Goal: Task Accomplishment & Management: Manage account settings

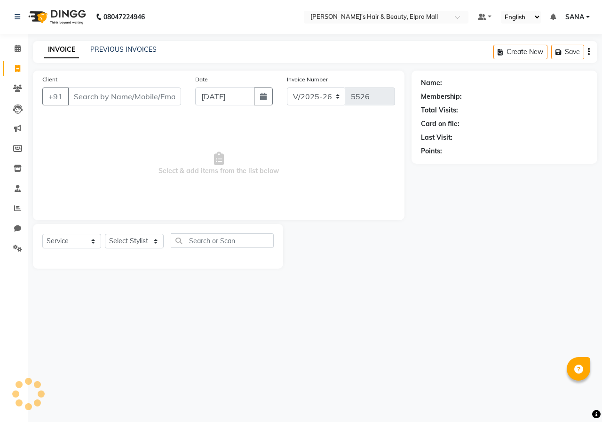
select select "3952"
select select "service"
click at [16, 72] on span at bounding box center [17, 69] width 16 height 11
select select "3952"
select select "service"
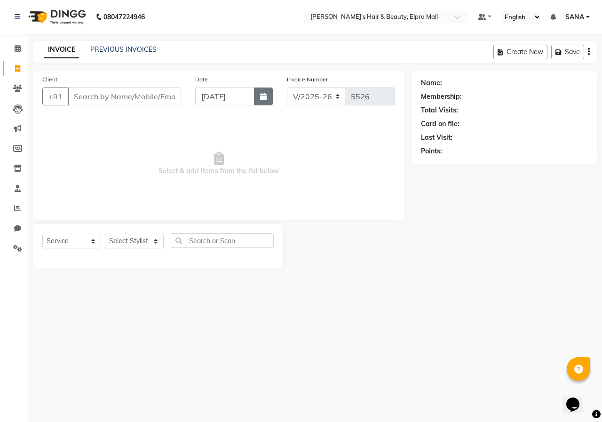
click at [264, 97] on icon "button" at bounding box center [263, 97] width 7 height 8
select select "9"
select select "2025"
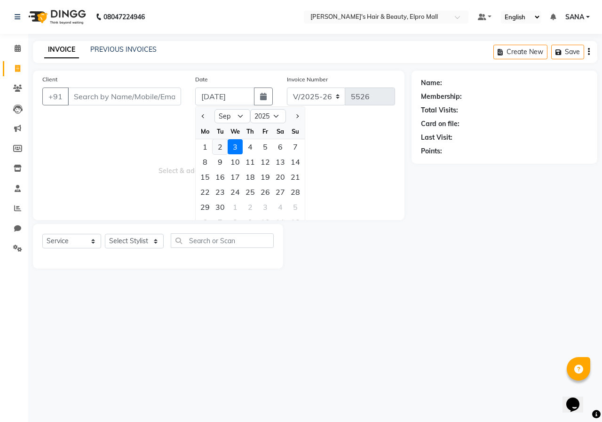
click at [219, 152] on div "2" at bounding box center [220, 146] width 15 height 15
type input "02-09-2025"
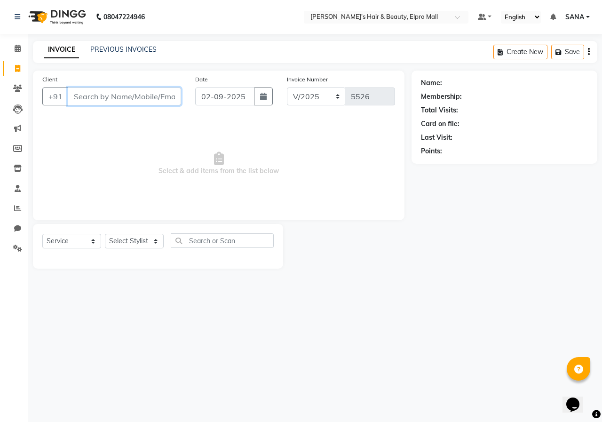
click at [149, 98] on input "Client" at bounding box center [124, 96] width 113 height 18
type input "7350053906"
click at [149, 98] on span "Add Client" at bounding box center [156, 96] width 37 height 9
select select "22"
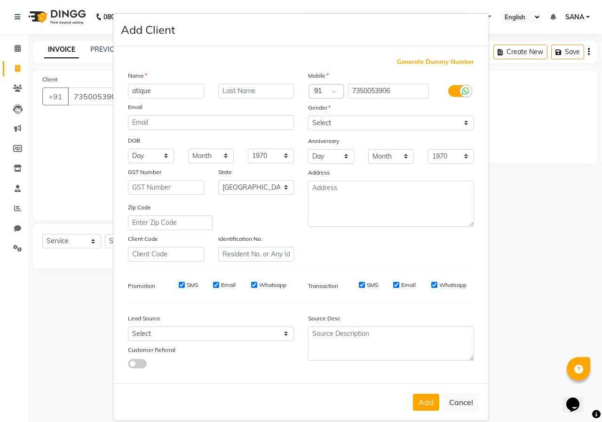
type input "atique"
click at [330, 128] on select "Select [DEMOGRAPHIC_DATA] [DEMOGRAPHIC_DATA] Other Prefer Not To Say" at bounding box center [391, 123] width 166 height 15
select select "[DEMOGRAPHIC_DATA]"
click at [308, 116] on select "Select [DEMOGRAPHIC_DATA] [DEMOGRAPHIC_DATA] Other Prefer Not To Say" at bounding box center [391, 123] width 166 height 15
click at [421, 396] on button "Add" at bounding box center [426, 402] width 26 height 17
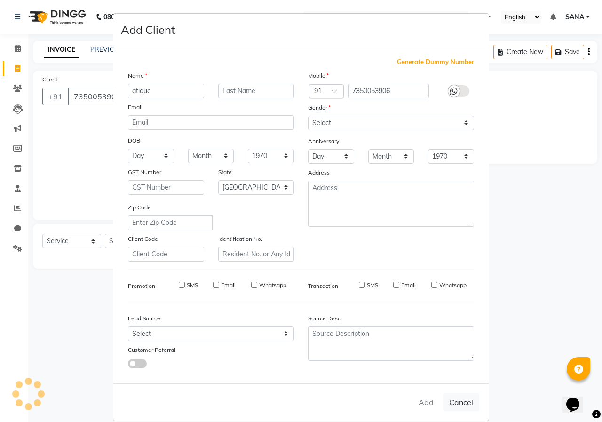
type input "73******06"
select select
select select "null"
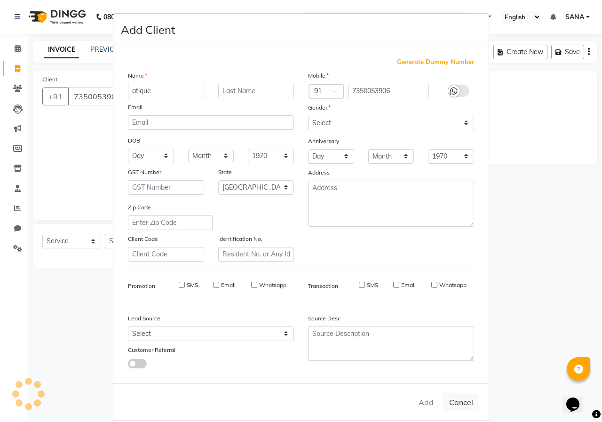
select select
checkbox input "false"
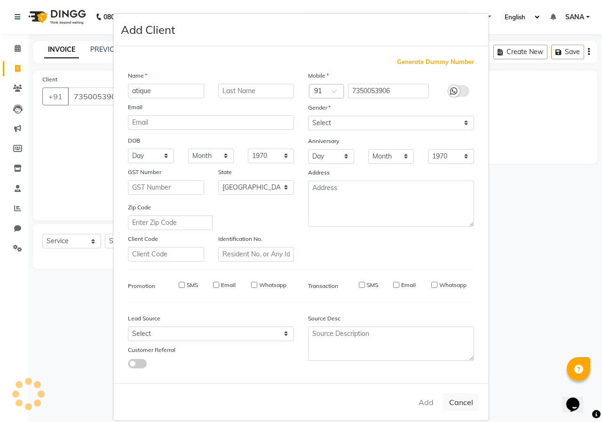
checkbox input "false"
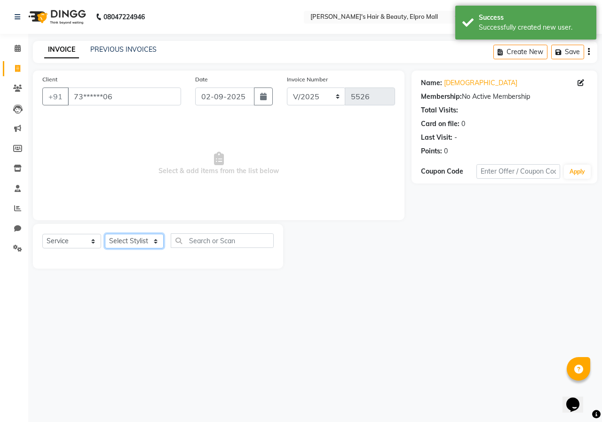
click at [145, 238] on select "Select Stylist ANUSHKA GAURI [PERSON_NAME] [PERSON_NAME] [PERSON_NAME] Rahul [P…" at bounding box center [134, 241] width 59 height 15
select select "47599"
click at [105, 234] on select "Select Stylist ANUSHKA GAURI [PERSON_NAME] [PERSON_NAME] [PERSON_NAME] Rahul [P…" at bounding box center [134, 241] width 59 height 15
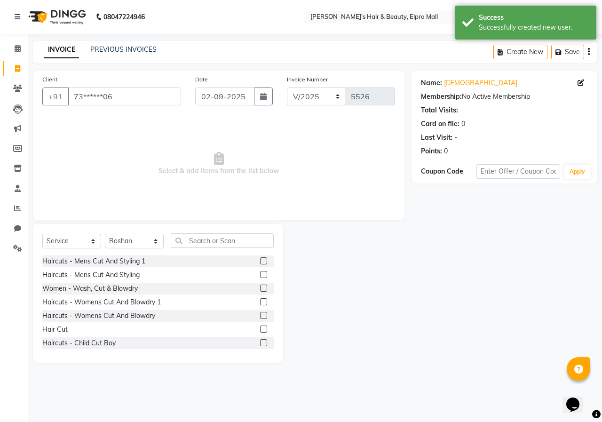
click at [260, 260] on label at bounding box center [263, 260] width 7 height 7
click at [260, 260] on input "checkbox" at bounding box center [263, 261] width 6 height 6
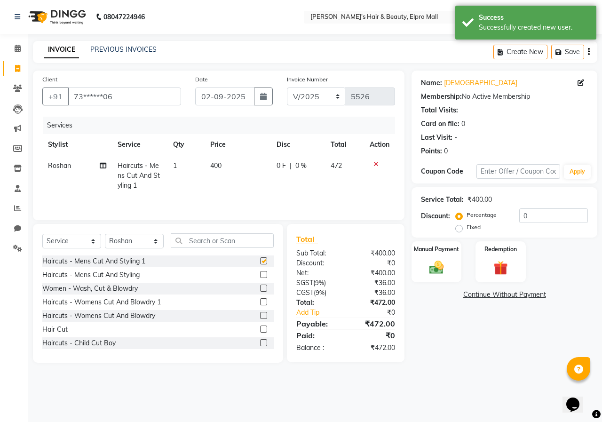
checkbox input "false"
drag, startPoint x: 446, startPoint y: 259, endPoint x: 532, endPoint y: 283, distance: 88.9
click at [446, 259] on img at bounding box center [437, 267] width 24 height 16
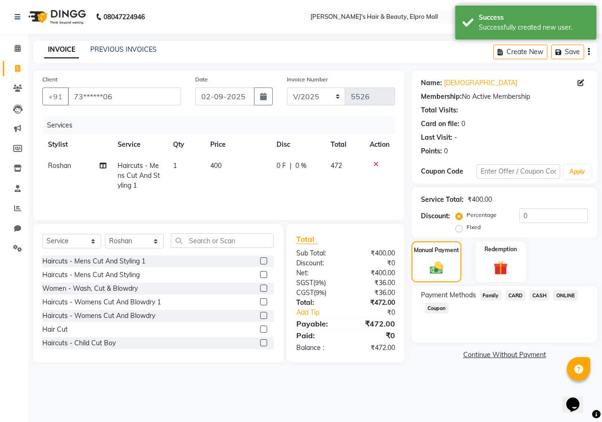
click at [566, 295] on span "ONLINE" at bounding box center [565, 295] width 24 height 11
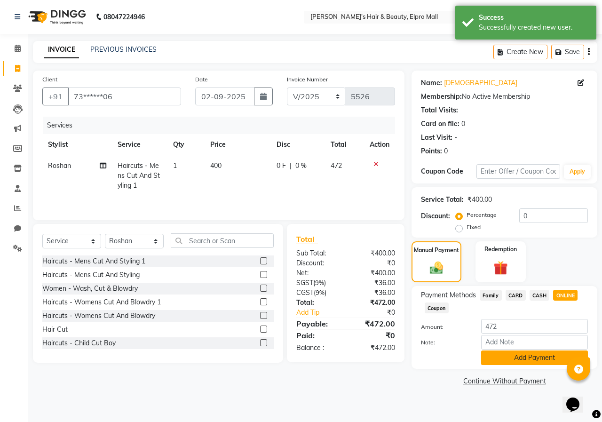
click at [552, 362] on button "Add Payment" at bounding box center [534, 357] width 107 height 15
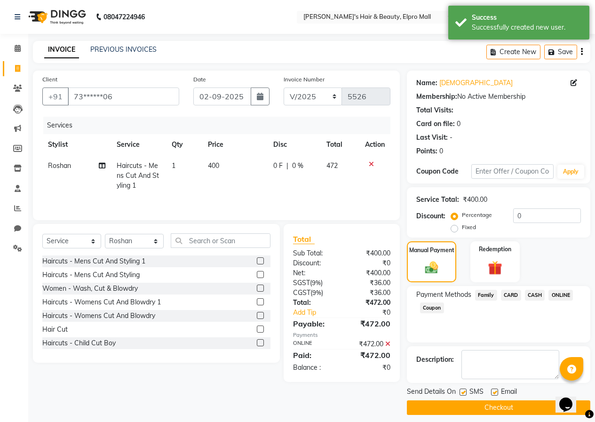
click at [524, 407] on button "Checkout" at bounding box center [498, 407] width 183 height 15
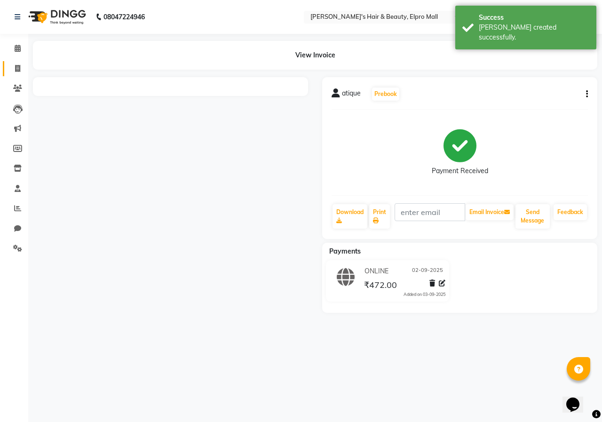
click at [26, 75] on li "Invoice" at bounding box center [14, 69] width 28 height 20
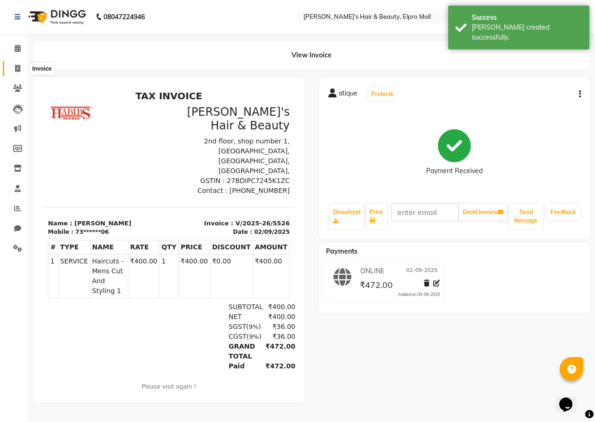
click at [23, 71] on span at bounding box center [17, 69] width 16 height 11
select select "service"
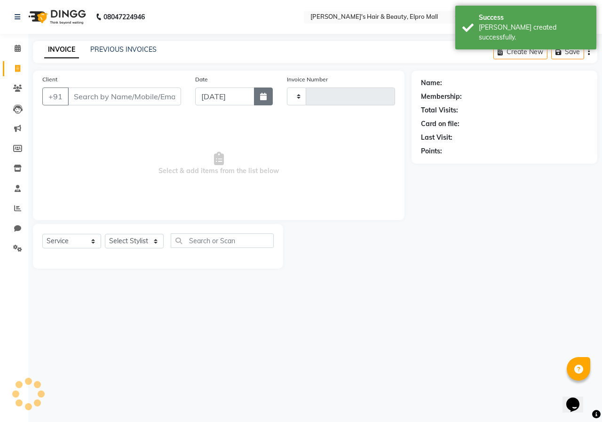
click at [262, 97] on icon "button" at bounding box center [263, 97] width 7 height 8
select select "9"
select select "2025"
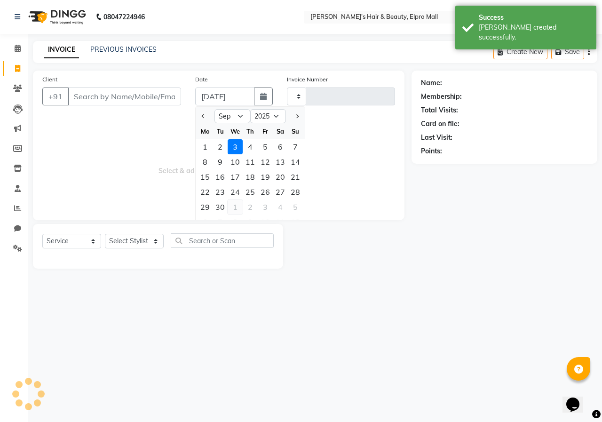
type input "5527"
select select "3952"
click at [18, 210] on icon at bounding box center [17, 208] width 7 height 7
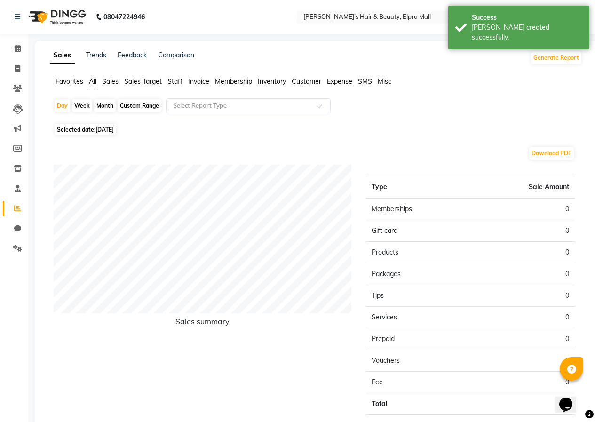
click at [108, 131] on span "[DATE]" at bounding box center [104, 129] width 18 height 7
select select "9"
select select "2025"
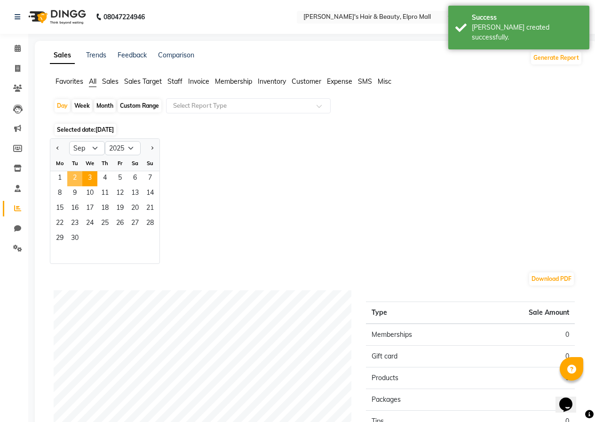
click at [74, 175] on span "2" at bounding box center [74, 178] width 15 height 15
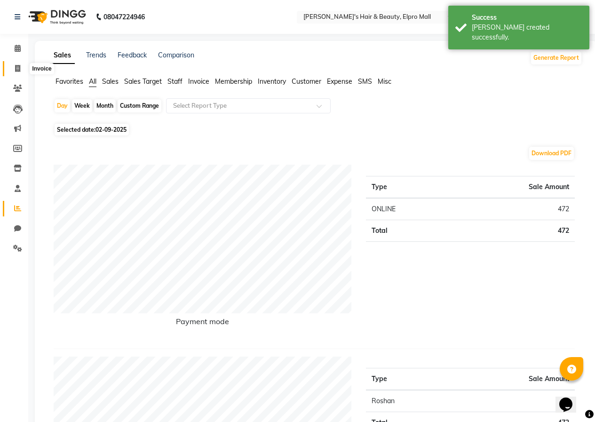
click at [18, 73] on span at bounding box center [17, 69] width 16 height 11
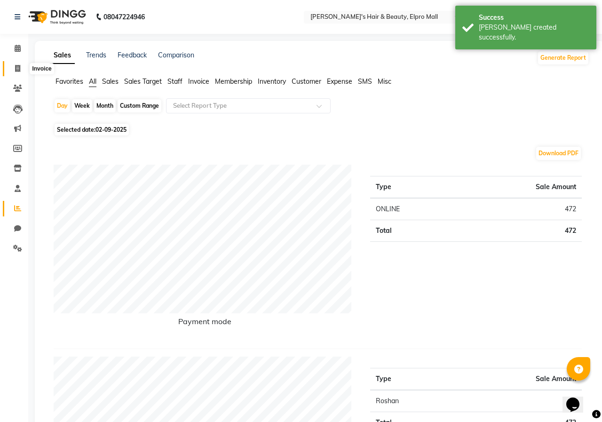
select select "service"
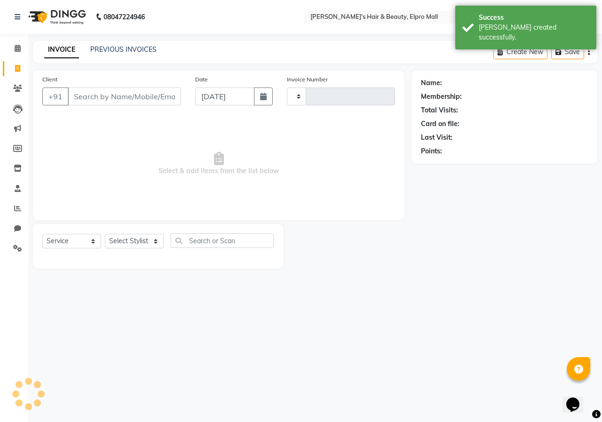
type input "5527"
select select "3952"
click at [258, 96] on button "button" at bounding box center [263, 96] width 19 height 18
select select "9"
select select "2025"
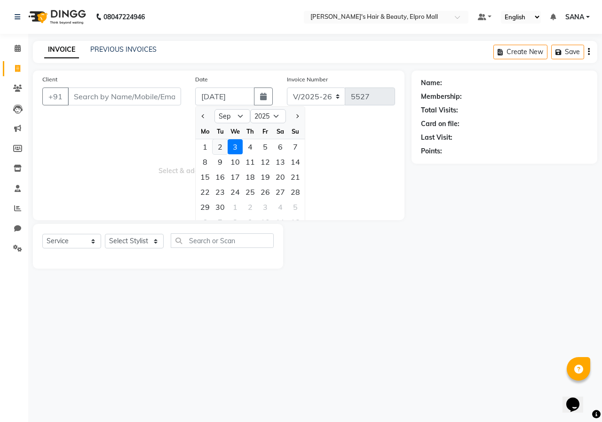
click at [219, 140] on div "2" at bounding box center [220, 146] width 15 height 15
type input "02-09-2025"
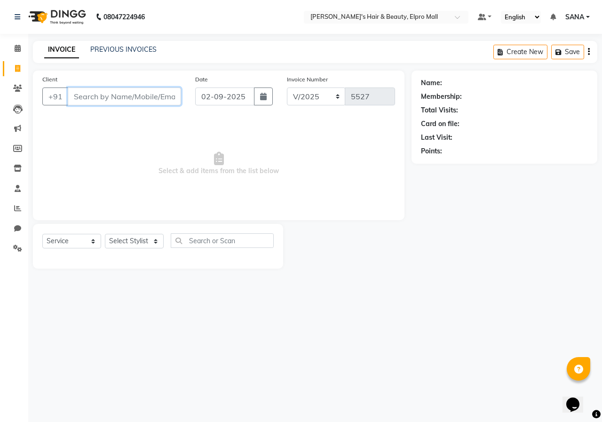
click at [175, 91] on input "Client" at bounding box center [124, 96] width 113 height 18
type input "7057896885"
click at [175, 91] on button "Add Client" at bounding box center [157, 96] width 48 height 18
select select "22"
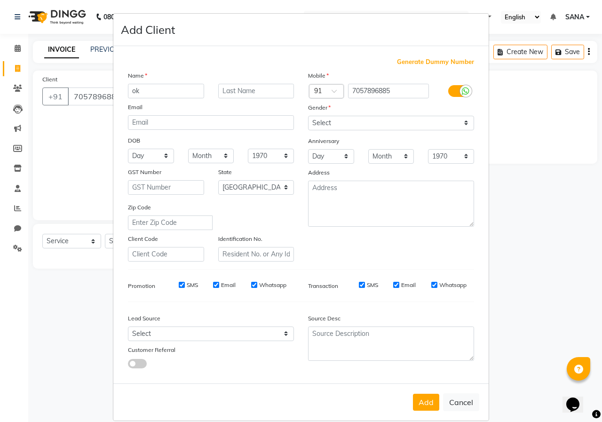
type input "o"
type input "omkar"
click at [319, 130] on select "Select [DEMOGRAPHIC_DATA] [DEMOGRAPHIC_DATA] Other Prefer Not To Say" at bounding box center [391, 123] width 166 height 15
select select "[DEMOGRAPHIC_DATA]"
click at [308, 116] on select "Select [DEMOGRAPHIC_DATA] [DEMOGRAPHIC_DATA] Other Prefer Not To Say" at bounding box center [391, 123] width 166 height 15
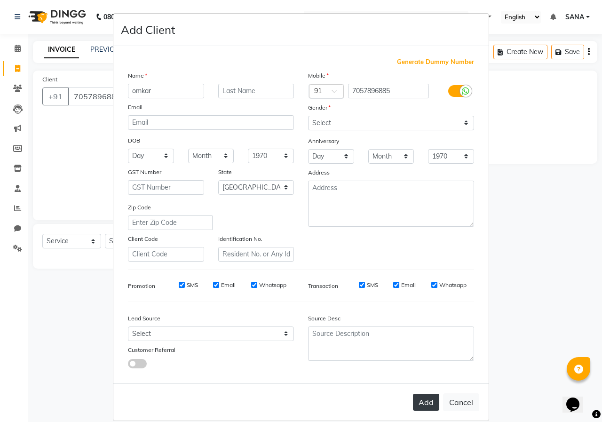
click at [416, 394] on button "Add" at bounding box center [426, 402] width 26 height 17
type input "70******85"
select select
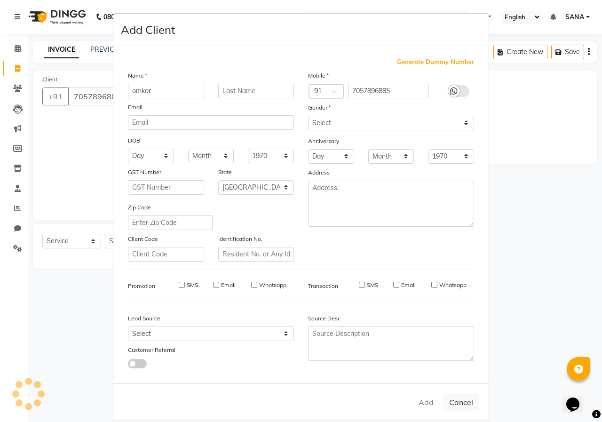
select select "null"
select select
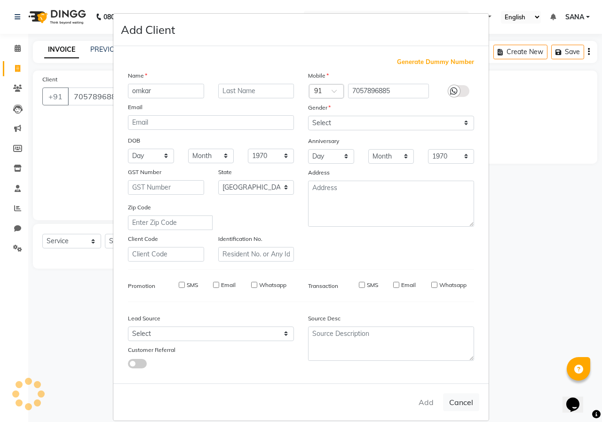
checkbox input "false"
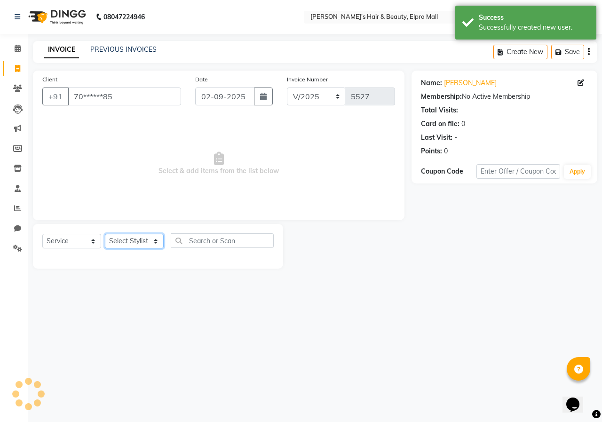
click at [136, 243] on select "Select Stylist ANUSHKA GAURI [PERSON_NAME] [PERSON_NAME] [PERSON_NAME] Rahul [P…" at bounding box center [134, 241] width 59 height 15
select select "87152"
click at [105, 234] on select "Select Stylist ANUSHKA GAURI [PERSON_NAME] [PERSON_NAME] [PERSON_NAME] Rahul [P…" at bounding box center [134, 241] width 59 height 15
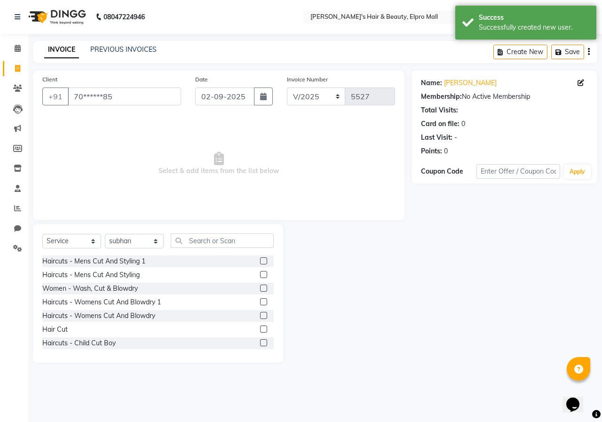
click at [260, 262] on label at bounding box center [263, 260] width 7 height 7
click at [260, 262] on input "checkbox" at bounding box center [263, 261] width 6 height 6
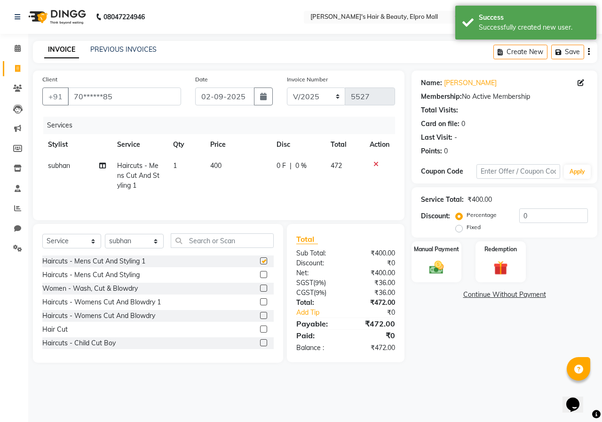
checkbox input "false"
click at [238, 175] on td "400" at bounding box center [238, 175] width 67 height 41
select select "87152"
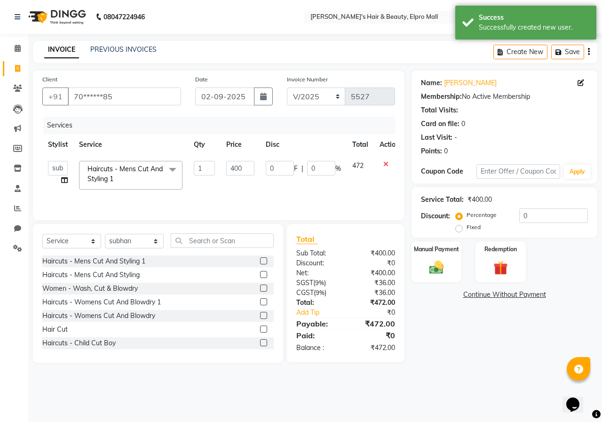
click at [238, 175] on td "400" at bounding box center [241, 175] width 40 height 40
click at [243, 171] on input "400" at bounding box center [240, 168] width 28 height 15
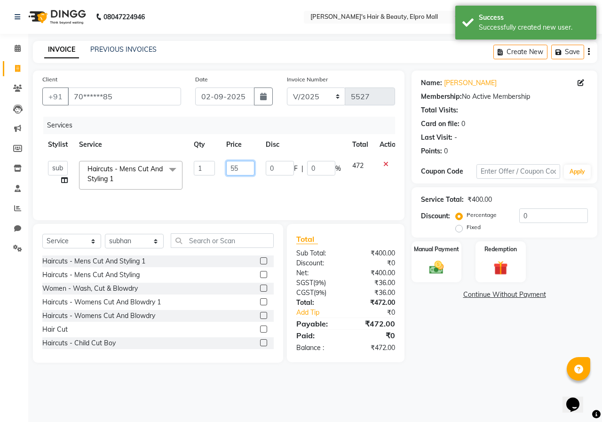
type input "550"
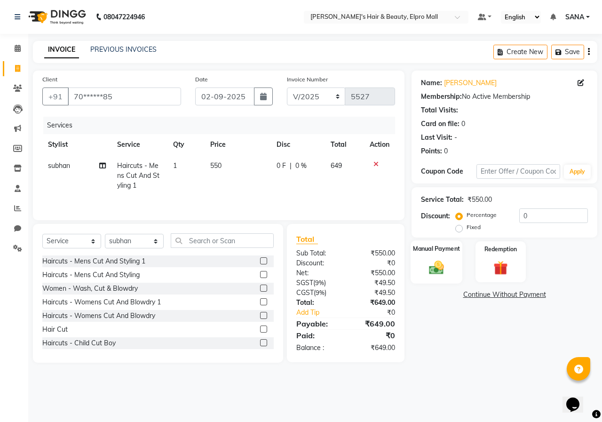
click at [447, 270] on img at bounding box center [436, 267] width 24 height 17
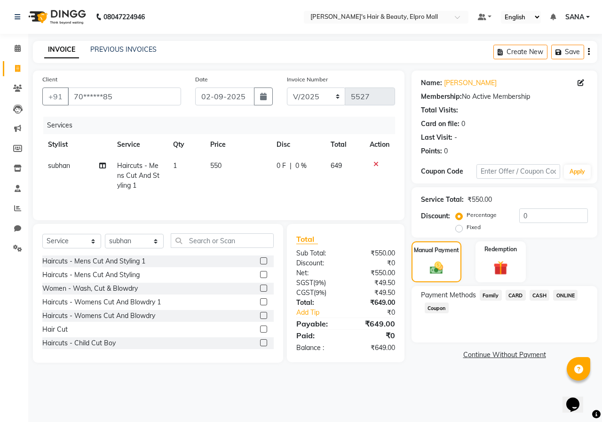
click at [561, 294] on span "ONLINE" at bounding box center [565, 295] width 24 height 11
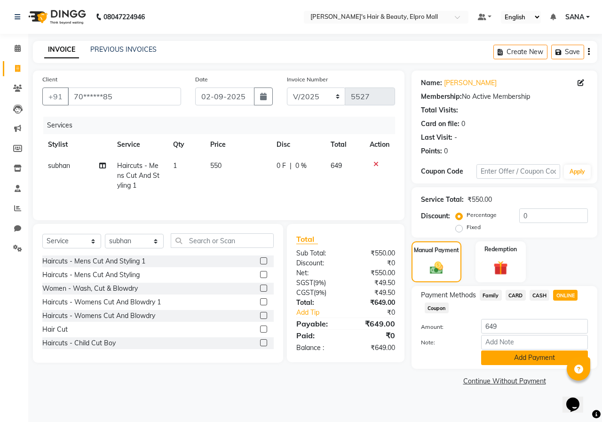
click at [541, 351] on button "Add Payment" at bounding box center [534, 357] width 107 height 15
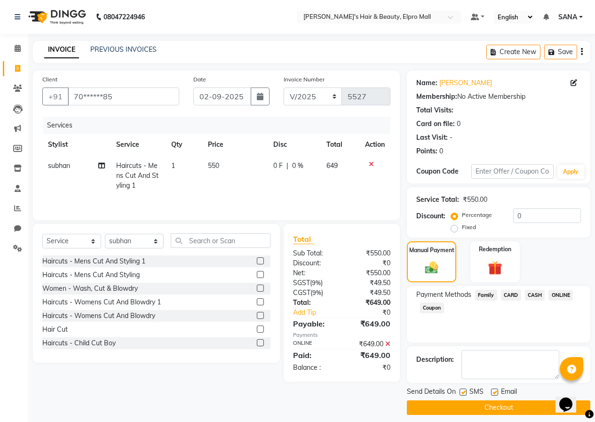
click at [531, 403] on button "Checkout" at bounding box center [498, 407] width 183 height 15
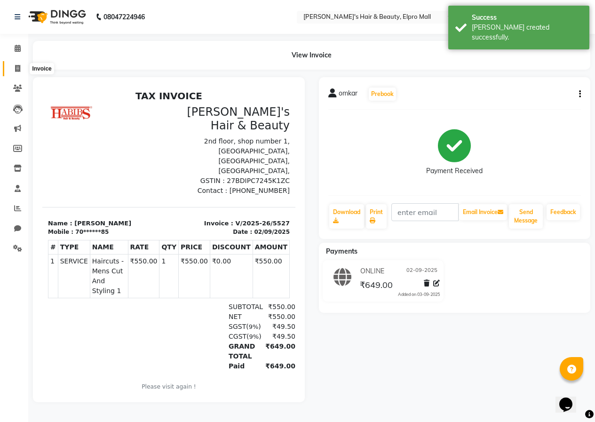
click at [19, 64] on span at bounding box center [17, 69] width 16 height 11
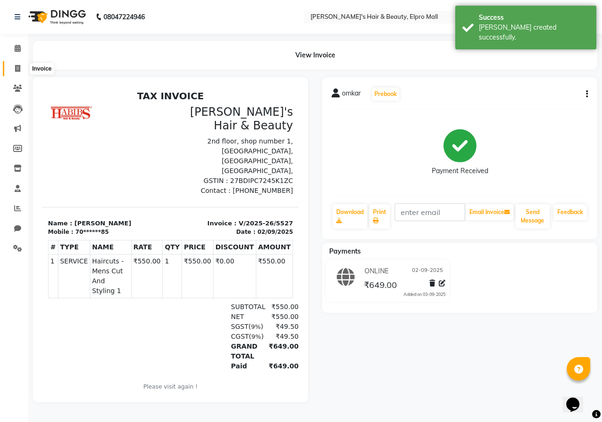
select select "service"
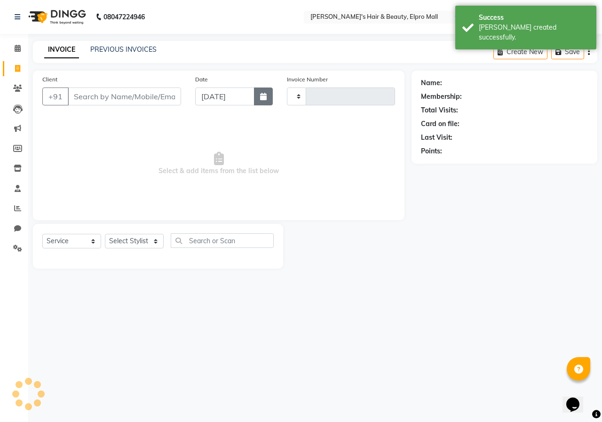
type input "5528"
select select "3952"
drag, startPoint x: 274, startPoint y: 98, endPoint x: 266, endPoint y: 99, distance: 8.1
click at [274, 98] on div "Date [DATE]" at bounding box center [234, 93] width 92 height 39
click at [266, 99] on icon "button" at bounding box center [263, 97] width 7 height 8
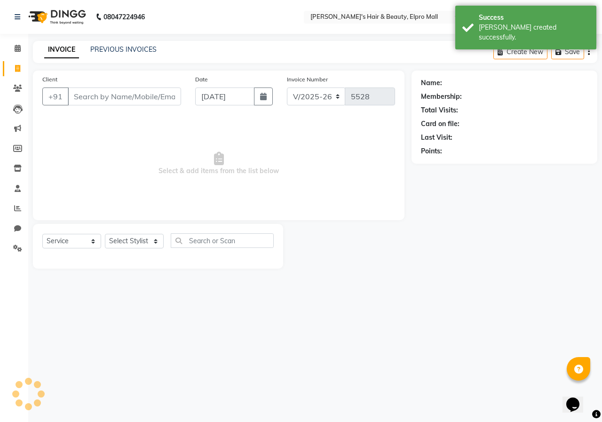
select select "9"
select select "2025"
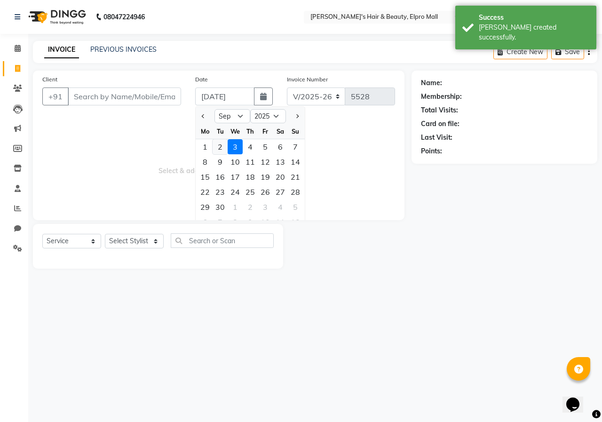
click at [217, 142] on div "2" at bounding box center [220, 146] width 15 height 15
type input "02-09-2025"
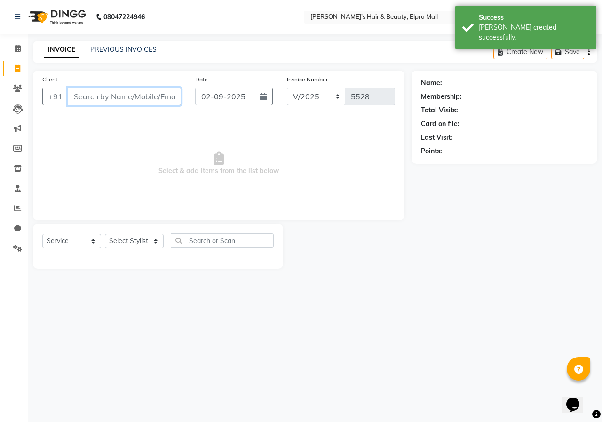
click at [164, 98] on input "Client" at bounding box center [124, 96] width 113 height 18
type input "7038090282"
click at [169, 100] on span "Add Client" at bounding box center [156, 96] width 37 height 9
select select "22"
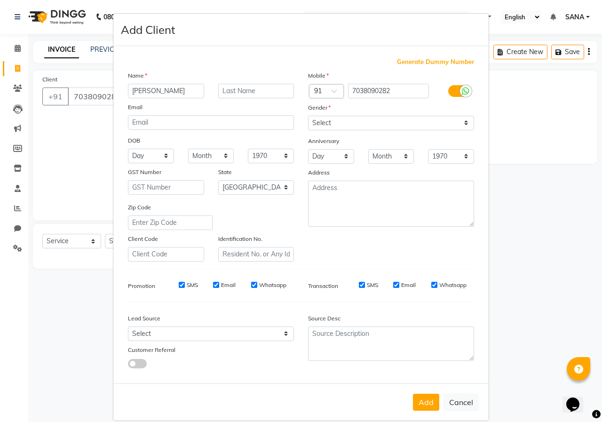
type input "[PERSON_NAME]"
drag, startPoint x: 334, startPoint y: 118, endPoint x: 337, endPoint y: 128, distance: 10.9
click at [334, 118] on select "Select [DEMOGRAPHIC_DATA] [DEMOGRAPHIC_DATA] Other Prefer Not To Say" at bounding box center [391, 123] width 166 height 15
select select "[DEMOGRAPHIC_DATA]"
click at [308, 116] on select "Select [DEMOGRAPHIC_DATA] [DEMOGRAPHIC_DATA] Other Prefer Not To Say" at bounding box center [391, 123] width 166 height 15
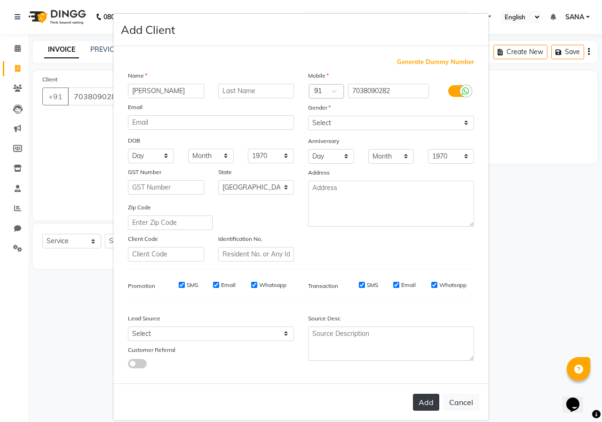
click at [427, 404] on button "Add" at bounding box center [426, 402] width 26 height 17
type input "70******82"
select select
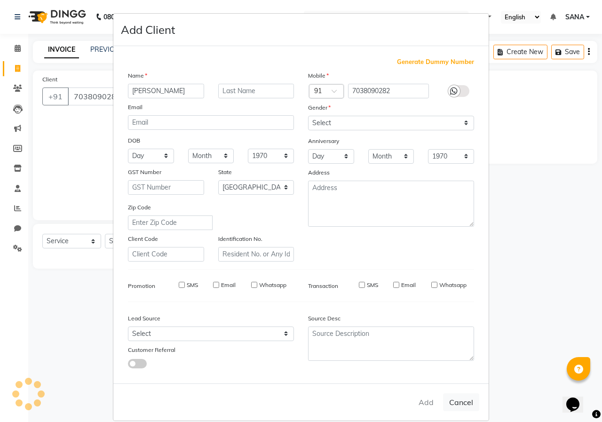
select select "null"
select select
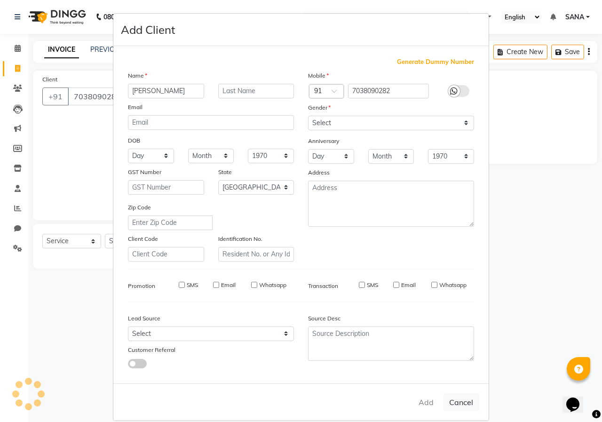
checkbox input "false"
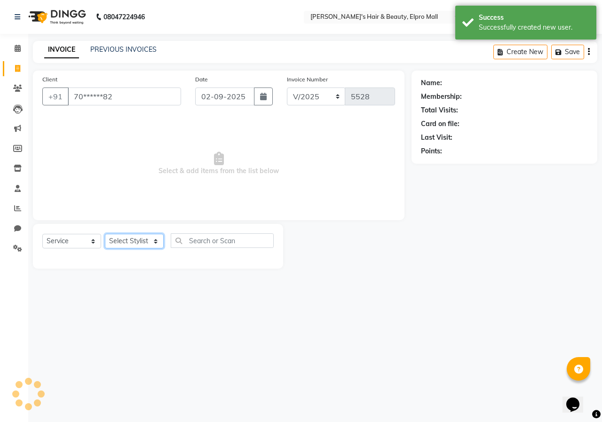
click at [134, 243] on select "Select Stylist ANUSHKA GAURI [PERSON_NAME] [PERSON_NAME] [PERSON_NAME] Rahul [P…" at bounding box center [134, 241] width 59 height 15
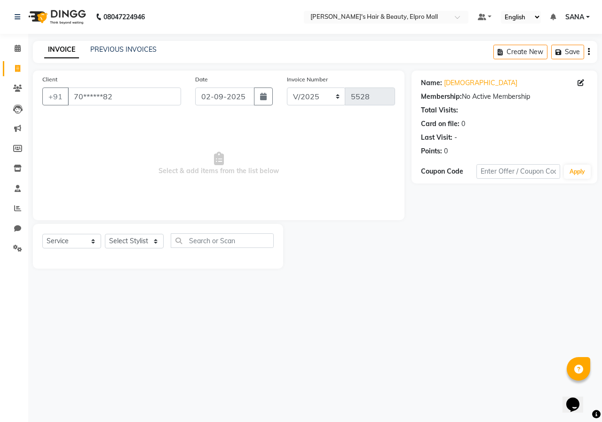
click at [235, 304] on div "08047224946 Select Location × [PERSON_NAME]'s Hair & Beauty, Elpro Mall Default…" at bounding box center [301, 211] width 602 height 422
click at [145, 244] on select "Select Stylist ANUSHKA GAURI [PERSON_NAME] [PERSON_NAME] [PERSON_NAME] Rahul [P…" at bounding box center [134, 241] width 59 height 15
select select "87152"
click at [105, 234] on select "Select Stylist ANUSHKA GAURI [PERSON_NAME] [PERSON_NAME] [PERSON_NAME] Rahul [P…" at bounding box center [134, 241] width 59 height 15
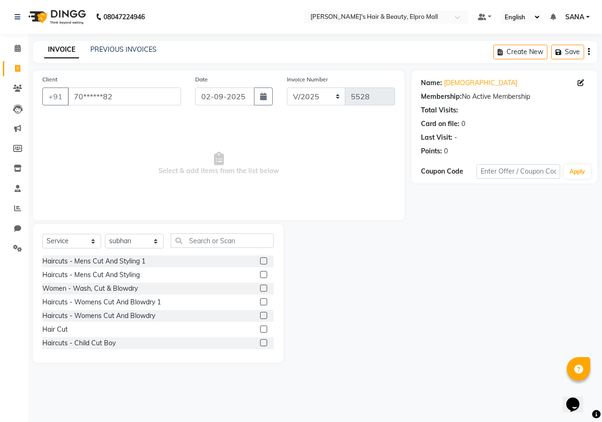
click at [260, 261] on label at bounding box center [263, 260] width 7 height 7
click at [260, 261] on input "checkbox" at bounding box center [263, 261] width 6 height 6
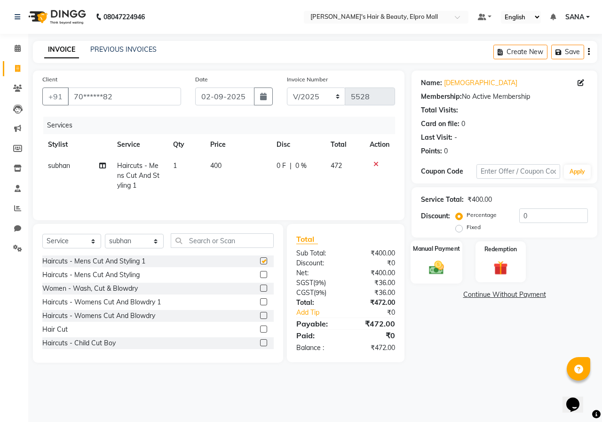
checkbox input "false"
click at [378, 163] on div at bounding box center [380, 164] width 20 height 7
click at [374, 162] on icon at bounding box center [375, 164] width 5 height 7
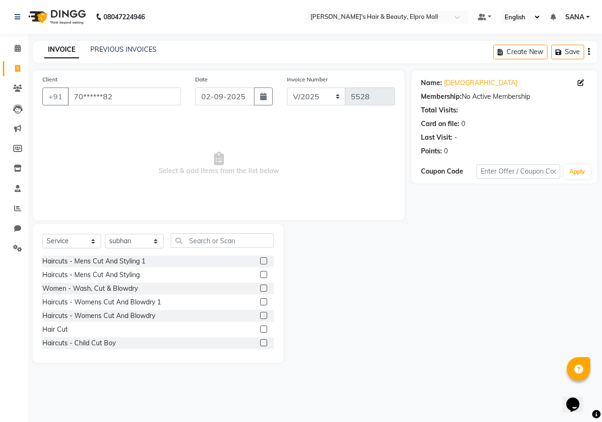
click at [260, 286] on label at bounding box center [263, 288] width 7 height 7
click at [260, 286] on input "checkbox" at bounding box center [263, 289] width 6 height 6
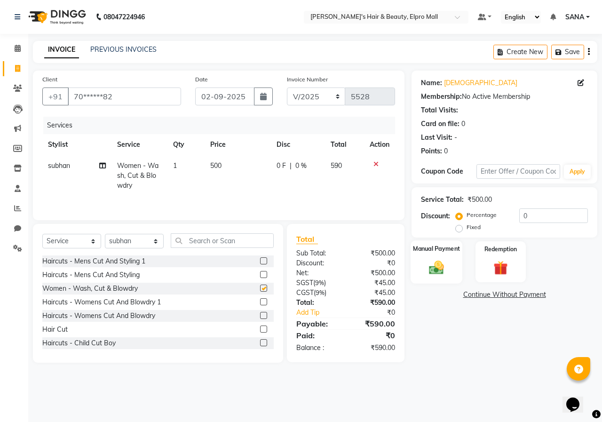
checkbox input "false"
click at [377, 165] on icon at bounding box center [375, 164] width 5 height 7
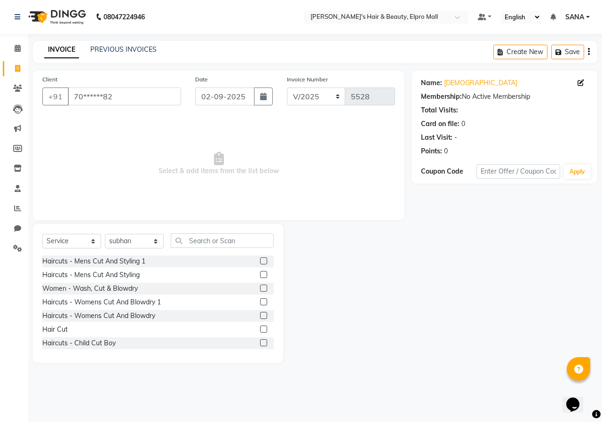
click at [260, 272] on label at bounding box center [263, 274] width 7 height 7
click at [260, 272] on input "checkbox" at bounding box center [263, 275] width 6 height 6
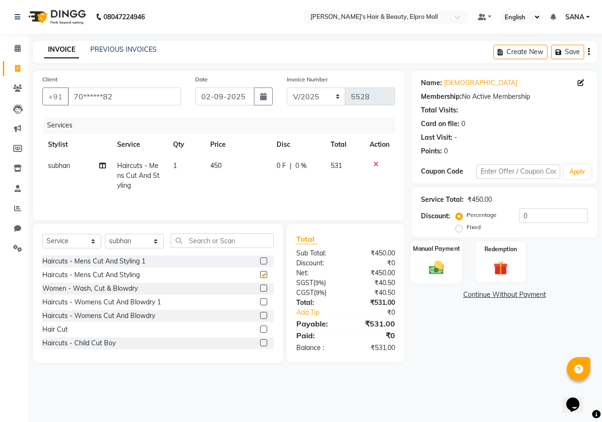
checkbox input "false"
click at [430, 273] on img at bounding box center [436, 267] width 24 height 17
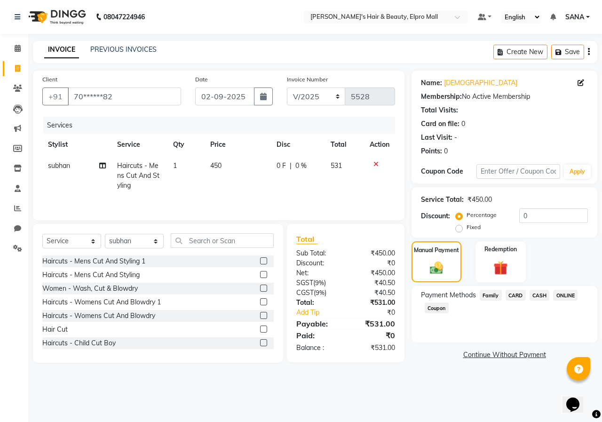
click at [565, 298] on span "ONLINE" at bounding box center [565, 295] width 24 height 11
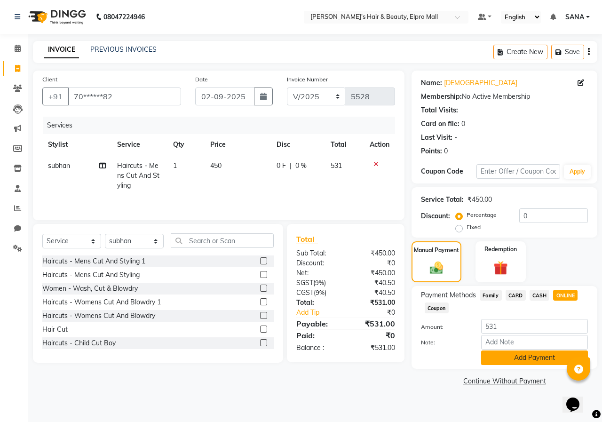
click at [540, 361] on button "Add Payment" at bounding box center [534, 357] width 107 height 15
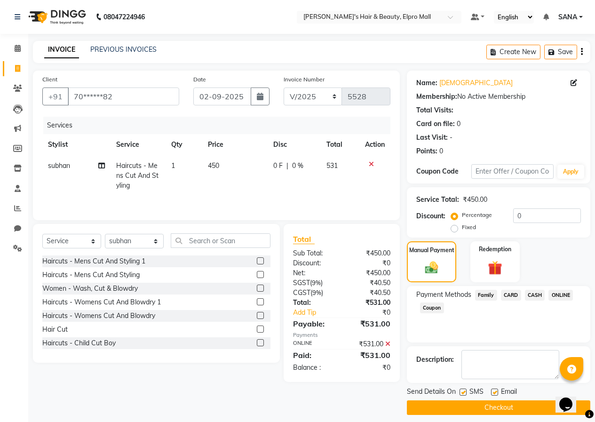
click at [532, 407] on button "Checkout" at bounding box center [498, 407] width 183 height 15
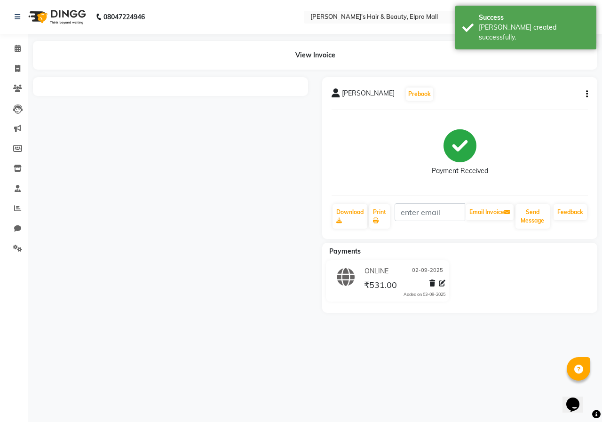
click at [20, 77] on li "Invoice" at bounding box center [14, 69] width 28 height 20
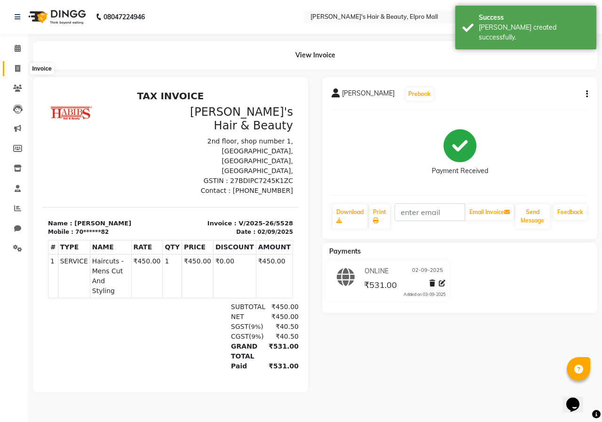
click at [19, 70] on icon at bounding box center [17, 68] width 5 height 7
select select "3952"
select select "service"
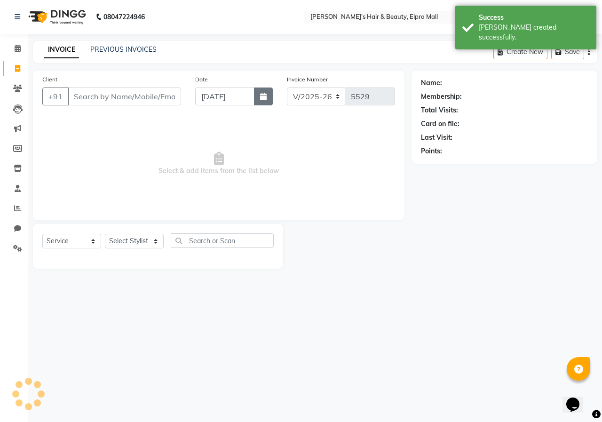
click at [264, 97] on icon "button" at bounding box center [263, 97] width 7 height 8
select select "9"
select select "2025"
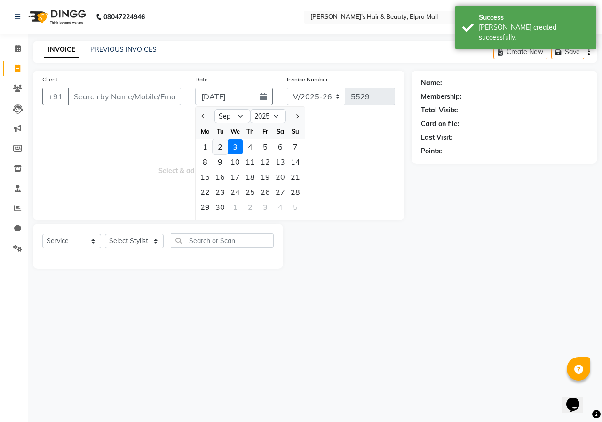
click at [220, 152] on div "2" at bounding box center [220, 146] width 15 height 15
type input "02-09-2025"
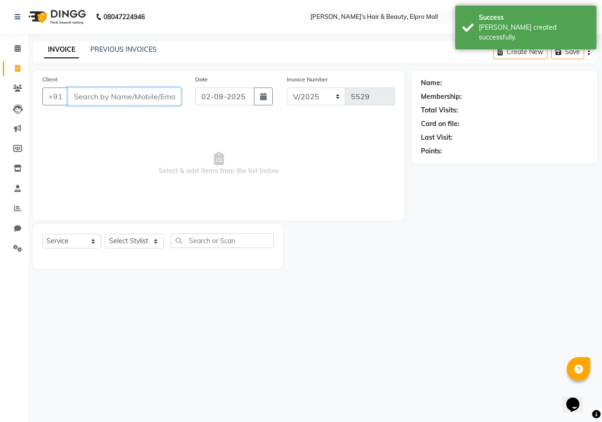
click at [135, 102] on input "Client" at bounding box center [124, 96] width 113 height 18
type input "7447822001"
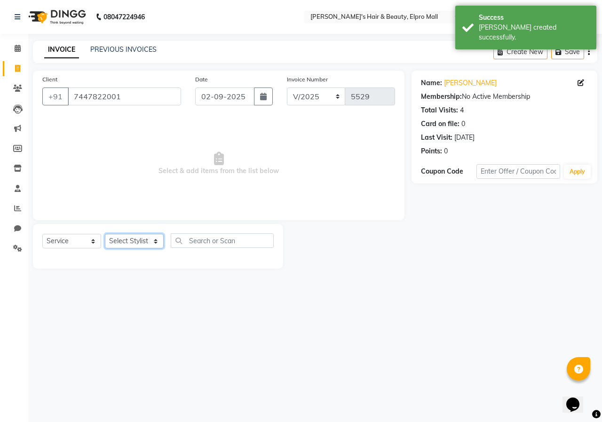
click at [148, 241] on select "Select Stylist ANUSHKA GAURI [PERSON_NAME] [PERSON_NAME] [PERSON_NAME] Rahul [P…" at bounding box center [134, 241] width 59 height 15
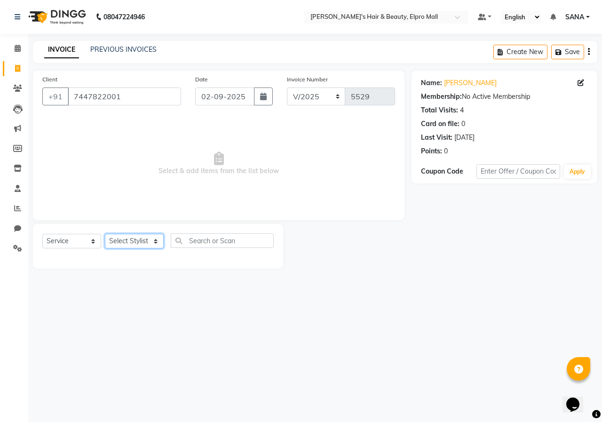
select select "88514"
click at [105, 234] on select "Select Stylist ANUSHKA GAURI [PERSON_NAME] [PERSON_NAME] [PERSON_NAME] Rahul [P…" at bounding box center [134, 241] width 59 height 15
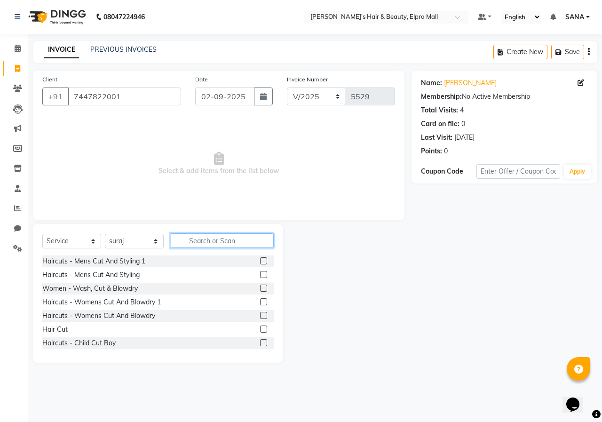
click at [253, 245] on input "text" at bounding box center [222, 240] width 103 height 15
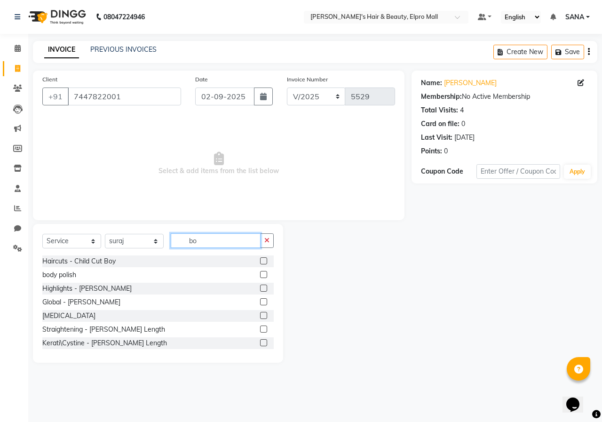
type input "bo"
click at [260, 314] on label at bounding box center [263, 315] width 7 height 7
click at [260, 314] on input "checkbox" at bounding box center [263, 316] width 6 height 6
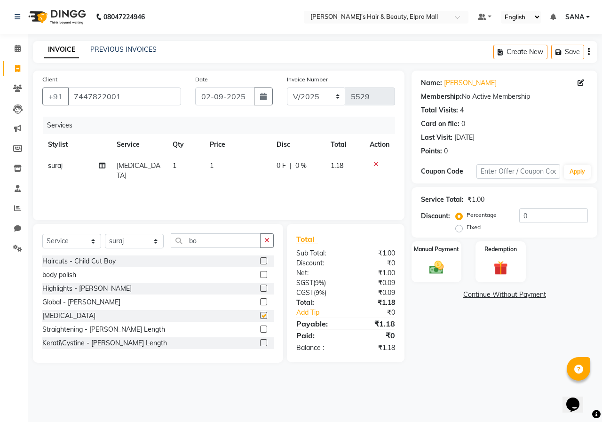
checkbox input "false"
click at [246, 163] on td "1" at bounding box center [237, 170] width 67 height 31
select select "88514"
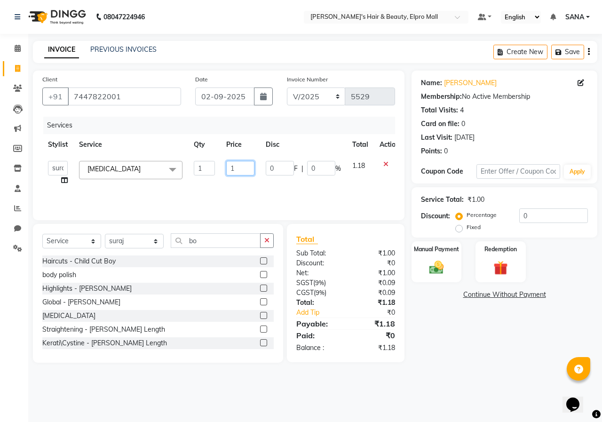
click at [246, 163] on input "1" at bounding box center [240, 168] width 28 height 15
type input "6000"
click at [447, 262] on img at bounding box center [436, 267] width 24 height 17
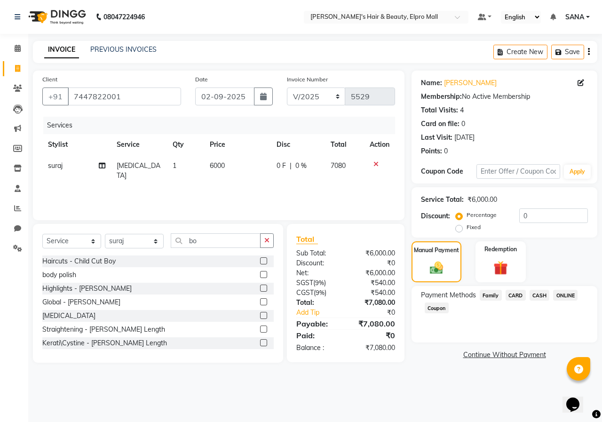
click at [574, 295] on span "ONLINE" at bounding box center [565, 295] width 24 height 11
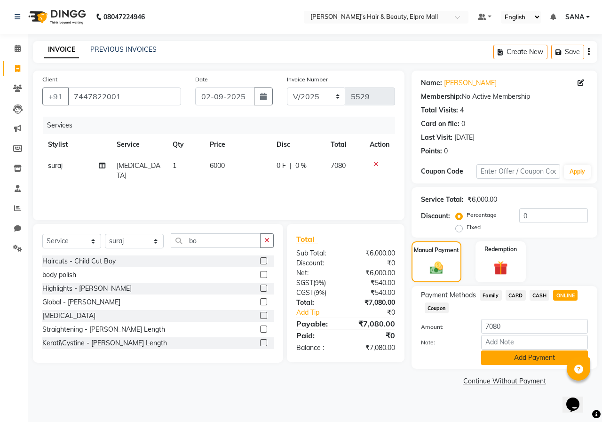
click at [529, 358] on button "Add Payment" at bounding box center [534, 357] width 107 height 15
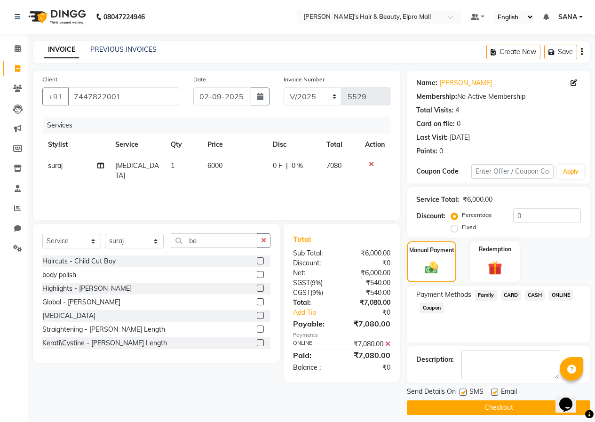
click at [506, 406] on button "Checkout" at bounding box center [498, 407] width 183 height 15
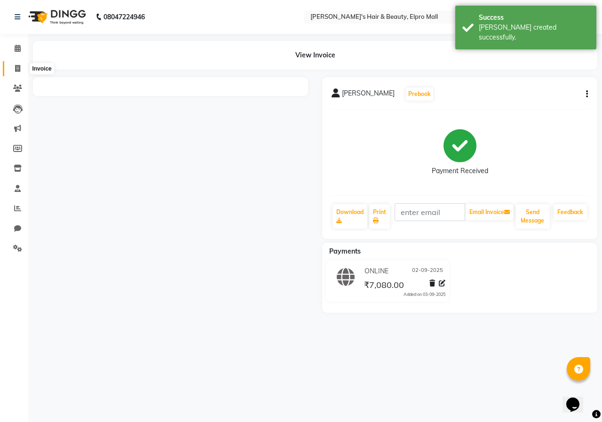
click at [16, 71] on icon at bounding box center [17, 68] width 5 height 7
select select "3952"
select select "service"
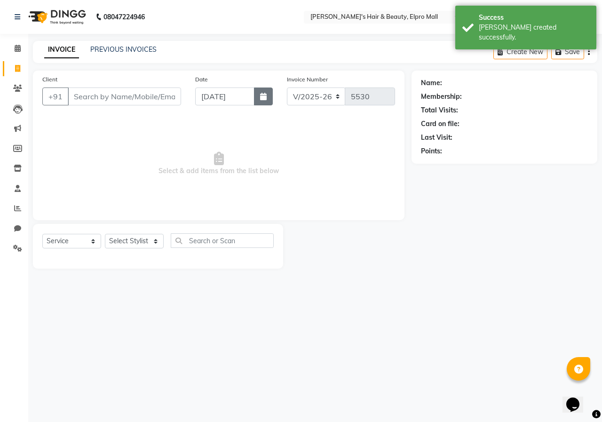
click at [261, 102] on button "button" at bounding box center [263, 96] width 19 height 18
select select "9"
select select "2025"
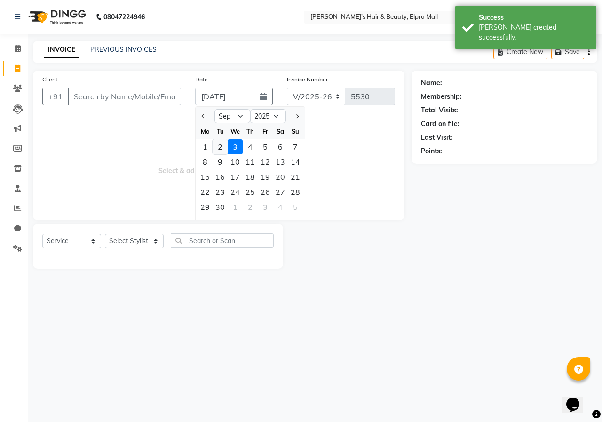
click at [219, 150] on div "2" at bounding box center [220, 146] width 15 height 15
type input "02-09-2025"
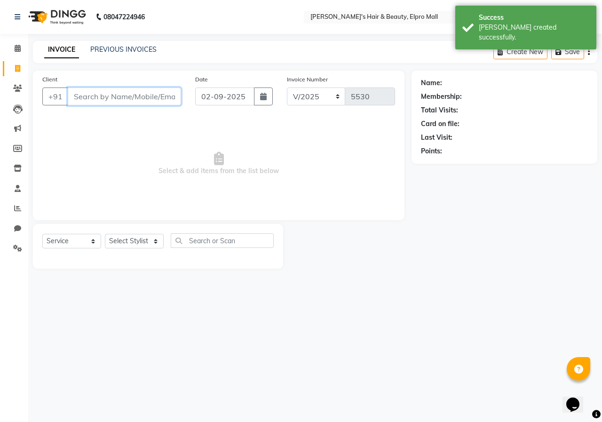
click at [124, 90] on input "Client" at bounding box center [124, 96] width 113 height 18
type input "9881988859"
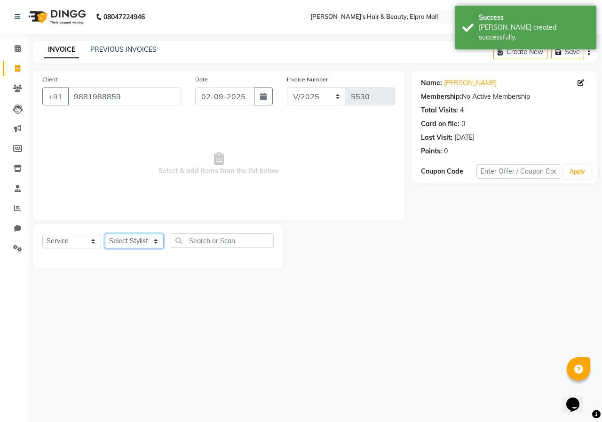
click at [132, 236] on select "Select Stylist ANUSHKA GAURI [PERSON_NAME] [PERSON_NAME] [PERSON_NAME] Rahul [P…" at bounding box center [134, 241] width 59 height 15
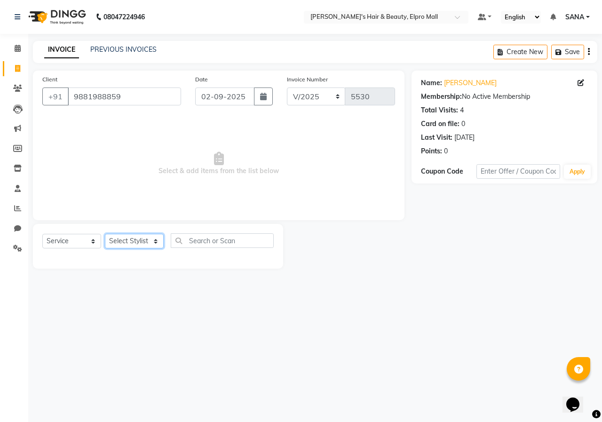
select select "19814"
click at [105, 234] on select "Select Stylist ANUSHKA GAURI [PERSON_NAME] [PERSON_NAME] [PERSON_NAME] Rahul [P…" at bounding box center [134, 241] width 59 height 15
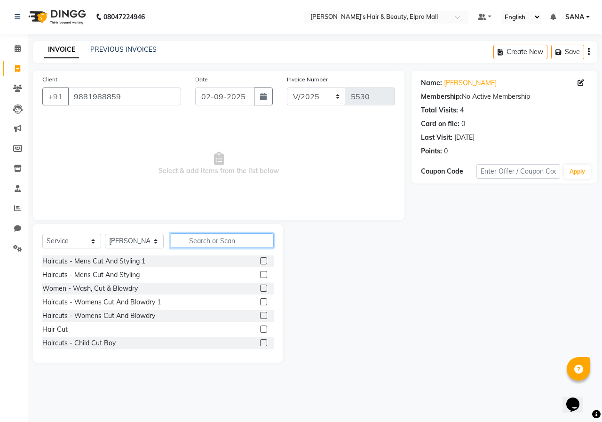
click at [238, 243] on input "text" at bounding box center [222, 240] width 103 height 15
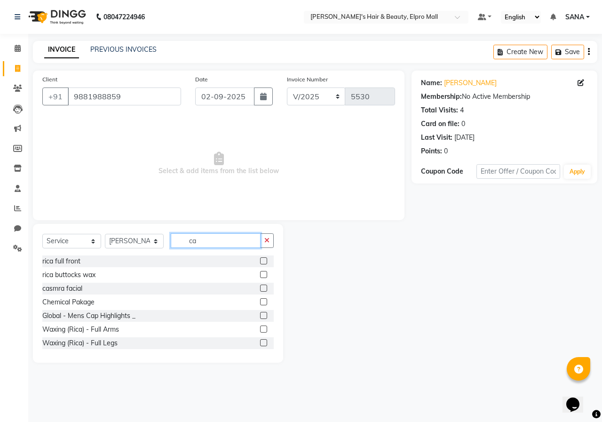
type input "ca"
click at [260, 299] on label at bounding box center [263, 301] width 7 height 7
click at [260, 299] on input "checkbox" at bounding box center [263, 302] width 6 height 6
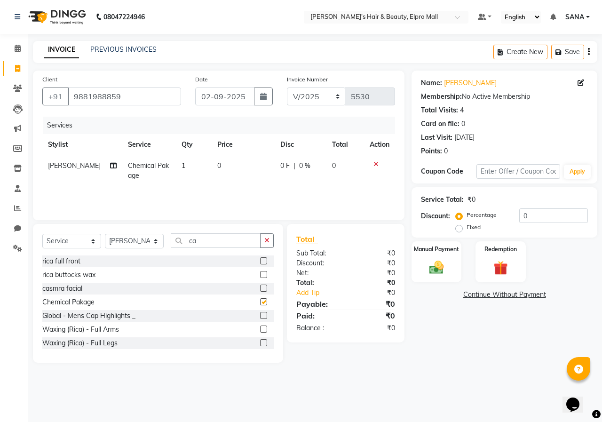
checkbox input "false"
click at [252, 167] on td "0" at bounding box center [243, 170] width 63 height 31
select select "19814"
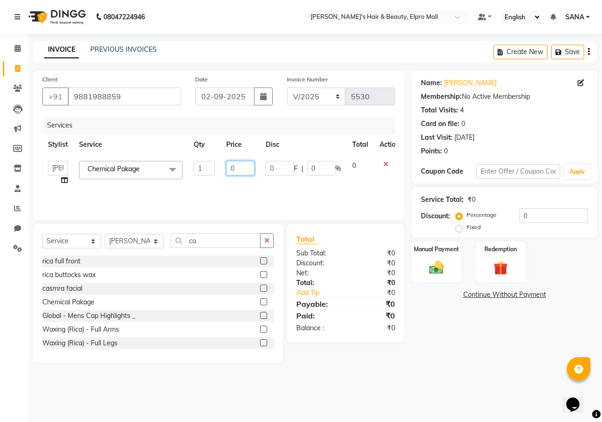
click at [252, 167] on input "0" at bounding box center [240, 168] width 28 height 15
type input "5000"
click at [463, 275] on div "Manual Payment Redemption" at bounding box center [505, 261] width 200 height 41
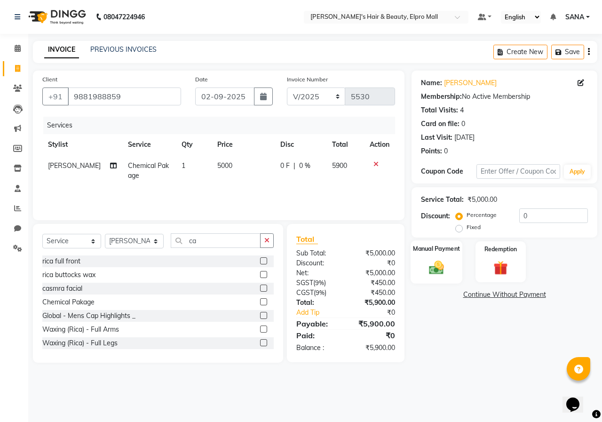
click at [461, 275] on div "Manual Payment" at bounding box center [437, 261] width 52 height 43
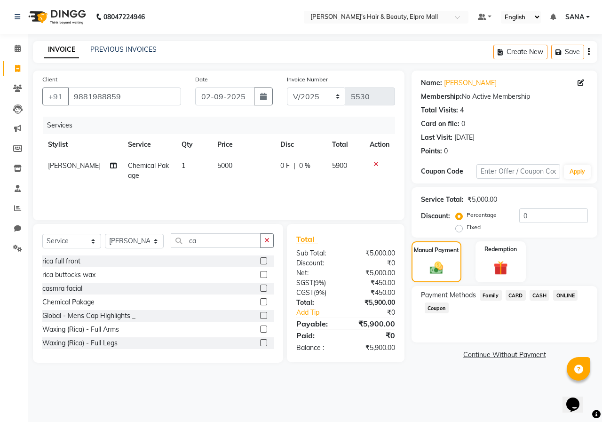
click at [564, 299] on span "ONLINE" at bounding box center [565, 295] width 24 height 11
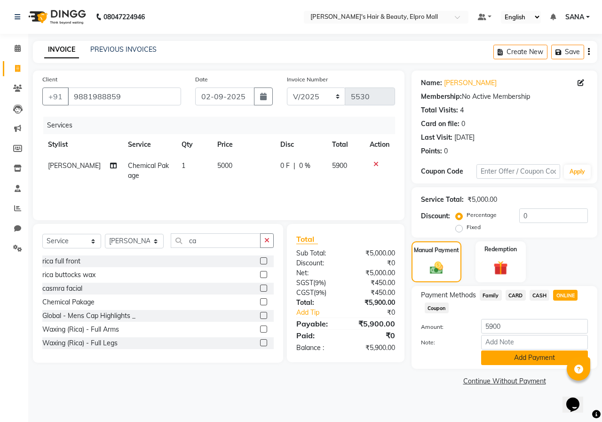
click at [529, 355] on button "Add Payment" at bounding box center [534, 357] width 107 height 15
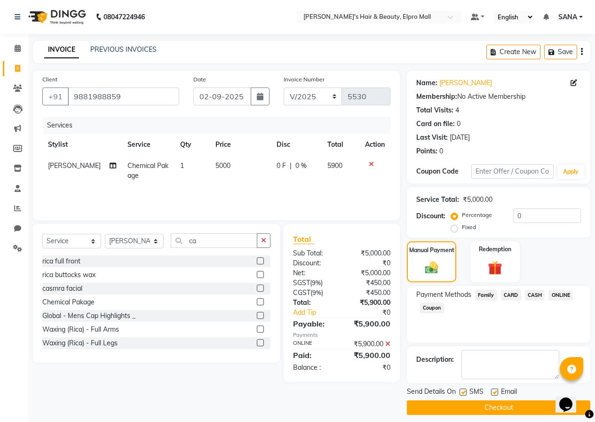
click at [516, 405] on button "Checkout" at bounding box center [498, 407] width 183 height 15
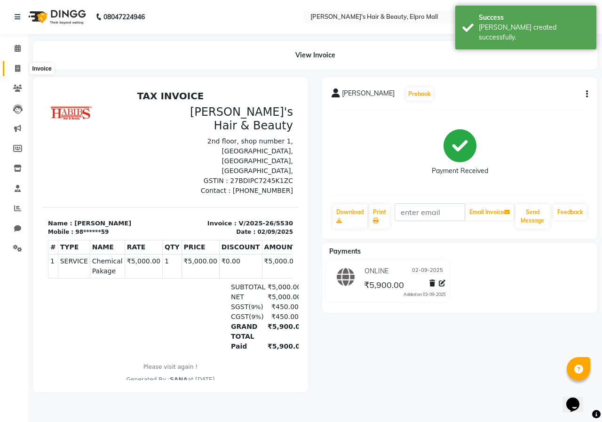
click at [22, 66] on span at bounding box center [17, 69] width 16 height 11
select select "service"
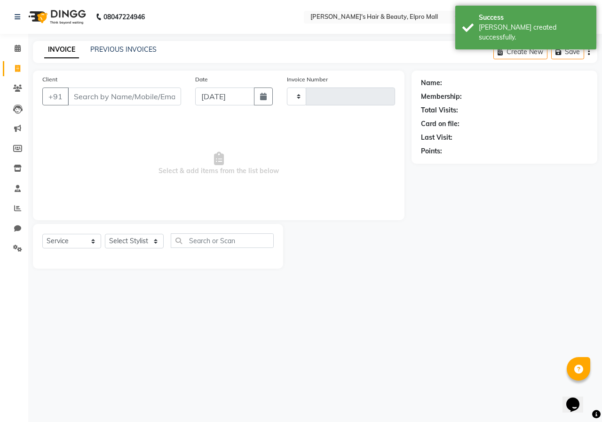
type input "5531"
select select "3952"
drag, startPoint x: 258, startPoint y: 95, endPoint x: 256, endPoint y: 100, distance: 5.7
click at [257, 96] on button "button" at bounding box center [263, 96] width 19 height 18
select select "9"
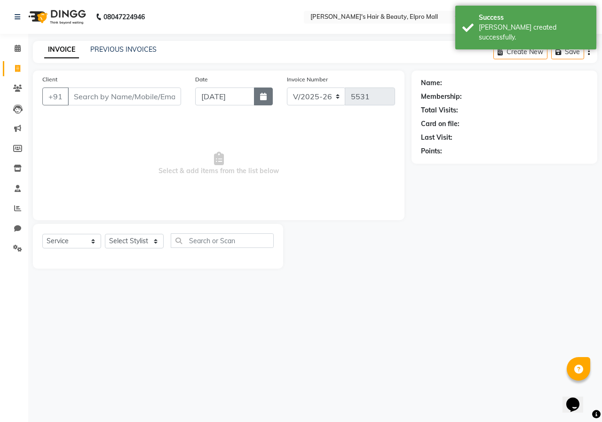
select select "2025"
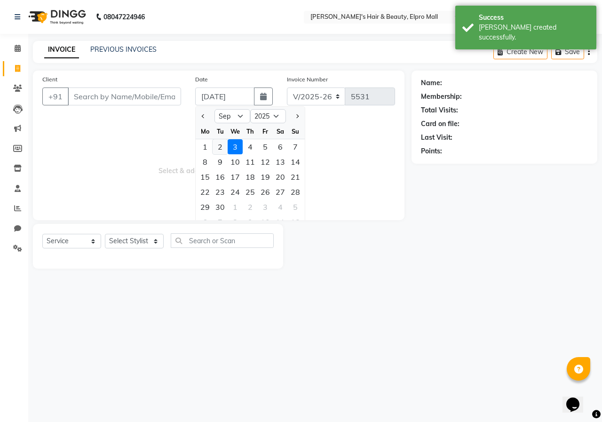
click at [223, 148] on div "2" at bounding box center [220, 146] width 15 height 15
type input "02-09-2025"
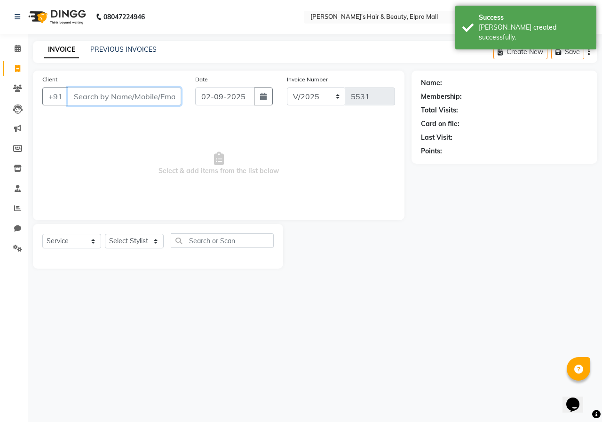
click at [150, 101] on input "Client" at bounding box center [124, 96] width 113 height 18
type input "9822612262"
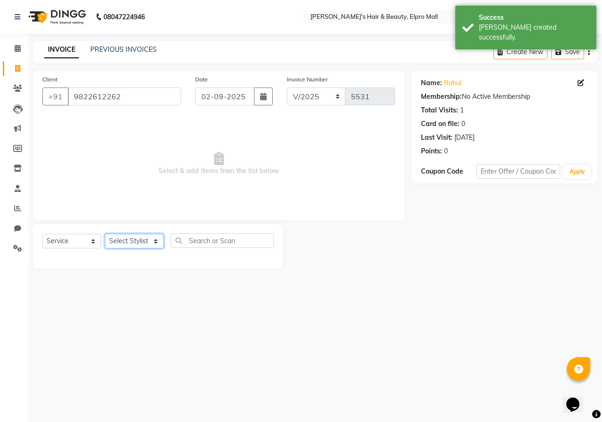
click at [153, 237] on select "Select Stylist ANUSHKA GAURI [PERSON_NAME] [PERSON_NAME] [PERSON_NAME] Rahul [P…" at bounding box center [134, 241] width 59 height 15
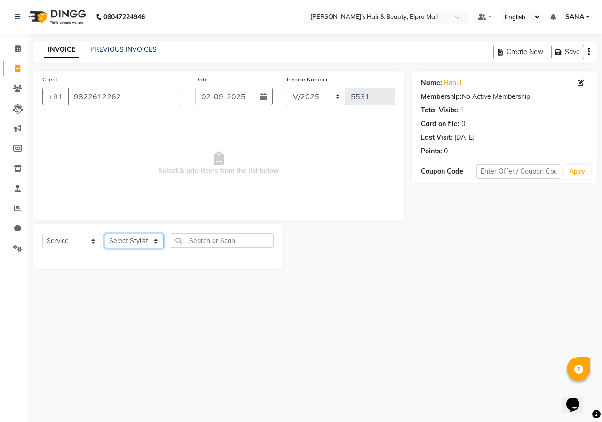
select select "47599"
click at [105, 234] on select "Select Stylist ANUSHKA GAURI [PERSON_NAME] [PERSON_NAME] [PERSON_NAME] Rahul [P…" at bounding box center [134, 241] width 59 height 15
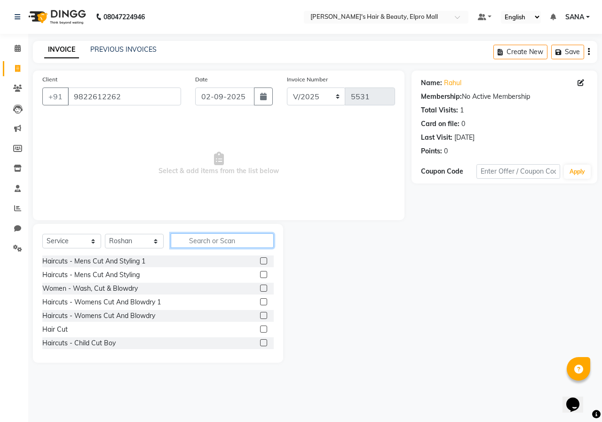
click at [236, 243] on input "text" at bounding box center [222, 240] width 103 height 15
type input "v"
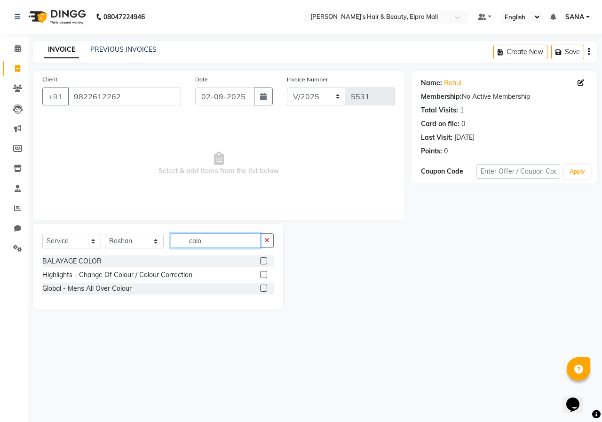
type input "colo"
drag, startPoint x: 263, startPoint y: 287, endPoint x: 268, endPoint y: 286, distance: 5.4
click at [265, 287] on label at bounding box center [263, 288] width 7 height 7
click at [265, 287] on input "checkbox" at bounding box center [263, 289] width 6 height 6
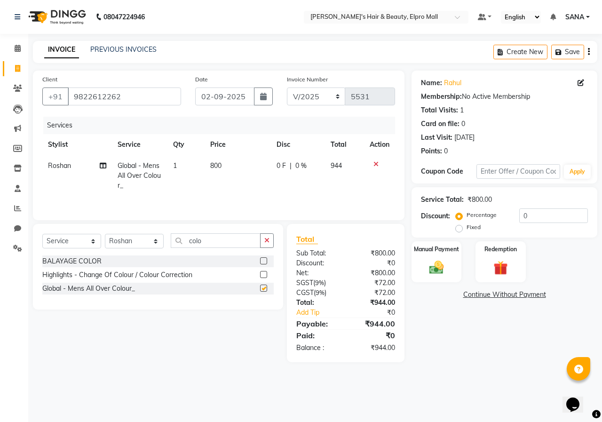
checkbox input "false"
click at [234, 165] on td "800" at bounding box center [238, 175] width 66 height 41
select select "47599"
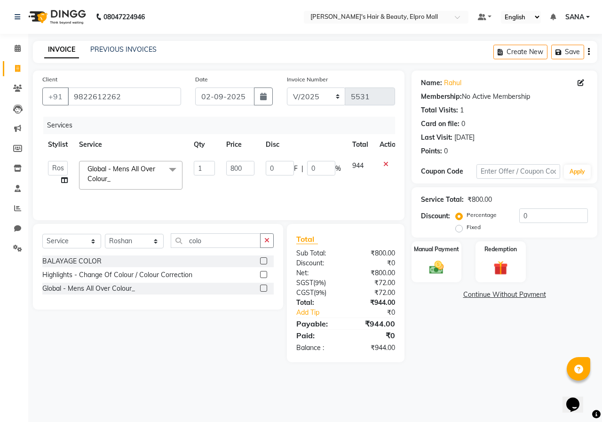
click at [234, 165] on input "800" at bounding box center [240, 168] width 28 height 15
type input "1300"
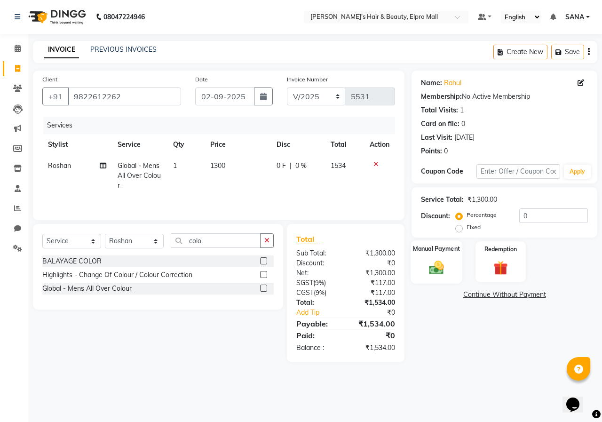
click at [427, 251] on label "Manual Payment" at bounding box center [436, 248] width 47 height 9
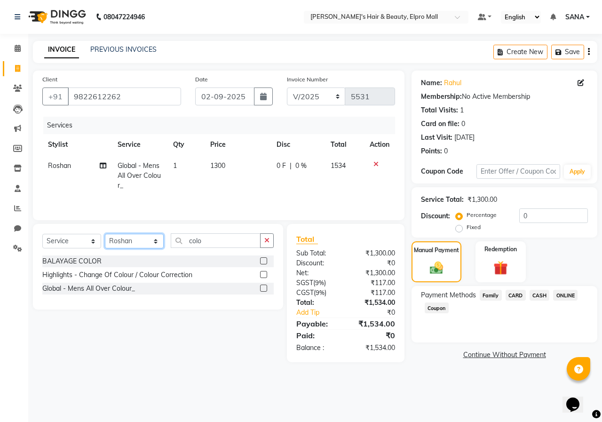
click at [137, 239] on select "Select Stylist ANUSHKA GAURI [PERSON_NAME] [PERSON_NAME] [PERSON_NAME] Rahul [P…" at bounding box center [134, 241] width 59 height 15
select select "21062"
click at [105, 234] on select "Select Stylist ANUSHKA GAURI [PERSON_NAME] [PERSON_NAME] [PERSON_NAME] Rahul [P…" at bounding box center [134, 241] width 59 height 15
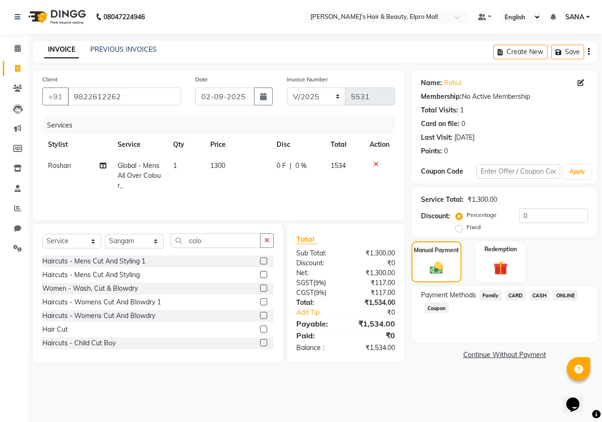
click at [260, 277] on label at bounding box center [263, 274] width 7 height 7
click at [260, 277] on input "checkbox" at bounding box center [263, 275] width 6 height 6
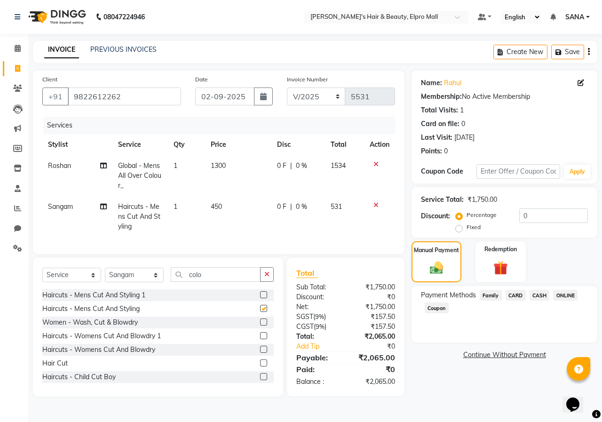
checkbox input "false"
click at [260, 366] on label at bounding box center [263, 362] width 7 height 7
click at [260, 366] on input "checkbox" at bounding box center [263, 363] width 6 height 6
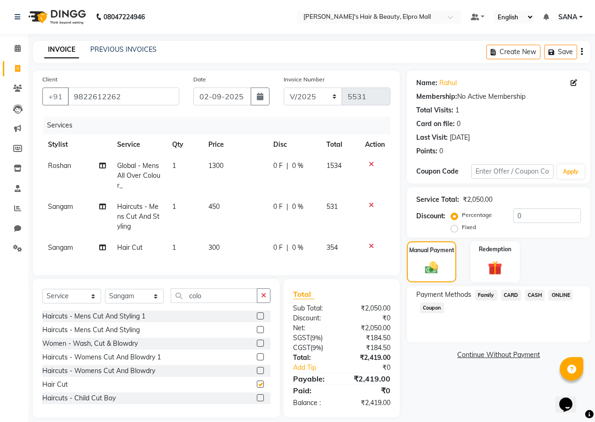
checkbox input "false"
click at [557, 294] on span "ONLINE" at bounding box center [560, 295] width 24 height 11
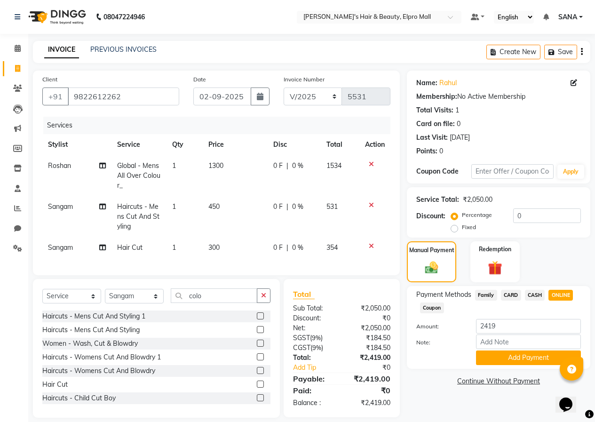
click at [535, 366] on div "Payment Methods Family CARD CASH ONLINE Coupon Amount: 2419 Note: Add Payment" at bounding box center [498, 327] width 183 height 83
click at [528, 364] on button "Add Payment" at bounding box center [528, 357] width 105 height 15
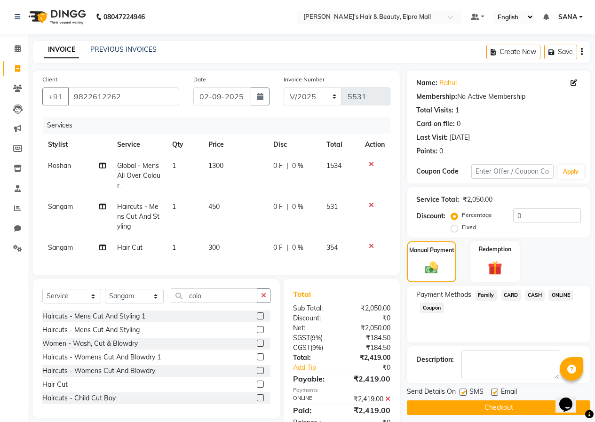
click at [522, 408] on button "Checkout" at bounding box center [498, 407] width 183 height 15
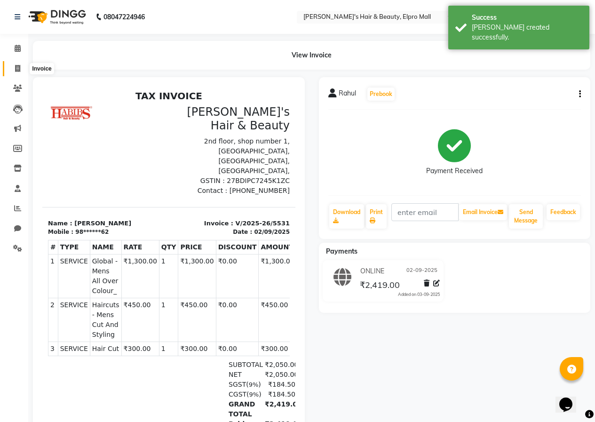
click at [15, 72] on span at bounding box center [17, 69] width 16 height 11
select select "service"
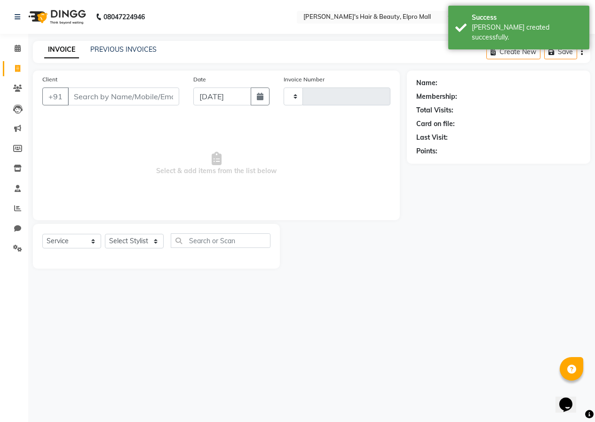
type input "5532"
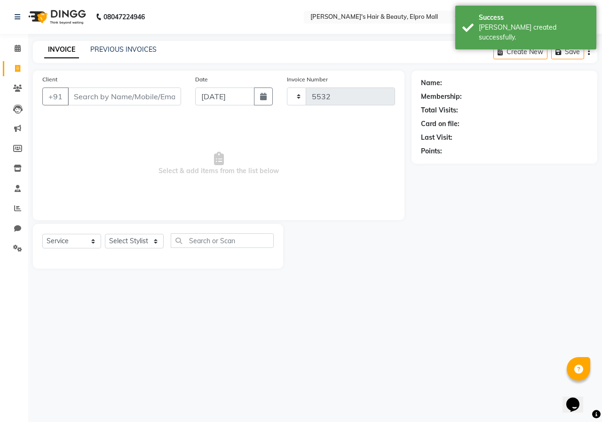
select select "3952"
click at [266, 94] on icon "button" at bounding box center [263, 97] width 7 height 8
select select "9"
select select "2025"
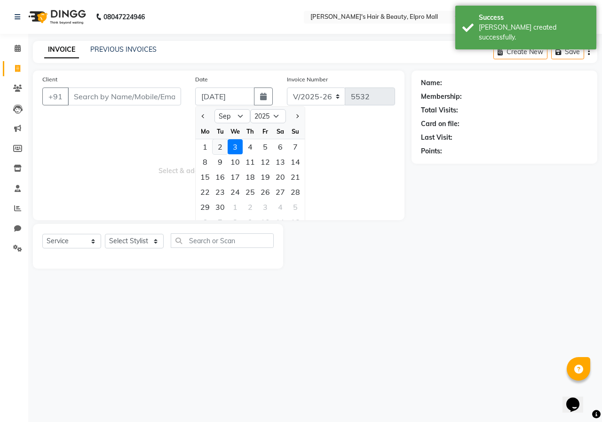
click at [222, 151] on div "2" at bounding box center [220, 146] width 15 height 15
type input "02-09-2025"
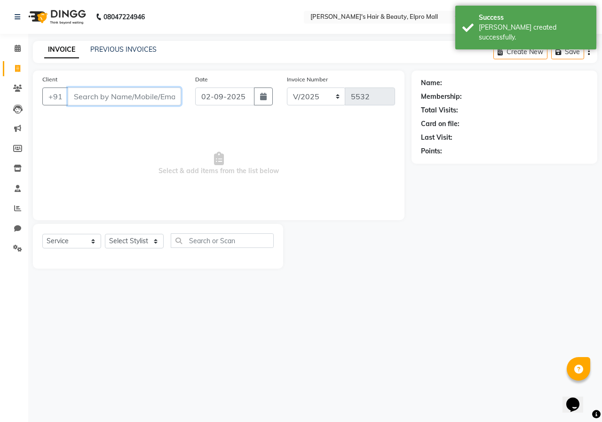
click at [126, 91] on input "Client" at bounding box center [124, 96] width 113 height 18
type input "7057060875"
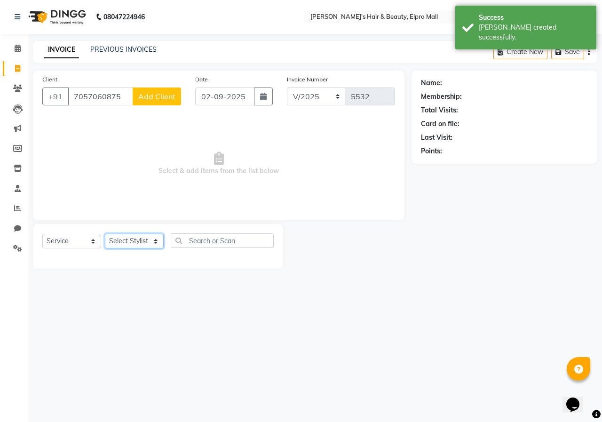
click at [128, 237] on select "Select Stylist ANUSHKA GAURI [PERSON_NAME] [PERSON_NAME] [PERSON_NAME] Rahul [P…" at bounding box center [134, 241] width 59 height 15
select select "31120"
click at [105, 234] on select "Select Stylist ANUSHKA GAURI [PERSON_NAME] [PERSON_NAME] [PERSON_NAME] Rahul [P…" at bounding box center [134, 241] width 59 height 15
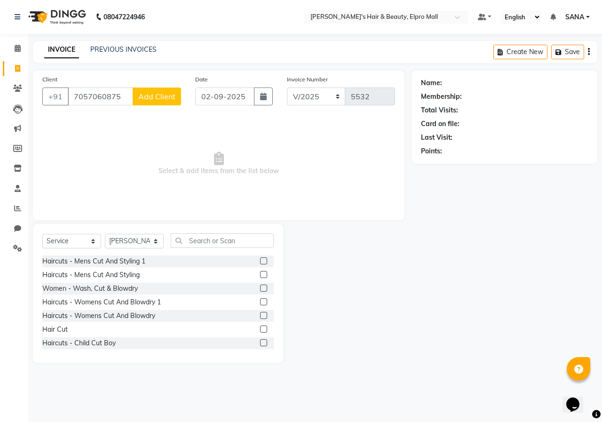
click at [260, 318] on label at bounding box center [263, 315] width 7 height 7
click at [260, 318] on input "checkbox" at bounding box center [263, 316] width 6 height 6
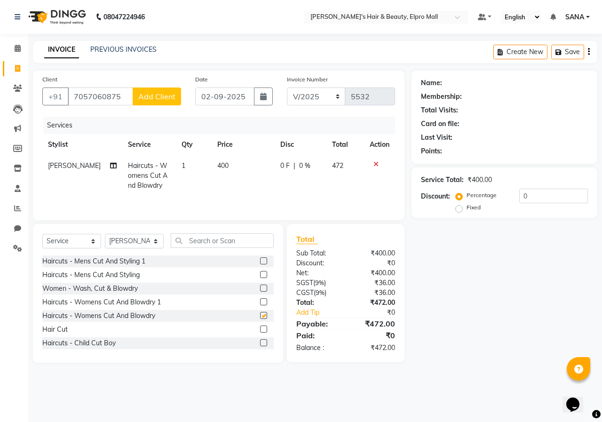
checkbox input "false"
click at [376, 165] on icon at bounding box center [375, 164] width 5 height 7
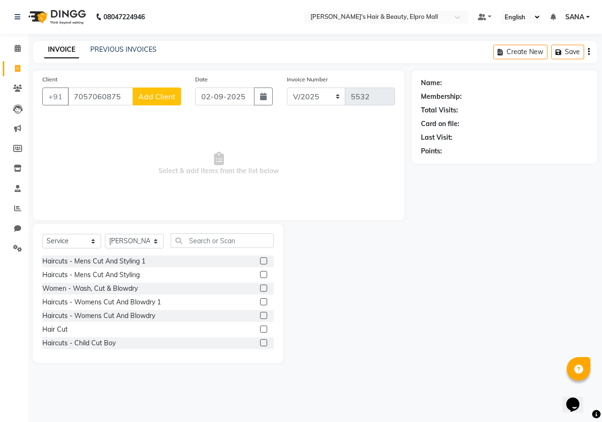
click at [260, 286] on label at bounding box center [263, 288] width 7 height 7
click at [260, 286] on input "checkbox" at bounding box center [263, 289] width 6 height 6
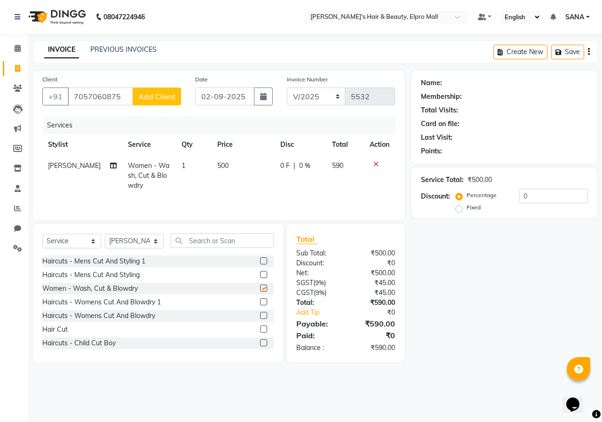
checkbox input "false"
click at [159, 88] on button "Add Client" at bounding box center [157, 96] width 48 height 18
select select "22"
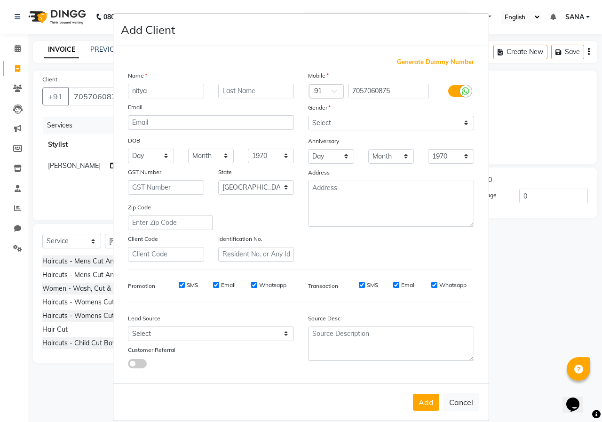
type input "nitya"
drag, startPoint x: 324, startPoint y: 118, endPoint x: 324, endPoint y: 127, distance: 9.9
click at [324, 118] on select "Select [DEMOGRAPHIC_DATA] [DEMOGRAPHIC_DATA] Other Prefer Not To Say" at bounding box center [391, 123] width 166 height 15
select select "[DEMOGRAPHIC_DATA]"
click at [308, 116] on select "Select [DEMOGRAPHIC_DATA] [DEMOGRAPHIC_DATA] Other Prefer Not To Say" at bounding box center [391, 123] width 166 height 15
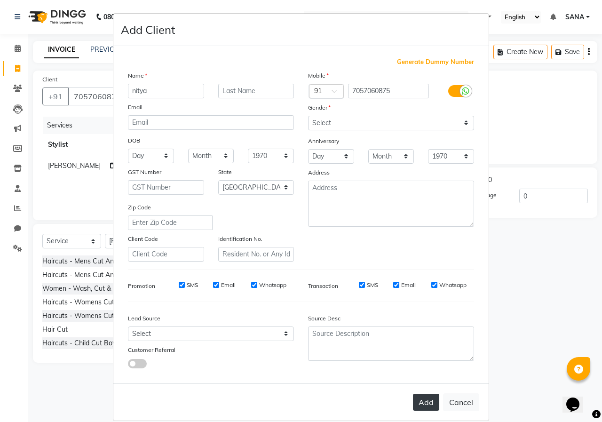
click at [423, 408] on button "Add" at bounding box center [426, 402] width 26 height 17
type input "70******75"
select select
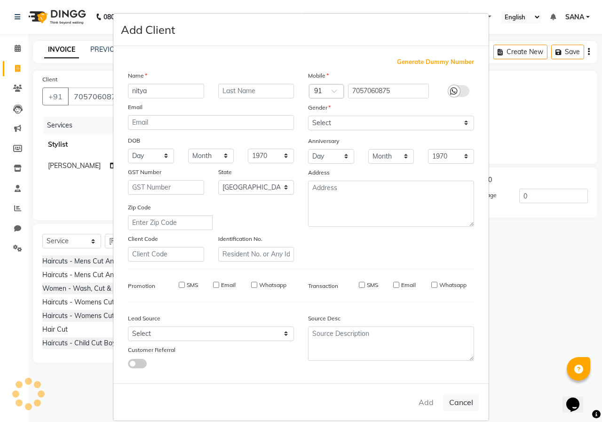
select select "null"
select select
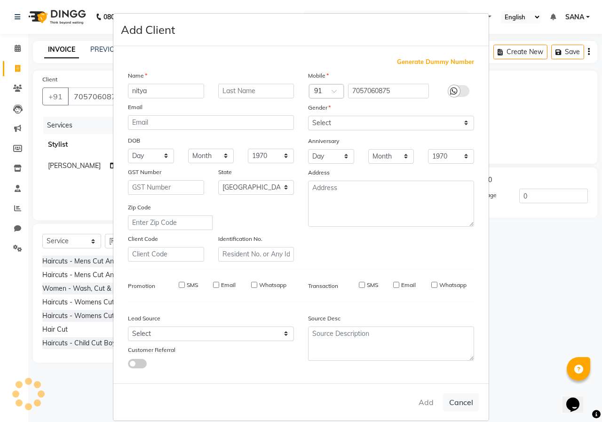
checkbox input "false"
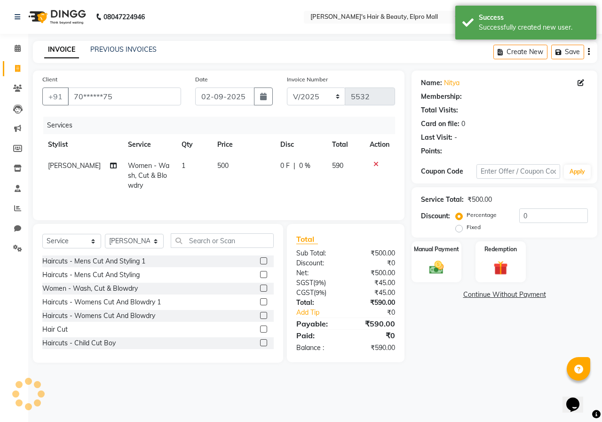
click at [441, 279] on div "Manual Payment" at bounding box center [437, 261] width 50 height 41
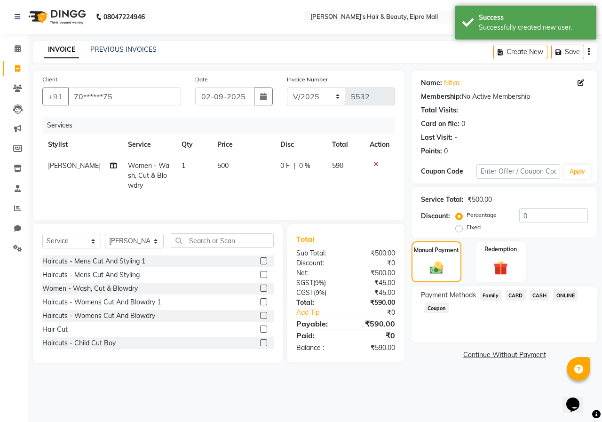
click at [561, 294] on span "ONLINE" at bounding box center [565, 295] width 24 height 11
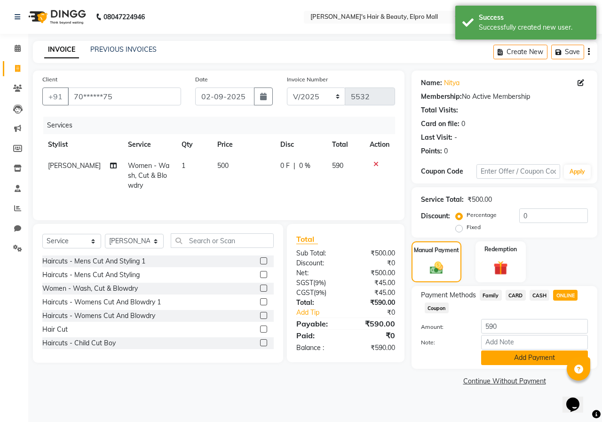
click at [522, 361] on button "Add Payment" at bounding box center [534, 357] width 107 height 15
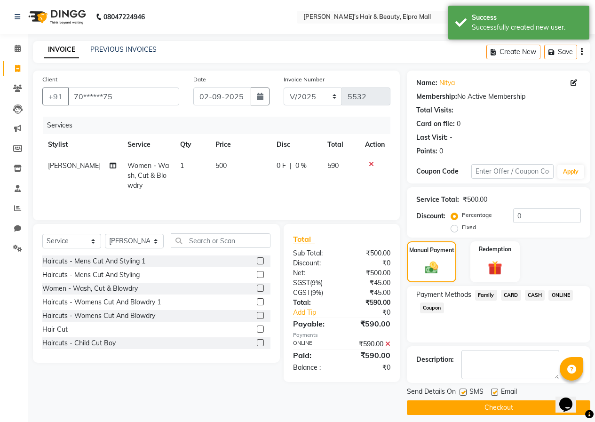
click at [472, 411] on button "Checkout" at bounding box center [498, 407] width 183 height 15
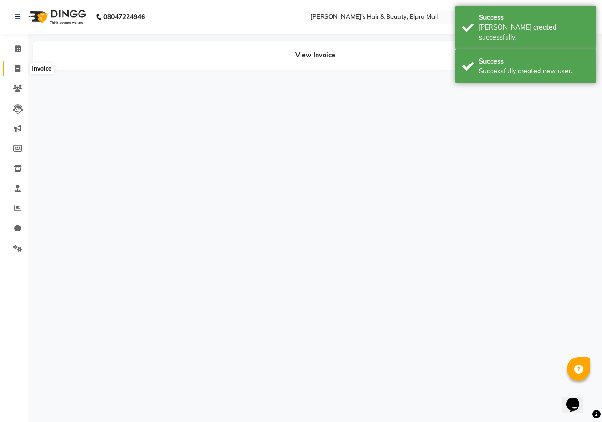
click at [14, 71] on span at bounding box center [17, 69] width 16 height 11
select select "service"
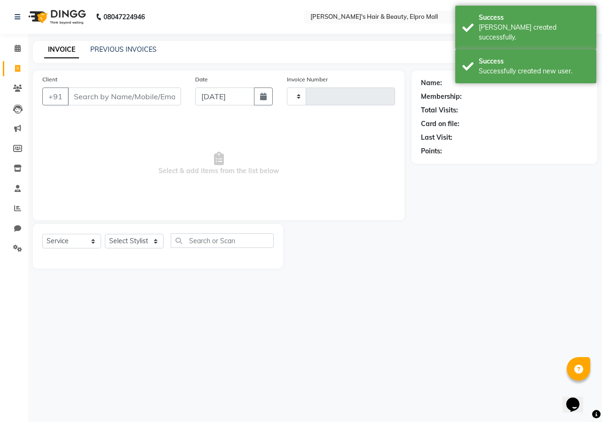
type input "5533"
select select "3952"
click at [271, 100] on button "button" at bounding box center [263, 96] width 19 height 18
select select "9"
select select "2025"
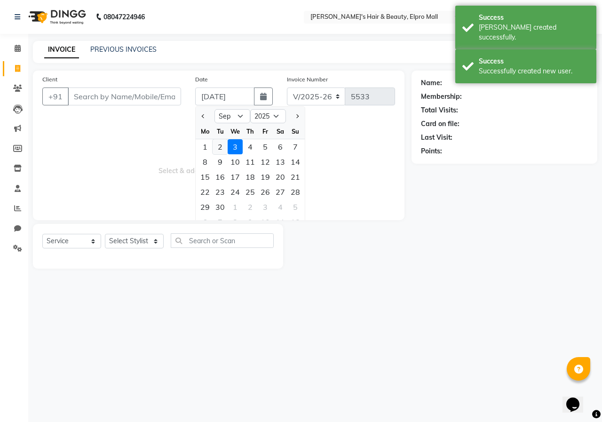
click at [225, 148] on div "2" at bounding box center [220, 146] width 15 height 15
type input "02-09-2025"
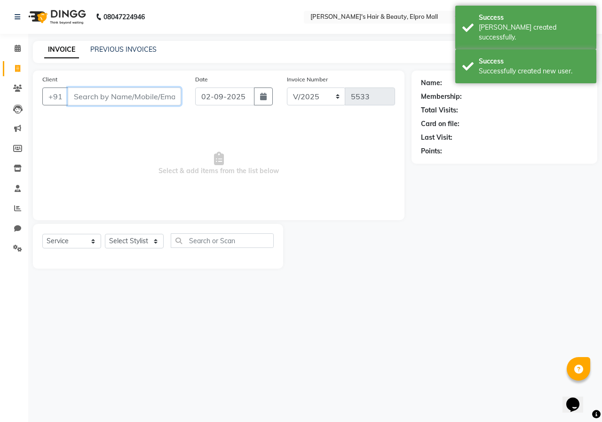
click at [146, 97] on input "Client" at bounding box center [124, 96] width 113 height 18
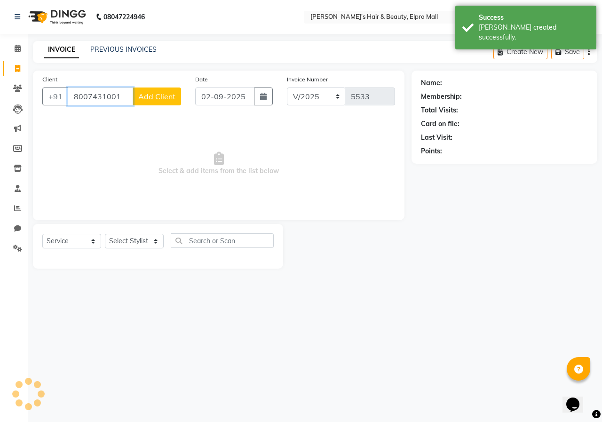
type input "8007431001"
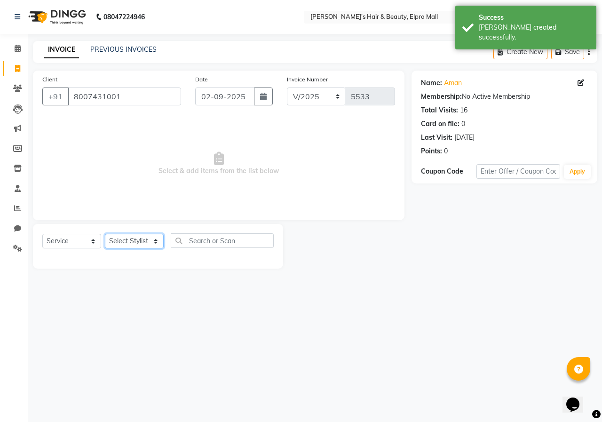
click at [151, 244] on select "Select Stylist ANUSHKA GAURI [PERSON_NAME] [PERSON_NAME] [PERSON_NAME] Rahul [P…" at bounding box center [134, 241] width 59 height 15
select select "21062"
click at [105, 234] on select "Select Stylist ANUSHKA GAURI [PERSON_NAME] [PERSON_NAME] [PERSON_NAME] Rahul [P…" at bounding box center [134, 241] width 59 height 15
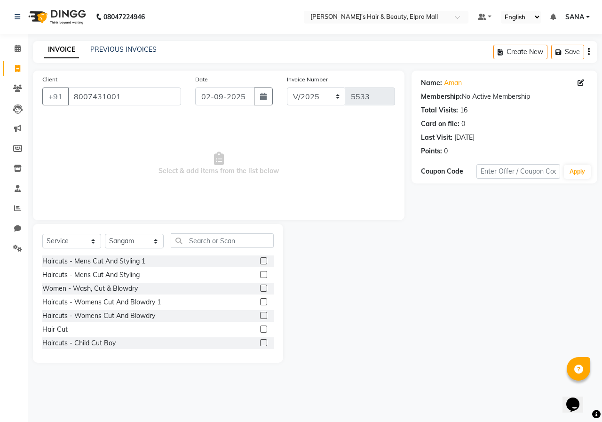
click at [260, 330] on label at bounding box center [263, 329] width 7 height 7
click at [260, 330] on input "checkbox" at bounding box center [263, 329] width 6 height 6
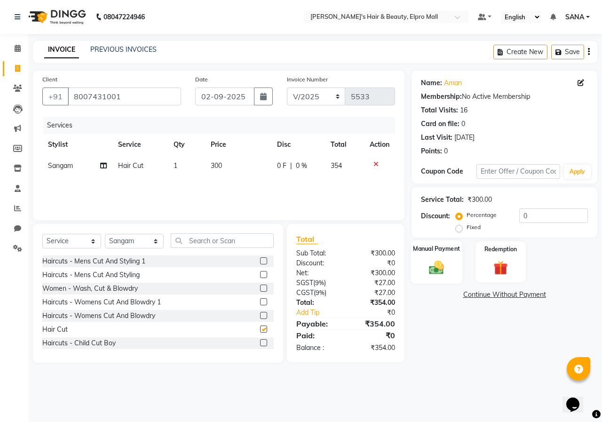
checkbox input "false"
click at [456, 268] on div "Manual Payment" at bounding box center [437, 261] width 52 height 43
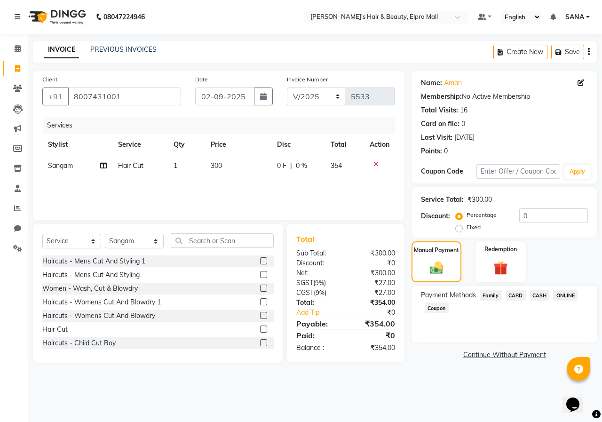
click at [568, 295] on span "ONLINE" at bounding box center [565, 295] width 24 height 11
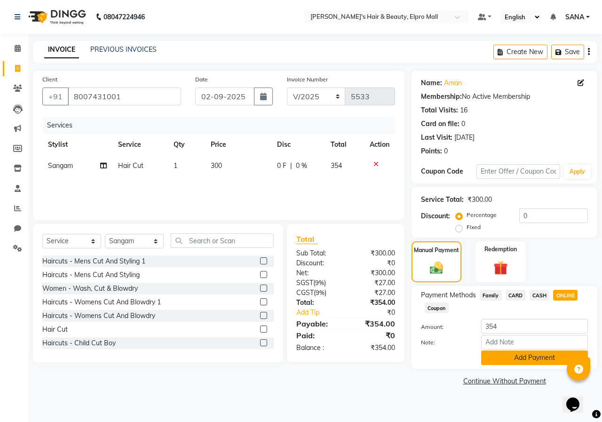
click at [526, 356] on button "Add Payment" at bounding box center [534, 357] width 107 height 15
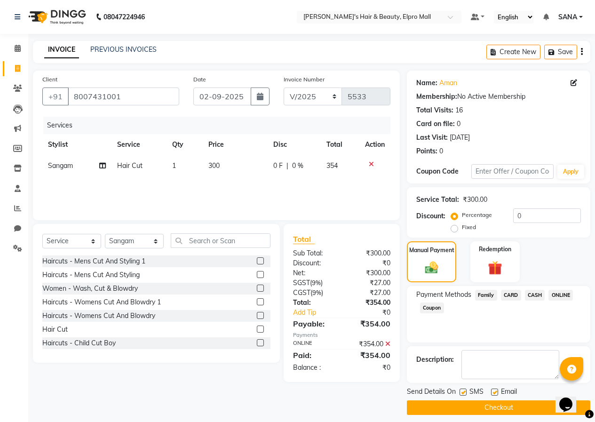
click at [508, 402] on button "Checkout" at bounding box center [498, 407] width 183 height 15
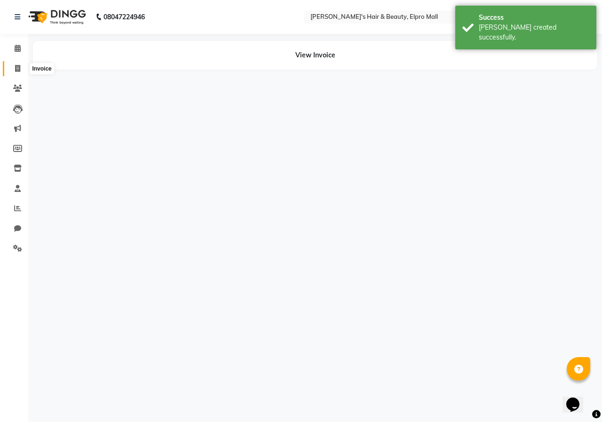
click at [17, 66] on icon at bounding box center [17, 68] width 5 height 7
select select "3952"
select select "service"
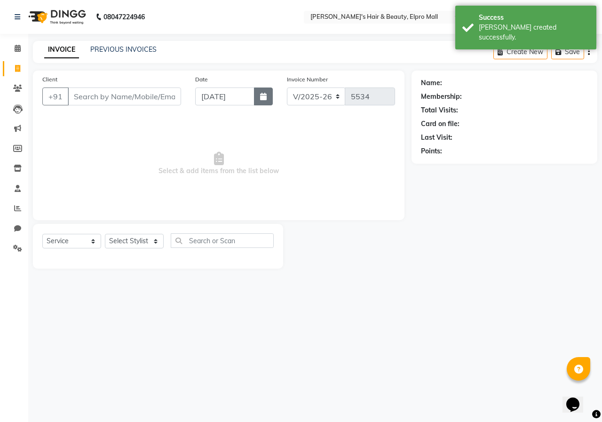
click at [270, 100] on button "button" at bounding box center [263, 96] width 19 height 18
select select "9"
select select "2025"
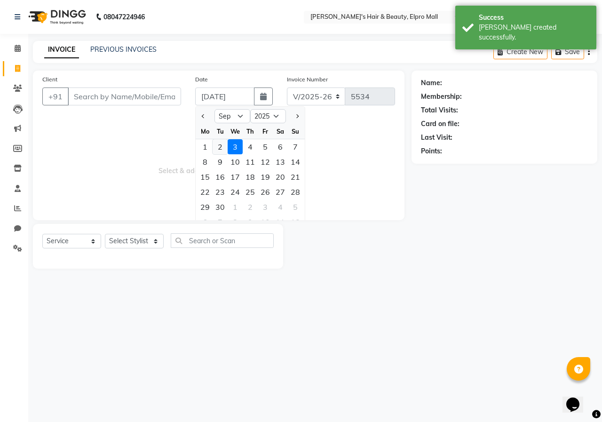
click at [224, 145] on div "2" at bounding box center [220, 146] width 15 height 15
type input "02-09-2025"
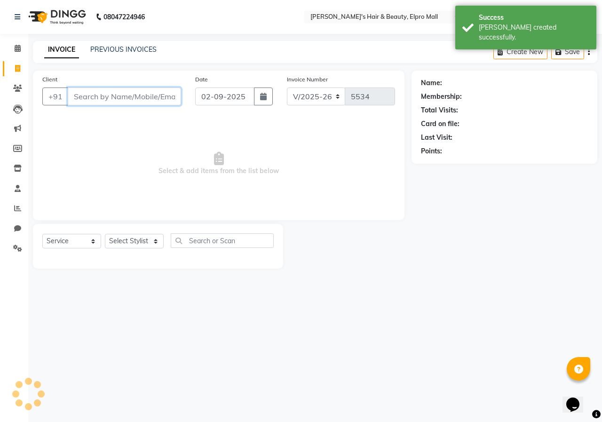
click at [152, 96] on input "Client" at bounding box center [124, 96] width 113 height 18
type input "8806782172"
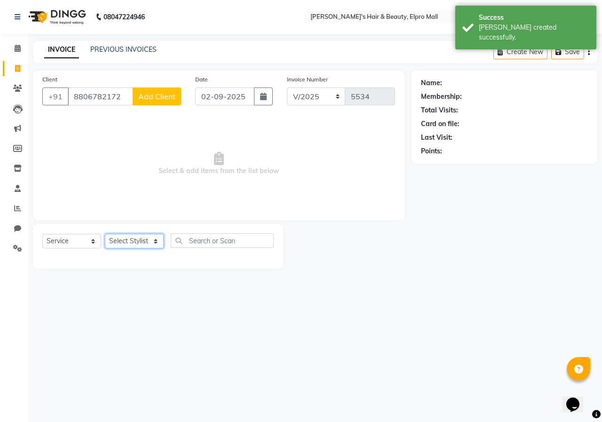
click at [140, 235] on select "Select Stylist ANUSHKA GAURI [PERSON_NAME] [PERSON_NAME] [PERSON_NAME] Rahul [P…" at bounding box center [134, 241] width 59 height 15
select select "87152"
click at [105, 234] on select "Select Stylist ANUSHKA GAURI [PERSON_NAME] [PERSON_NAME] [PERSON_NAME] Rahul [P…" at bounding box center [134, 241] width 59 height 15
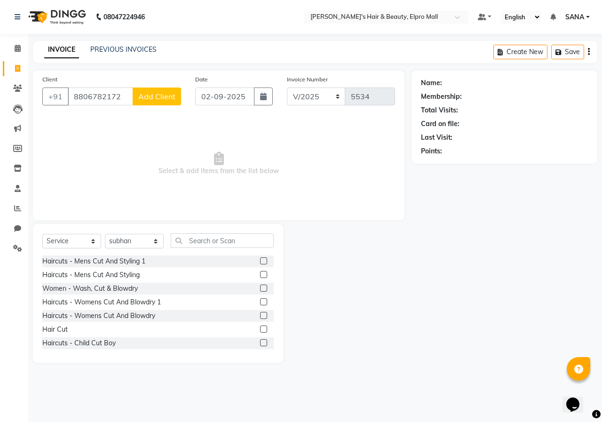
click at [260, 301] on label at bounding box center [263, 301] width 7 height 7
click at [260, 301] on input "checkbox" at bounding box center [263, 302] width 6 height 6
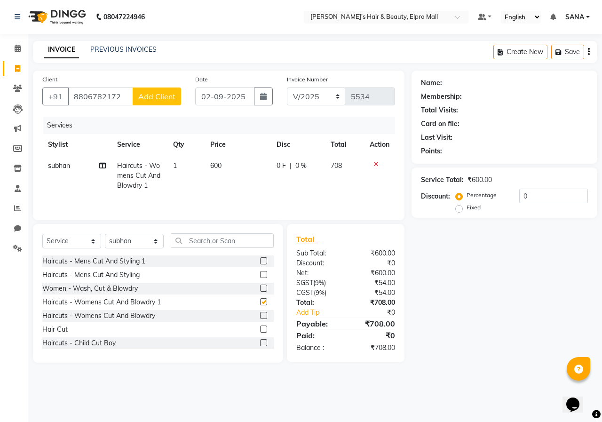
checkbox input "false"
click at [260, 328] on label at bounding box center [263, 329] width 7 height 7
click at [260, 328] on input "checkbox" at bounding box center [263, 329] width 6 height 6
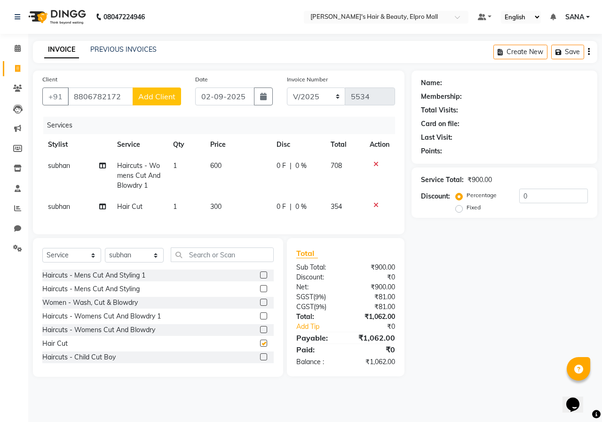
checkbox input "false"
click at [155, 103] on button "Add Client" at bounding box center [157, 96] width 48 height 18
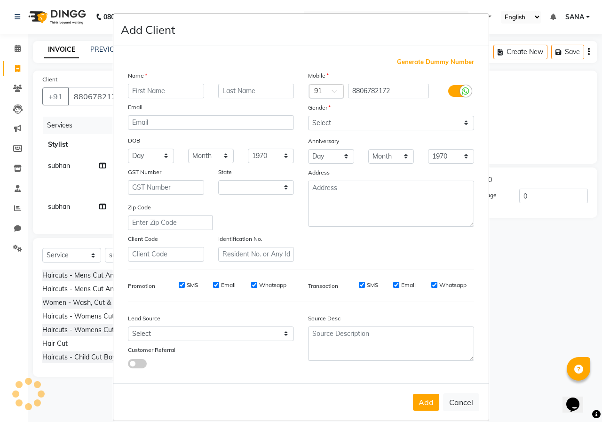
select select "22"
type input "manish"
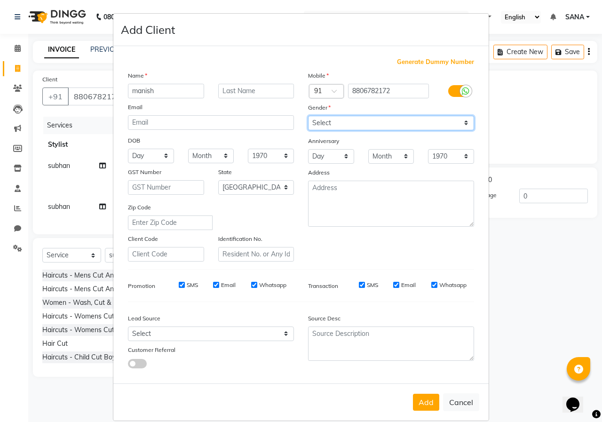
click at [350, 120] on select "Select [DEMOGRAPHIC_DATA] [DEMOGRAPHIC_DATA] Other Prefer Not To Say" at bounding box center [391, 123] width 166 height 15
select select "[DEMOGRAPHIC_DATA]"
click at [308, 116] on select "Select [DEMOGRAPHIC_DATA] [DEMOGRAPHIC_DATA] Other Prefer Not To Say" at bounding box center [391, 123] width 166 height 15
click at [417, 398] on button "Add" at bounding box center [426, 402] width 26 height 17
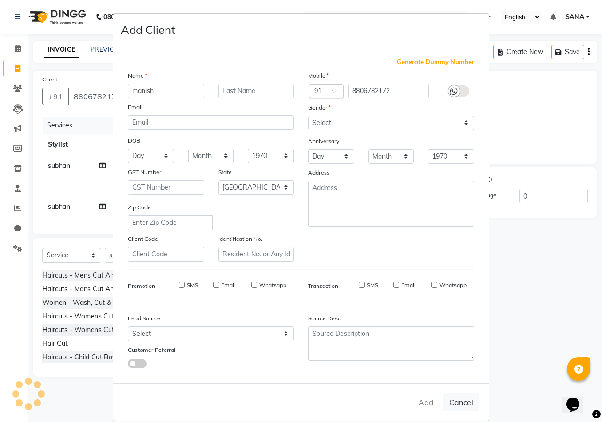
type input "88******72"
select select
select select "null"
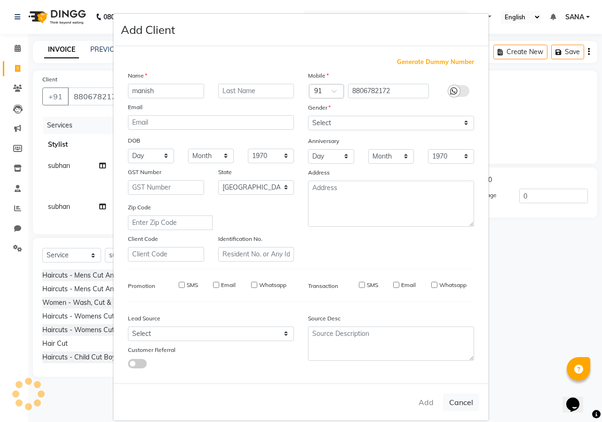
select select
checkbox input "false"
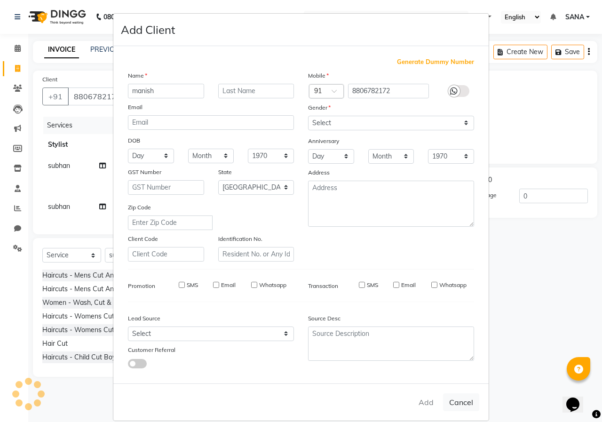
checkbox input "false"
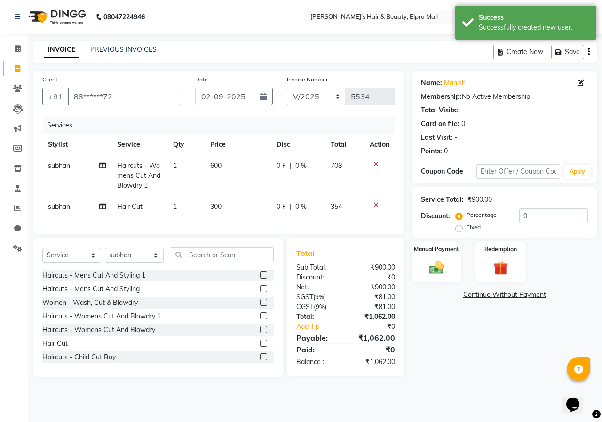
click at [462, 277] on div "Manual Payment Redemption" at bounding box center [505, 261] width 200 height 41
click at [461, 277] on div "Manual Payment" at bounding box center [437, 261] width 52 height 43
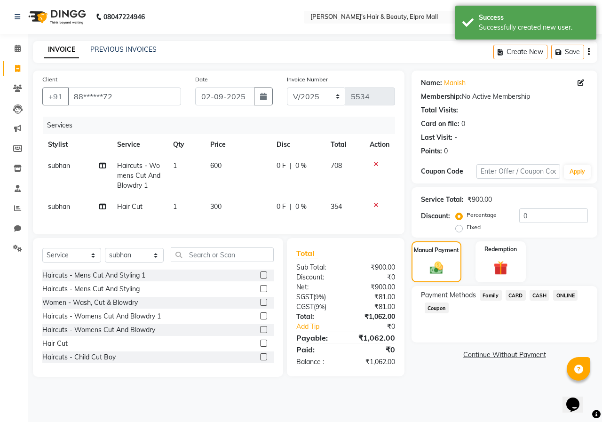
click at [566, 289] on div "Payment Methods Family CARD CASH ONLINE Coupon" at bounding box center [505, 314] width 186 height 56
click at [567, 293] on span "ONLINE" at bounding box center [565, 295] width 24 height 11
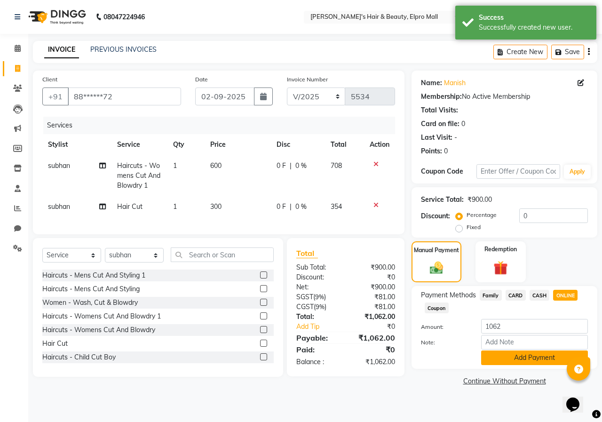
click at [521, 359] on button "Add Payment" at bounding box center [534, 357] width 107 height 15
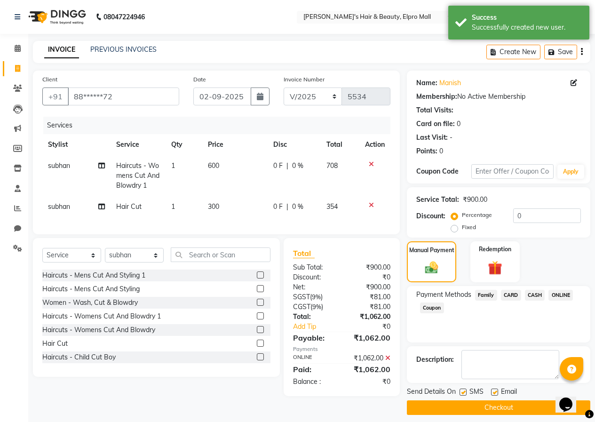
click at [502, 409] on button "Checkout" at bounding box center [498, 407] width 183 height 15
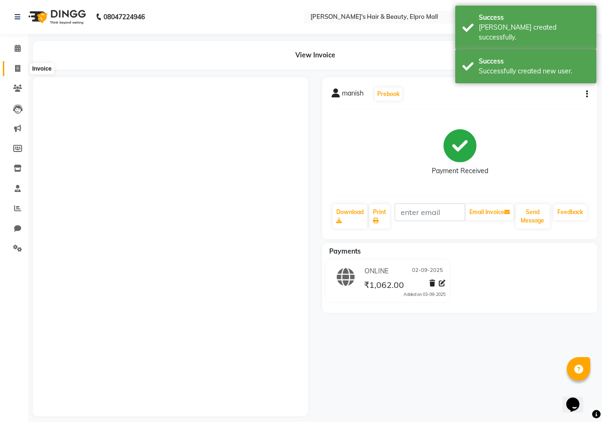
click at [16, 69] on icon at bounding box center [17, 68] width 5 height 7
select select "3952"
select select "service"
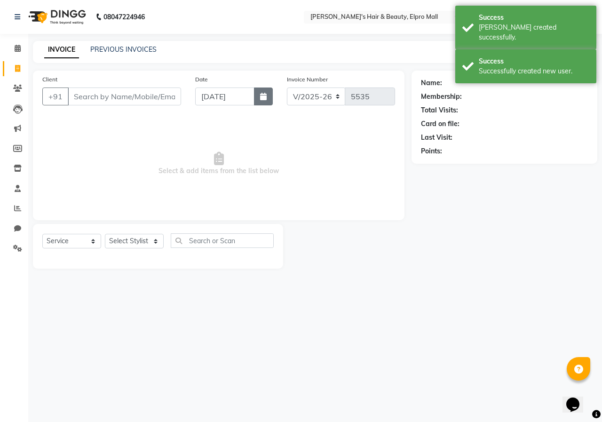
click at [262, 100] on button "button" at bounding box center [263, 96] width 19 height 18
select select "9"
select select "2025"
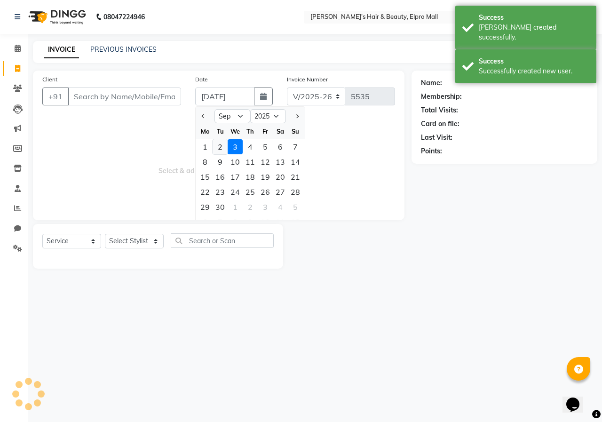
click at [219, 147] on div "2" at bounding box center [220, 146] width 15 height 15
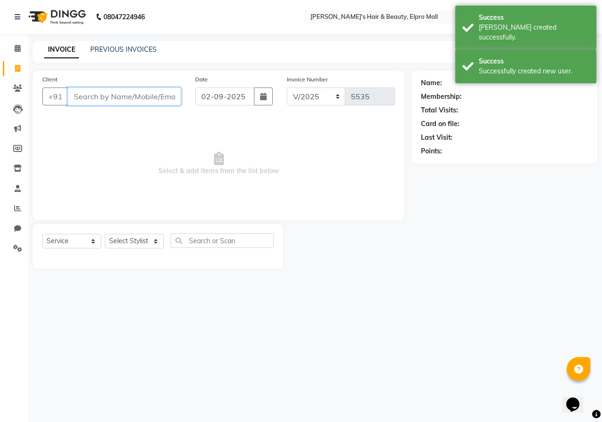
click at [151, 100] on input "Client" at bounding box center [124, 96] width 113 height 18
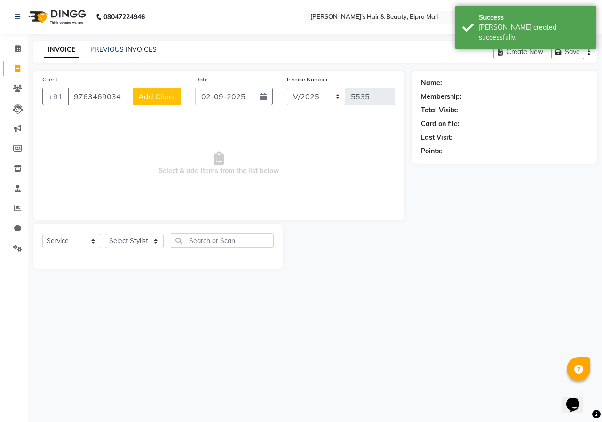
click at [151, 100] on span "Add Client" at bounding box center [156, 96] width 37 height 9
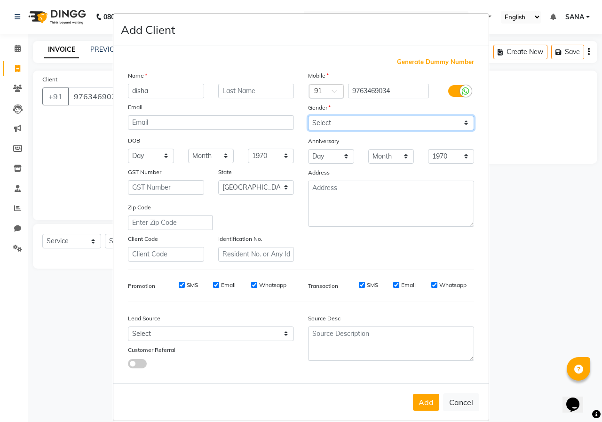
click at [328, 118] on select "Select [DEMOGRAPHIC_DATA] [DEMOGRAPHIC_DATA] Other Prefer Not To Say" at bounding box center [391, 123] width 166 height 15
click at [308, 116] on select "Select [DEMOGRAPHIC_DATA] [DEMOGRAPHIC_DATA] Other Prefer Not To Say" at bounding box center [391, 123] width 166 height 15
click at [425, 402] on button "Add" at bounding box center [426, 402] width 26 height 17
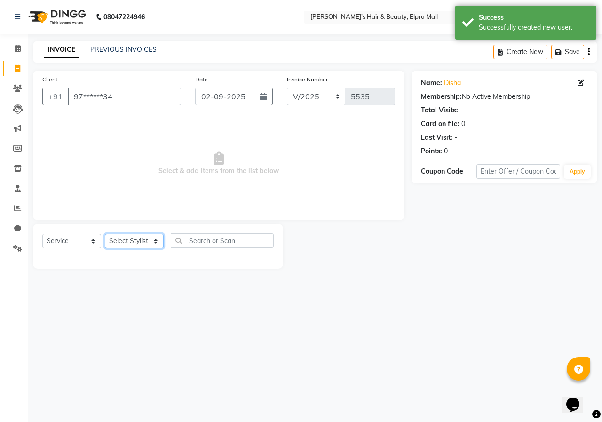
click at [161, 238] on select "Select Stylist ANUSHKA GAURI [PERSON_NAME] [PERSON_NAME] [PERSON_NAME] Rahul [P…" at bounding box center [134, 241] width 59 height 15
click at [105, 234] on select "Select Stylist ANUSHKA GAURI [PERSON_NAME] [PERSON_NAME] [PERSON_NAME] Rahul [P…" at bounding box center [134, 241] width 59 height 15
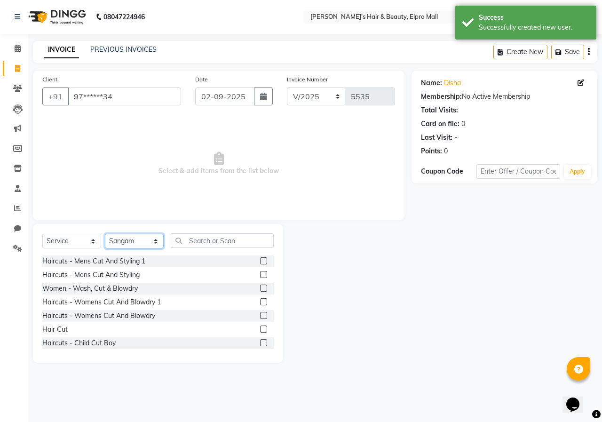
click at [150, 245] on select "Select Stylist ANUSHKA GAURI [PERSON_NAME] [PERSON_NAME] [PERSON_NAME] Rahul [P…" at bounding box center [134, 241] width 59 height 15
click at [105, 234] on select "Select Stylist ANUSHKA GAURI [PERSON_NAME] [PERSON_NAME] [PERSON_NAME] Rahul [P…" at bounding box center [134, 241] width 59 height 15
click at [207, 245] on input "text" at bounding box center [222, 240] width 103 height 15
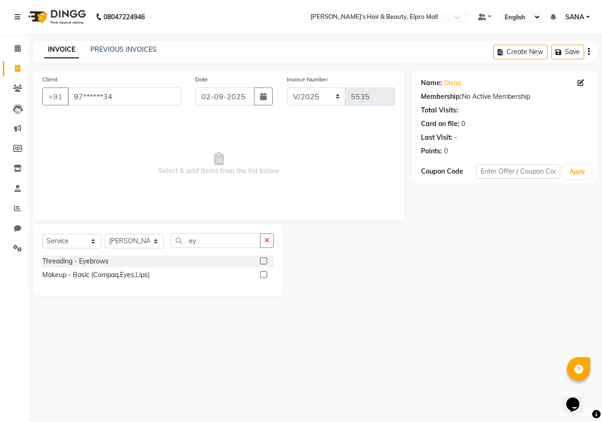
click at [266, 260] on label at bounding box center [263, 260] width 7 height 7
click at [266, 260] on input "checkbox" at bounding box center [263, 261] width 6 height 6
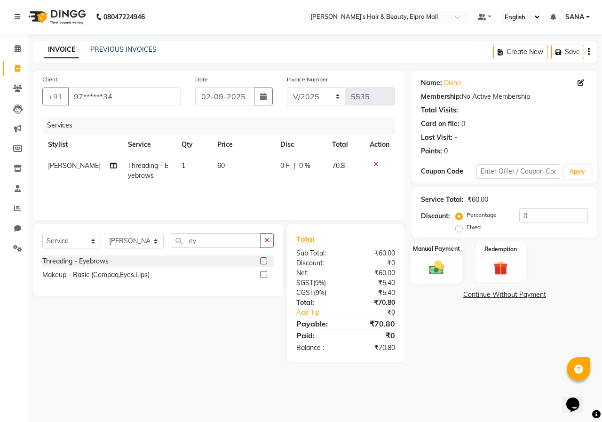
drag, startPoint x: 422, startPoint y: 264, endPoint x: 434, endPoint y: 271, distance: 13.1
click at [427, 265] on div "Manual Payment" at bounding box center [437, 261] width 52 height 43
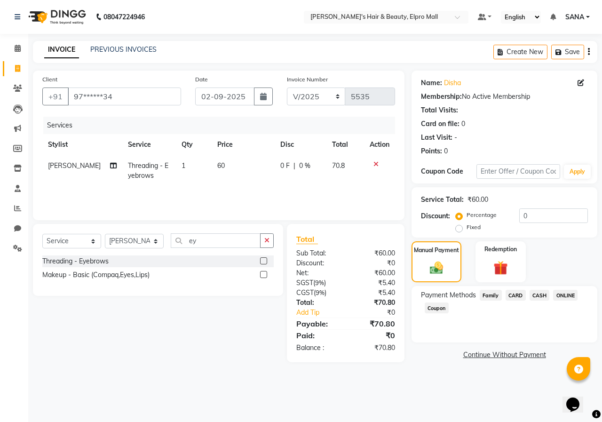
click at [564, 296] on span "ONLINE" at bounding box center [565, 295] width 24 height 11
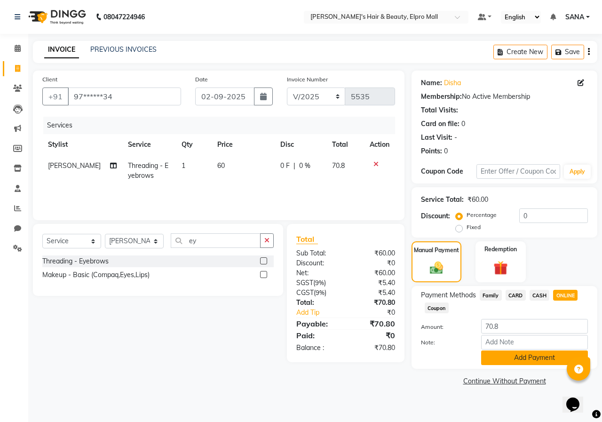
click at [536, 354] on button "Add Payment" at bounding box center [534, 357] width 107 height 15
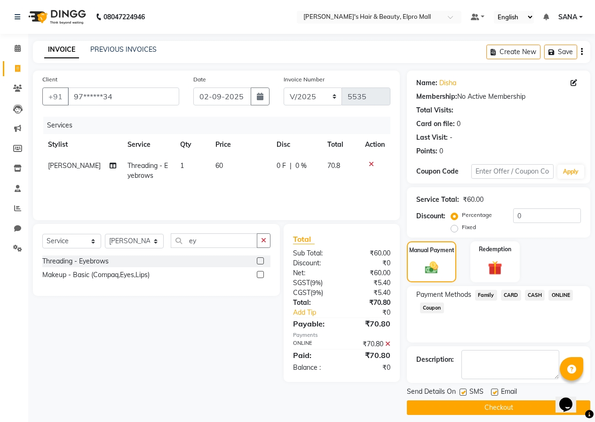
click at [500, 405] on button "Checkout" at bounding box center [498, 407] width 183 height 15
click at [20, 71] on icon at bounding box center [17, 68] width 5 height 7
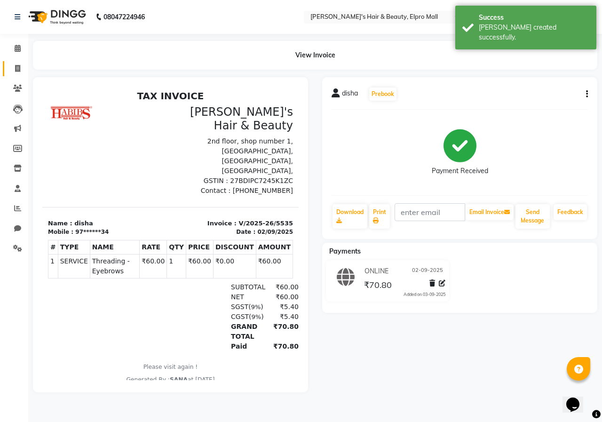
click at [16, 64] on span at bounding box center [17, 69] width 16 height 11
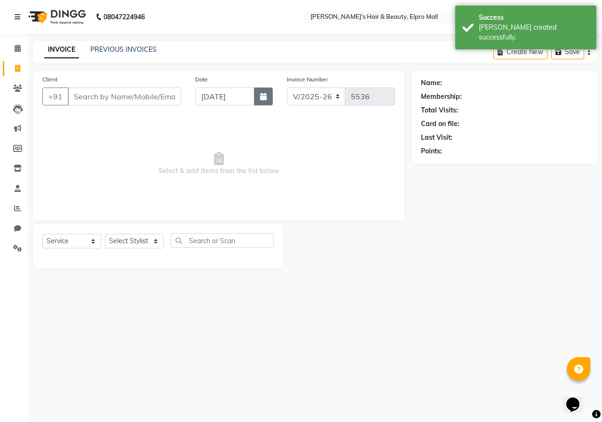
click at [264, 95] on icon "button" at bounding box center [263, 97] width 7 height 8
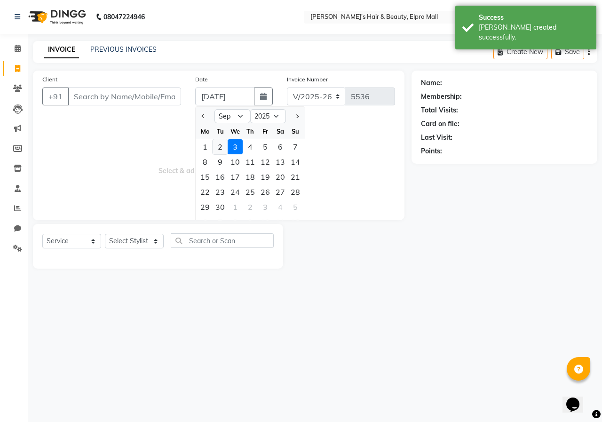
click at [217, 151] on div "2" at bounding box center [220, 146] width 15 height 15
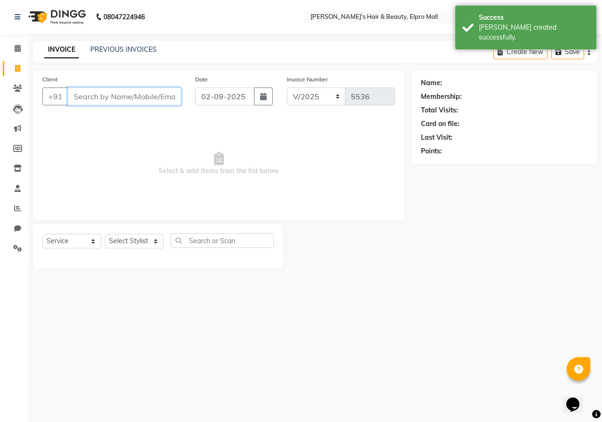
click at [141, 102] on input "Client" at bounding box center [124, 96] width 113 height 18
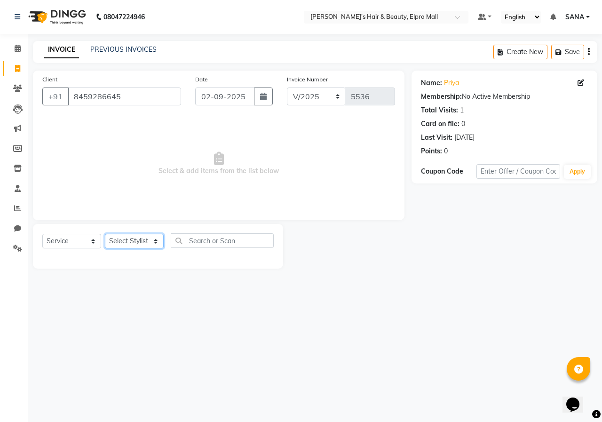
click at [138, 242] on select "Select Stylist ANUSHKA GAURI [PERSON_NAME] [PERSON_NAME] [PERSON_NAME] Rahul [P…" at bounding box center [134, 241] width 59 height 15
click at [105, 234] on select "Select Stylist ANUSHKA GAURI [PERSON_NAME] [PERSON_NAME] [PERSON_NAME] Rahul [P…" at bounding box center [134, 241] width 59 height 15
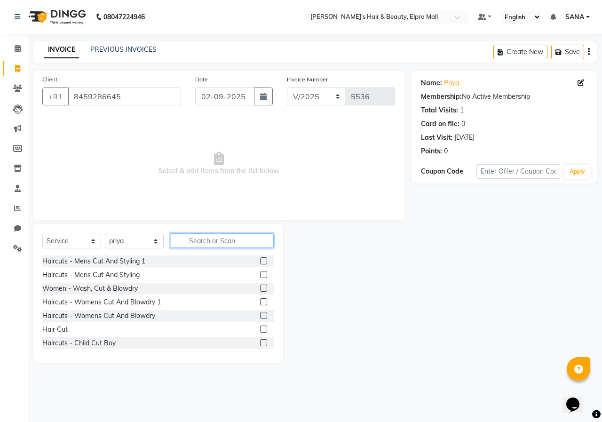
click at [216, 239] on input "text" at bounding box center [222, 240] width 103 height 15
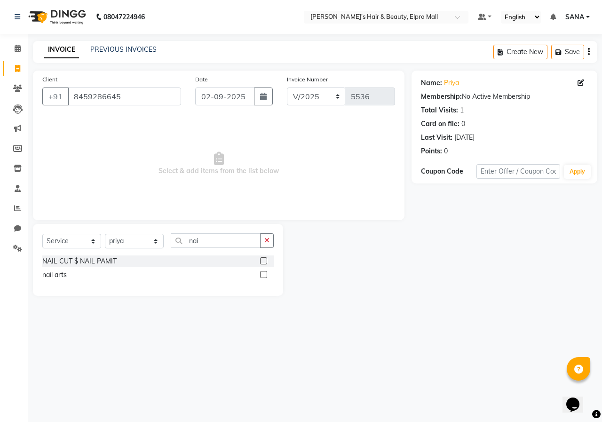
click at [262, 273] on label at bounding box center [263, 274] width 7 height 7
click at [262, 273] on input "checkbox" at bounding box center [263, 275] width 6 height 6
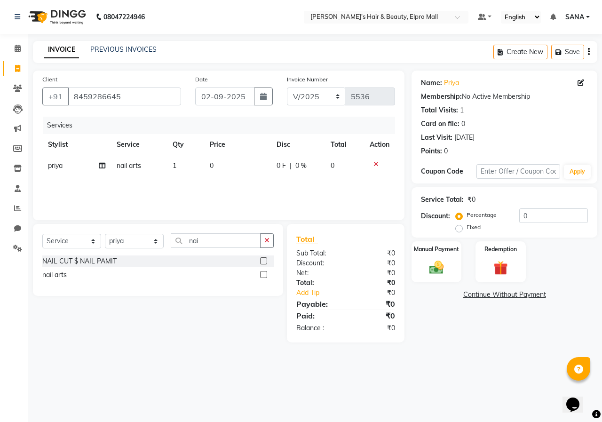
click at [230, 171] on td "0" at bounding box center [237, 165] width 67 height 21
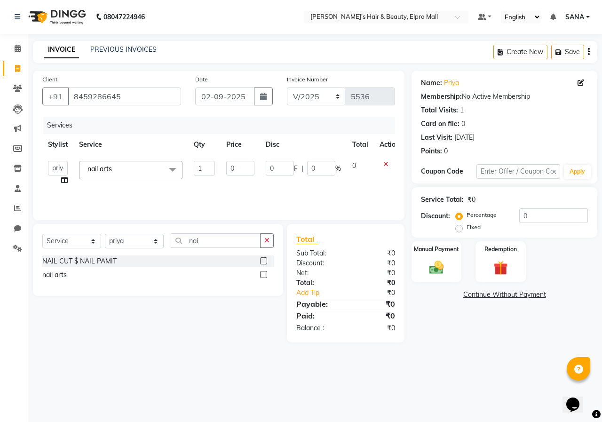
click at [231, 171] on input "0" at bounding box center [240, 168] width 28 height 15
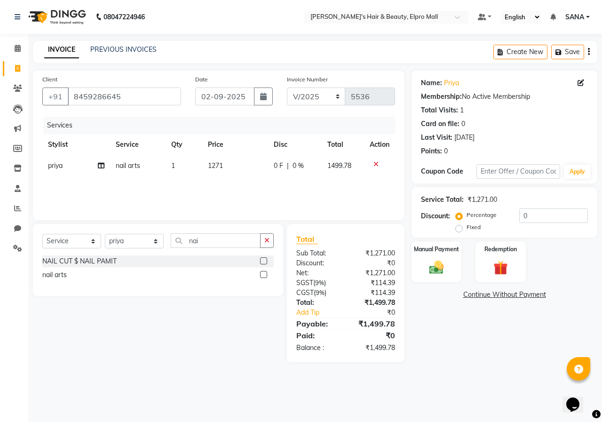
click at [237, 298] on div "Select Service Product Membership Package Voucher Prepaid Gift Card Select Styl…" at bounding box center [154, 293] width 257 height 138
click at [236, 172] on td "1271" at bounding box center [235, 165] width 66 height 21
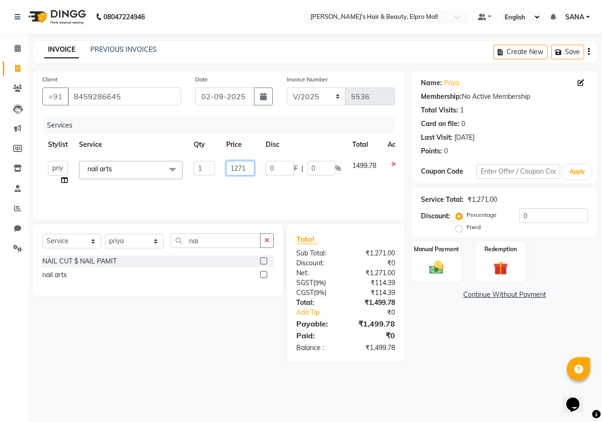
click at [249, 167] on input "1271" at bounding box center [240, 168] width 28 height 15
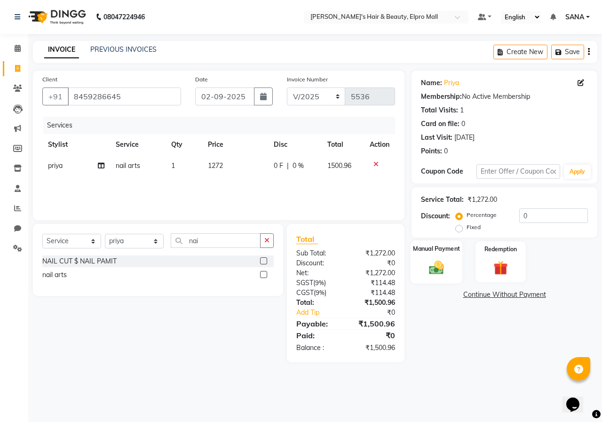
click at [458, 264] on div "Manual Payment" at bounding box center [437, 261] width 52 height 43
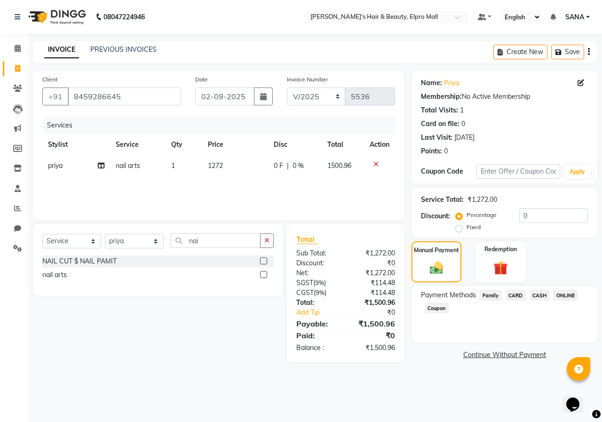
click at [572, 302] on div "ONLINE" at bounding box center [563, 296] width 28 height 13
click at [561, 295] on span "ONLINE" at bounding box center [565, 295] width 24 height 11
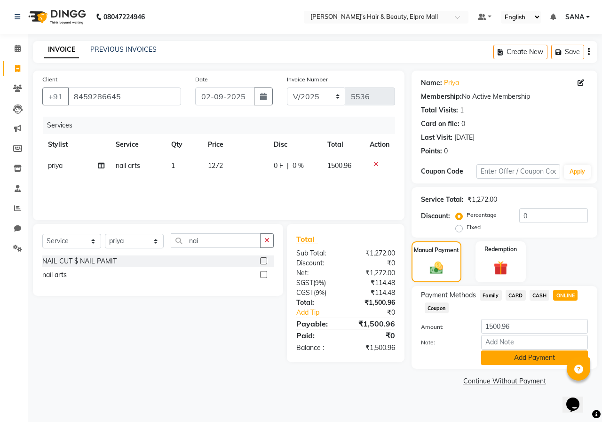
click at [527, 362] on button "Add Payment" at bounding box center [534, 357] width 107 height 15
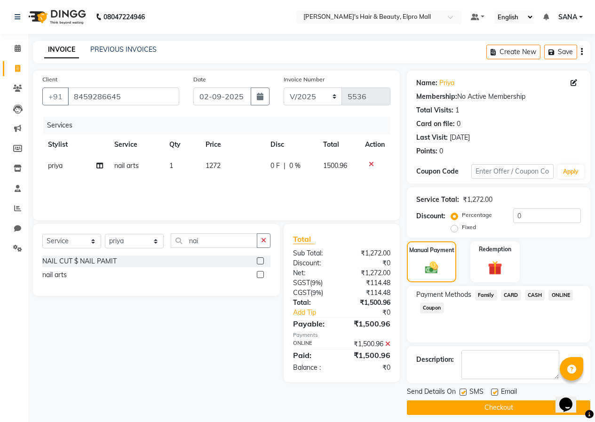
click at [516, 405] on button "Checkout" at bounding box center [498, 407] width 183 height 15
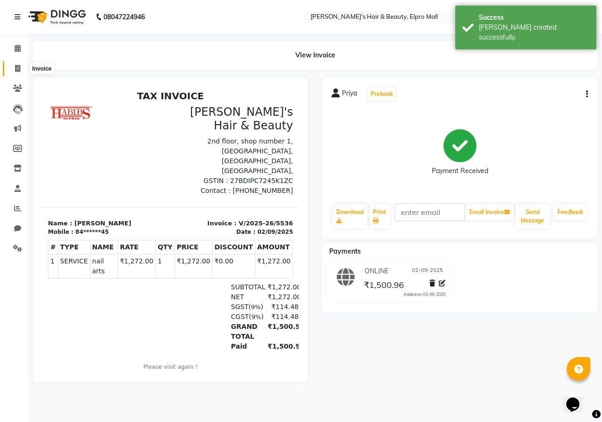
click at [13, 69] on span at bounding box center [17, 69] width 16 height 11
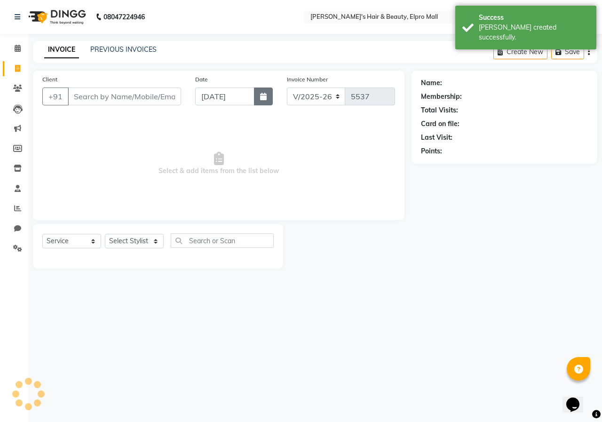
click at [263, 94] on icon "button" at bounding box center [263, 97] width 7 height 8
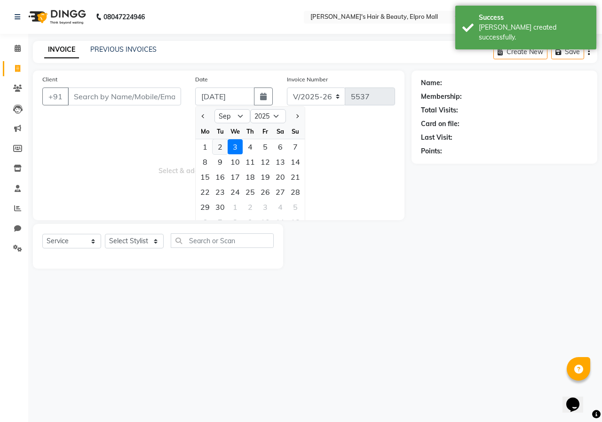
click at [219, 148] on div "2" at bounding box center [220, 146] width 15 height 15
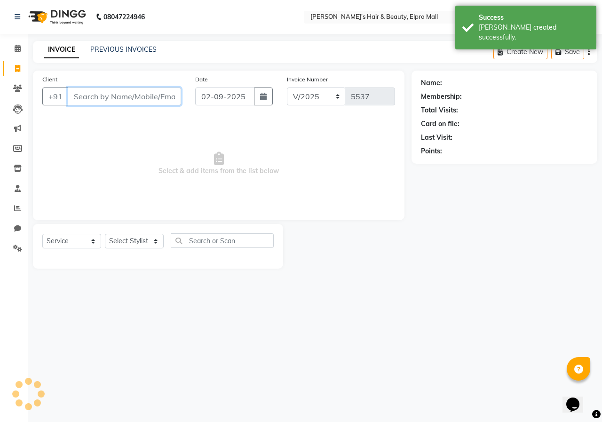
click at [141, 95] on input "Client" at bounding box center [124, 96] width 113 height 18
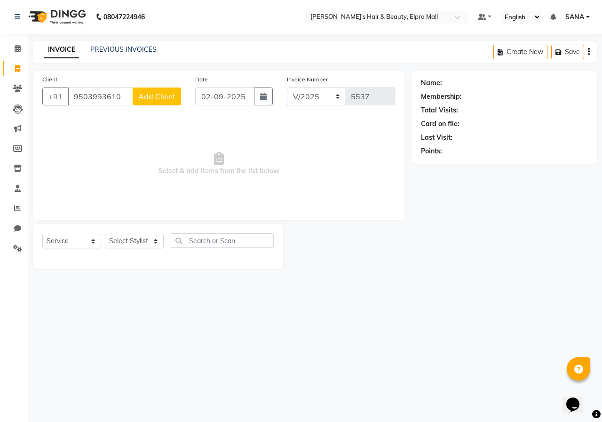
click at [151, 95] on span "Add Client" at bounding box center [156, 96] width 37 height 9
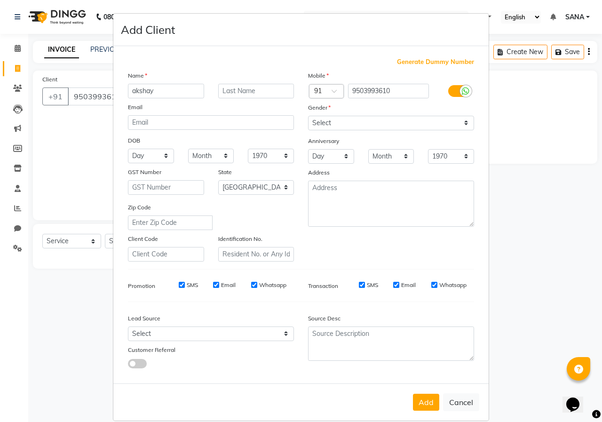
click at [376, 132] on div "Mobile Country Code × 91 9503993610 Gender Select [DEMOGRAPHIC_DATA] [DEMOGRAPH…" at bounding box center [391, 166] width 180 height 191
click at [342, 121] on select "Select [DEMOGRAPHIC_DATA] [DEMOGRAPHIC_DATA] Other Prefer Not To Say" at bounding box center [391, 123] width 166 height 15
click at [308, 116] on select "Select [DEMOGRAPHIC_DATA] [DEMOGRAPHIC_DATA] Other Prefer Not To Say" at bounding box center [391, 123] width 166 height 15
click at [431, 395] on button "Add" at bounding box center [426, 402] width 26 height 17
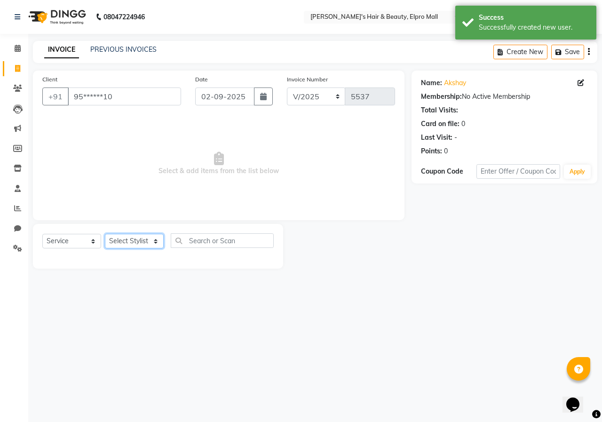
click at [155, 243] on select "Select Stylist ANUSHKA GAURI [PERSON_NAME] [PERSON_NAME] [PERSON_NAME] Rahul [P…" at bounding box center [134, 241] width 59 height 15
click at [105, 234] on select "Select Stylist ANUSHKA GAURI [PERSON_NAME] [PERSON_NAME] [PERSON_NAME] Rahul [P…" at bounding box center [134, 241] width 59 height 15
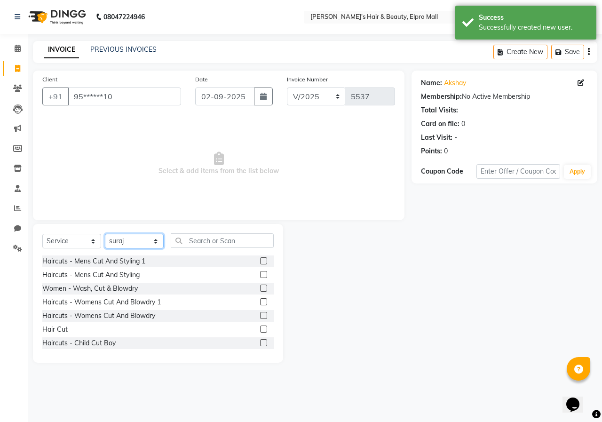
drag, startPoint x: 146, startPoint y: 242, endPoint x: 146, endPoint y: 235, distance: 7.5
click at [146, 242] on select "Select Stylist ANUSHKA GAURI [PERSON_NAME] [PERSON_NAME] [PERSON_NAME] Rahul [P…" at bounding box center [134, 241] width 59 height 15
click at [105, 234] on select "Select Stylist ANUSHKA GAURI [PERSON_NAME] [PERSON_NAME] [PERSON_NAME] Rahul [P…" at bounding box center [134, 241] width 59 height 15
click at [260, 327] on label at bounding box center [263, 329] width 7 height 7
click at [260, 327] on input "checkbox" at bounding box center [263, 329] width 6 height 6
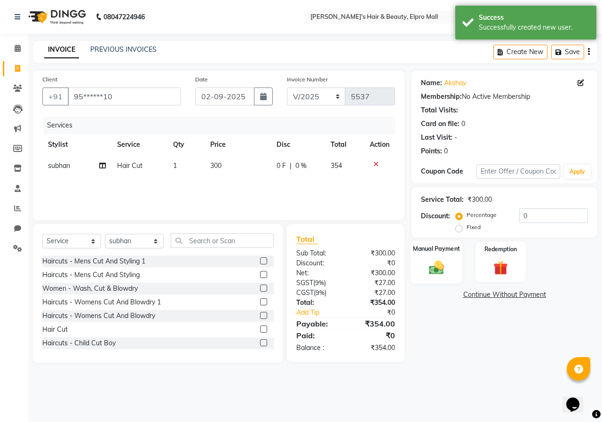
click at [451, 278] on div "Manual Payment" at bounding box center [437, 261] width 52 height 43
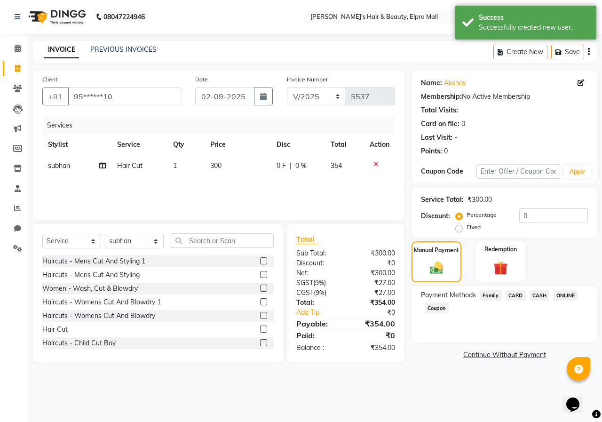
click at [566, 297] on span "ONLINE" at bounding box center [565, 295] width 24 height 11
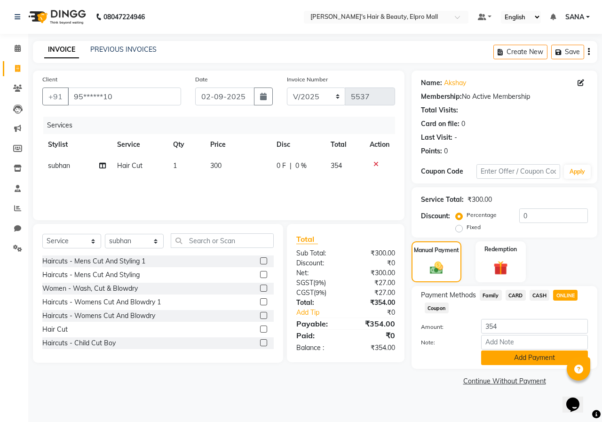
click at [534, 360] on button "Add Payment" at bounding box center [534, 357] width 107 height 15
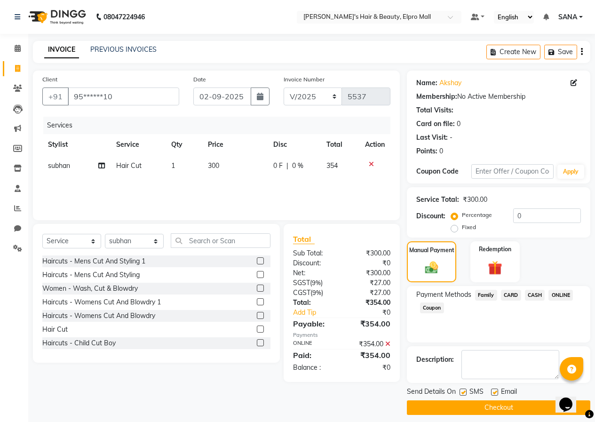
click at [528, 405] on button "Checkout" at bounding box center [498, 407] width 183 height 15
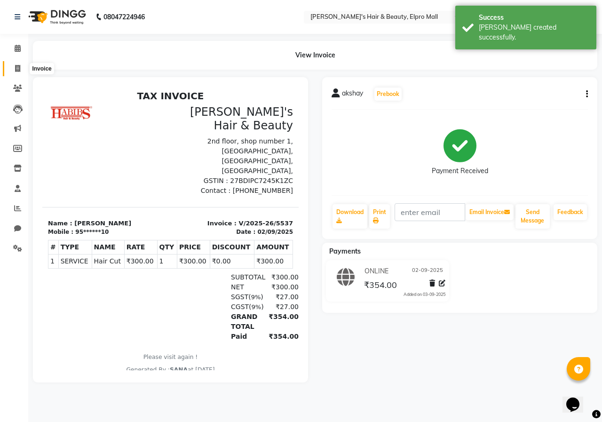
click at [20, 70] on icon at bounding box center [17, 68] width 5 height 7
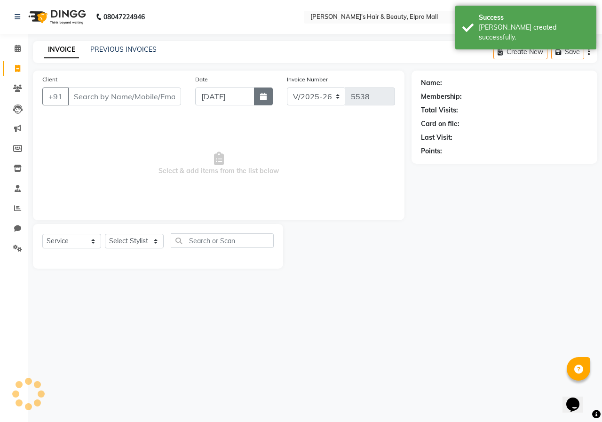
click at [271, 101] on button "button" at bounding box center [263, 96] width 19 height 18
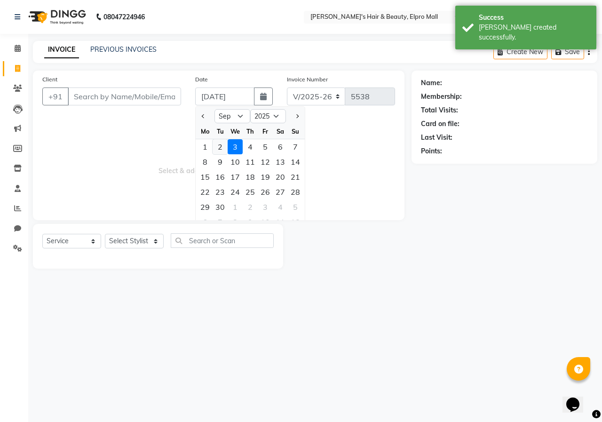
click at [222, 148] on div "2" at bounding box center [220, 146] width 15 height 15
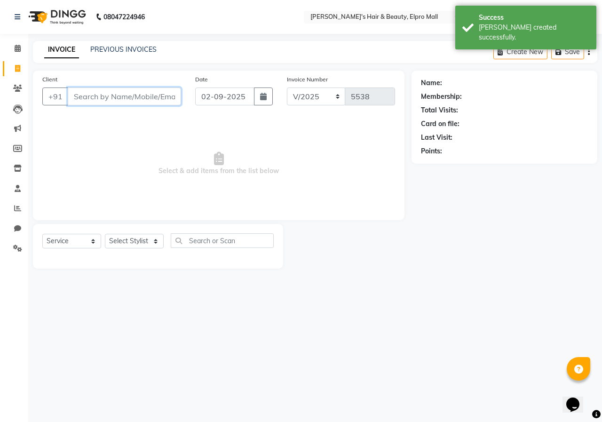
click at [167, 94] on input "Client" at bounding box center [124, 96] width 113 height 18
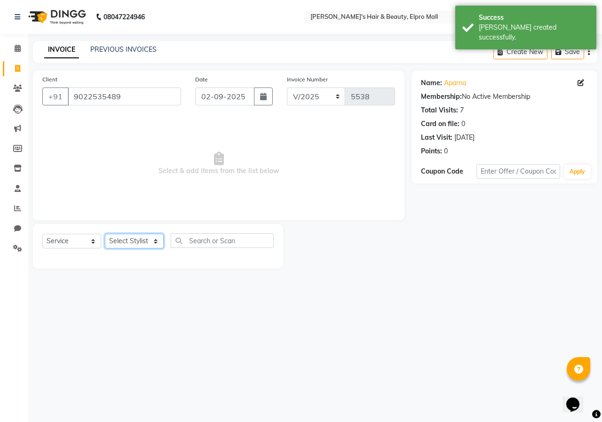
click at [152, 238] on select "Select Stylist ANUSHKA GAURI [PERSON_NAME] [PERSON_NAME] [PERSON_NAME] Rahul [P…" at bounding box center [134, 241] width 59 height 15
click at [105, 234] on select "Select Stylist ANUSHKA GAURI [PERSON_NAME] [PERSON_NAME] [PERSON_NAME] Rahul [P…" at bounding box center [134, 241] width 59 height 15
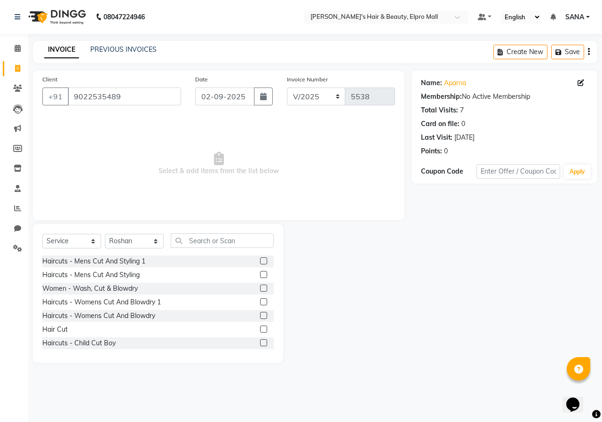
click at [260, 326] on label at bounding box center [263, 329] width 7 height 7
click at [260, 326] on input "checkbox" at bounding box center [263, 329] width 6 height 6
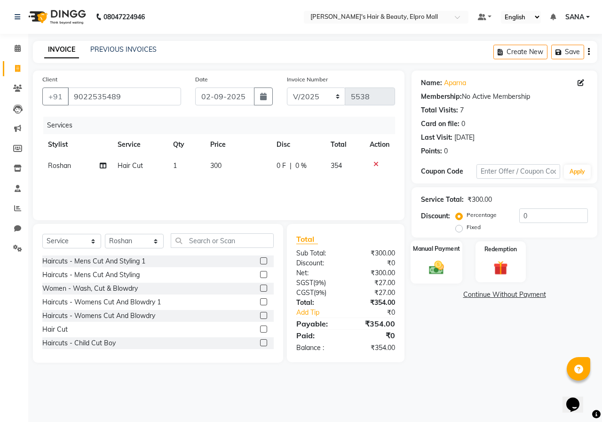
click at [458, 271] on div "Manual Payment" at bounding box center [437, 261] width 52 height 43
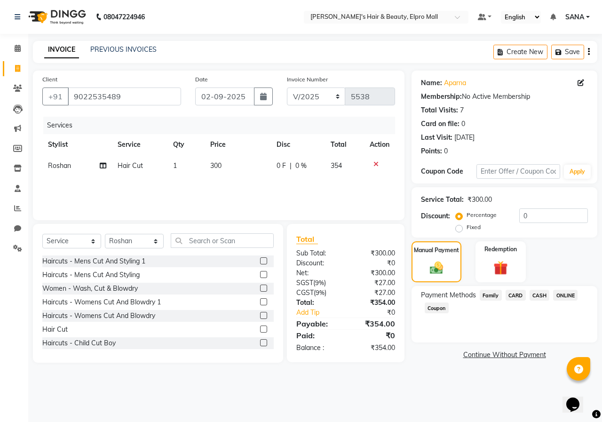
click at [567, 295] on span "ONLINE" at bounding box center [565, 295] width 24 height 11
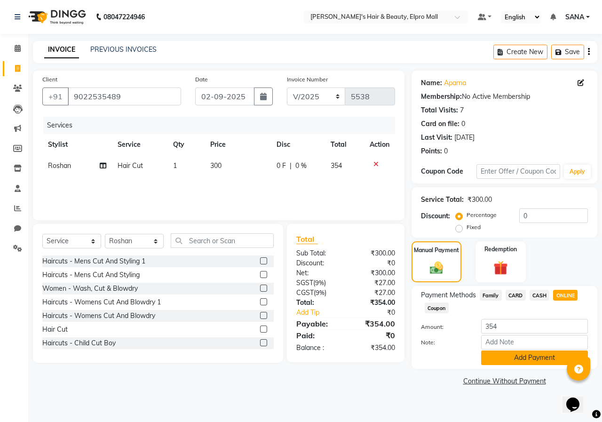
click at [523, 358] on button "Add Payment" at bounding box center [534, 357] width 107 height 15
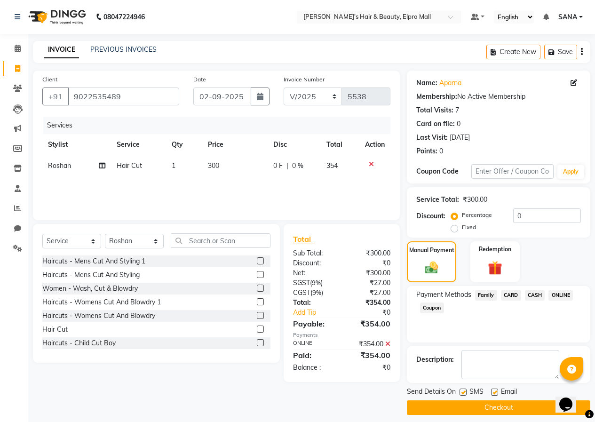
click at [481, 410] on button "Checkout" at bounding box center [498, 407] width 183 height 15
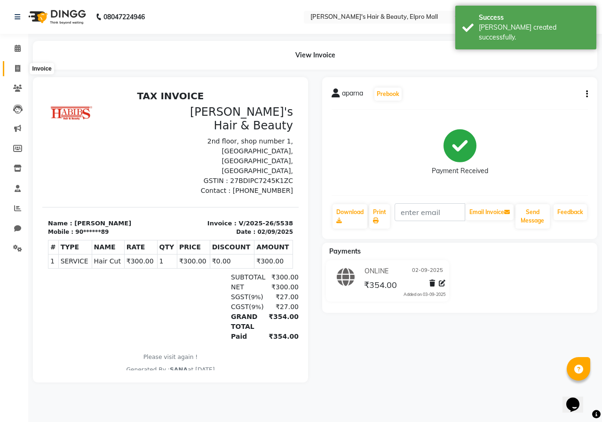
click at [15, 67] on icon at bounding box center [17, 68] width 5 height 7
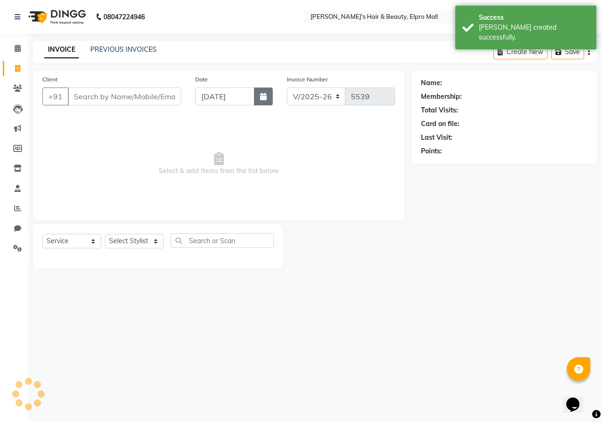
click at [263, 98] on icon "button" at bounding box center [263, 97] width 7 height 8
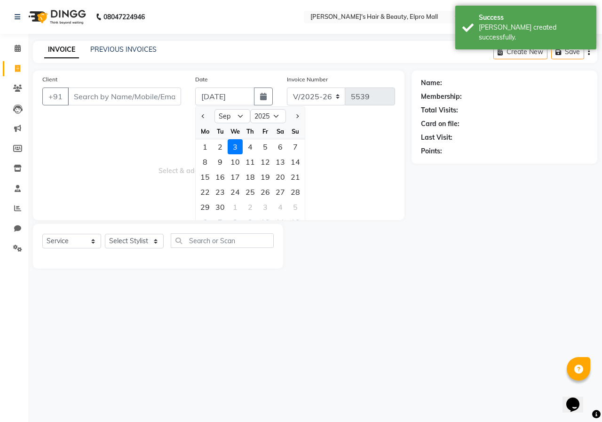
drag, startPoint x: 225, startPoint y: 151, endPoint x: 164, endPoint y: 114, distance: 70.7
click at [223, 151] on div "2" at bounding box center [220, 146] width 15 height 15
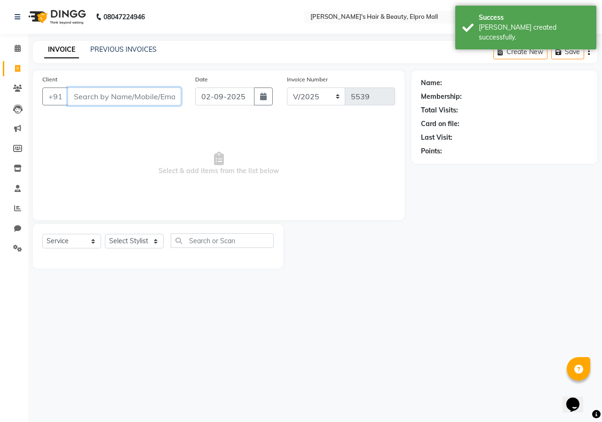
click at [153, 94] on input "Client" at bounding box center [124, 96] width 113 height 18
click at [153, 94] on span "Add Client" at bounding box center [156, 96] width 37 height 9
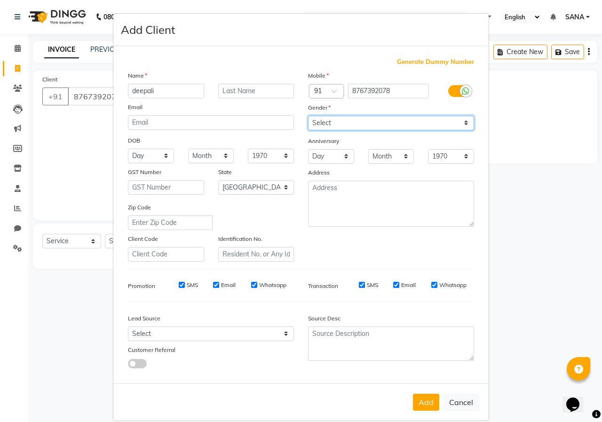
click at [345, 126] on select "Select [DEMOGRAPHIC_DATA] [DEMOGRAPHIC_DATA] Other Prefer Not To Say" at bounding box center [391, 123] width 166 height 15
click at [308, 116] on select "Select [DEMOGRAPHIC_DATA] [DEMOGRAPHIC_DATA] Other Prefer Not To Say" at bounding box center [391, 123] width 166 height 15
click at [426, 401] on button "Add" at bounding box center [426, 402] width 26 height 17
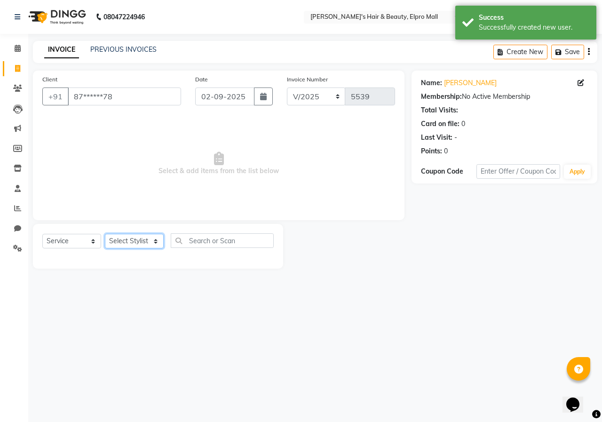
click at [135, 244] on select "Select Stylist ANUSHKA GAURI [PERSON_NAME] [PERSON_NAME] [PERSON_NAME] Rahul [P…" at bounding box center [134, 241] width 59 height 15
click at [105, 234] on select "Select Stylist ANUSHKA GAURI [PERSON_NAME] [PERSON_NAME] [PERSON_NAME] Rahul [P…" at bounding box center [134, 241] width 59 height 15
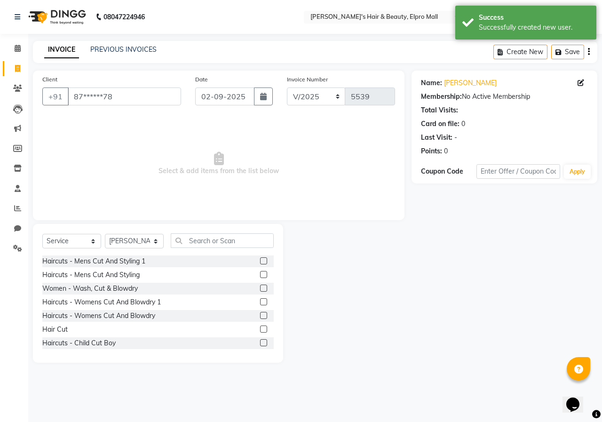
click at [212, 233] on div "Select Service Product Membership Package Voucher Prepaid Gift Card Select Styl…" at bounding box center [158, 293] width 250 height 139
click at [211, 238] on input "text" at bounding box center [222, 240] width 103 height 15
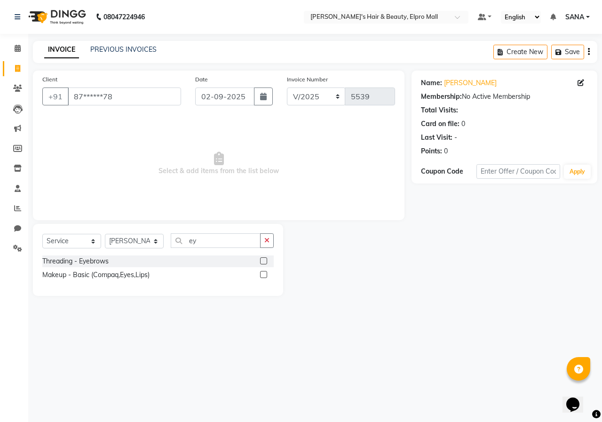
click at [263, 258] on label at bounding box center [263, 260] width 7 height 7
click at [263, 258] on input "checkbox" at bounding box center [263, 261] width 6 height 6
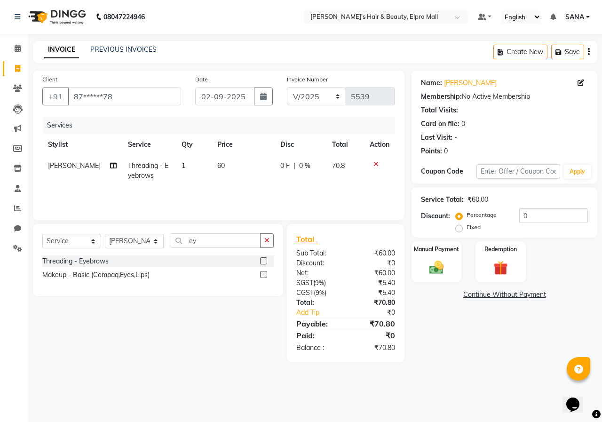
click at [254, 174] on td "60" at bounding box center [243, 170] width 63 height 31
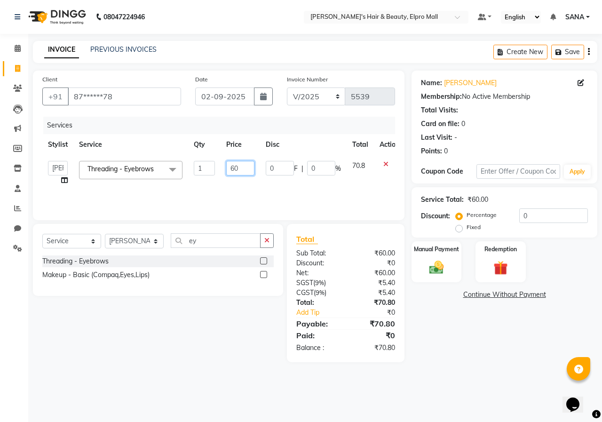
click at [253, 172] on input "60" at bounding box center [240, 168] width 28 height 15
click at [467, 271] on div "Manual Payment Redemption" at bounding box center [505, 261] width 200 height 41
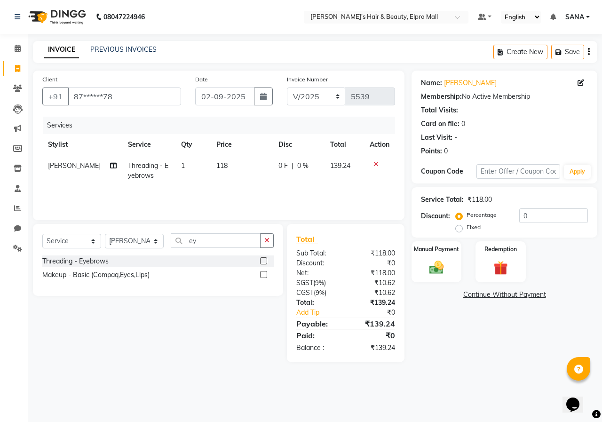
click at [257, 170] on td "118" at bounding box center [242, 170] width 62 height 31
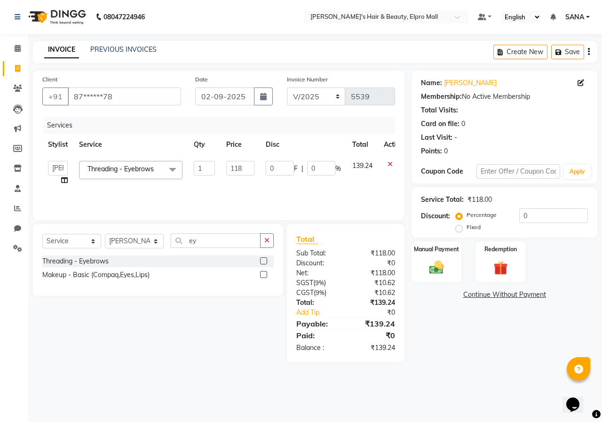
click at [257, 170] on td "118" at bounding box center [241, 173] width 40 height 36
click at [254, 170] on input "118" at bounding box center [240, 168] width 28 height 15
click at [444, 264] on img at bounding box center [436, 267] width 24 height 17
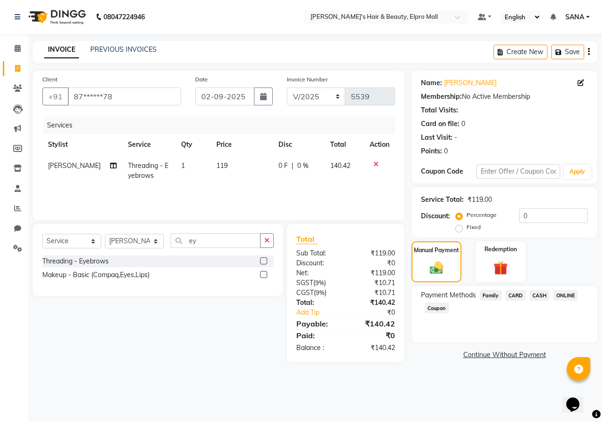
click at [561, 296] on span "ONLINE" at bounding box center [565, 295] width 24 height 11
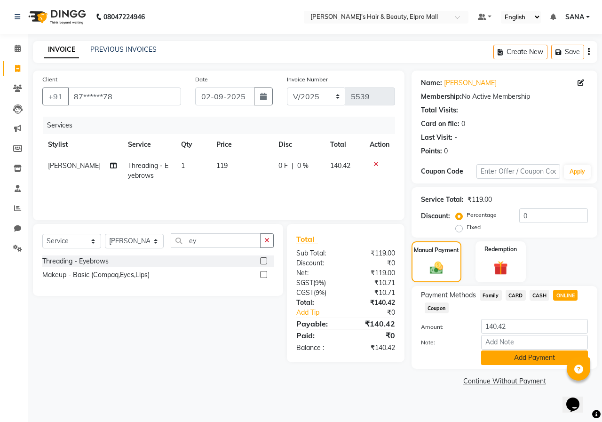
click at [529, 364] on button "Add Payment" at bounding box center [534, 357] width 107 height 15
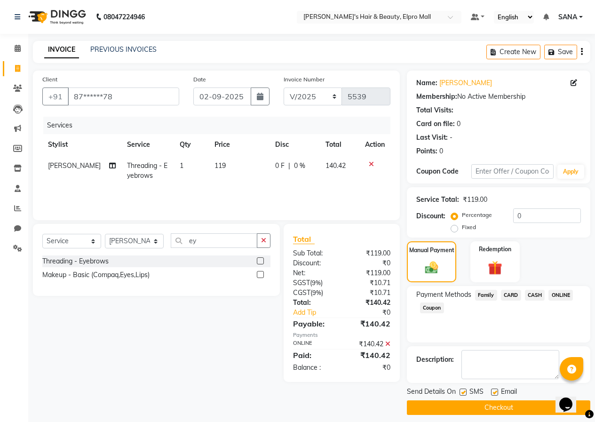
click at [516, 406] on button "Checkout" at bounding box center [498, 407] width 183 height 15
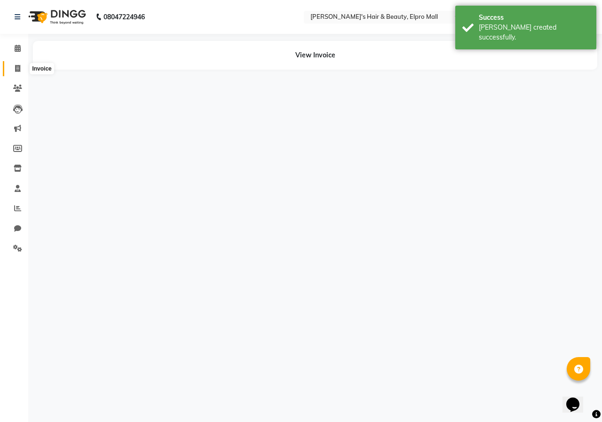
click at [19, 70] on icon at bounding box center [17, 68] width 5 height 7
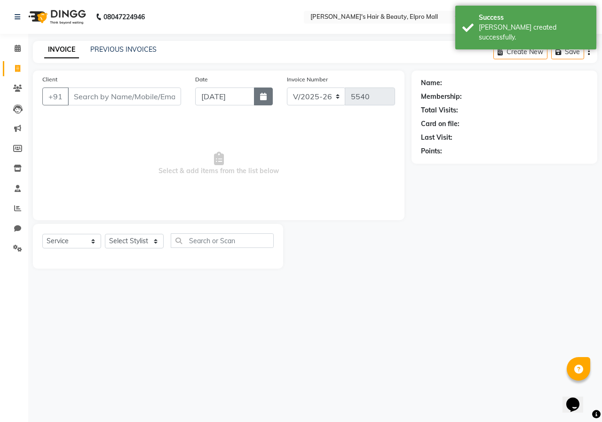
click at [261, 97] on icon "button" at bounding box center [263, 97] width 7 height 8
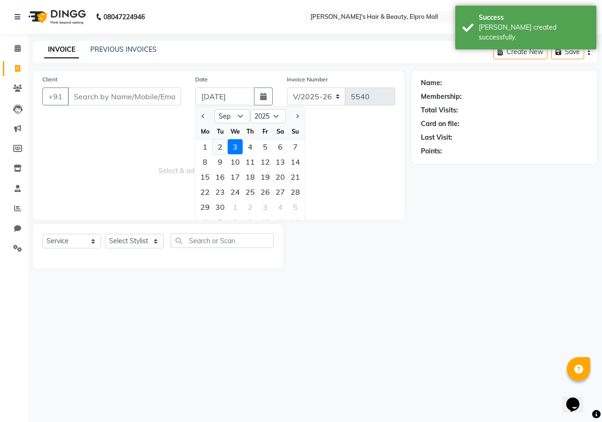
click at [215, 144] on div "2" at bounding box center [220, 146] width 15 height 15
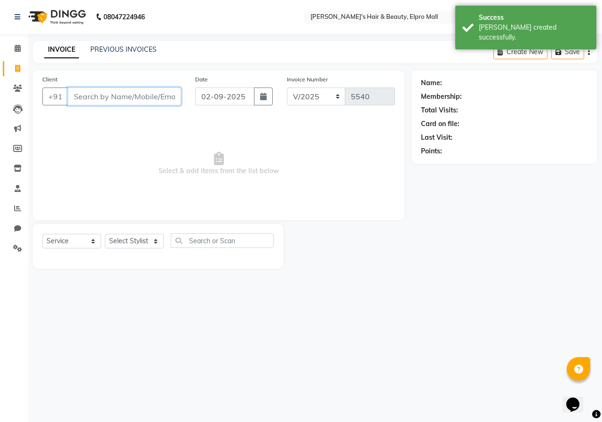
click at [162, 99] on input "Client" at bounding box center [124, 96] width 113 height 18
click at [178, 92] on button "Add Client" at bounding box center [157, 96] width 48 height 18
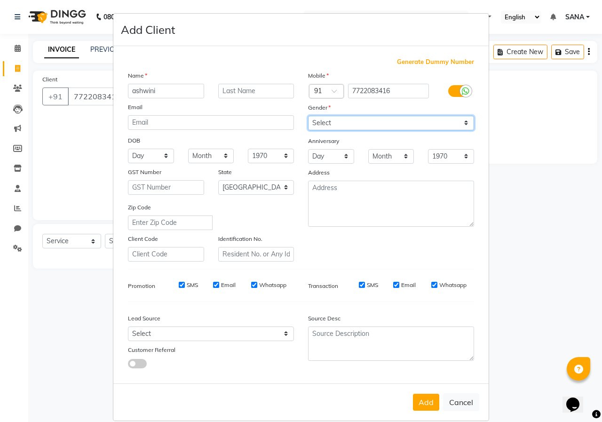
click at [347, 119] on select "Select [DEMOGRAPHIC_DATA] [DEMOGRAPHIC_DATA] Other Prefer Not To Say" at bounding box center [391, 123] width 166 height 15
click at [308, 116] on select "Select [DEMOGRAPHIC_DATA] [DEMOGRAPHIC_DATA] Other Prefer Not To Say" at bounding box center [391, 123] width 166 height 15
click at [429, 401] on button "Add" at bounding box center [426, 402] width 26 height 17
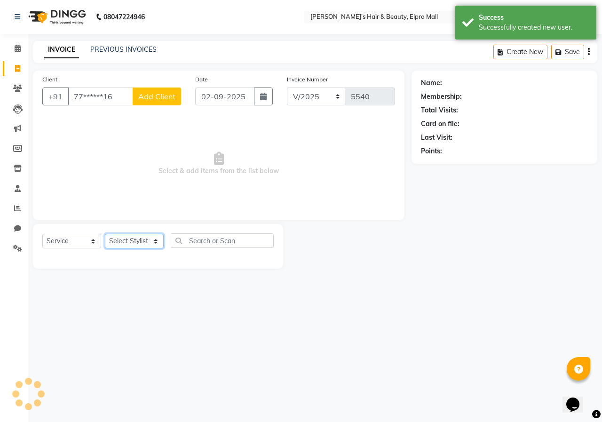
click at [126, 236] on select "Select Stylist ANUSHKA GAURI [PERSON_NAME] [PERSON_NAME] [PERSON_NAME] Rahul [P…" at bounding box center [134, 241] width 59 height 15
click at [105, 234] on select "Select Stylist ANUSHKA GAURI [PERSON_NAME] [PERSON_NAME] [PERSON_NAME] Rahul [P…" at bounding box center [134, 241] width 59 height 15
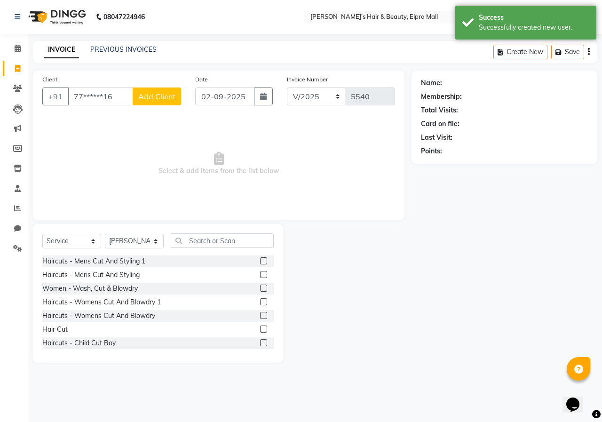
click at [260, 288] on label at bounding box center [263, 288] width 7 height 7
click at [260, 288] on input "checkbox" at bounding box center [263, 289] width 6 height 6
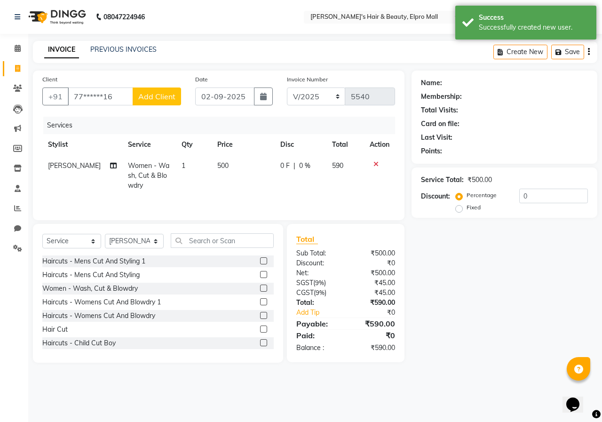
click at [173, 98] on span "Add Client" at bounding box center [156, 96] width 37 height 9
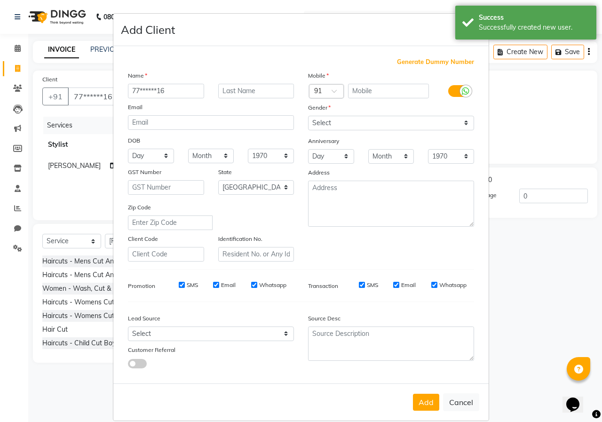
click at [188, 86] on input "77******16" at bounding box center [166, 91] width 76 height 15
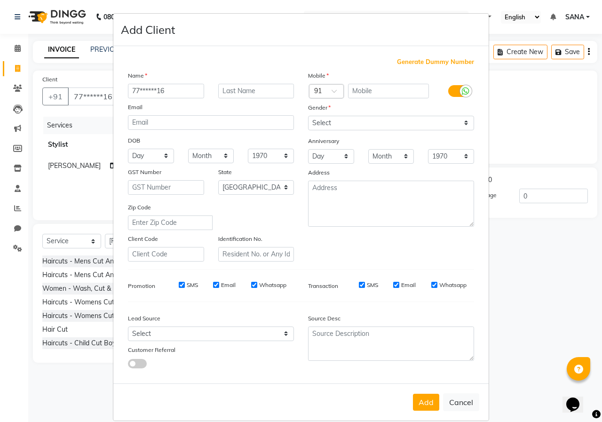
click at [188, 86] on input "77******16" at bounding box center [166, 91] width 76 height 15
click at [333, 126] on select "Select [DEMOGRAPHIC_DATA] [DEMOGRAPHIC_DATA] Other Prefer Not To Say" at bounding box center [391, 123] width 166 height 15
click at [308, 116] on select "Select [DEMOGRAPHIC_DATA] [DEMOGRAPHIC_DATA] Other Prefer Not To Say" at bounding box center [391, 123] width 166 height 15
click at [429, 409] on button "Add" at bounding box center [426, 402] width 26 height 17
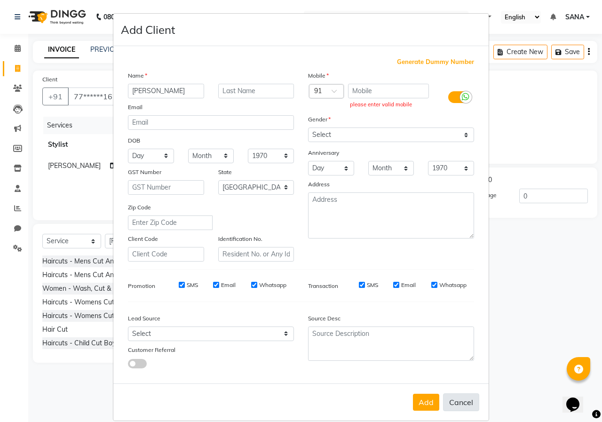
click at [462, 404] on button "Cancel" at bounding box center [461, 402] width 36 height 18
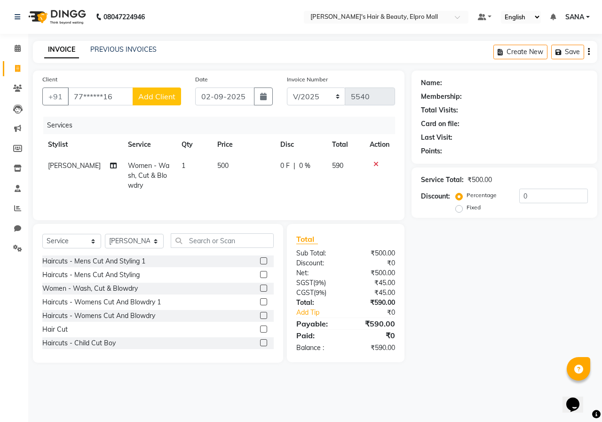
click at [15, 62] on link "Invoice" at bounding box center [14, 69] width 23 height 16
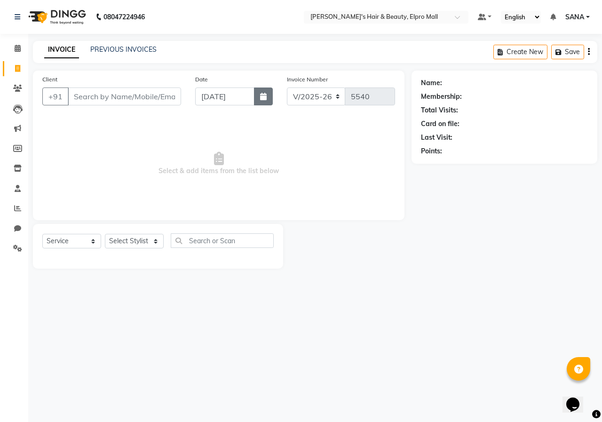
click at [266, 102] on button "button" at bounding box center [263, 96] width 19 height 18
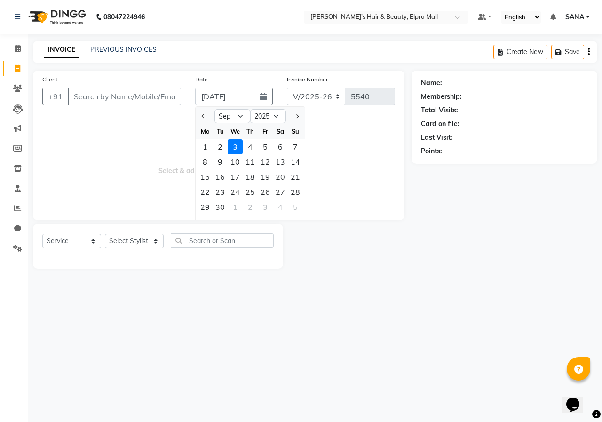
click at [221, 148] on div "2" at bounding box center [220, 146] width 15 height 15
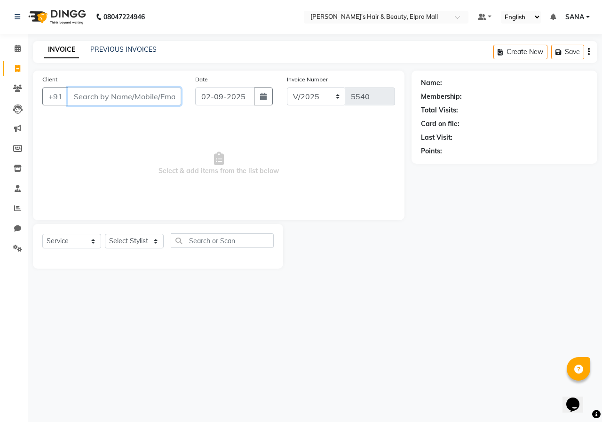
click at [145, 98] on input "Client" at bounding box center [124, 96] width 113 height 18
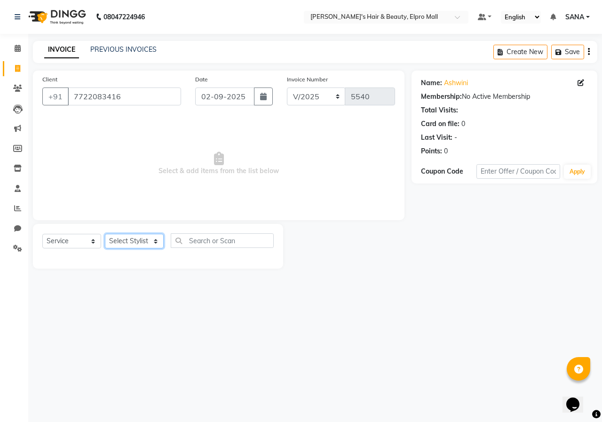
click at [148, 245] on select "Select Stylist ANUSHKA GAURI [PERSON_NAME] [PERSON_NAME] [PERSON_NAME] Rahul [P…" at bounding box center [134, 241] width 59 height 15
click at [105, 234] on select "Select Stylist ANUSHKA GAURI [PERSON_NAME] [PERSON_NAME] [PERSON_NAME] Rahul [P…" at bounding box center [134, 241] width 59 height 15
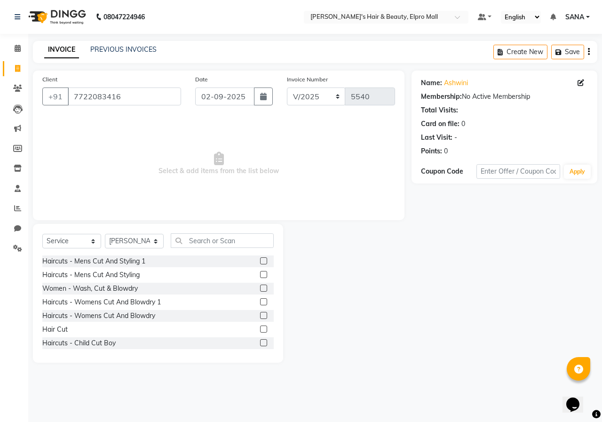
click at [260, 284] on div at bounding box center [267, 289] width 14 height 12
click at [260, 286] on label at bounding box center [263, 288] width 7 height 7
click at [260, 286] on input "checkbox" at bounding box center [263, 289] width 6 height 6
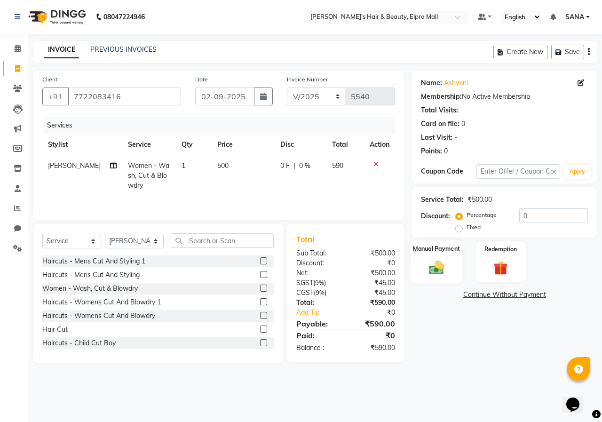
click at [457, 270] on div "Manual Payment" at bounding box center [437, 261] width 52 height 43
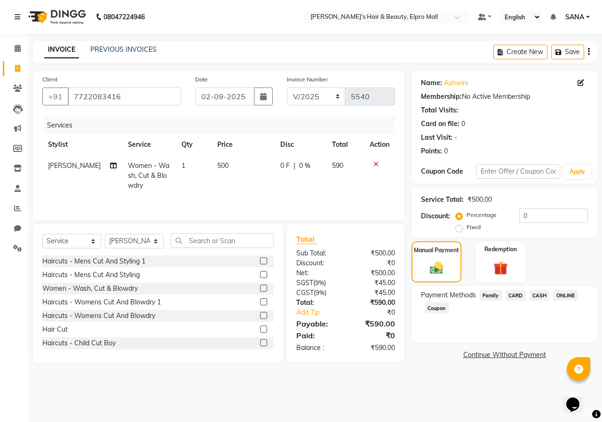
click at [568, 296] on span "ONLINE" at bounding box center [565, 295] width 24 height 11
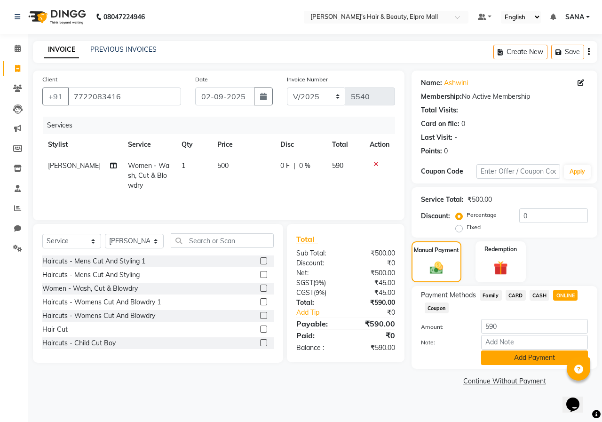
click at [529, 362] on button "Add Payment" at bounding box center [534, 357] width 107 height 15
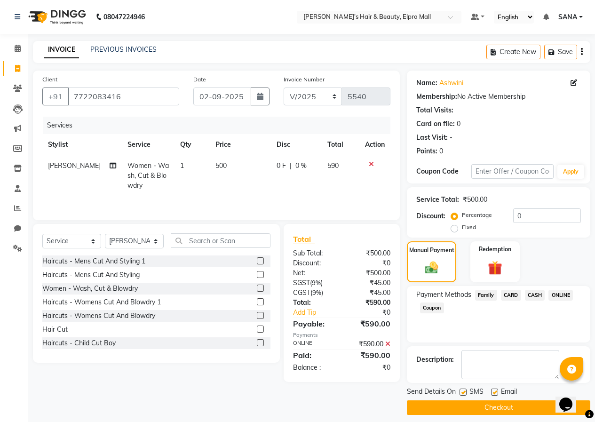
click at [515, 404] on button "Checkout" at bounding box center [498, 407] width 183 height 15
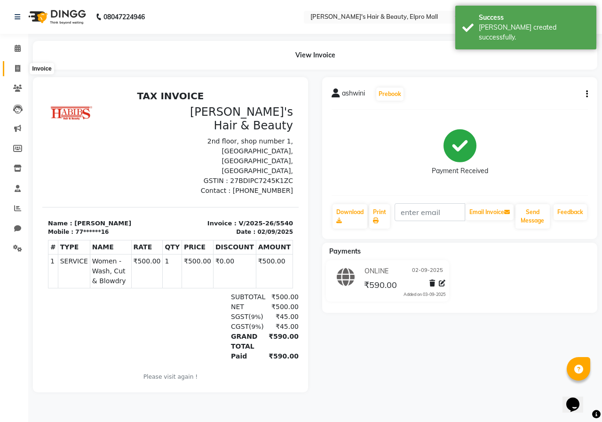
click at [12, 66] on span at bounding box center [17, 69] width 16 height 11
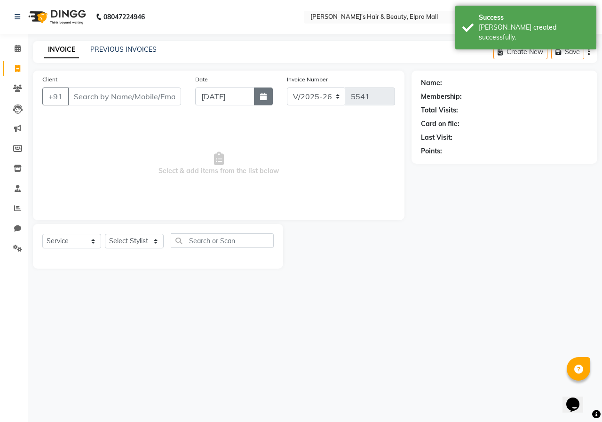
click at [264, 95] on icon "button" at bounding box center [263, 97] width 7 height 8
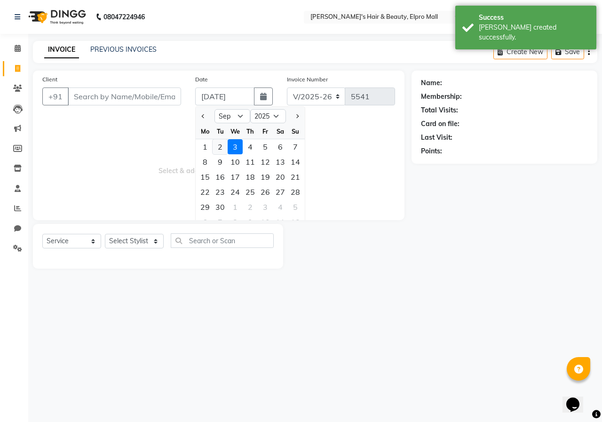
click at [223, 145] on div "2" at bounding box center [220, 146] width 15 height 15
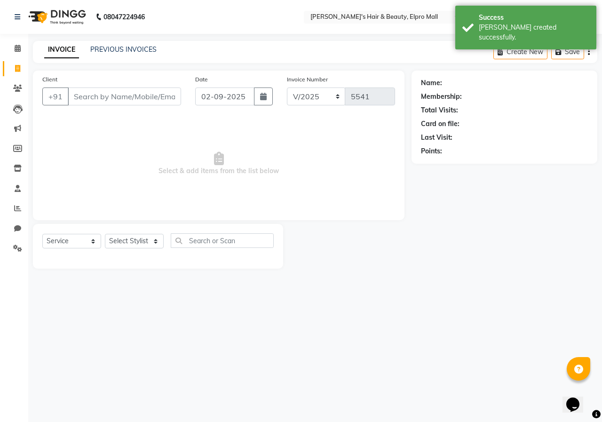
click at [153, 111] on div "Client +91" at bounding box center [111, 93] width 153 height 39
click at [153, 97] on input "Client" at bounding box center [124, 96] width 113 height 18
click at [120, 93] on input "97692098522" at bounding box center [100, 96] width 65 height 18
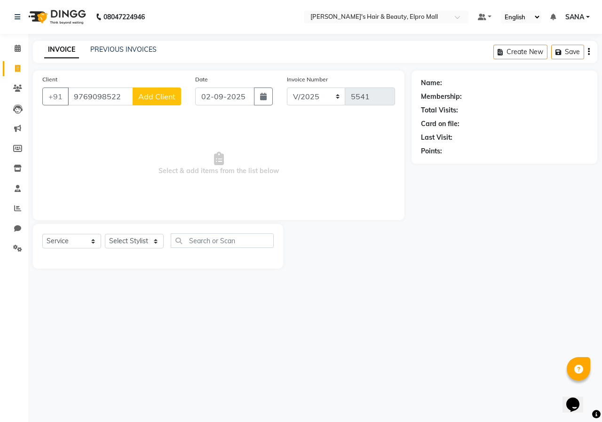
click at [162, 95] on span "Add Client" at bounding box center [156, 96] width 37 height 9
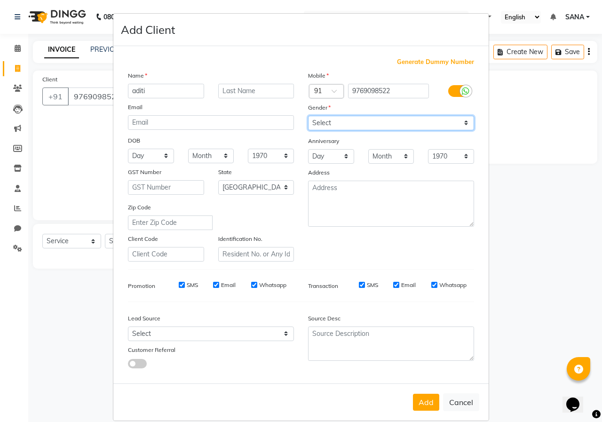
click at [322, 120] on select "Select [DEMOGRAPHIC_DATA] [DEMOGRAPHIC_DATA] Other Prefer Not To Say" at bounding box center [391, 123] width 166 height 15
click at [308, 116] on select "Select [DEMOGRAPHIC_DATA] [DEMOGRAPHIC_DATA] Other Prefer Not To Say" at bounding box center [391, 123] width 166 height 15
click at [430, 400] on button "Add" at bounding box center [426, 402] width 26 height 17
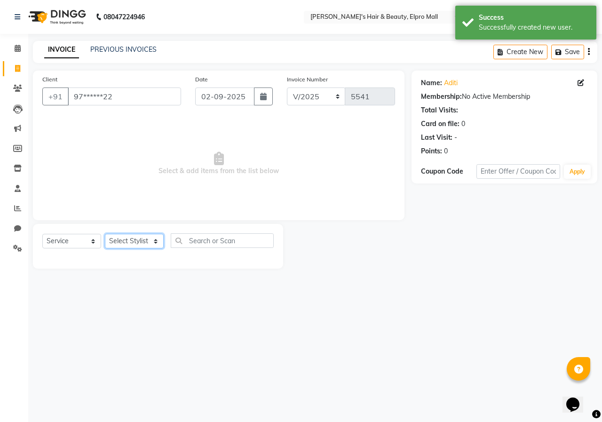
click at [152, 244] on select "Select Stylist ANUSHKA GAURI [PERSON_NAME] [PERSON_NAME] [PERSON_NAME] Rahul [P…" at bounding box center [134, 241] width 59 height 15
click at [105, 234] on select "Select Stylist ANUSHKA GAURI [PERSON_NAME] [PERSON_NAME] [PERSON_NAME] Rahul [P…" at bounding box center [134, 241] width 59 height 15
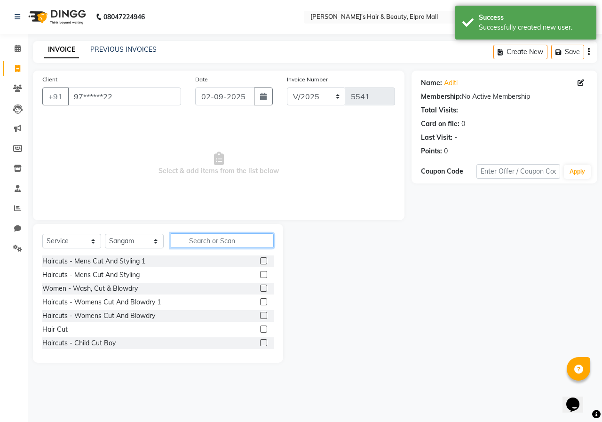
click at [212, 241] on input "text" at bounding box center [222, 240] width 103 height 15
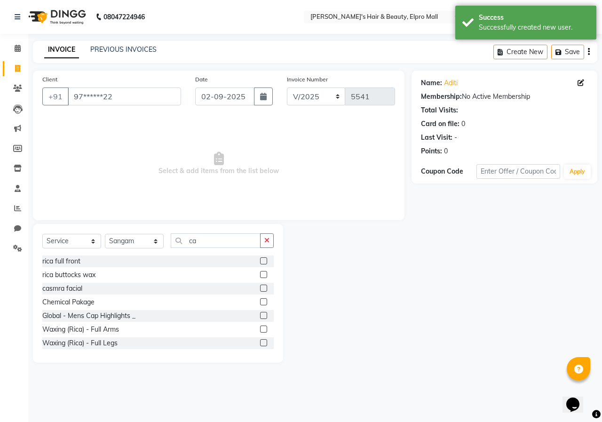
drag, startPoint x: 257, startPoint y: 304, endPoint x: 230, endPoint y: 210, distance: 98.1
click at [260, 303] on label at bounding box center [263, 301] width 7 height 7
click at [260, 303] on input "checkbox" at bounding box center [263, 302] width 6 height 6
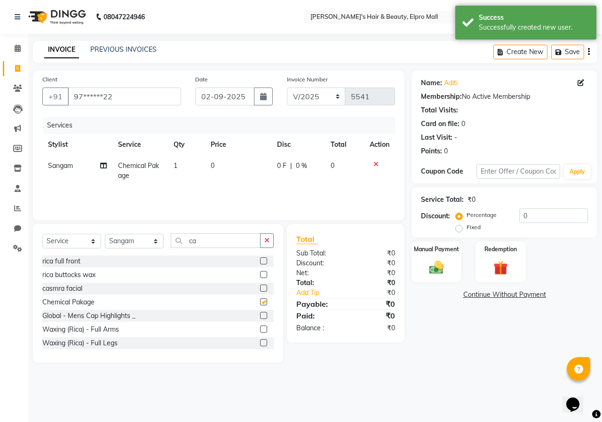
click at [233, 170] on td "0" at bounding box center [238, 170] width 66 height 31
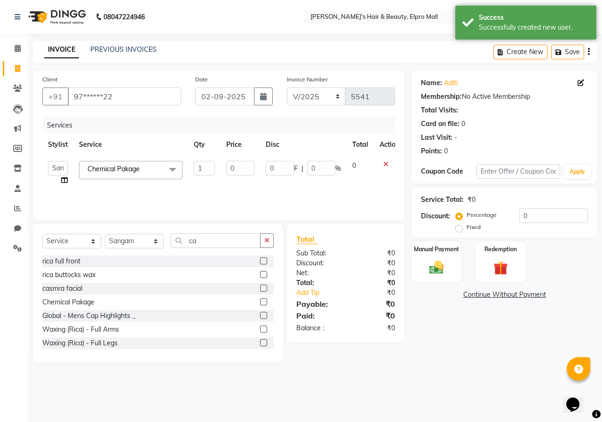
click at [233, 170] on input "0" at bounding box center [240, 168] width 28 height 15
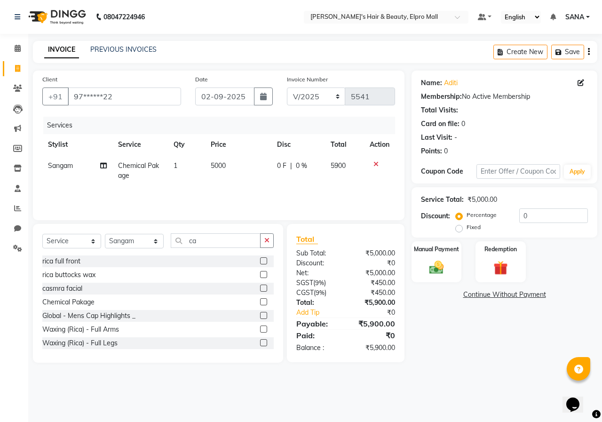
click at [462, 309] on div "Name: Aditi Membership: No Active Membership Total Visits: Card on file: 0 Last…" at bounding box center [508, 217] width 193 height 292
click at [431, 260] on img at bounding box center [436, 267] width 24 height 17
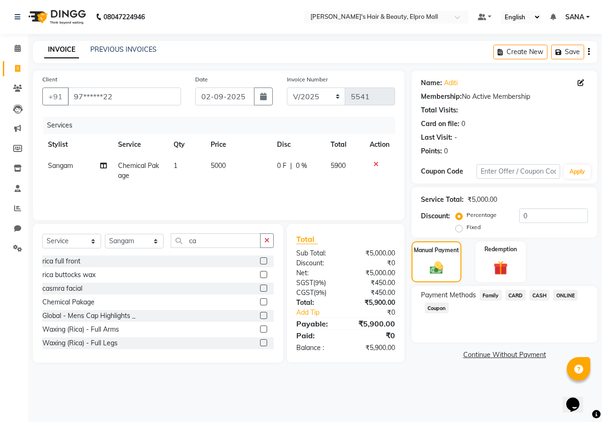
click at [535, 298] on span "CASH" at bounding box center [540, 295] width 20 height 11
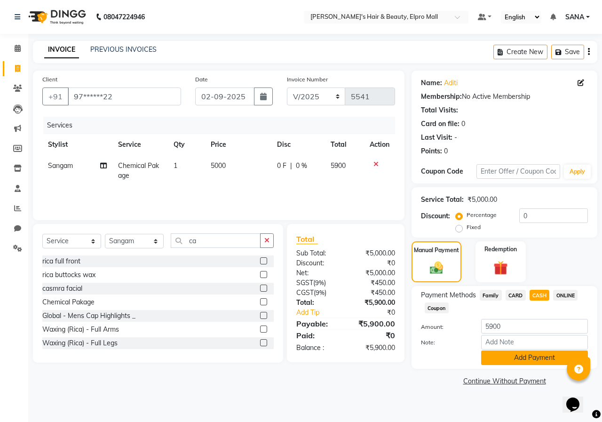
click at [522, 356] on button "Add Payment" at bounding box center [534, 357] width 107 height 15
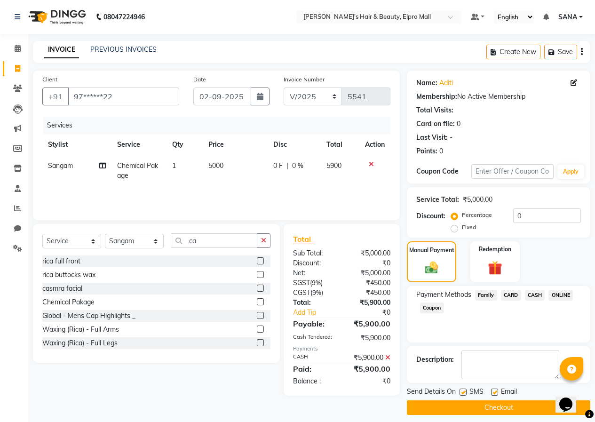
click at [506, 410] on button "Checkout" at bounding box center [498, 407] width 183 height 15
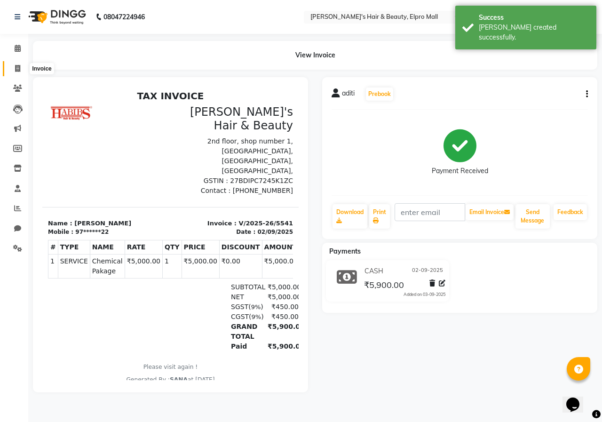
click at [22, 70] on span at bounding box center [17, 69] width 16 height 11
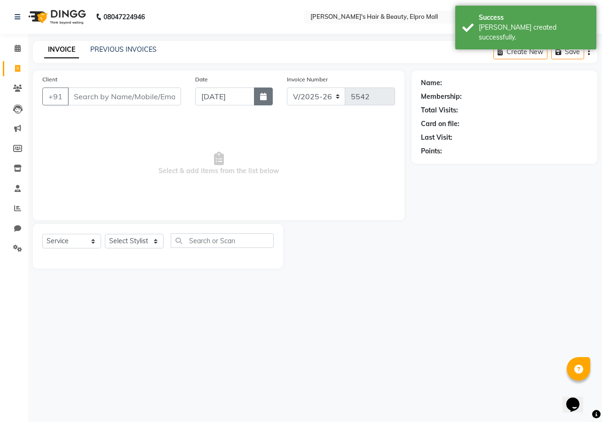
click at [268, 91] on button "button" at bounding box center [263, 96] width 19 height 18
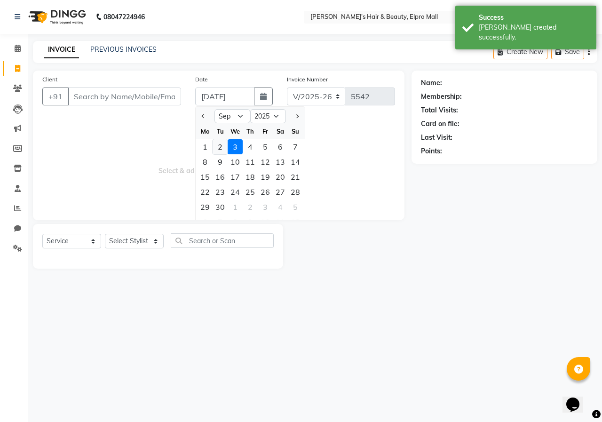
click at [219, 149] on div "2" at bounding box center [220, 146] width 15 height 15
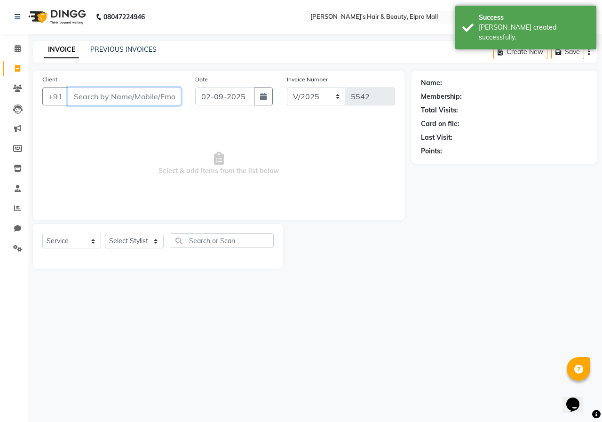
click at [132, 89] on input "Client" at bounding box center [124, 96] width 113 height 18
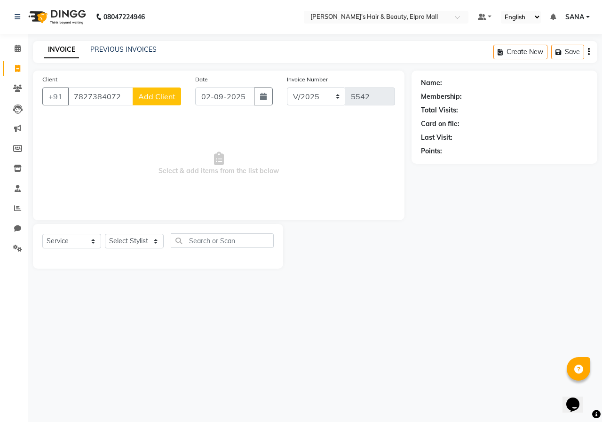
click at [144, 98] on span "Add Client" at bounding box center [156, 96] width 37 height 9
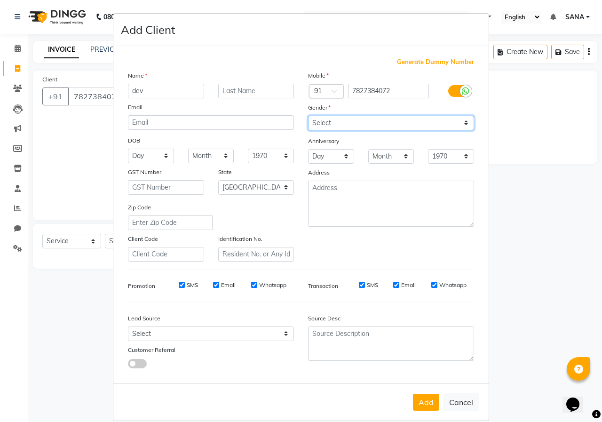
click at [339, 125] on select "Select [DEMOGRAPHIC_DATA] [DEMOGRAPHIC_DATA] Other Prefer Not To Say" at bounding box center [391, 123] width 166 height 15
click at [308, 116] on select "Select [DEMOGRAPHIC_DATA] [DEMOGRAPHIC_DATA] Other Prefer Not To Say" at bounding box center [391, 123] width 166 height 15
drag, startPoint x: 377, startPoint y: 121, endPoint x: 374, endPoint y: 128, distance: 8.0
click at [377, 121] on select "Select [DEMOGRAPHIC_DATA] [DEMOGRAPHIC_DATA] Other Prefer Not To Say" at bounding box center [391, 123] width 166 height 15
click at [308, 116] on select "Select [DEMOGRAPHIC_DATA] [DEMOGRAPHIC_DATA] Other Prefer Not To Say" at bounding box center [391, 123] width 166 height 15
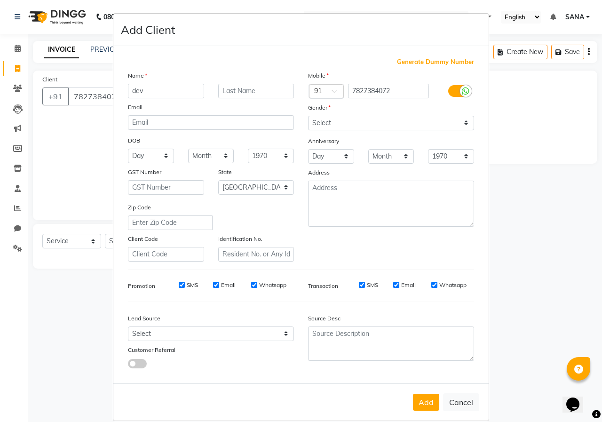
click at [418, 392] on div "Add Cancel" at bounding box center [300, 401] width 375 height 37
click at [421, 395] on button "Add" at bounding box center [426, 402] width 26 height 17
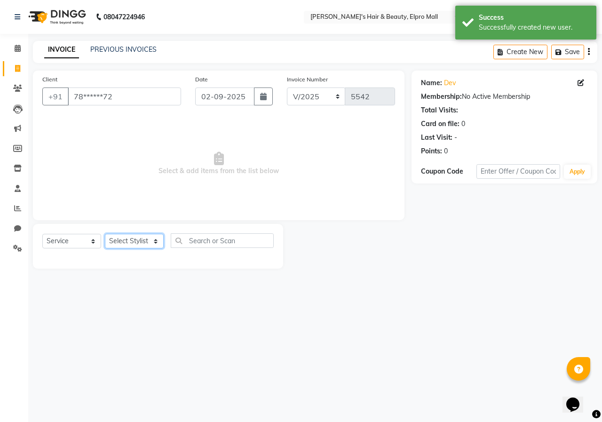
click at [131, 243] on select "Select Stylist ANUSHKA GAURI [PERSON_NAME] [PERSON_NAME] [PERSON_NAME] Rahul [P…" at bounding box center [134, 241] width 59 height 15
click at [105, 234] on select "Select Stylist ANUSHKA GAURI [PERSON_NAME] [PERSON_NAME] [PERSON_NAME] Rahul [P…" at bounding box center [134, 241] width 59 height 15
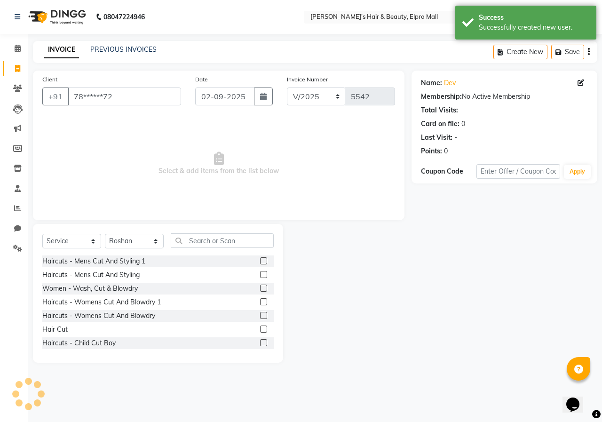
click at [260, 326] on label at bounding box center [263, 329] width 7 height 7
click at [260, 326] on input "checkbox" at bounding box center [263, 329] width 6 height 6
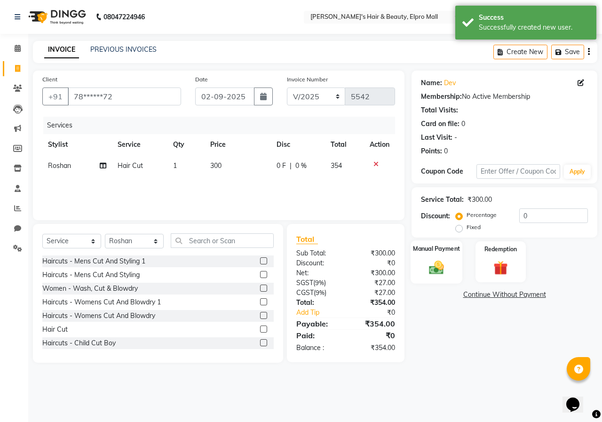
click at [424, 253] on label "Manual Payment" at bounding box center [436, 248] width 47 height 9
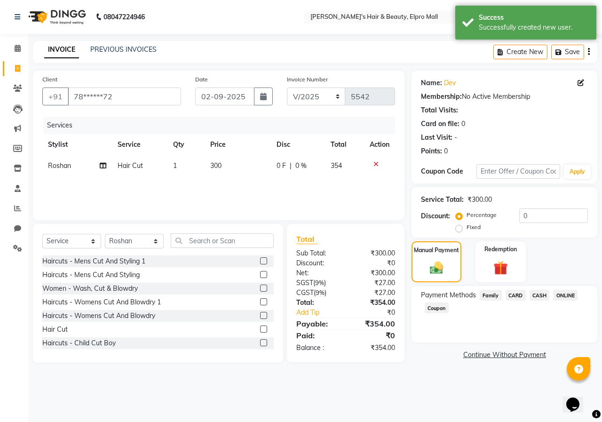
click at [572, 295] on span "ONLINE" at bounding box center [565, 295] width 24 height 11
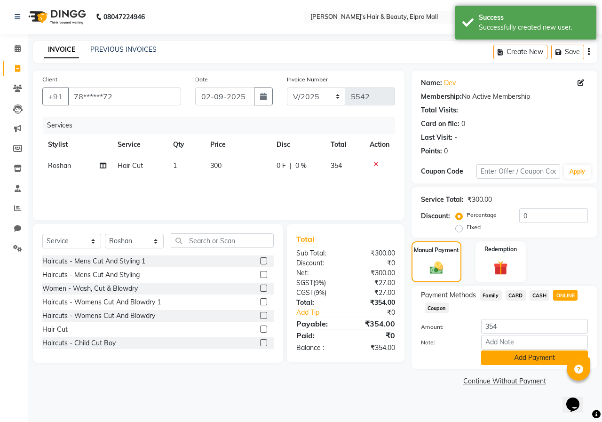
click at [538, 356] on button "Add Payment" at bounding box center [534, 357] width 107 height 15
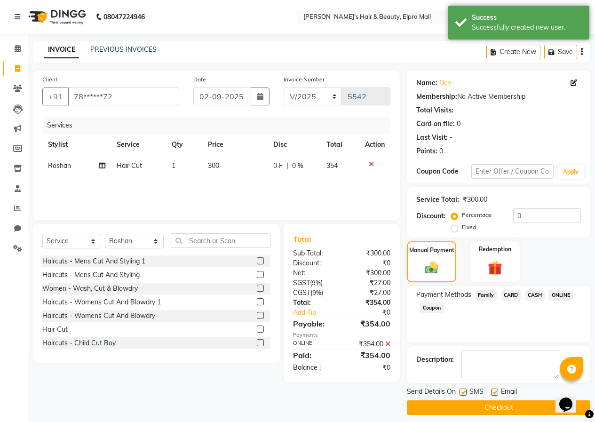
click at [532, 406] on button "Checkout" at bounding box center [498, 407] width 183 height 15
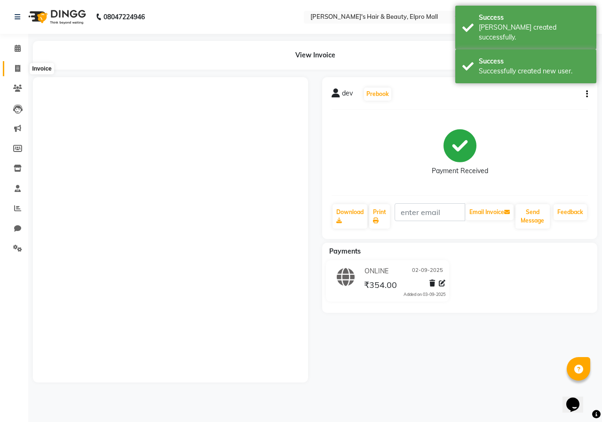
click at [20, 71] on icon at bounding box center [17, 68] width 5 height 7
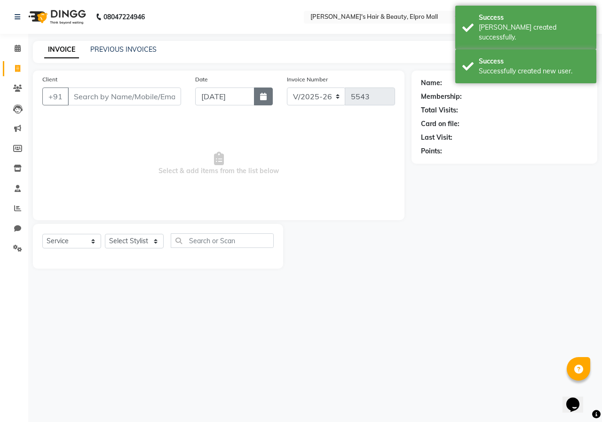
click at [270, 94] on button "button" at bounding box center [263, 96] width 19 height 18
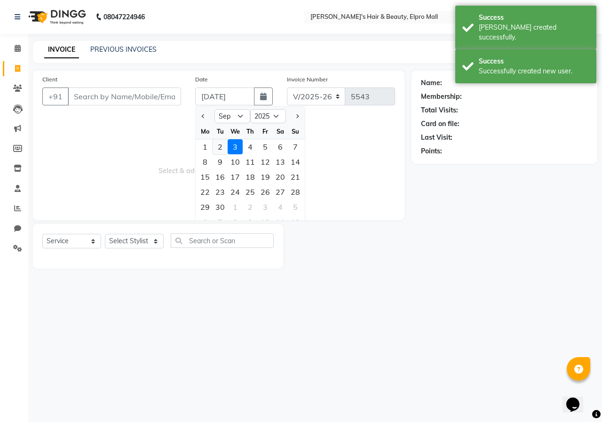
click at [222, 145] on div "2" at bounding box center [220, 146] width 15 height 15
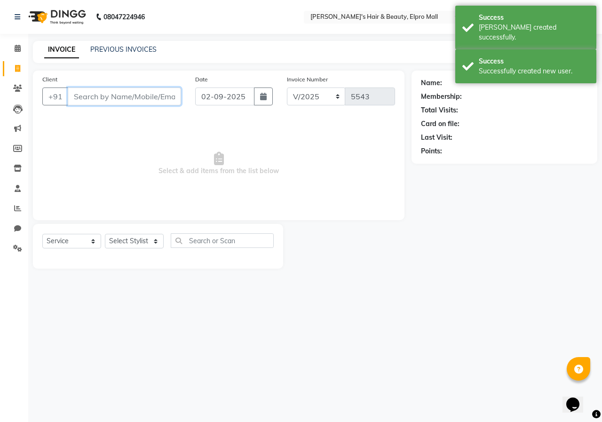
click at [160, 101] on input "Client" at bounding box center [124, 96] width 113 height 18
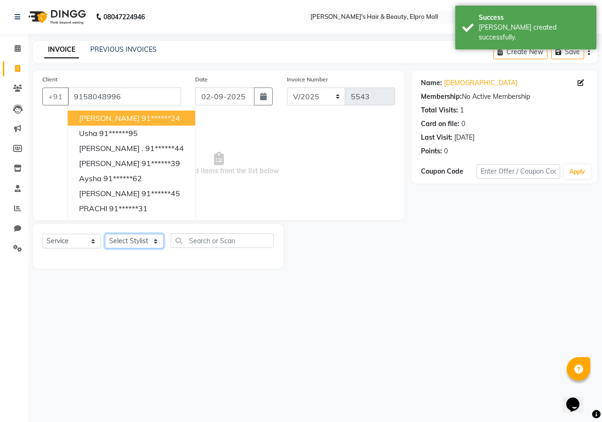
click at [157, 244] on select "Select Stylist ANUSHKA GAURI [PERSON_NAME] [PERSON_NAME] [PERSON_NAME] Rahul [P…" at bounding box center [134, 241] width 59 height 15
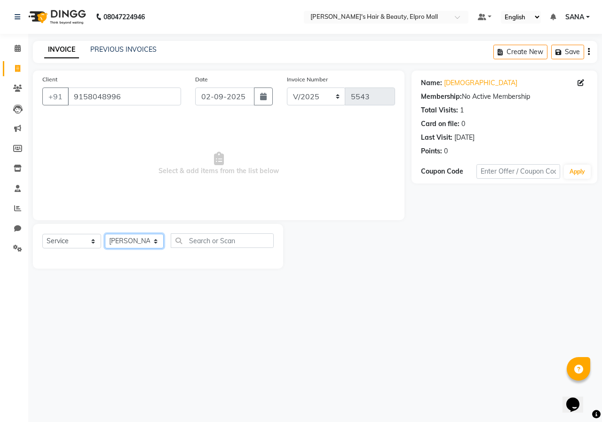
click at [105, 234] on select "Select Stylist ANUSHKA GAURI [PERSON_NAME] [PERSON_NAME] [PERSON_NAME] Rahul [P…" at bounding box center [134, 241] width 59 height 15
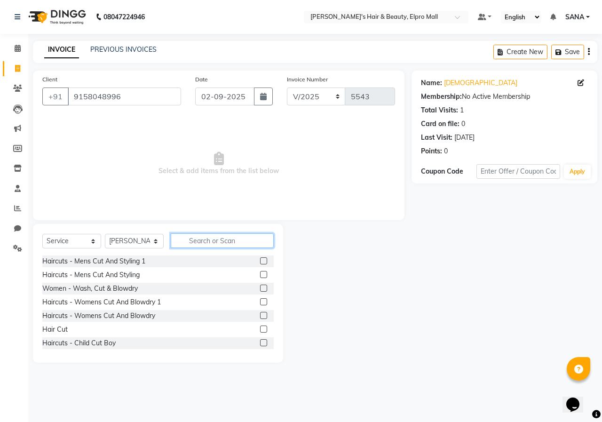
click at [231, 236] on input "text" at bounding box center [222, 240] width 103 height 15
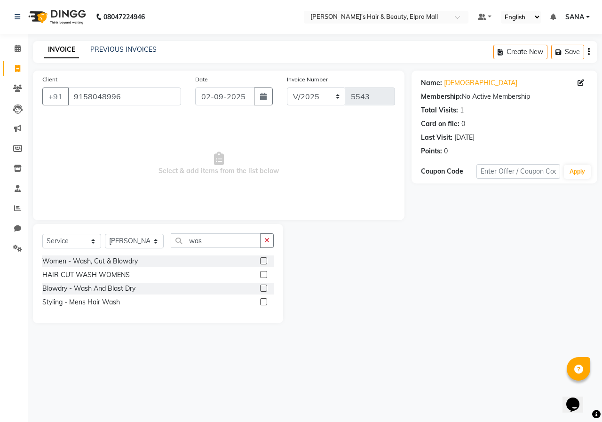
click at [265, 289] on label at bounding box center [263, 288] width 7 height 7
click at [265, 289] on input "checkbox" at bounding box center [263, 289] width 6 height 6
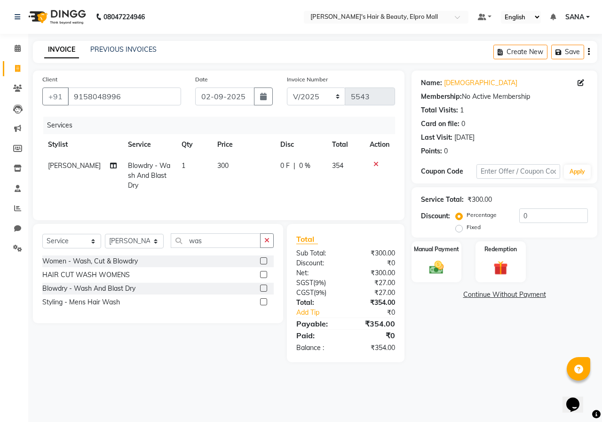
click at [240, 176] on td "300" at bounding box center [243, 175] width 63 height 41
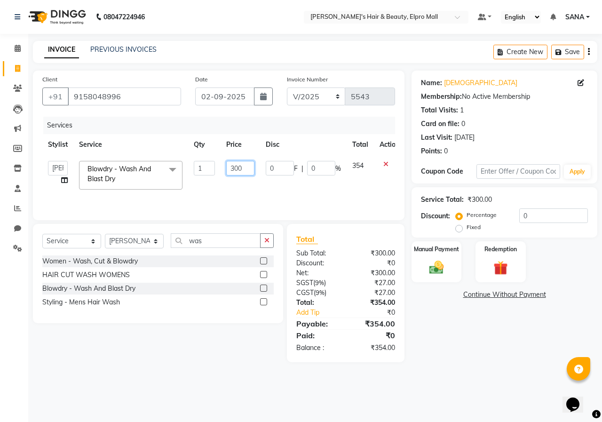
click at [237, 170] on input "300" at bounding box center [240, 168] width 28 height 15
click at [436, 270] on img at bounding box center [436, 267] width 24 height 17
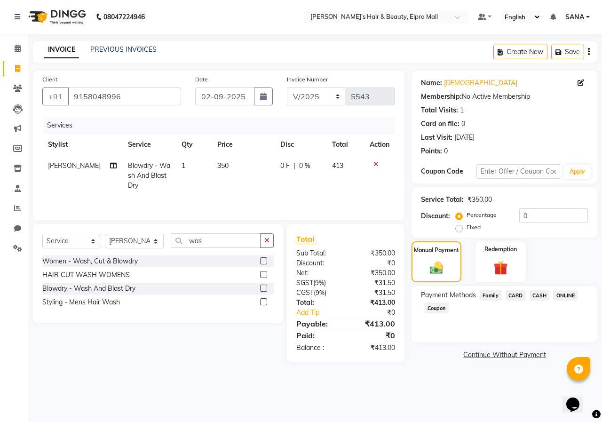
click at [548, 295] on span "CASH" at bounding box center [540, 295] width 20 height 11
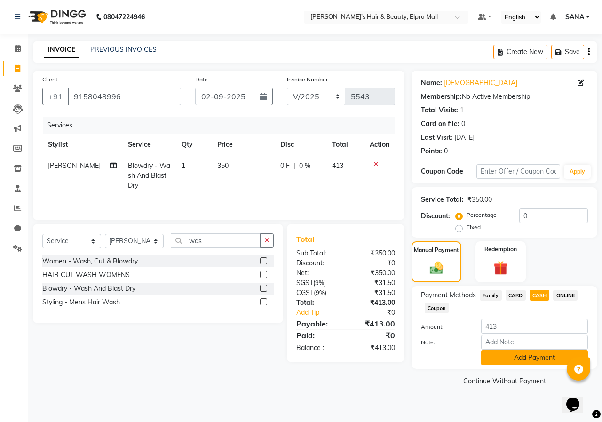
click at [513, 352] on button "Add Payment" at bounding box center [534, 357] width 107 height 15
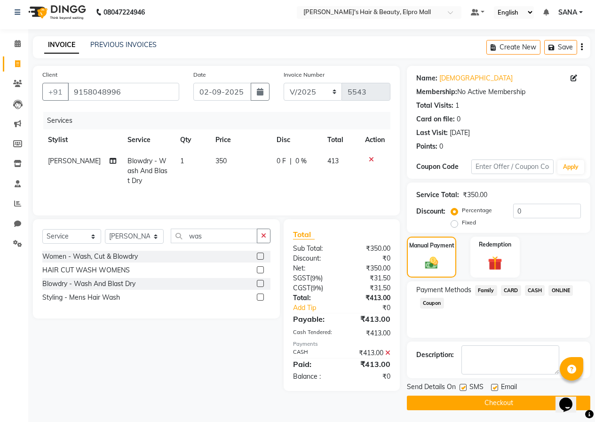
scroll to position [7, 0]
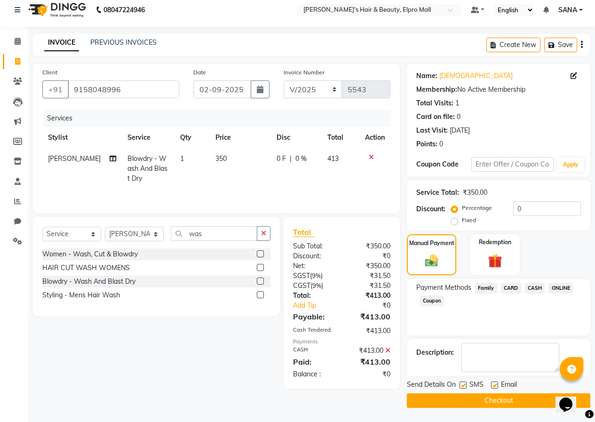
click at [500, 406] on button "Checkout" at bounding box center [498, 400] width 183 height 15
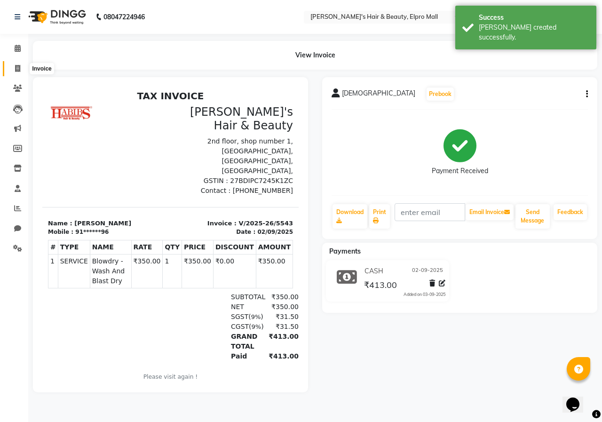
click at [16, 68] on icon at bounding box center [17, 68] width 5 height 7
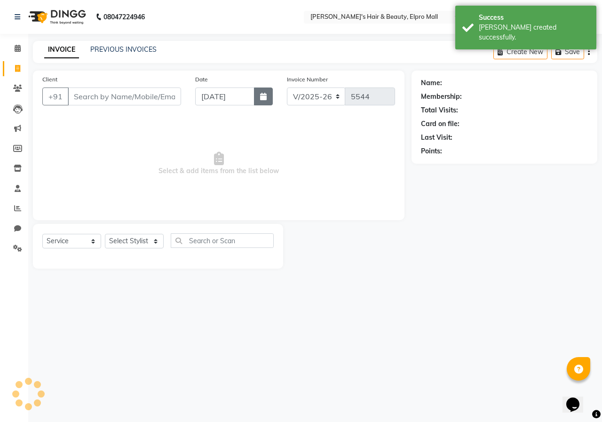
click at [266, 96] on icon "button" at bounding box center [263, 97] width 7 height 8
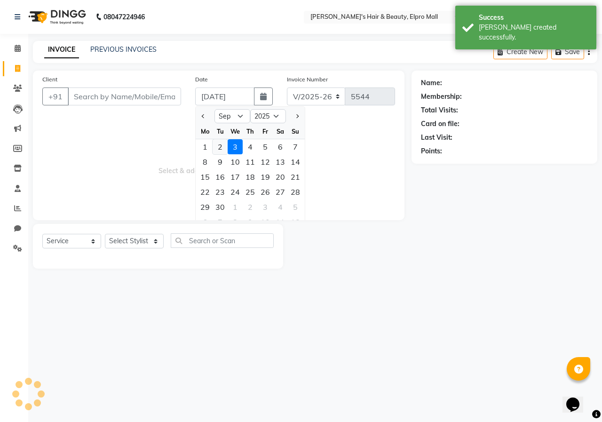
click at [226, 145] on div "2" at bounding box center [220, 146] width 15 height 15
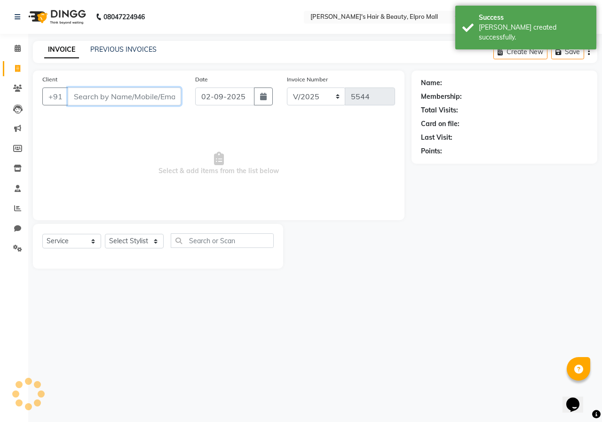
click at [109, 95] on input "Client" at bounding box center [124, 96] width 113 height 18
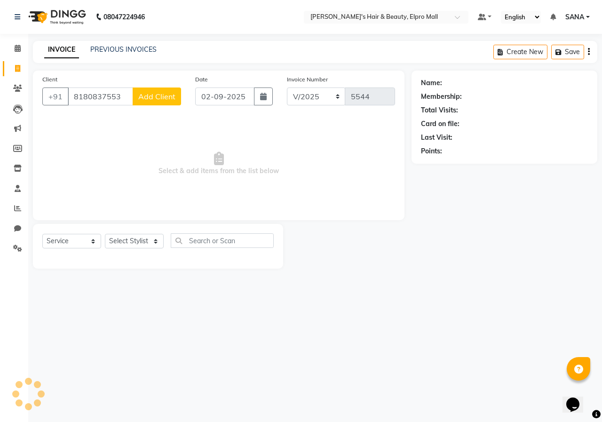
click at [156, 102] on button "Add Client" at bounding box center [157, 96] width 48 height 18
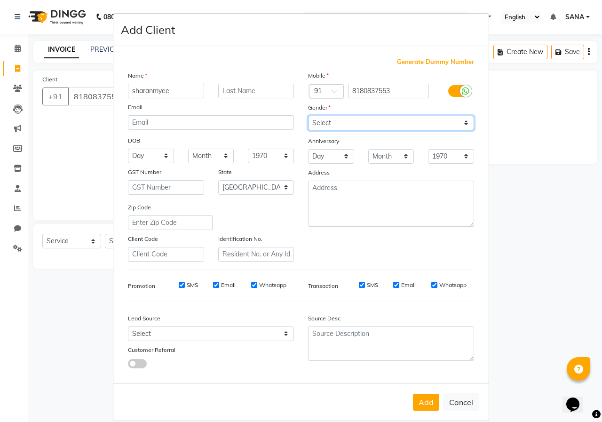
drag, startPoint x: 325, startPoint y: 116, endPoint x: 326, endPoint y: 127, distance: 11.8
click at [325, 119] on select "Select [DEMOGRAPHIC_DATA] [DEMOGRAPHIC_DATA] Other Prefer Not To Say" at bounding box center [391, 123] width 166 height 15
click at [308, 116] on select "Select [DEMOGRAPHIC_DATA] [DEMOGRAPHIC_DATA] Other Prefer Not To Say" at bounding box center [391, 123] width 166 height 15
click at [433, 403] on button "Add" at bounding box center [426, 402] width 26 height 17
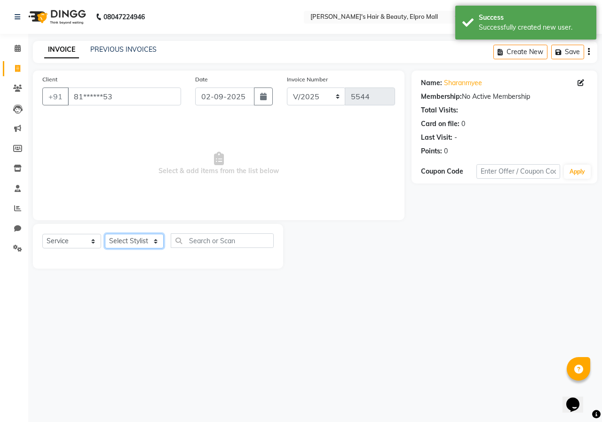
click at [147, 241] on select "Select Stylist ANUSHKA GAURI [PERSON_NAME] [PERSON_NAME] [PERSON_NAME] Rahul [P…" at bounding box center [134, 241] width 59 height 15
click at [105, 234] on select "Select Stylist ANUSHKA GAURI [PERSON_NAME] [PERSON_NAME] [PERSON_NAME] Rahul [P…" at bounding box center [134, 241] width 59 height 15
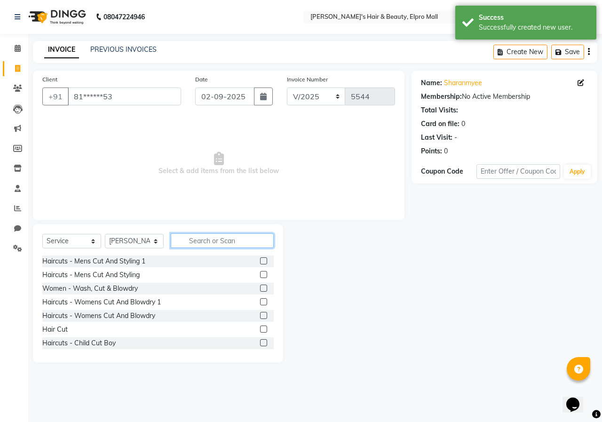
click at [201, 240] on input "text" at bounding box center [222, 240] width 103 height 15
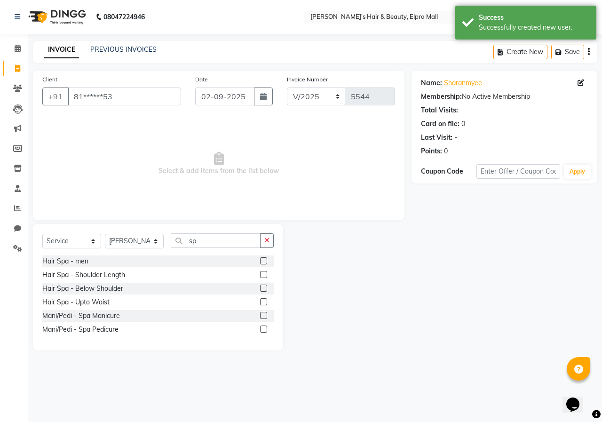
click at [262, 276] on label at bounding box center [263, 274] width 7 height 7
click at [262, 276] on input "checkbox" at bounding box center [263, 275] width 6 height 6
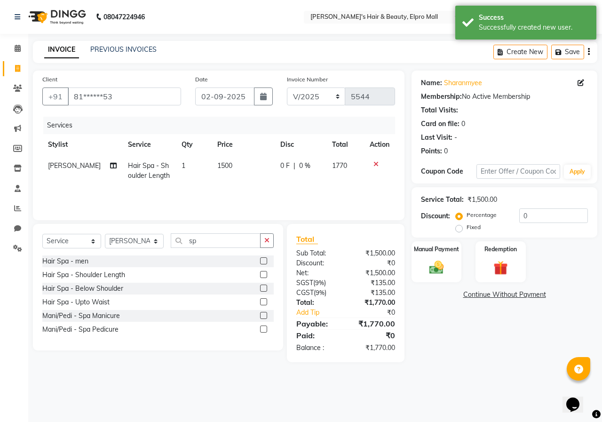
click at [262, 276] on label at bounding box center [263, 274] width 7 height 7
click at [262, 276] on input "checkbox" at bounding box center [263, 275] width 6 height 6
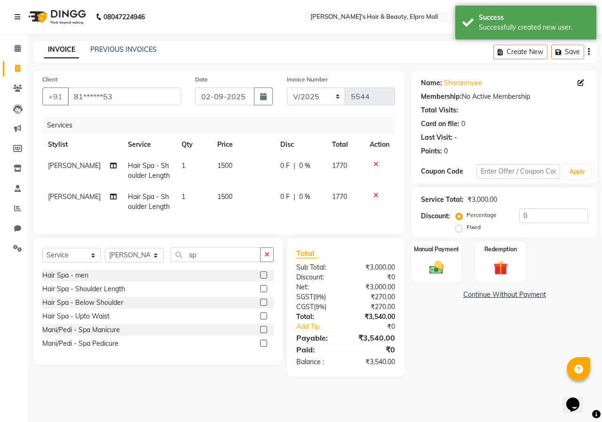
click at [232, 204] on td "1500" at bounding box center [243, 201] width 63 height 31
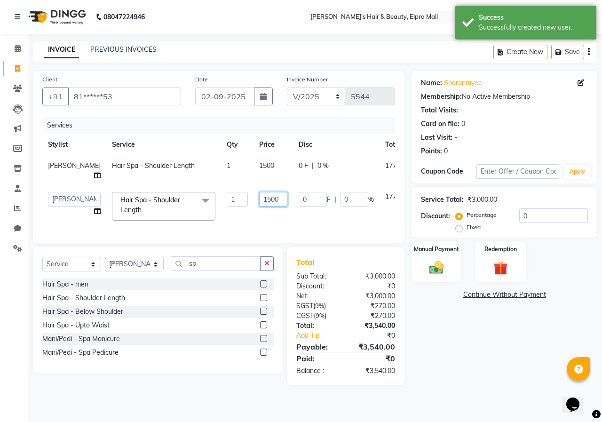
click at [259, 200] on input "1500" at bounding box center [273, 199] width 28 height 15
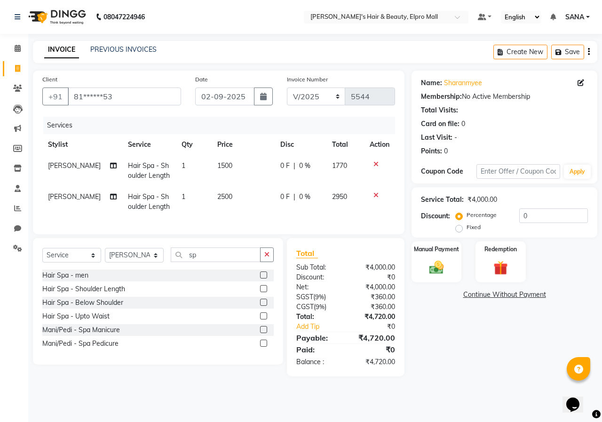
click at [454, 365] on div "Name: Sharanmyee Membership: No Active Membership Total Visits: Card on file: 0…" at bounding box center [508, 224] width 193 height 306
click at [436, 254] on div "Manual Payment" at bounding box center [437, 261] width 52 height 43
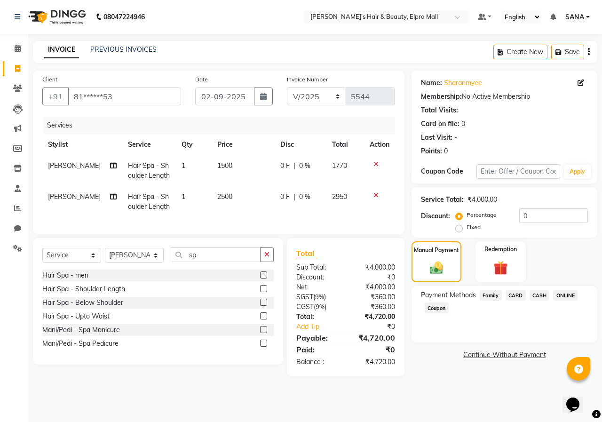
click at [563, 293] on span "ONLINE" at bounding box center [565, 295] width 24 height 11
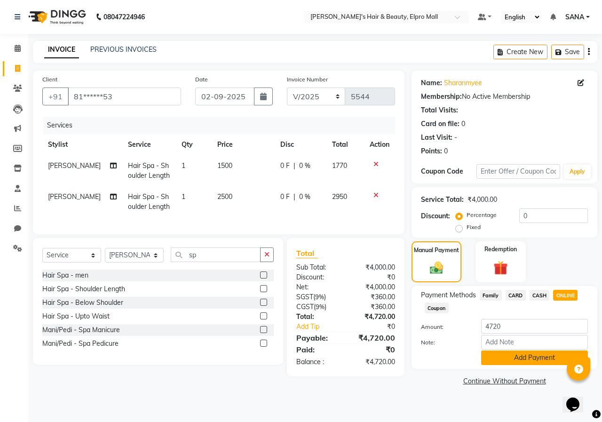
click at [535, 353] on button "Add Payment" at bounding box center [534, 357] width 107 height 15
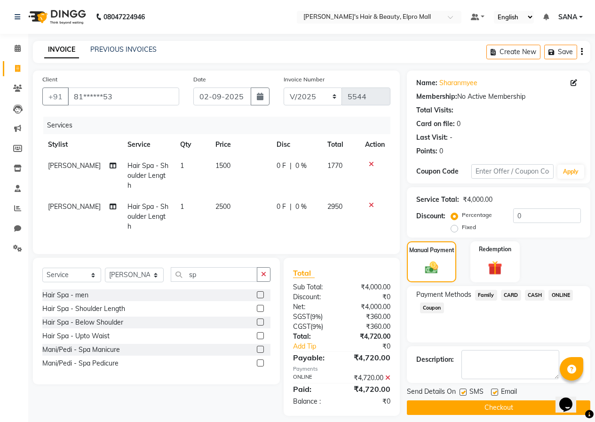
click at [471, 400] on button "Checkout" at bounding box center [498, 407] width 183 height 15
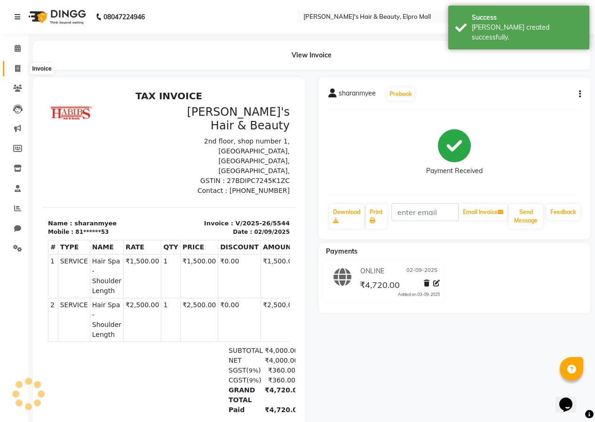
click at [12, 69] on span at bounding box center [17, 69] width 16 height 11
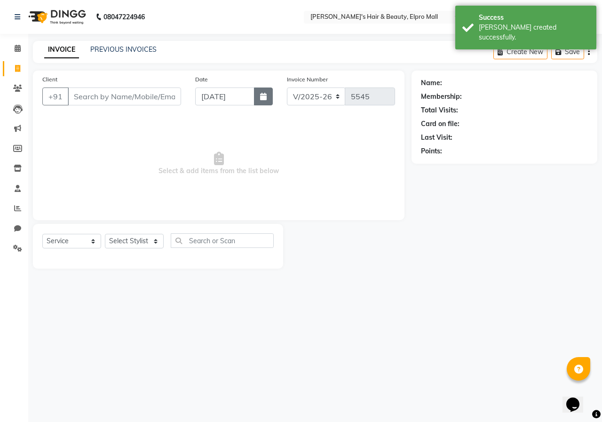
click at [266, 93] on icon "button" at bounding box center [263, 97] width 7 height 8
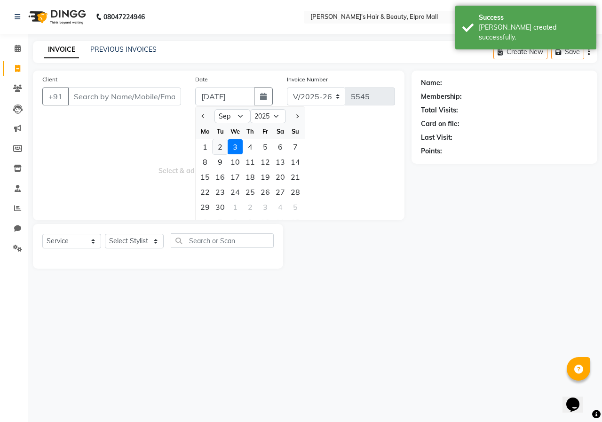
click at [222, 147] on div "2" at bounding box center [220, 146] width 15 height 15
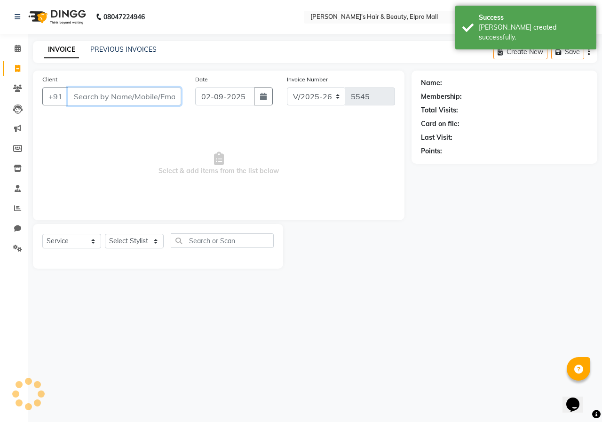
click at [170, 97] on input "Client" at bounding box center [124, 96] width 113 height 18
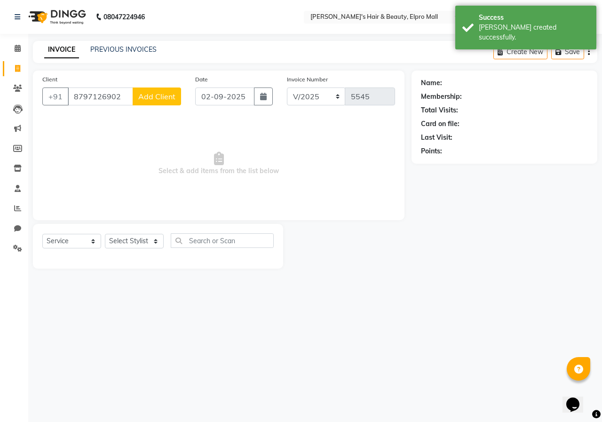
click at [171, 95] on span "Add Client" at bounding box center [156, 96] width 37 height 9
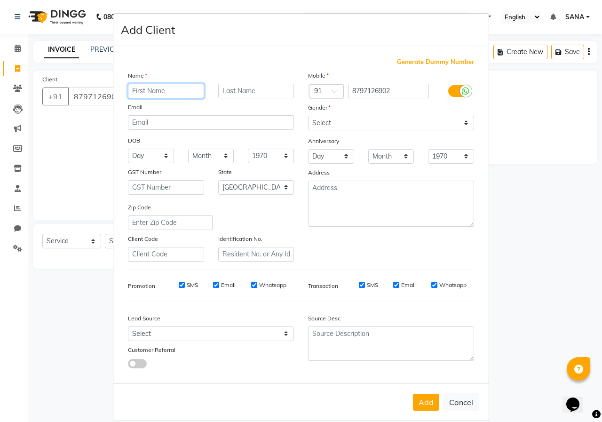
click at [171, 95] on input "text" at bounding box center [166, 91] width 76 height 15
click at [358, 127] on select "Select [DEMOGRAPHIC_DATA] [DEMOGRAPHIC_DATA] Other Prefer Not To Say" at bounding box center [391, 123] width 166 height 15
click at [308, 116] on select "Select [DEMOGRAPHIC_DATA] [DEMOGRAPHIC_DATA] Other Prefer Not To Say" at bounding box center [391, 123] width 166 height 15
click at [418, 397] on button "Add" at bounding box center [426, 402] width 26 height 17
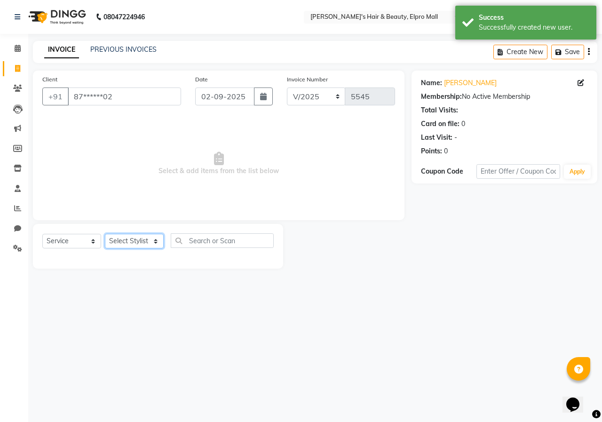
click at [147, 241] on select "Select Stylist ANUSHKA GAURI [PERSON_NAME] [PERSON_NAME] [PERSON_NAME] Rahul [P…" at bounding box center [134, 241] width 59 height 15
click at [105, 234] on select "Select Stylist ANUSHKA GAURI [PERSON_NAME] [PERSON_NAME] [PERSON_NAME] Rahul [P…" at bounding box center [134, 241] width 59 height 15
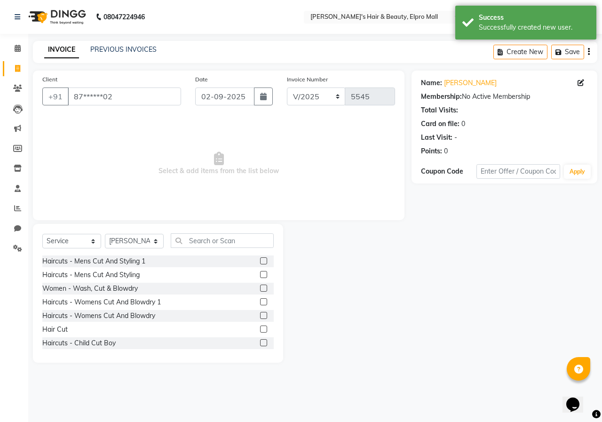
click at [260, 286] on label at bounding box center [263, 288] width 7 height 7
click at [260, 286] on input "checkbox" at bounding box center [263, 289] width 6 height 6
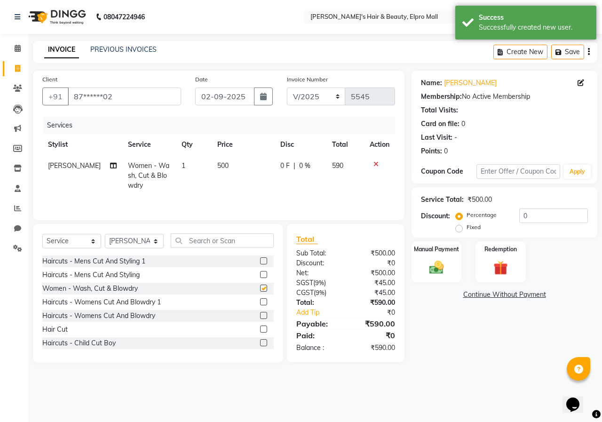
click at [401, 249] on div "₹500.00" at bounding box center [374, 253] width 56 height 10
click at [408, 249] on div "Manual Payment Redemption" at bounding box center [505, 261] width 200 height 41
click at [435, 264] on img at bounding box center [436, 267] width 24 height 17
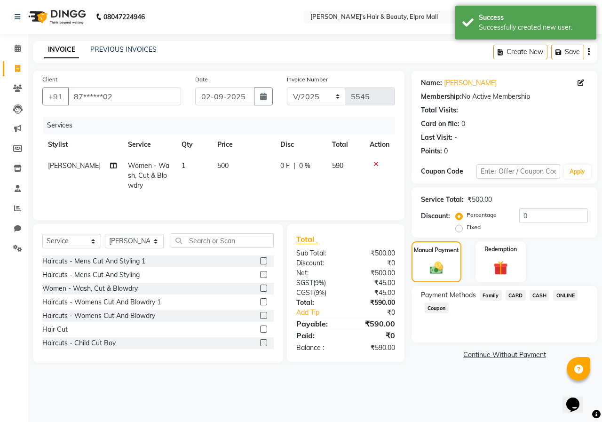
click at [570, 290] on span "ONLINE" at bounding box center [565, 295] width 24 height 11
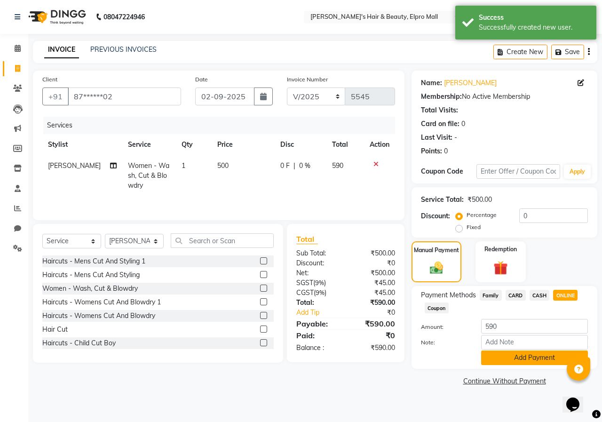
click at [530, 357] on button "Add Payment" at bounding box center [534, 357] width 107 height 15
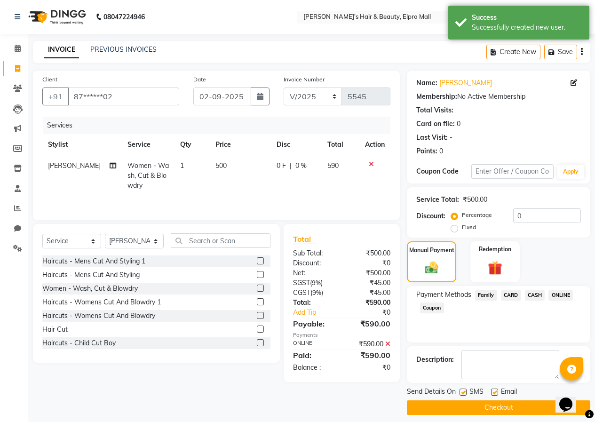
click at [501, 411] on button "Checkout" at bounding box center [498, 407] width 183 height 15
click at [501, 411] on div "Checkout" at bounding box center [498, 407] width 183 height 15
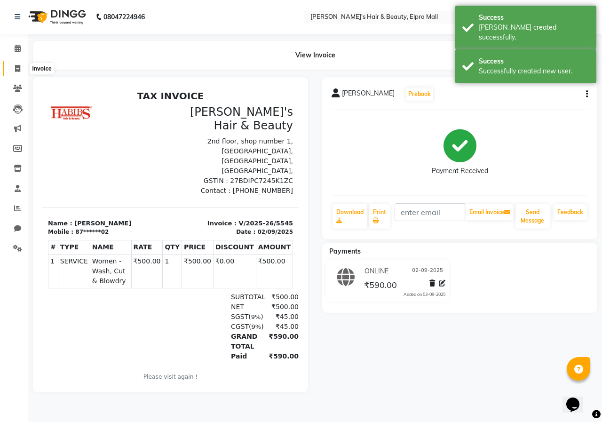
click at [15, 67] on icon at bounding box center [17, 68] width 5 height 7
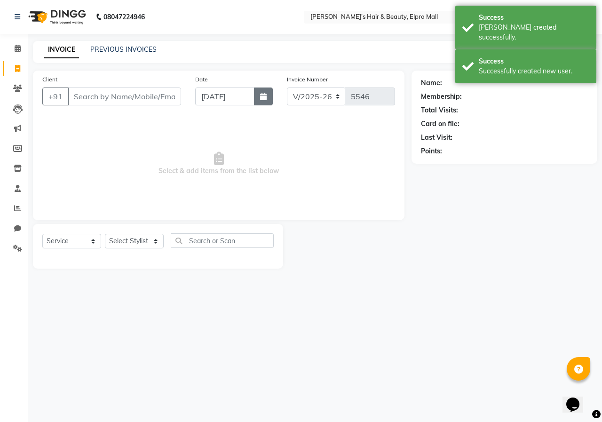
click at [258, 99] on button "button" at bounding box center [263, 96] width 19 height 18
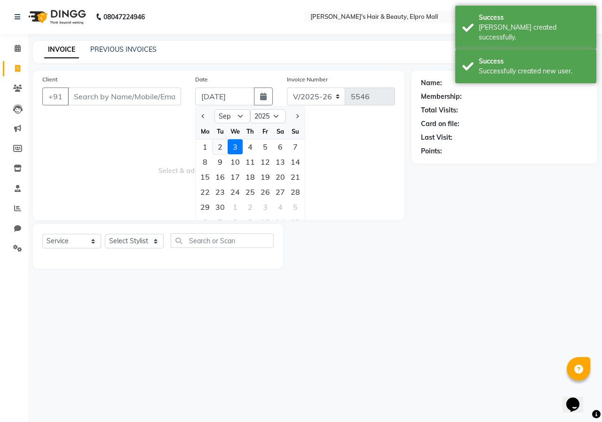
click at [215, 146] on div "2" at bounding box center [220, 146] width 15 height 15
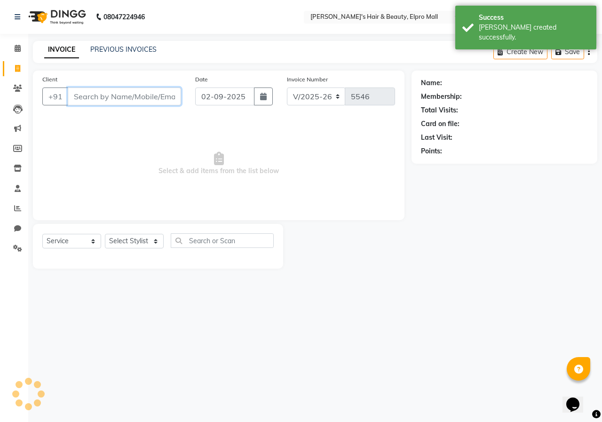
click at [142, 98] on input "Client" at bounding box center [124, 96] width 113 height 18
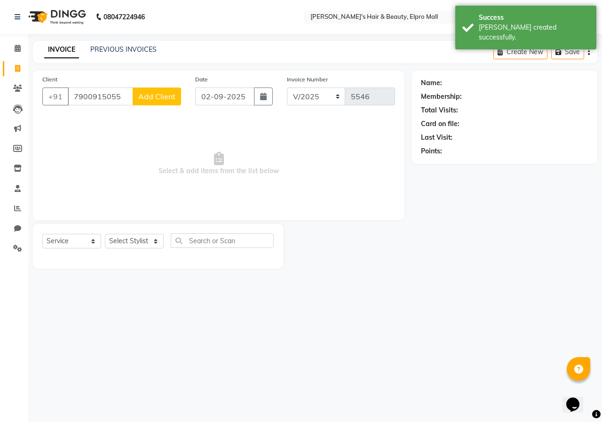
click at [150, 93] on span "Add Client" at bounding box center [156, 96] width 37 height 9
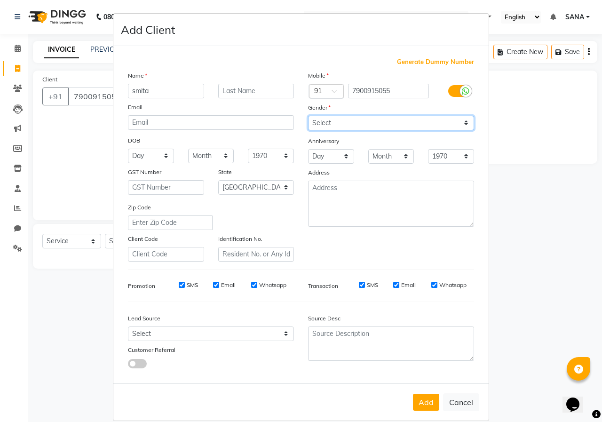
click at [314, 127] on select "Select [DEMOGRAPHIC_DATA] [DEMOGRAPHIC_DATA] Other Prefer Not To Say" at bounding box center [391, 123] width 166 height 15
click at [308, 116] on select "Select [DEMOGRAPHIC_DATA] [DEMOGRAPHIC_DATA] Other Prefer Not To Say" at bounding box center [391, 123] width 166 height 15
click at [430, 405] on button "Add" at bounding box center [426, 402] width 26 height 17
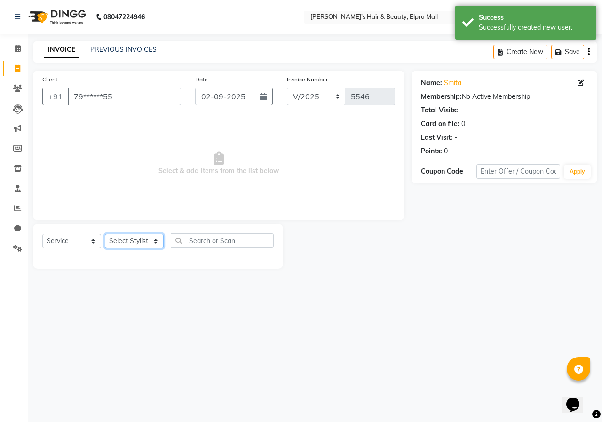
click at [145, 244] on select "Select Stylist ANUSHKA GAURI [PERSON_NAME] [PERSON_NAME] [PERSON_NAME] Rahul [P…" at bounding box center [134, 241] width 59 height 15
click at [105, 234] on select "Select Stylist ANUSHKA GAURI [PERSON_NAME] [PERSON_NAME] [PERSON_NAME] Rahul [P…" at bounding box center [134, 241] width 59 height 15
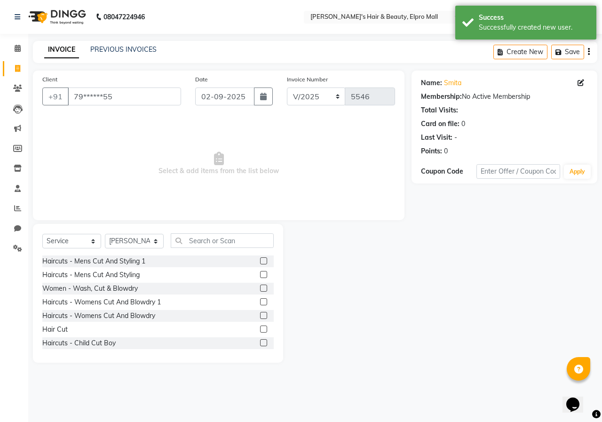
click at [260, 328] on label at bounding box center [263, 329] width 7 height 7
click at [260, 328] on input "checkbox" at bounding box center [263, 329] width 6 height 6
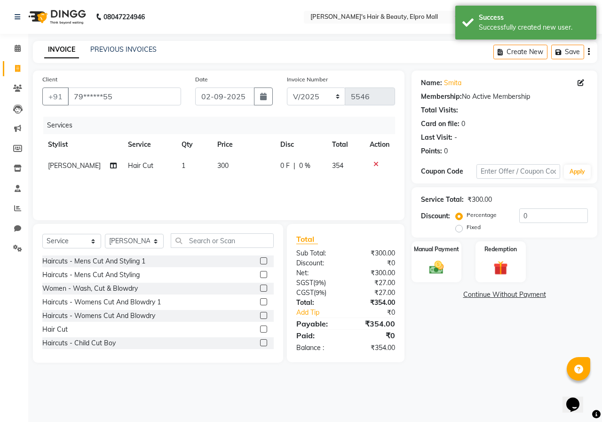
click at [260, 328] on label at bounding box center [263, 329] width 7 height 7
click at [260, 328] on input "checkbox" at bounding box center [263, 329] width 6 height 6
click at [444, 246] on label "Manual Payment" at bounding box center [436, 248] width 47 height 9
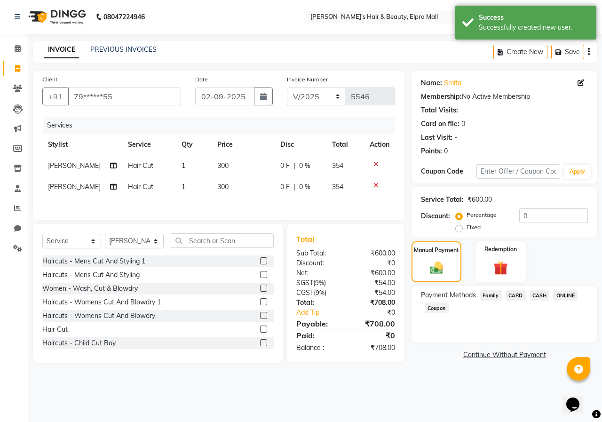
click at [567, 297] on span "ONLINE" at bounding box center [565, 295] width 24 height 11
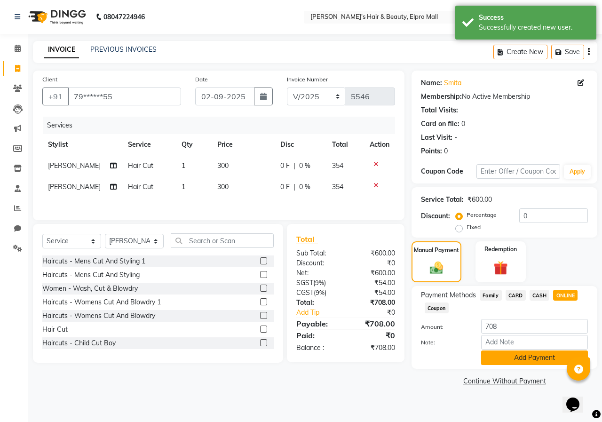
click at [532, 365] on button "Add Payment" at bounding box center [534, 357] width 107 height 15
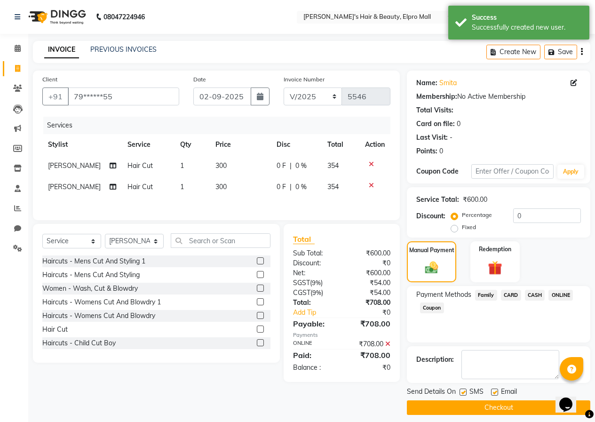
click at [508, 406] on button "Checkout" at bounding box center [498, 407] width 183 height 15
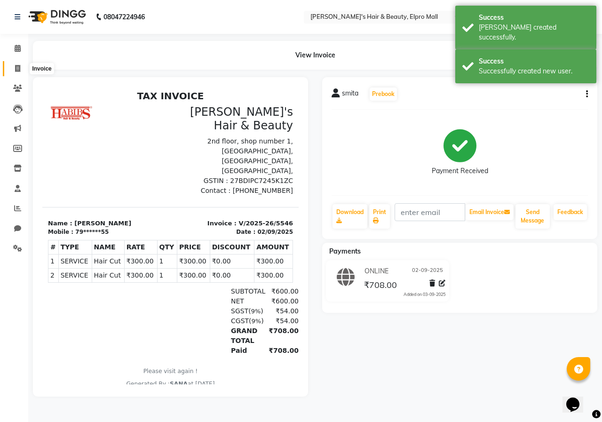
click at [16, 70] on icon at bounding box center [17, 68] width 5 height 7
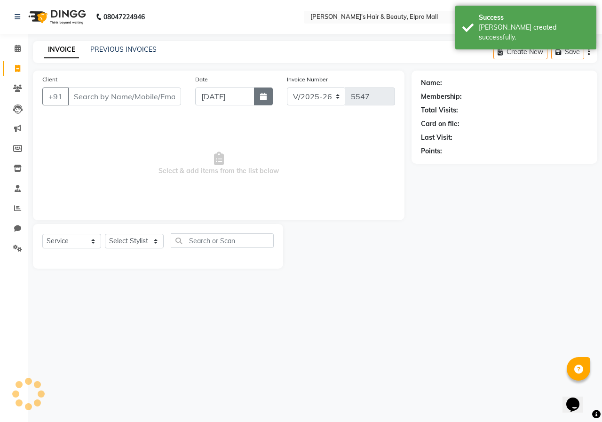
click at [263, 89] on button "button" at bounding box center [263, 96] width 19 height 18
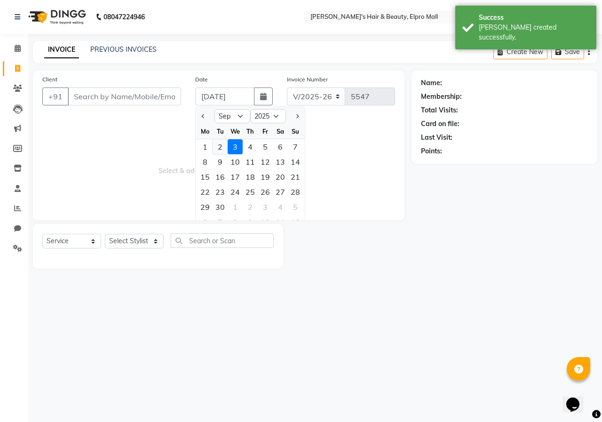
click at [225, 144] on div "2" at bounding box center [220, 146] width 15 height 15
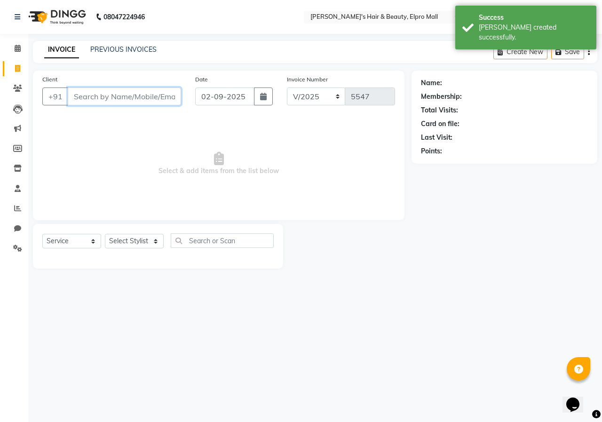
click at [159, 103] on input "Client" at bounding box center [124, 96] width 113 height 18
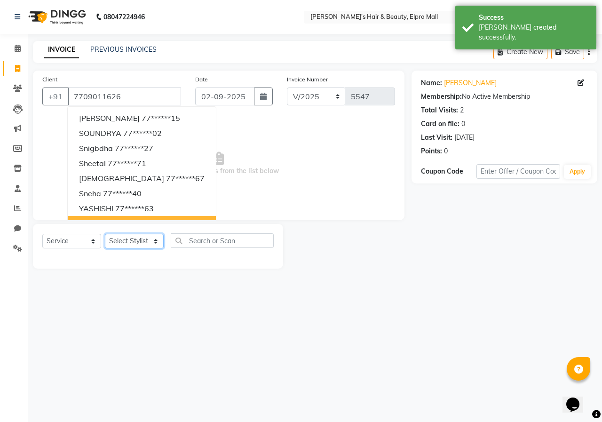
click at [147, 244] on select "Select Stylist ANUSHKA GAURI [PERSON_NAME] [PERSON_NAME] [PERSON_NAME] Rahul [P…" at bounding box center [134, 241] width 59 height 15
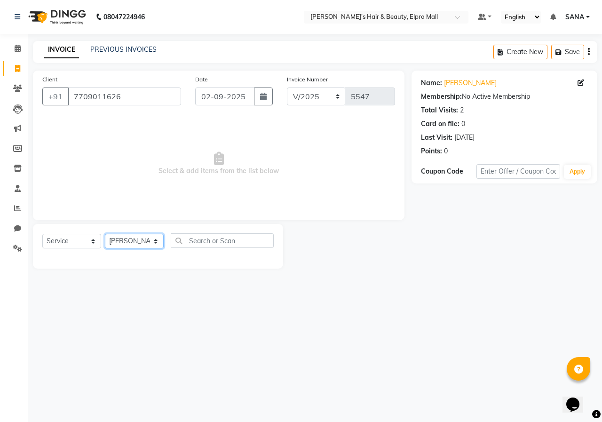
click at [105, 234] on select "Select Stylist ANUSHKA GAURI [PERSON_NAME] [PERSON_NAME] [PERSON_NAME] Rahul [P…" at bounding box center [134, 241] width 59 height 15
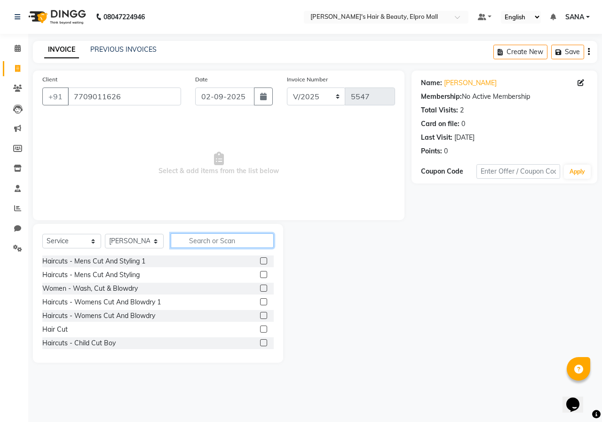
click at [219, 246] on input "text" at bounding box center [222, 240] width 103 height 15
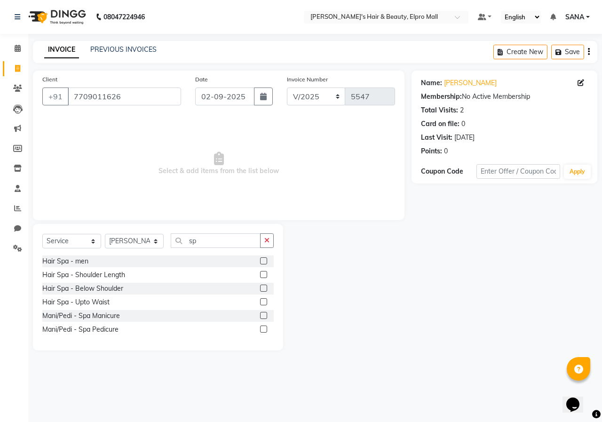
click at [264, 274] on label at bounding box center [263, 274] width 7 height 7
click at [264, 274] on input "checkbox" at bounding box center [263, 275] width 6 height 6
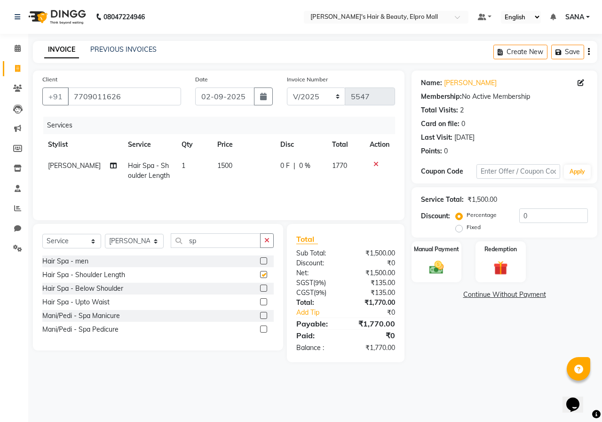
click at [242, 168] on td "1500" at bounding box center [243, 170] width 63 height 31
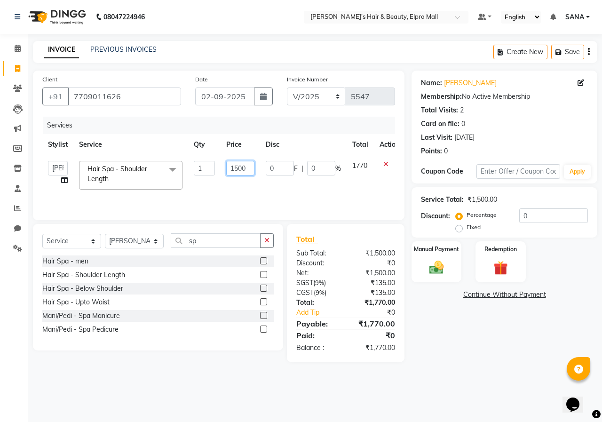
click at [238, 169] on input "1500" at bounding box center [240, 168] width 28 height 15
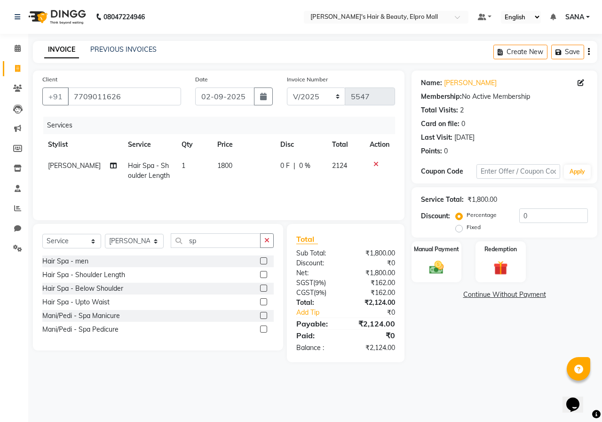
click at [212, 172] on td "1800" at bounding box center [243, 170] width 63 height 31
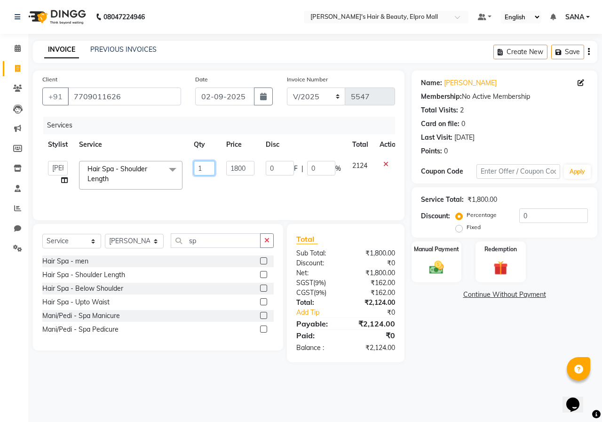
click at [207, 172] on input "1" at bounding box center [204, 168] width 21 height 15
click at [438, 256] on div "Manual Payment" at bounding box center [437, 261] width 52 height 43
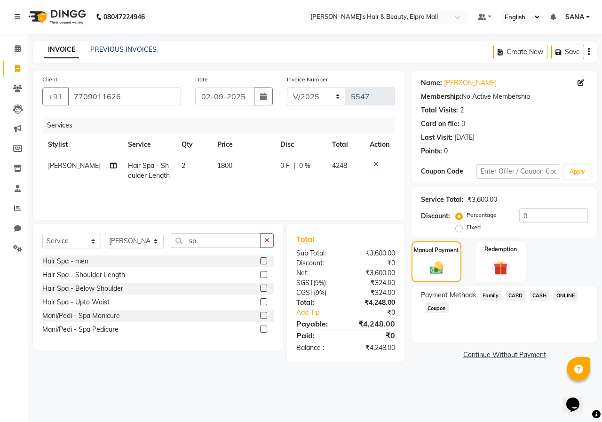
click at [519, 299] on span "CARD" at bounding box center [516, 295] width 20 height 11
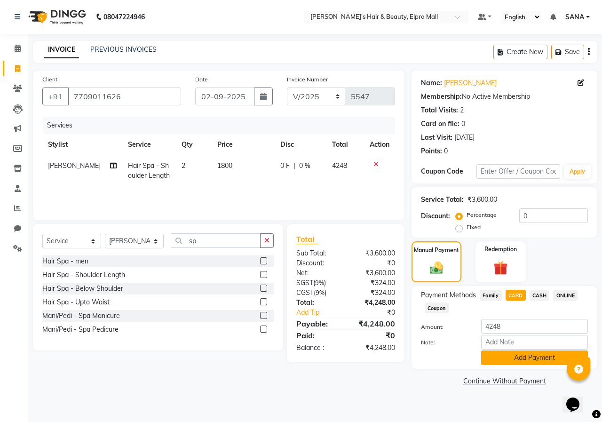
click at [514, 360] on button "Add Payment" at bounding box center [534, 357] width 107 height 15
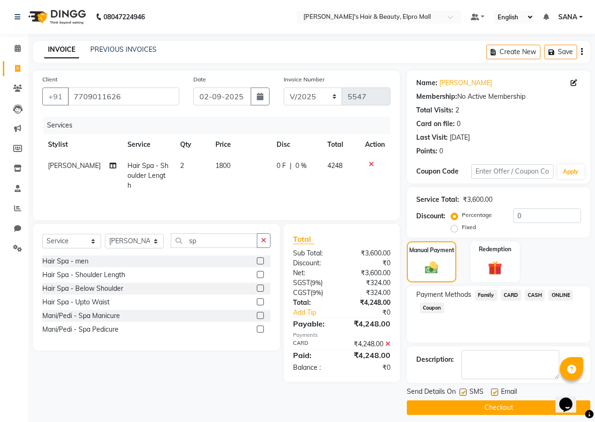
click at [498, 402] on button "Checkout" at bounding box center [498, 407] width 183 height 15
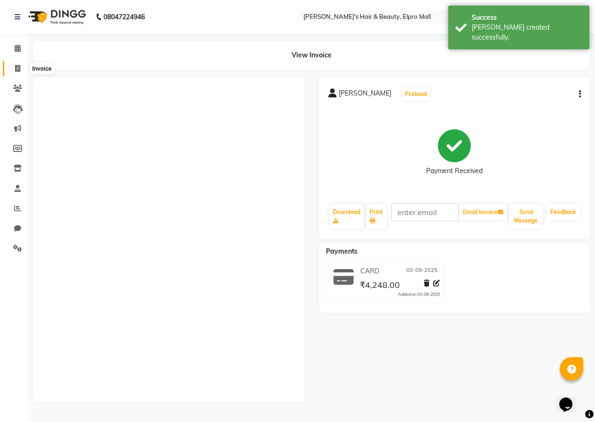
click at [19, 69] on icon at bounding box center [17, 68] width 5 height 7
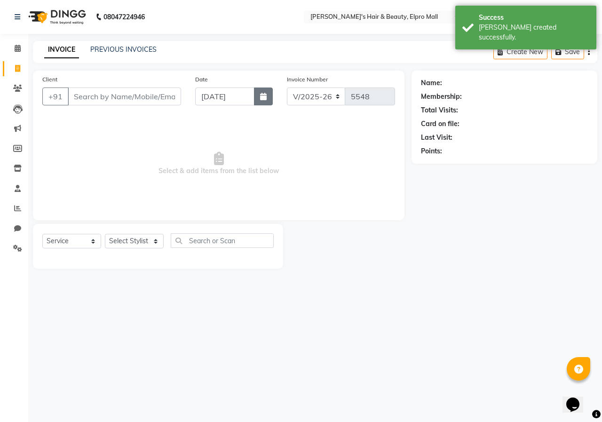
click at [268, 103] on button "button" at bounding box center [263, 96] width 19 height 18
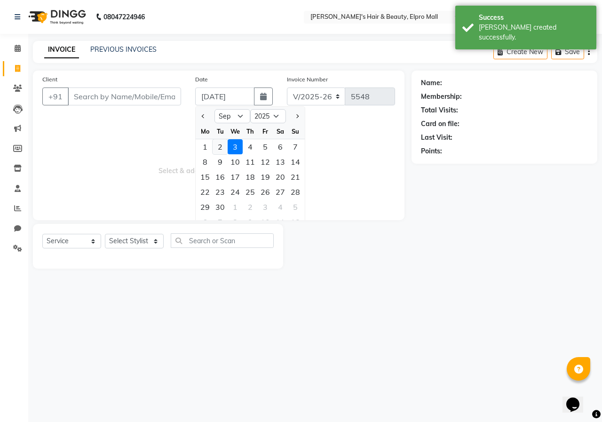
click at [223, 145] on div "2" at bounding box center [220, 146] width 15 height 15
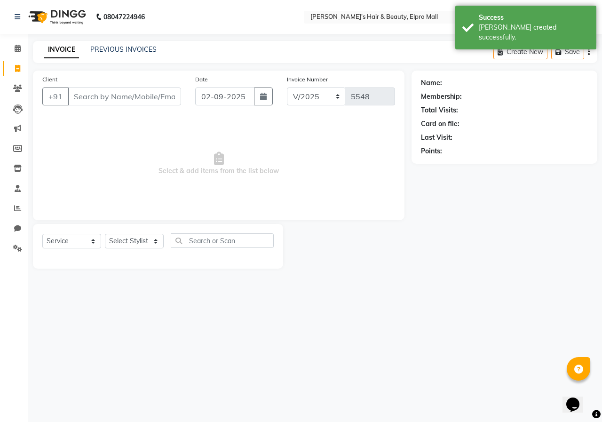
click at [137, 85] on div "Client +91" at bounding box center [111, 93] width 153 height 39
click at [137, 90] on input "Client" at bounding box center [124, 96] width 113 height 18
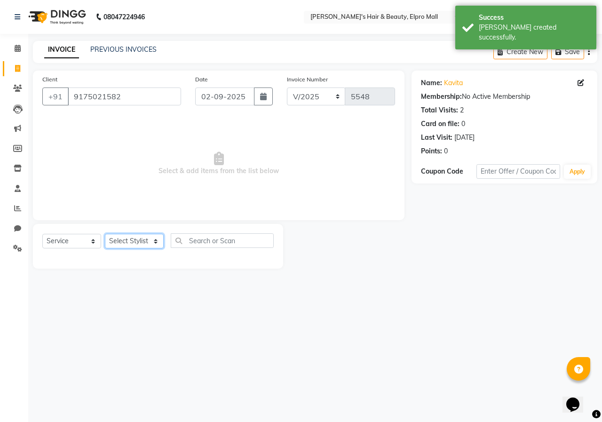
click at [152, 245] on select "Select Stylist ANUSHKA GAURI [PERSON_NAME] [PERSON_NAME] [PERSON_NAME] Rahul [P…" at bounding box center [134, 241] width 59 height 15
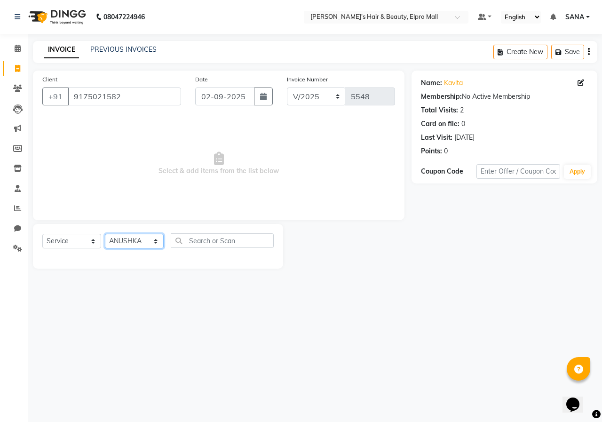
click at [105, 234] on select "Select Stylist ANUSHKA GAURI [PERSON_NAME] [PERSON_NAME] [PERSON_NAME] Rahul [P…" at bounding box center [134, 241] width 59 height 15
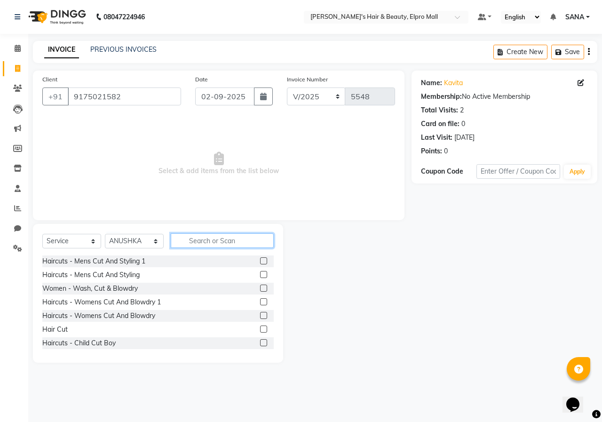
click at [191, 241] on input "text" at bounding box center [222, 240] width 103 height 15
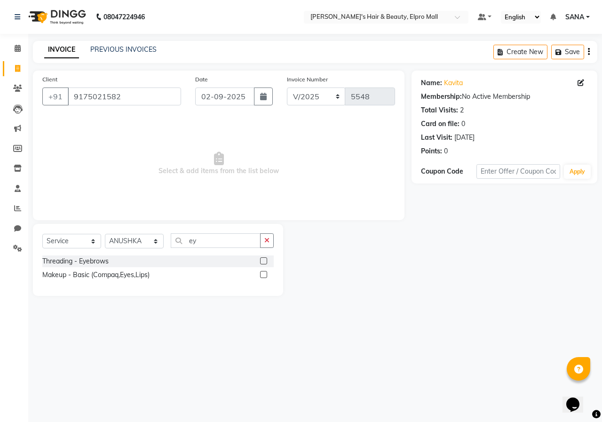
click at [265, 262] on label at bounding box center [263, 260] width 7 height 7
click at [265, 262] on input "checkbox" at bounding box center [263, 261] width 6 height 6
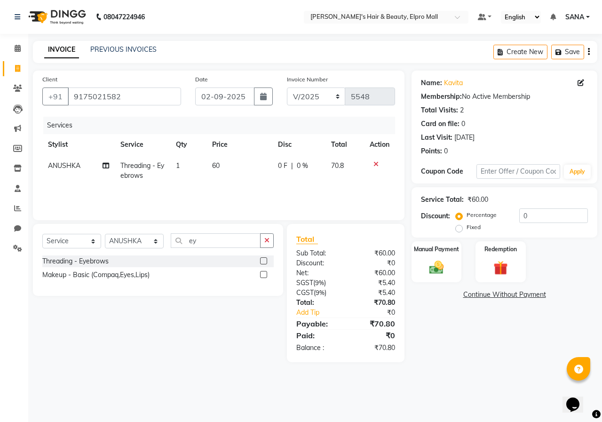
click at [196, 163] on td "1" at bounding box center [188, 170] width 37 height 31
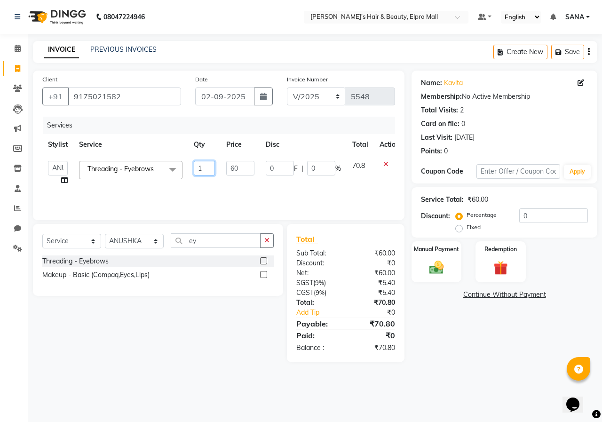
click at [196, 163] on input "1" at bounding box center [204, 168] width 21 height 15
click at [455, 371] on main "INVOICE PREVIOUS INVOICES Create New Save Client [PHONE_NUMBER] Date [DATE] Inv…" at bounding box center [315, 208] width 574 height 335
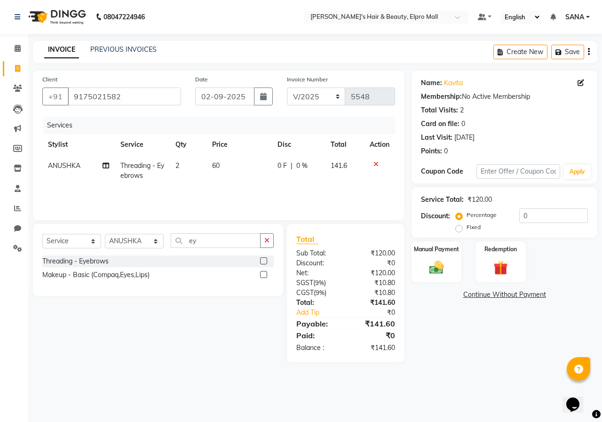
click at [375, 163] on icon at bounding box center [375, 164] width 5 height 7
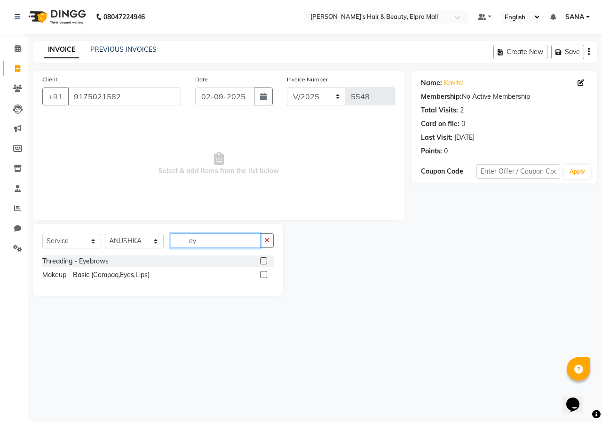
click at [217, 243] on input "ey" at bounding box center [216, 240] width 90 height 15
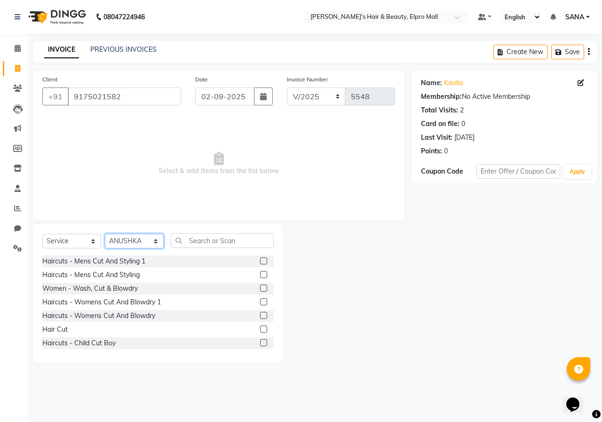
click at [151, 240] on select "Select Stylist ANUSHKA GAURI [PERSON_NAME] [PERSON_NAME] [PERSON_NAME] Rahul [P…" at bounding box center [134, 241] width 59 height 15
click at [105, 234] on select "Select Stylist ANUSHKA GAURI [PERSON_NAME] [PERSON_NAME] [PERSON_NAME] Rahul [P…" at bounding box center [134, 241] width 59 height 15
click at [205, 242] on input "text" at bounding box center [222, 240] width 103 height 15
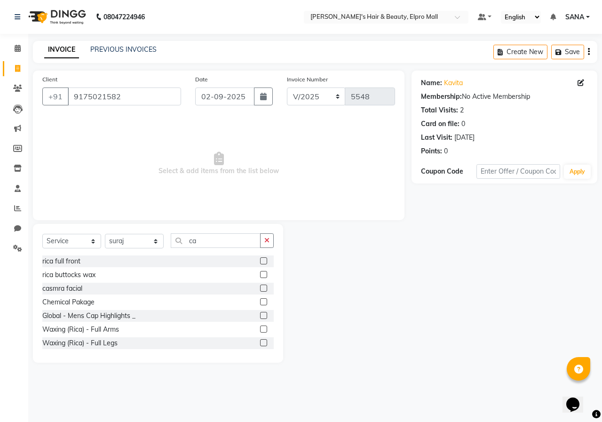
click at [260, 301] on label at bounding box center [263, 301] width 7 height 7
click at [260, 301] on input "checkbox" at bounding box center [263, 302] width 6 height 6
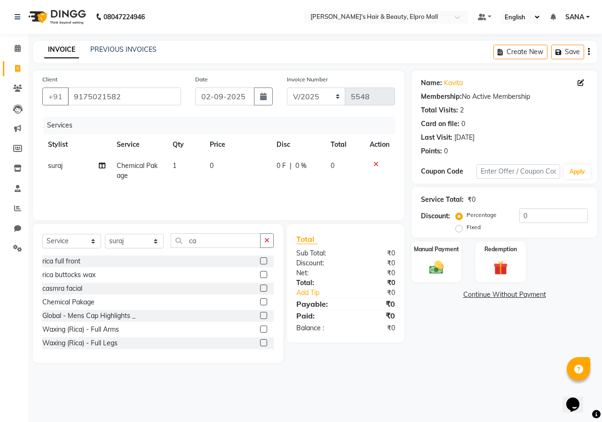
click at [243, 170] on td "0" at bounding box center [237, 170] width 67 height 31
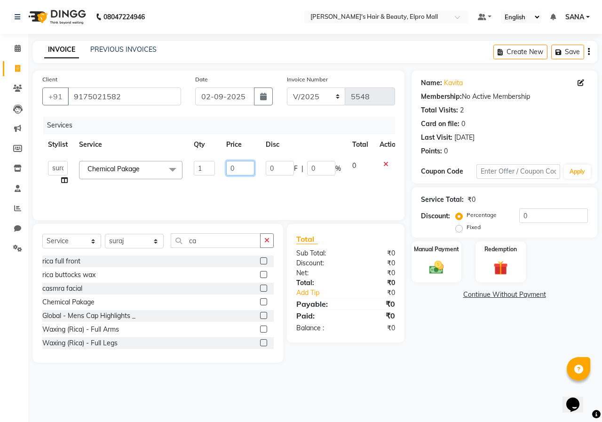
click at [242, 170] on input "0" at bounding box center [240, 168] width 28 height 15
click at [432, 332] on div "Name: Kavita Membership: No Active Membership Total Visits: 2 Card on file: 0 L…" at bounding box center [508, 217] width 193 height 292
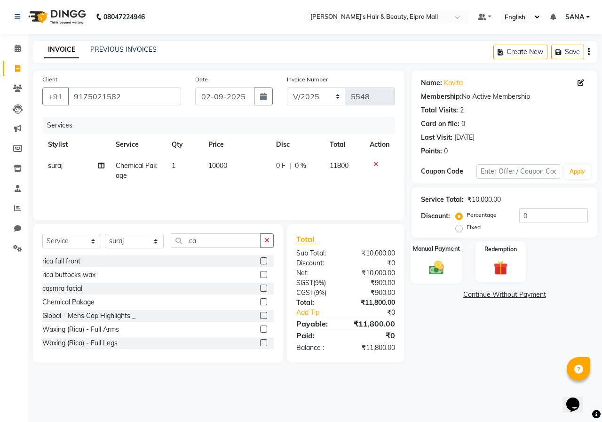
click at [449, 269] on div "Manual Payment" at bounding box center [437, 261] width 52 height 43
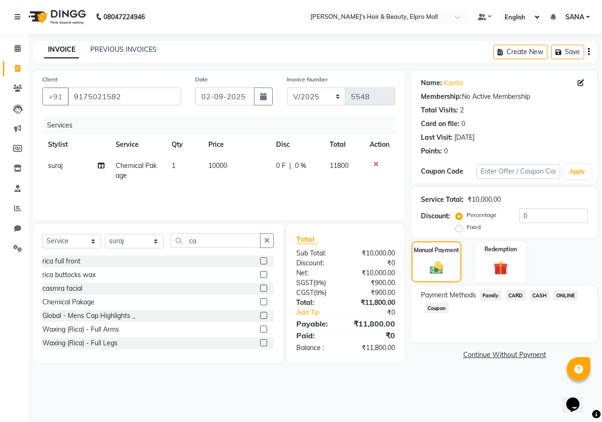
click at [555, 294] on span "ONLINE" at bounding box center [565, 295] width 24 height 11
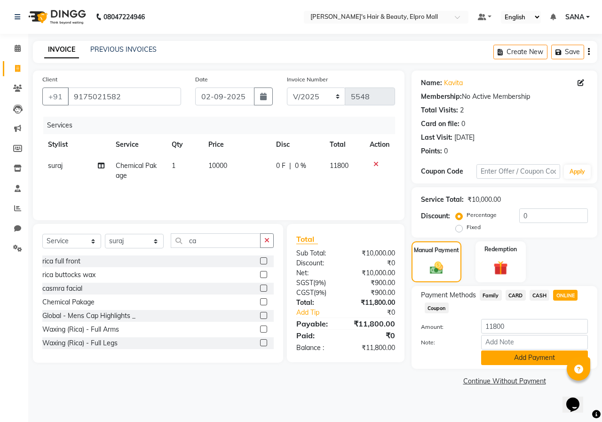
click at [526, 355] on button "Add Payment" at bounding box center [534, 357] width 107 height 15
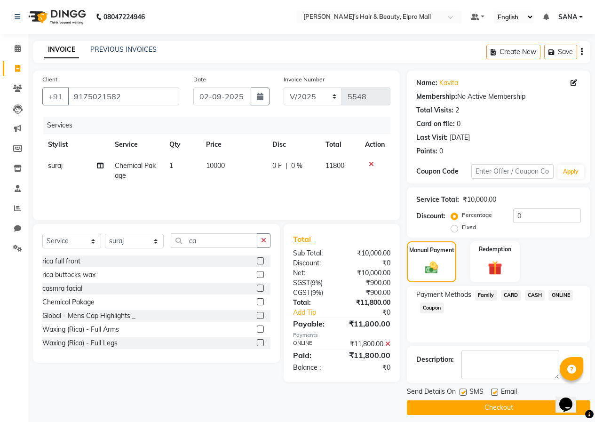
click at [508, 402] on button "Checkout" at bounding box center [498, 407] width 183 height 15
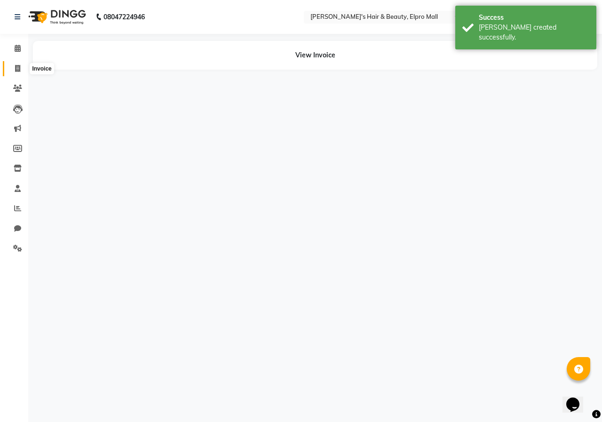
click at [17, 66] on icon at bounding box center [17, 68] width 5 height 7
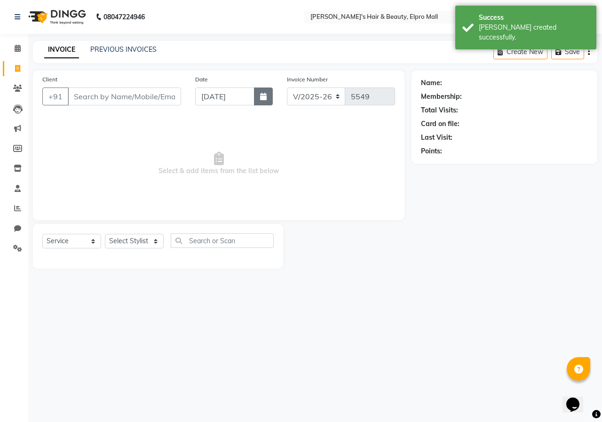
click at [262, 91] on button "button" at bounding box center [263, 96] width 19 height 18
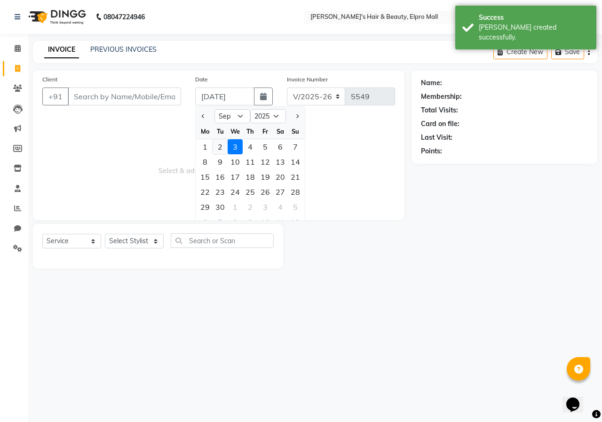
click at [222, 149] on div "2" at bounding box center [220, 146] width 15 height 15
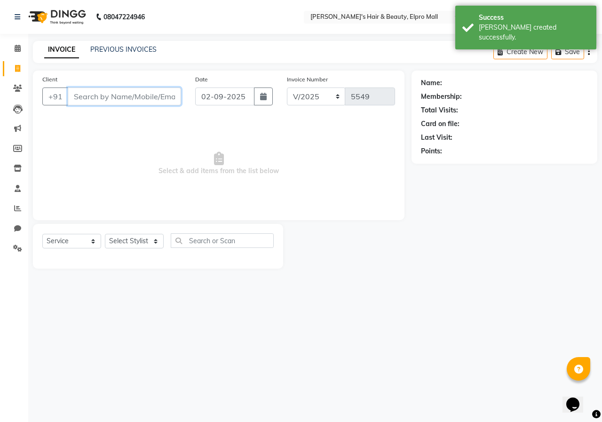
click at [169, 102] on input "Client" at bounding box center [124, 96] width 113 height 18
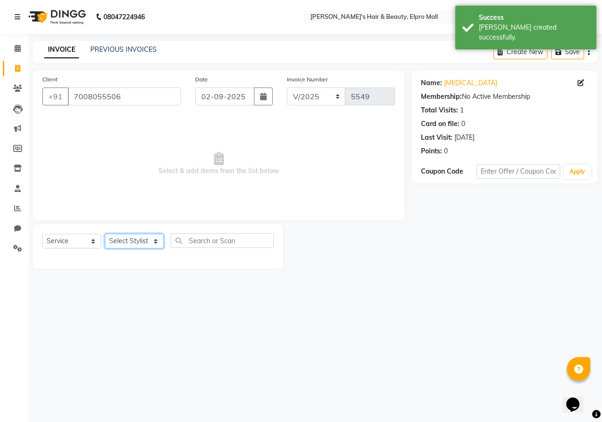
click at [147, 242] on select "Select Stylist ANUSHKA GAURI [PERSON_NAME] [PERSON_NAME] [PERSON_NAME] Rahul [P…" at bounding box center [134, 241] width 59 height 15
click at [105, 234] on select "Select Stylist ANUSHKA GAURI [PERSON_NAME] [PERSON_NAME] [PERSON_NAME] Rahul [P…" at bounding box center [134, 241] width 59 height 15
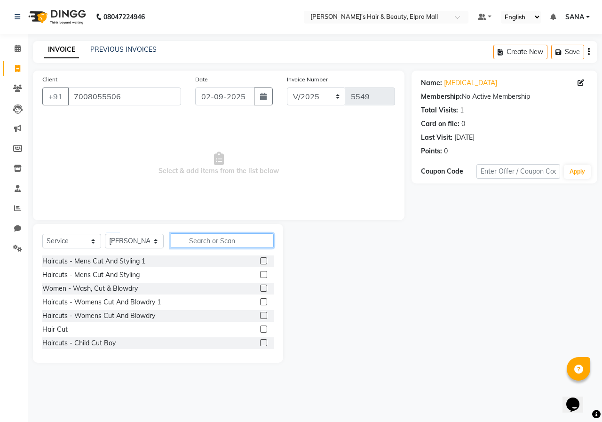
click at [240, 237] on input "text" at bounding box center [222, 240] width 103 height 15
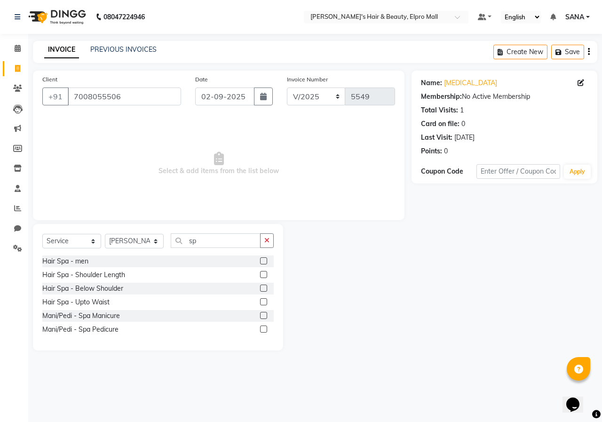
click at [264, 260] on label at bounding box center [263, 260] width 7 height 7
click at [264, 260] on input "checkbox" at bounding box center [263, 261] width 6 height 6
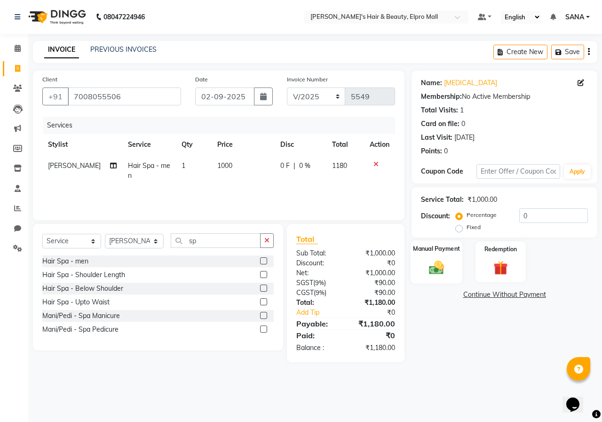
click at [424, 255] on div "Manual Payment" at bounding box center [437, 261] width 52 height 43
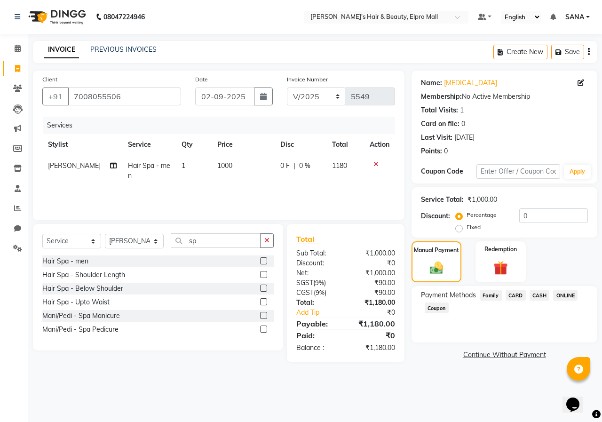
click at [565, 296] on span "ONLINE" at bounding box center [565, 295] width 24 height 11
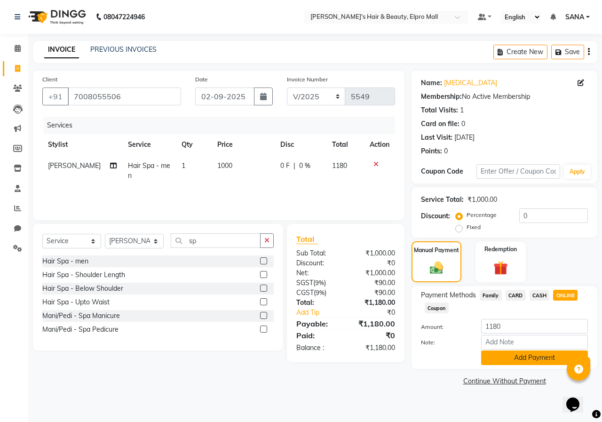
click at [523, 361] on button "Add Payment" at bounding box center [534, 357] width 107 height 15
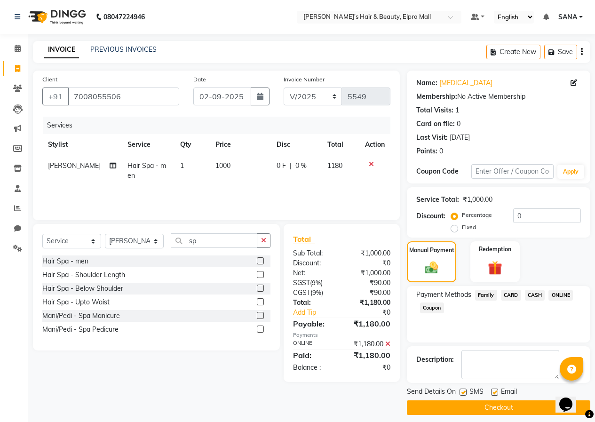
click at [509, 402] on button "Checkout" at bounding box center [498, 407] width 183 height 15
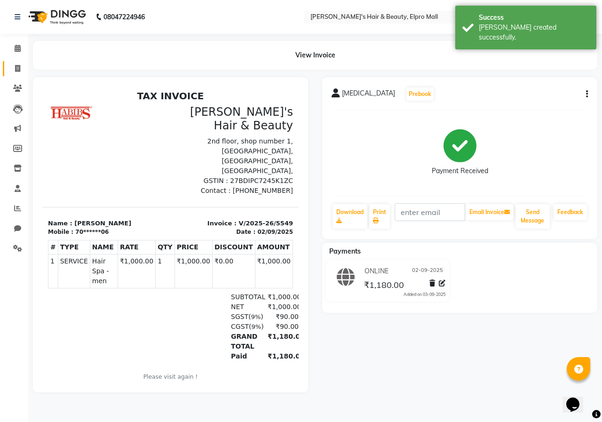
click at [8, 69] on link "Invoice" at bounding box center [14, 69] width 23 height 16
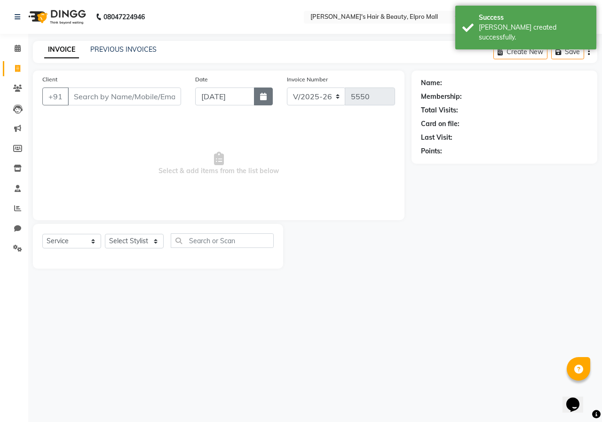
click at [260, 97] on icon "button" at bounding box center [263, 97] width 7 height 8
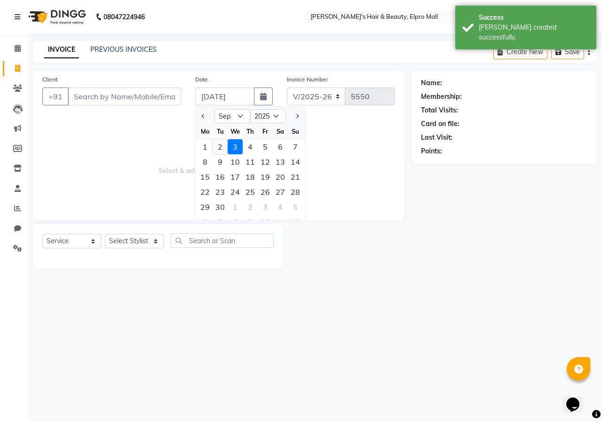
click at [223, 151] on div "2" at bounding box center [220, 146] width 15 height 15
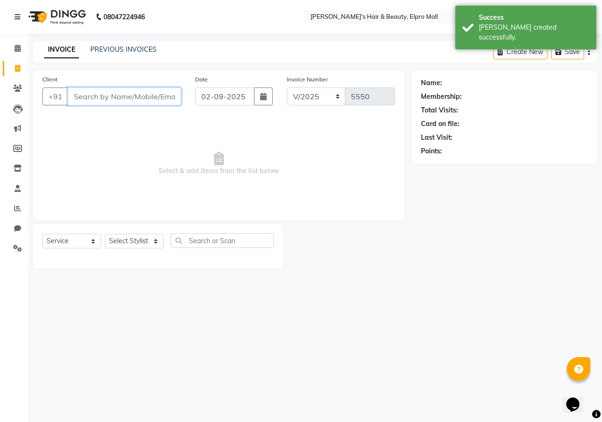
click at [127, 95] on input "Client" at bounding box center [124, 96] width 113 height 18
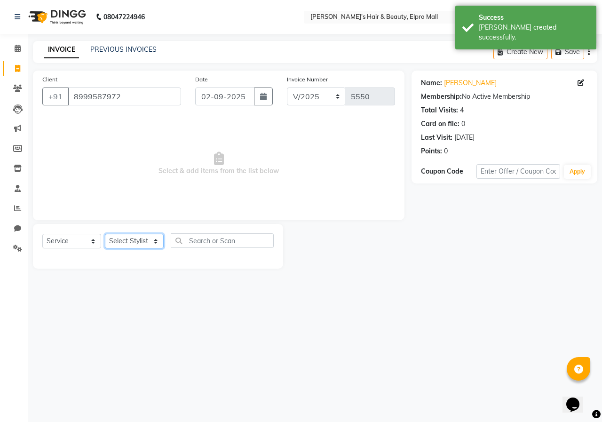
drag, startPoint x: 136, startPoint y: 248, endPoint x: 136, endPoint y: 238, distance: 9.9
click at [136, 248] on select "Select Stylist ANUSHKA GAURI [PERSON_NAME] [PERSON_NAME] [PERSON_NAME] Rahul [P…" at bounding box center [134, 241] width 59 height 15
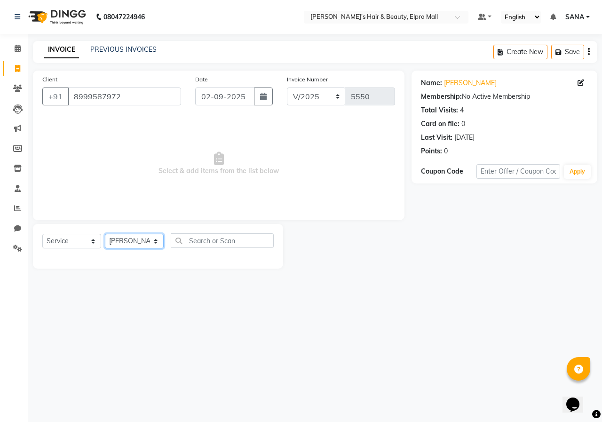
click at [105, 234] on select "Select Stylist ANUSHKA GAURI [PERSON_NAME] [PERSON_NAME] [PERSON_NAME] Rahul [P…" at bounding box center [134, 241] width 59 height 15
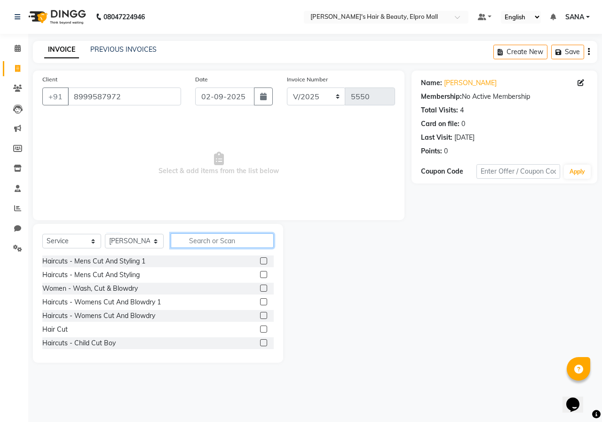
click at [243, 238] on input "text" at bounding box center [222, 240] width 103 height 15
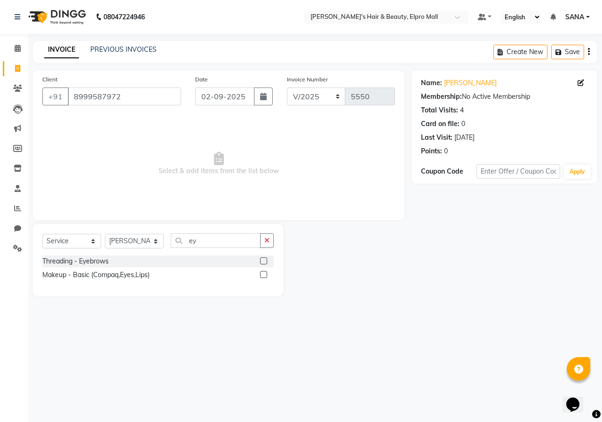
click at [262, 260] on label at bounding box center [263, 260] width 7 height 7
click at [262, 260] on input "checkbox" at bounding box center [263, 261] width 6 height 6
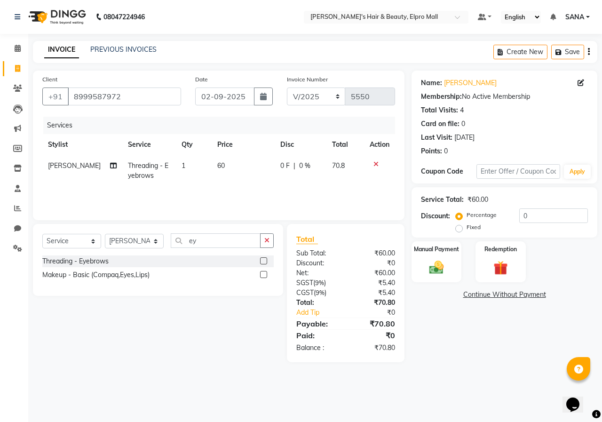
click at [239, 175] on td "60" at bounding box center [243, 170] width 63 height 31
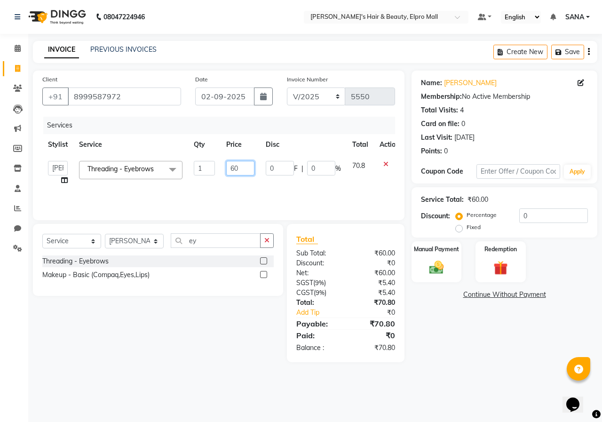
click at [239, 175] on input "60" at bounding box center [240, 168] width 28 height 15
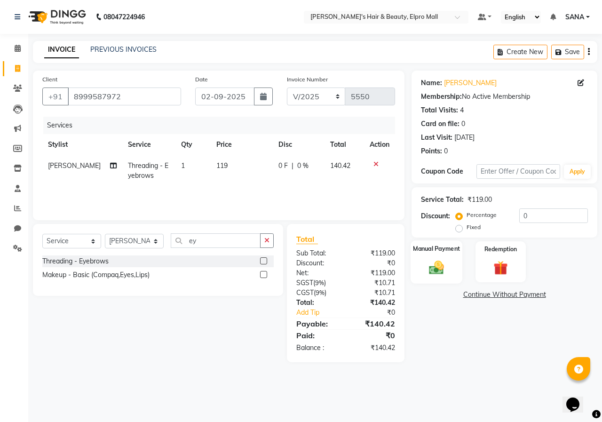
click at [435, 262] on img at bounding box center [436, 267] width 24 height 17
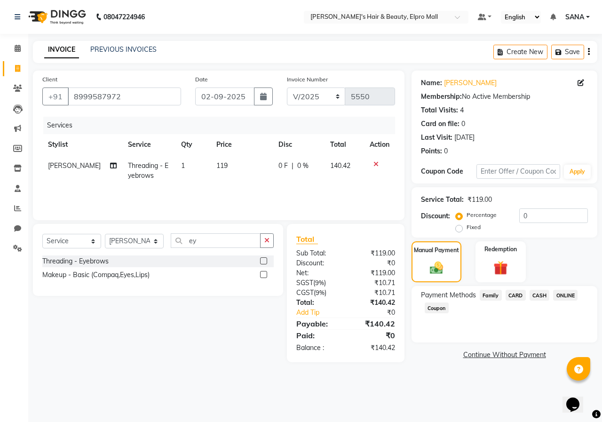
click at [556, 294] on span "ONLINE" at bounding box center [565, 295] width 24 height 11
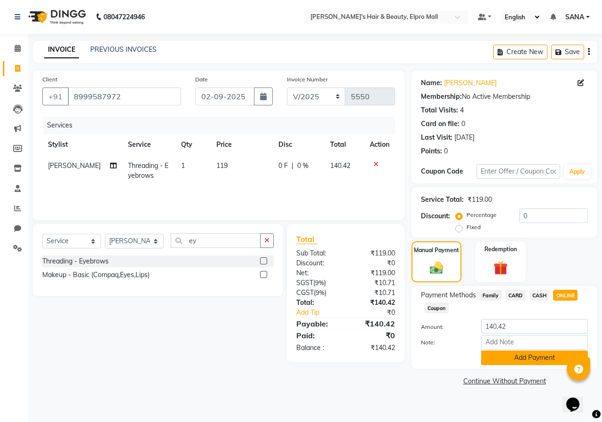
click at [517, 355] on button "Add Payment" at bounding box center [534, 357] width 107 height 15
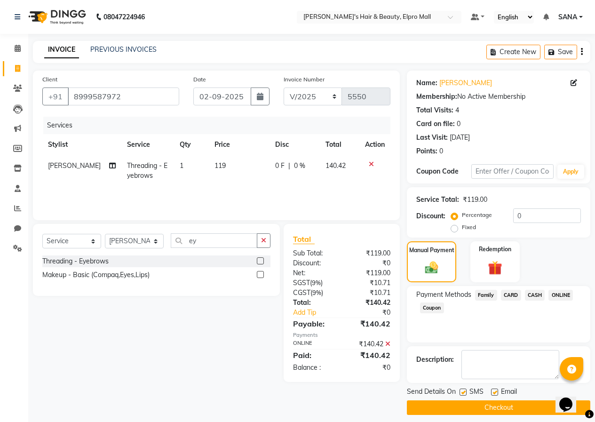
click at [485, 406] on button "Checkout" at bounding box center [498, 407] width 183 height 15
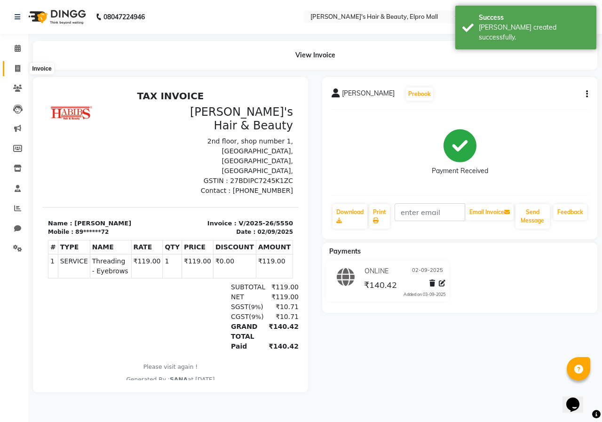
click at [16, 67] on icon at bounding box center [17, 68] width 5 height 7
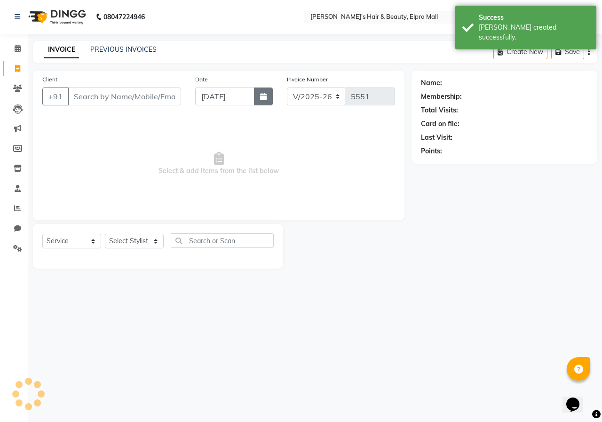
click at [262, 97] on icon "button" at bounding box center [263, 97] width 7 height 8
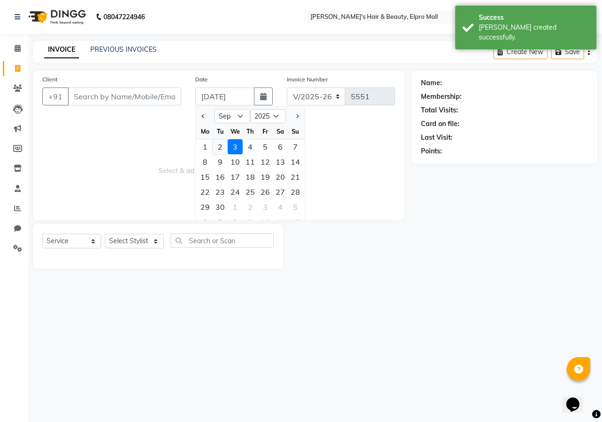
click at [225, 149] on div "2" at bounding box center [220, 146] width 15 height 15
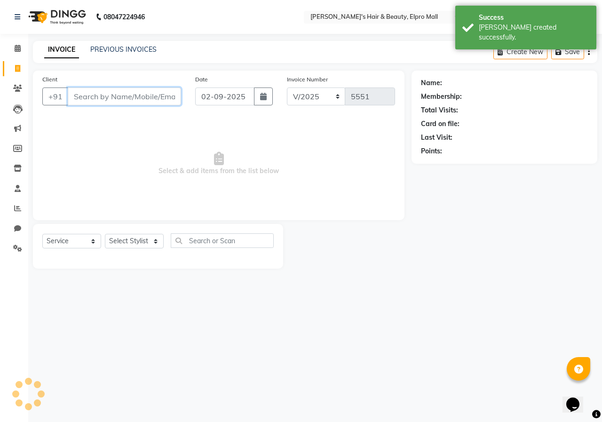
click at [151, 90] on input "Client" at bounding box center [124, 96] width 113 height 18
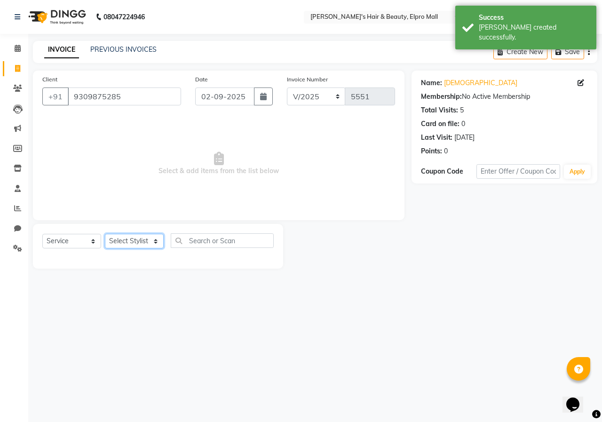
click at [136, 239] on select "Select Stylist ANUSHKA GAURI [PERSON_NAME] [PERSON_NAME] [PERSON_NAME] Rahul [P…" at bounding box center [134, 241] width 59 height 15
click at [105, 234] on select "Select Stylist ANUSHKA GAURI [PERSON_NAME] [PERSON_NAME] [PERSON_NAME] Rahul [P…" at bounding box center [134, 241] width 59 height 15
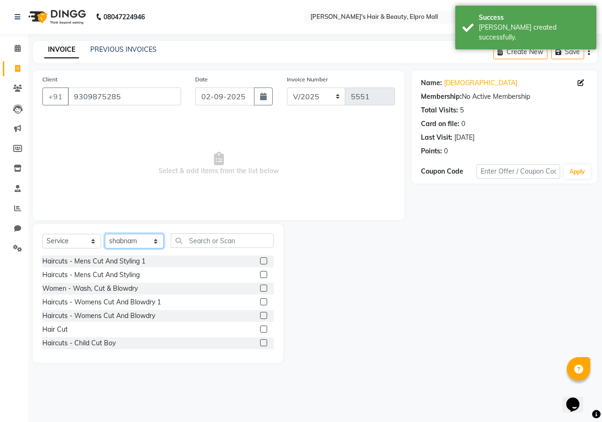
click at [147, 237] on select "Select Stylist ANUSHKA GAURI [PERSON_NAME] [PERSON_NAME] [PERSON_NAME] Rahul [P…" at bounding box center [134, 241] width 59 height 15
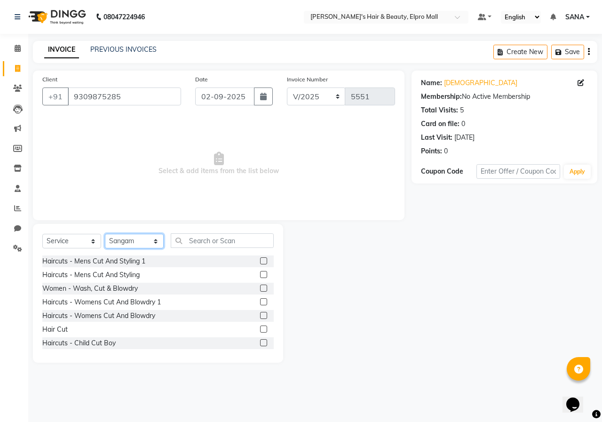
click at [105, 234] on select "Select Stylist ANUSHKA GAURI [PERSON_NAME] [PERSON_NAME] [PERSON_NAME] Rahul [P…" at bounding box center [134, 241] width 59 height 15
click at [260, 275] on label at bounding box center [263, 274] width 7 height 7
click at [260, 275] on input "checkbox" at bounding box center [263, 275] width 6 height 6
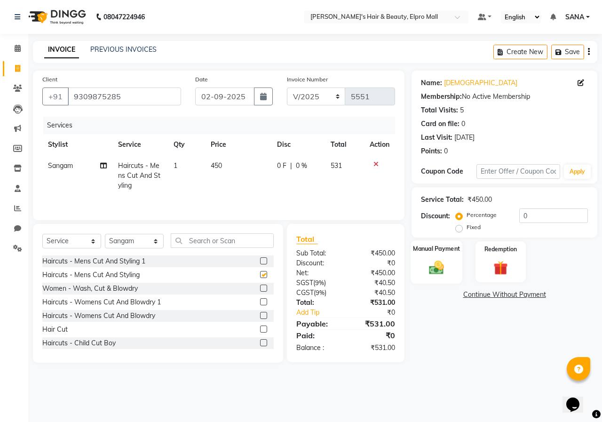
click at [452, 272] on div "Manual Payment" at bounding box center [437, 261] width 52 height 43
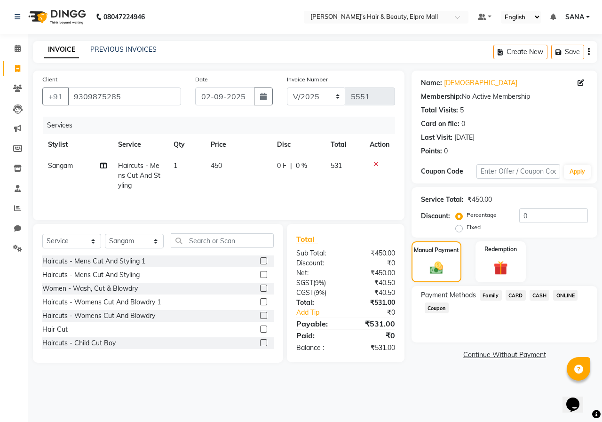
click at [567, 298] on span "ONLINE" at bounding box center [565, 295] width 24 height 11
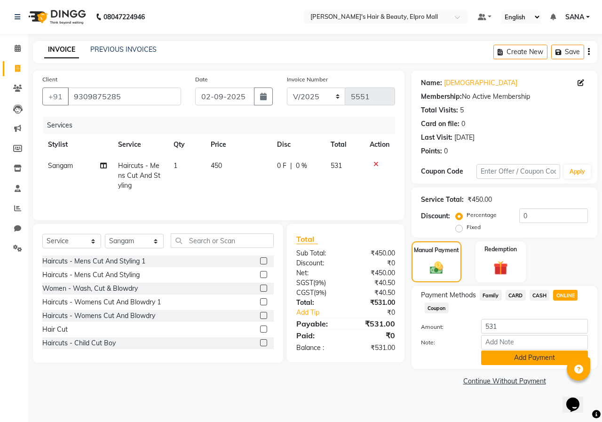
click at [517, 362] on button "Add Payment" at bounding box center [534, 357] width 107 height 15
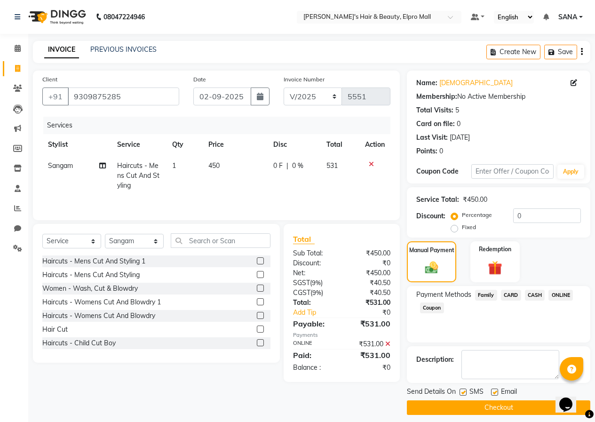
click at [492, 404] on button "Checkout" at bounding box center [498, 407] width 183 height 15
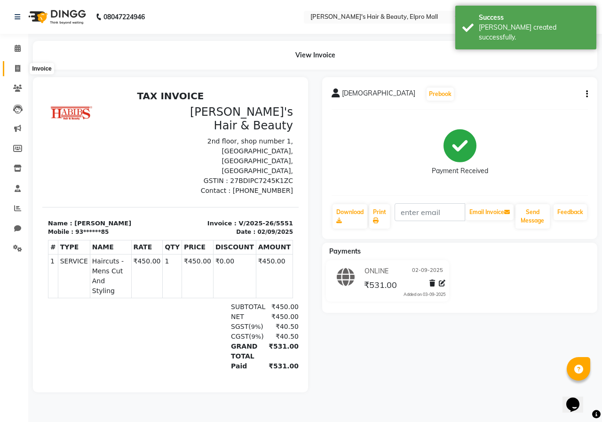
click at [20, 70] on icon at bounding box center [17, 68] width 5 height 7
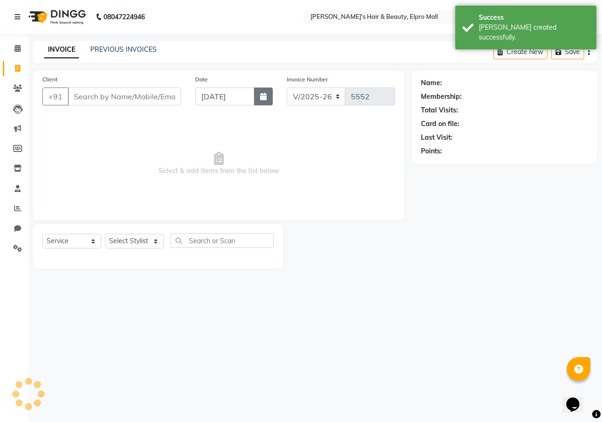
click at [265, 100] on icon "button" at bounding box center [263, 97] width 7 height 8
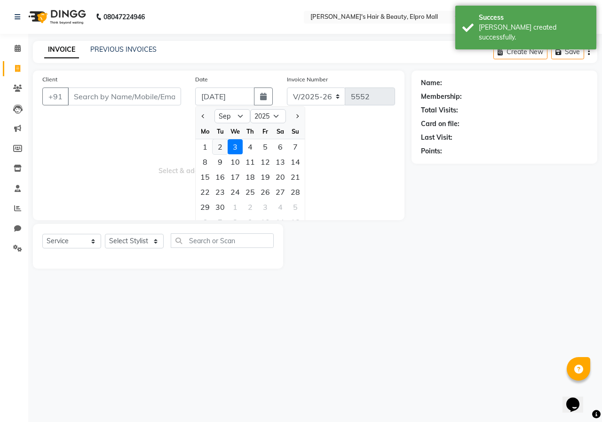
click at [221, 150] on div "2" at bounding box center [220, 146] width 15 height 15
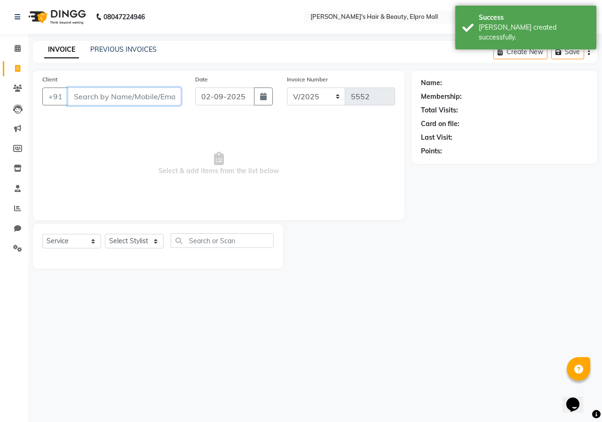
click at [168, 98] on input "Client" at bounding box center [124, 96] width 113 height 18
click at [168, 98] on span "Add Client" at bounding box center [156, 96] width 37 height 9
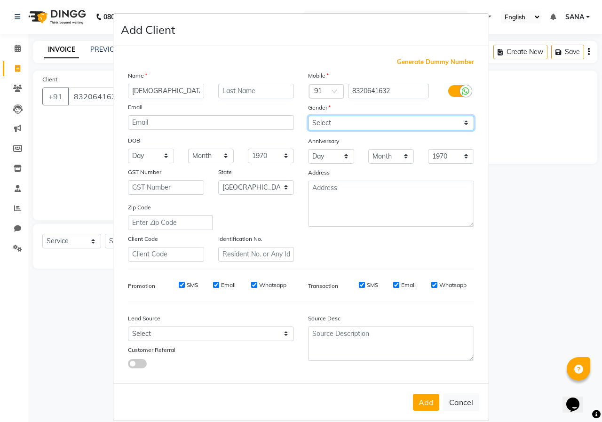
drag, startPoint x: 355, startPoint y: 123, endPoint x: 356, endPoint y: 130, distance: 6.6
click at [355, 123] on select "Select [DEMOGRAPHIC_DATA] [DEMOGRAPHIC_DATA] Other Prefer Not To Say" at bounding box center [391, 123] width 166 height 15
click at [308, 116] on select "Select [DEMOGRAPHIC_DATA] [DEMOGRAPHIC_DATA] Other Prefer Not To Say" at bounding box center [391, 123] width 166 height 15
click at [413, 402] on button "Add" at bounding box center [426, 402] width 26 height 17
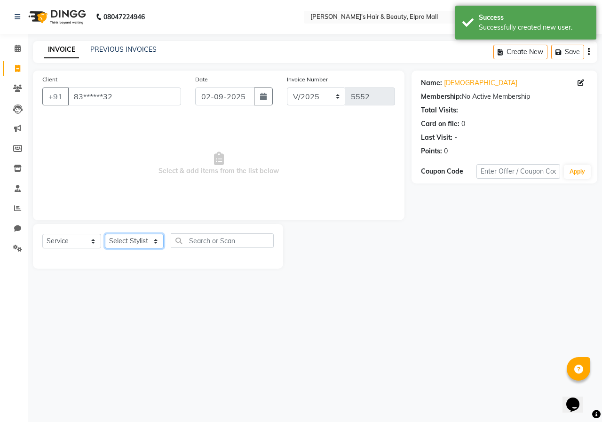
click at [156, 246] on select "Select Stylist ANUSHKA GAURI [PERSON_NAME] [PERSON_NAME] [PERSON_NAME] Rahul [P…" at bounding box center [134, 241] width 59 height 15
click at [105, 234] on select "Select Stylist ANUSHKA GAURI [PERSON_NAME] [PERSON_NAME] [PERSON_NAME] Rahul [P…" at bounding box center [134, 241] width 59 height 15
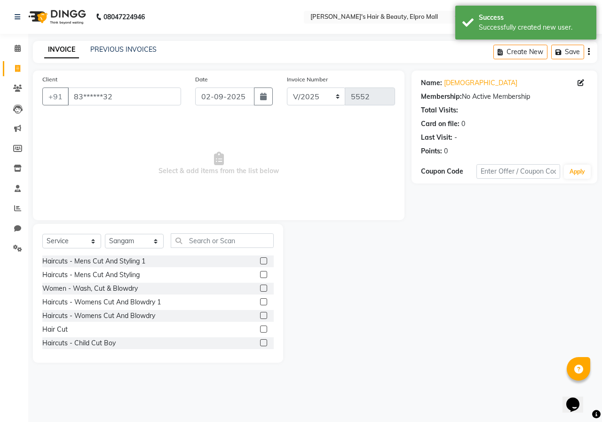
click at [260, 287] on label at bounding box center [263, 288] width 7 height 7
click at [260, 287] on input "checkbox" at bounding box center [263, 289] width 6 height 6
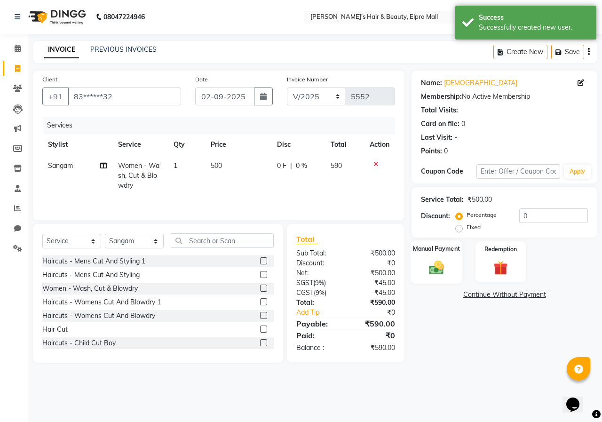
click at [429, 267] on img at bounding box center [436, 267] width 24 height 17
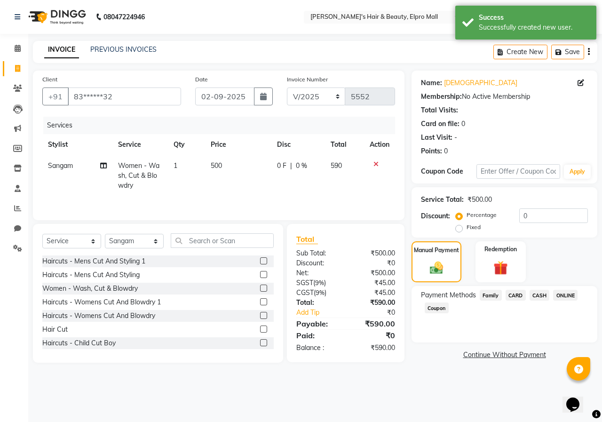
click at [559, 302] on div "ONLINE" at bounding box center [563, 296] width 28 height 13
click at [556, 291] on span "ONLINE" at bounding box center [565, 295] width 24 height 11
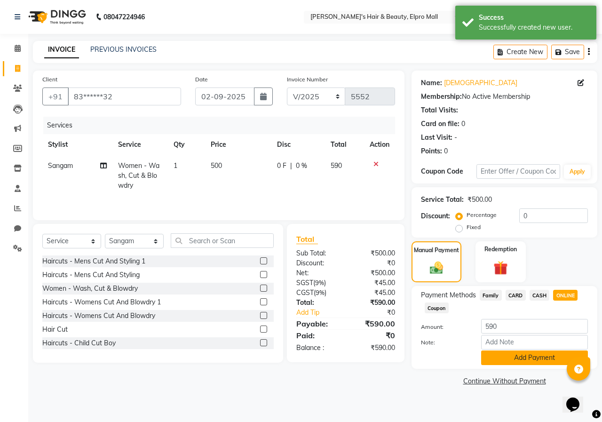
click at [490, 353] on button "Add Payment" at bounding box center [534, 357] width 107 height 15
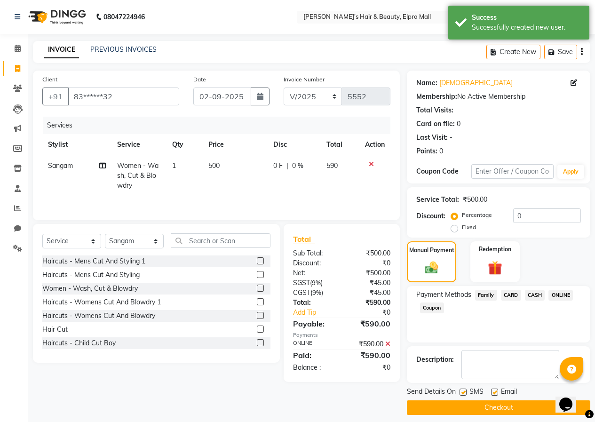
click at [491, 411] on button "Checkout" at bounding box center [498, 407] width 183 height 15
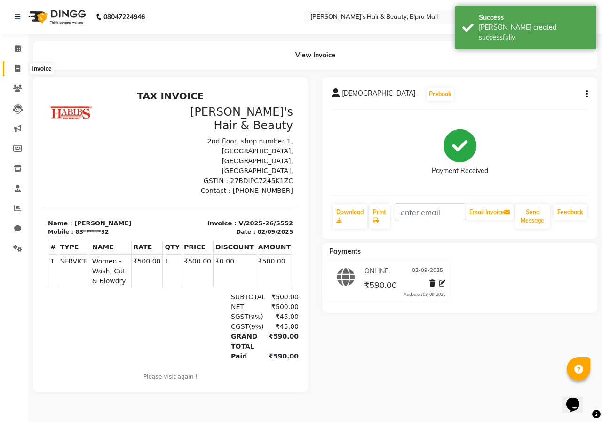
click at [18, 68] on icon at bounding box center [17, 68] width 5 height 7
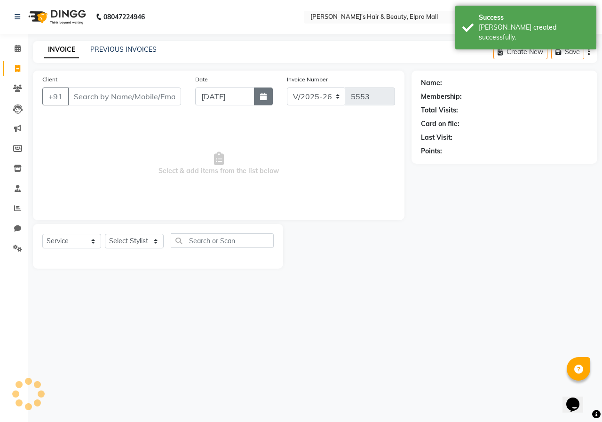
click at [270, 100] on button "button" at bounding box center [263, 96] width 19 height 18
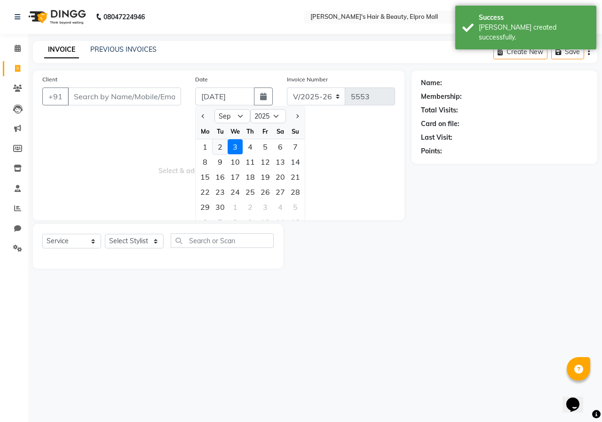
click at [218, 144] on div "2" at bounding box center [220, 146] width 15 height 15
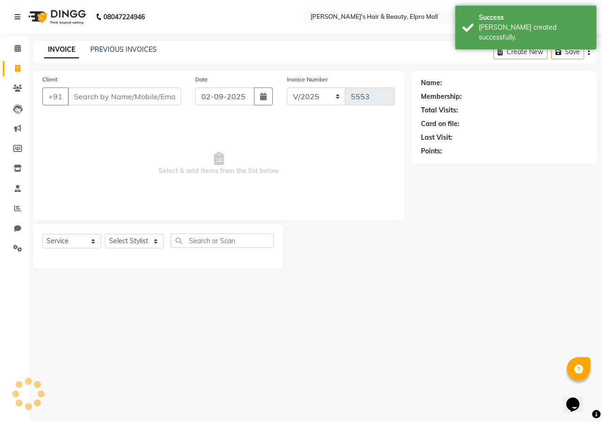
drag, startPoint x: 122, startPoint y: 84, endPoint x: 124, endPoint y: 88, distance: 5.3
click at [122, 85] on div "Client +91" at bounding box center [111, 93] width 153 height 39
click at [125, 92] on input "Client" at bounding box center [124, 96] width 113 height 18
click at [16, 212] on span at bounding box center [17, 208] width 16 height 11
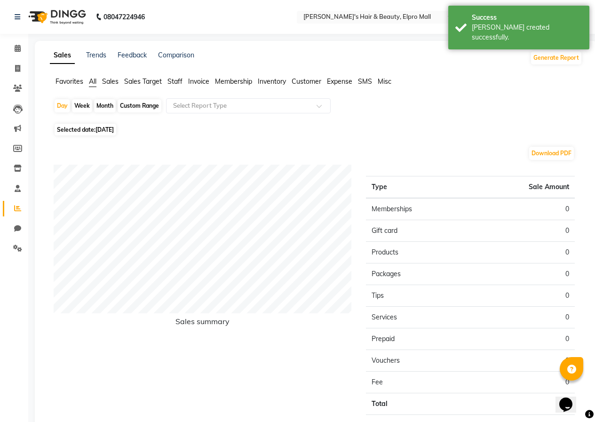
click at [100, 131] on span "[DATE]" at bounding box center [104, 129] width 18 height 7
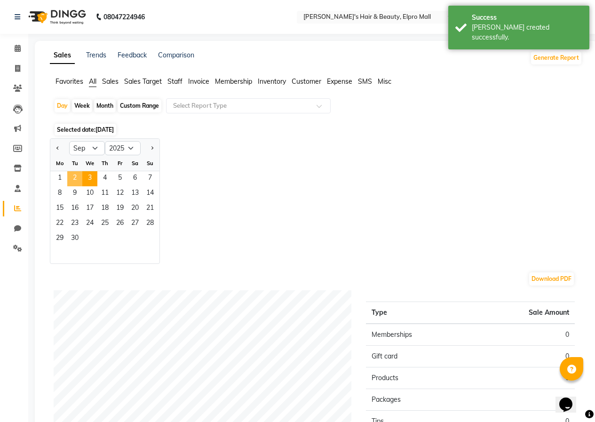
click at [76, 179] on span "2" at bounding box center [74, 178] width 15 height 15
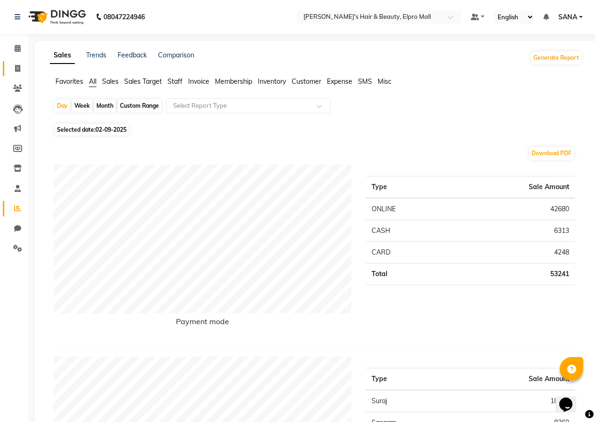
click at [18, 63] on link "Invoice" at bounding box center [14, 69] width 23 height 16
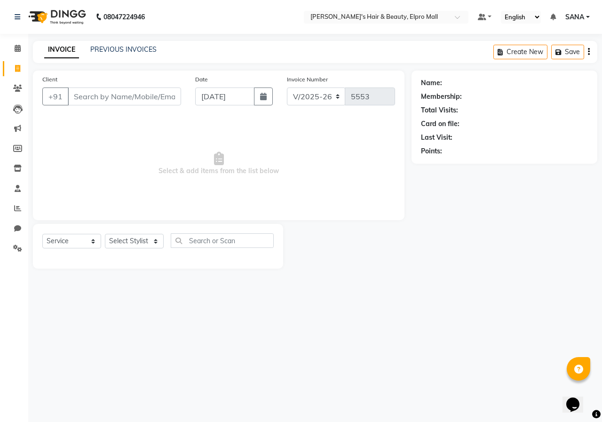
click at [259, 87] on div "Date [DATE]" at bounding box center [234, 93] width 92 height 39
click at [267, 100] on button "button" at bounding box center [263, 96] width 19 height 18
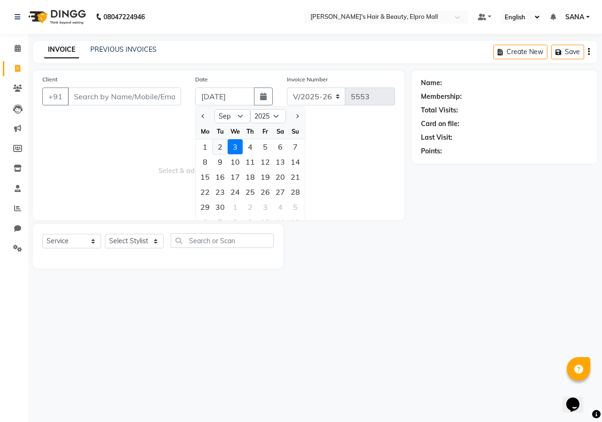
click at [224, 149] on div "2" at bounding box center [220, 146] width 15 height 15
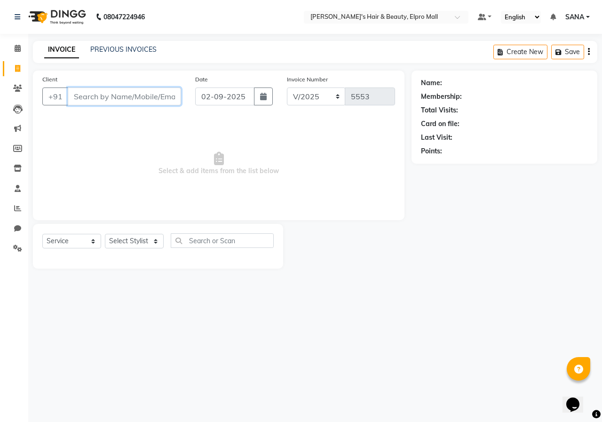
click at [135, 96] on input "Client" at bounding box center [124, 96] width 113 height 18
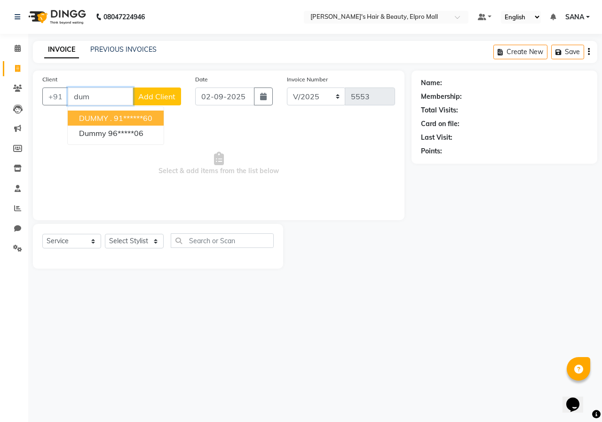
click at [123, 114] on ngb-highlight "91******60" at bounding box center [133, 117] width 39 height 9
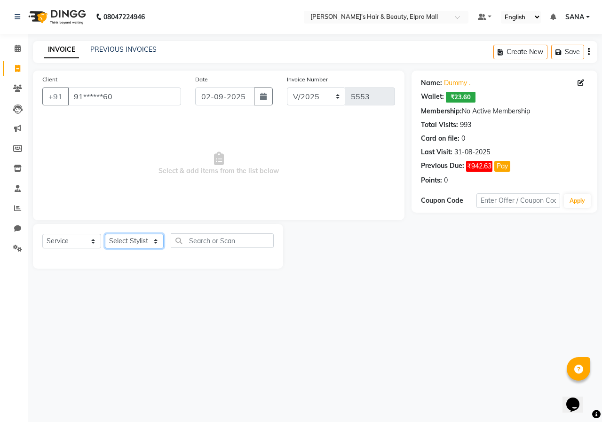
click at [151, 237] on select "Select Stylist ANUSHKA GAURI [PERSON_NAME] [PERSON_NAME] [PERSON_NAME] Rahul [P…" at bounding box center [134, 241] width 59 height 15
click at [105, 234] on select "Select Stylist ANUSHKA GAURI [PERSON_NAME] [PERSON_NAME] [PERSON_NAME] Rahul [P…" at bounding box center [134, 241] width 59 height 15
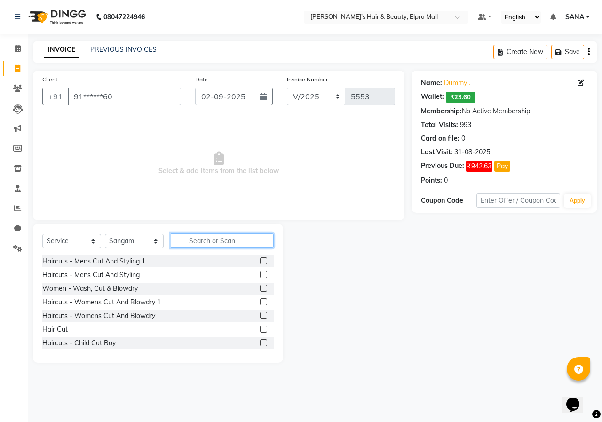
click at [224, 239] on input "text" at bounding box center [222, 240] width 103 height 15
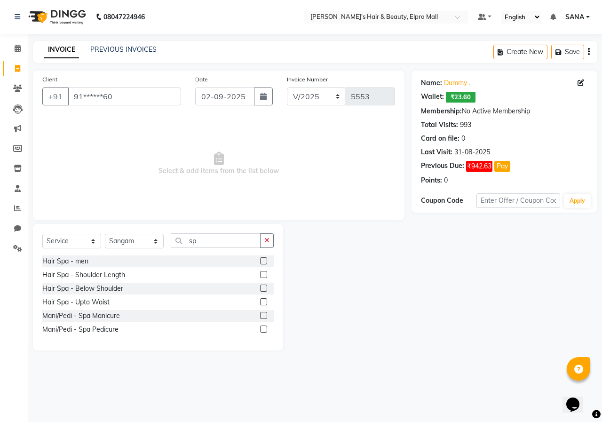
click at [263, 271] on div at bounding box center [267, 275] width 14 height 12
click at [262, 261] on label at bounding box center [263, 260] width 7 height 7
click at [262, 261] on input "checkbox" at bounding box center [263, 261] width 6 height 6
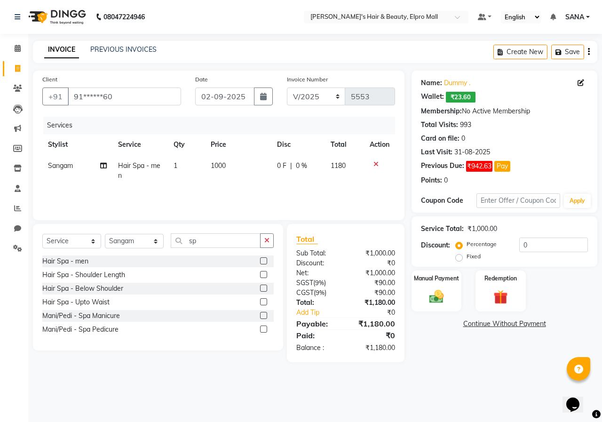
click at [241, 169] on td "1000" at bounding box center [238, 170] width 66 height 31
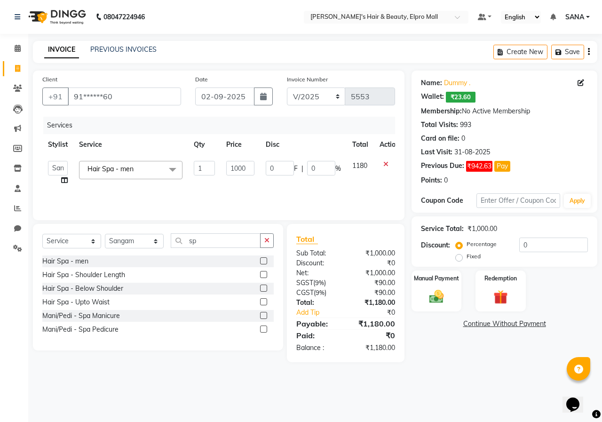
click at [241, 169] on input "1000" at bounding box center [240, 168] width 28 height 15
click at [465, 350] on div "Name: Dummy . Wallet: ₹23.60 Membership: No Active Membership Total Visits: 993…" at bounding box center [508, 217] width 193 height 292
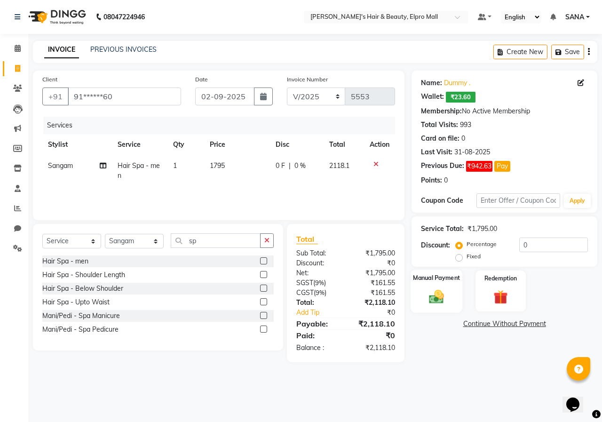
click at [447, 300] on img at bounding box center [436, 296] width 24 height 17
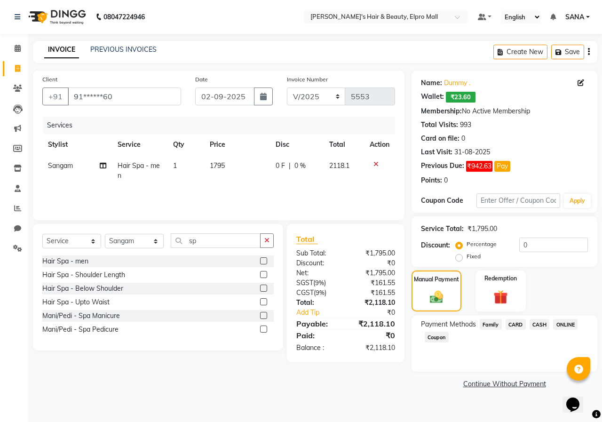
click at [571, 320] on span "ONLINE" at bounding box center [565, 324] width 24 height 11
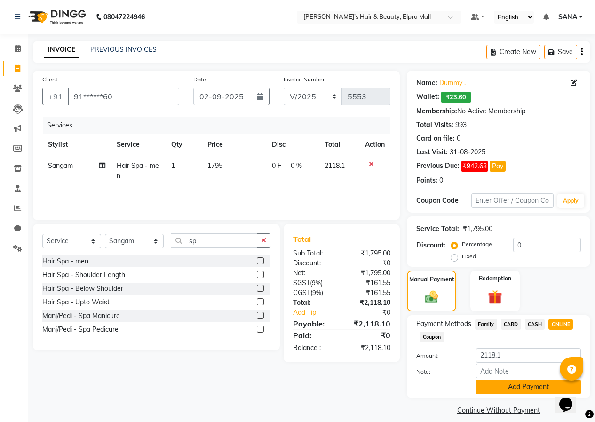
click at [496, 389] on button "Add Payment" at bounding box center [528, 387] width 105 height 15
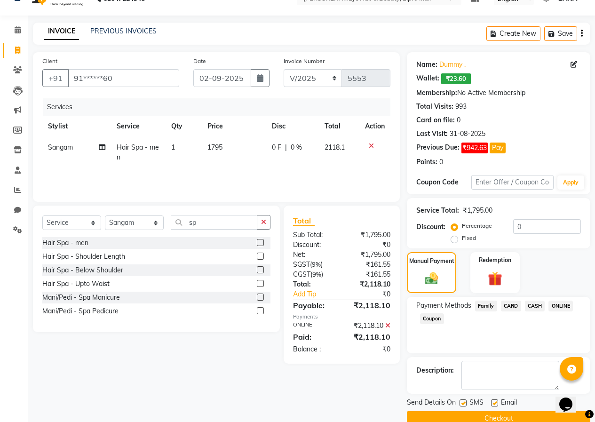
scroll to position [36, 0]
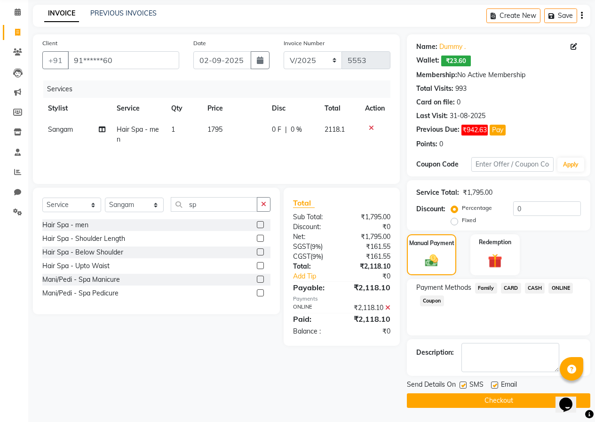
click at [478, 398] on button "Checkout" at bounding box center [498, 400] width 183 height 15
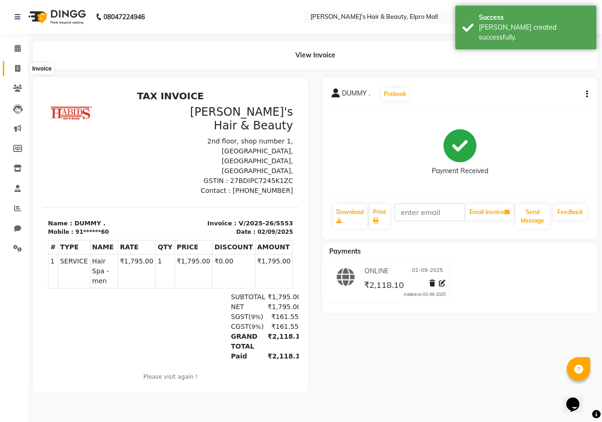
click at [21, 69] on span at bounding box center [17, 69] width 16 height 11
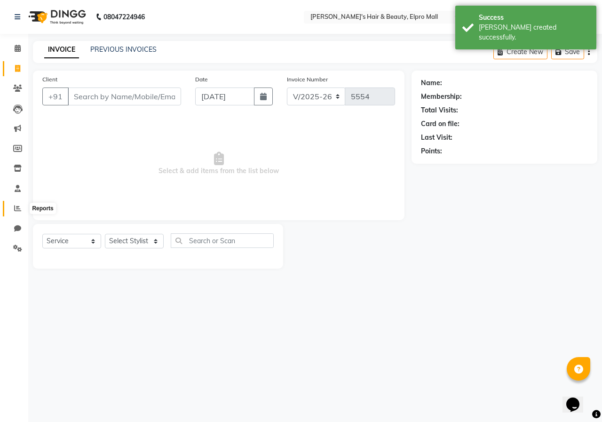
click at [14, 207] on span at bounding box center [17, 208] width 16 height 11
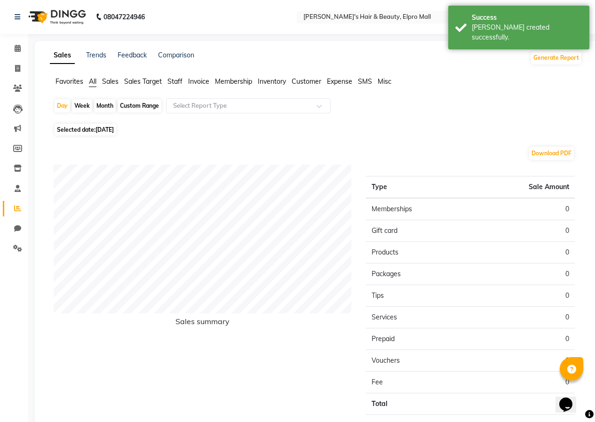
click at [107, 120] on div "Day Week Month Custom Range Select Report Type" at bounding box center [316, 109] width 525 height 23
click at [107, 131] on span "[DATE]" at bounding box center [104, 129] width 18 height 7
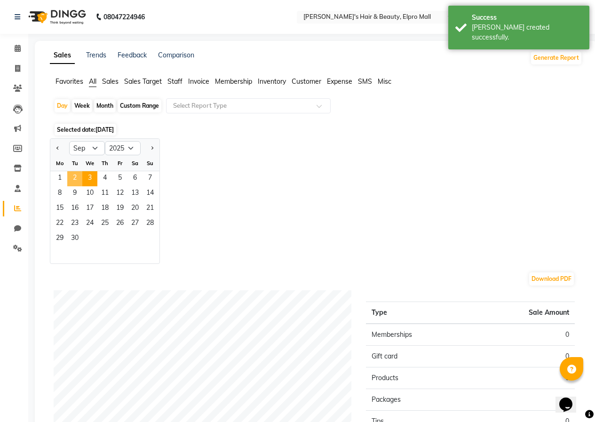
click at [79, 182] on span "2" at bounding box center [74, 178] width 15 height 15
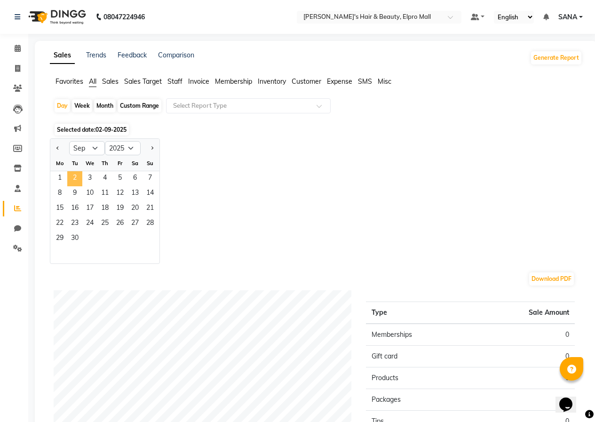
click at [71, 181] on span "2" at bounding box center [74, 178] width 15 height 15
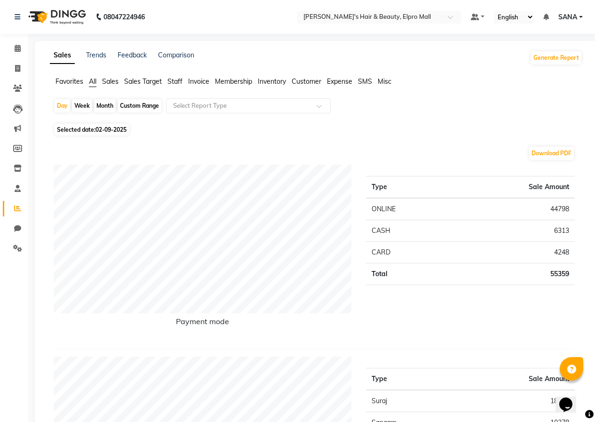
click at [107, 130] on span "02-09-2025" at bounding box center [110, 129] width 31 height 7
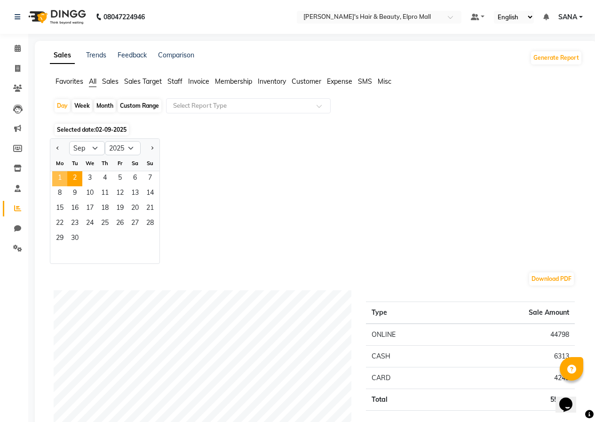
click at [62, 180] on span "1" at bounding box center [59, 178] width 15 height 15
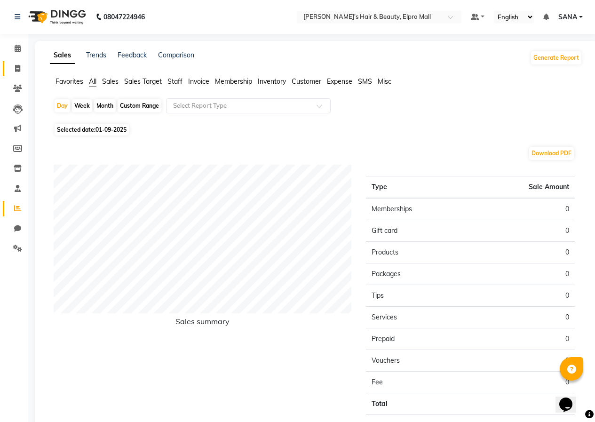
click at [18, 76] on link "Invoice" at bounding box center [14, 69] width 23 height 16
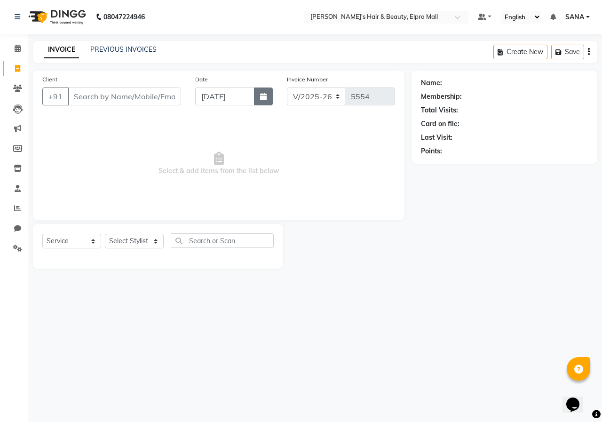
drag, startPoint x: 271, startPoint y: 96, endPoint x: 262, endPoint y: 105, distance: 12.3
click at [270, 97] on button "button" at bounding box center [263, 96] width 19 height 18
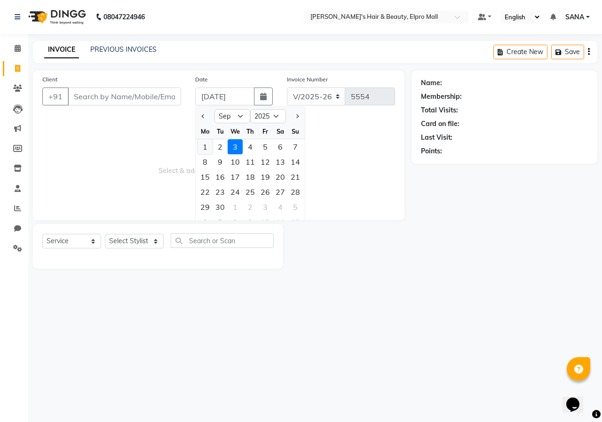
click at [206, 149] on div "1" at bounding box center [205, 146] width 15 height 15
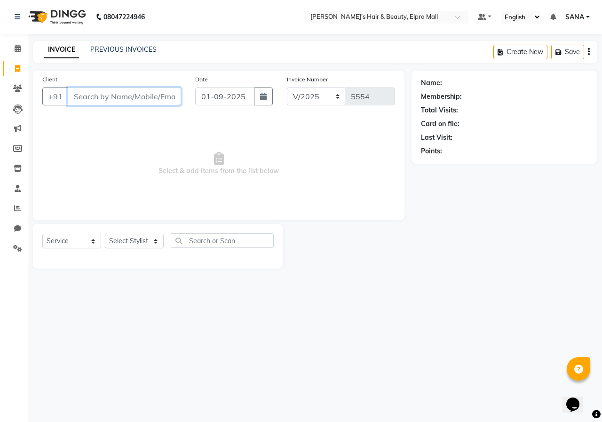
drag, startPoint x: 145, startPoint y: 99, endPoint x: 161, endPoint y: 92, distance: 17.5
click at [153, 96] on input "Client" at bounding box center [124, 96] width 113 height 18
click at [161, 92] on span "Add Client" at bounding box center [156, 96] width 37 height 9
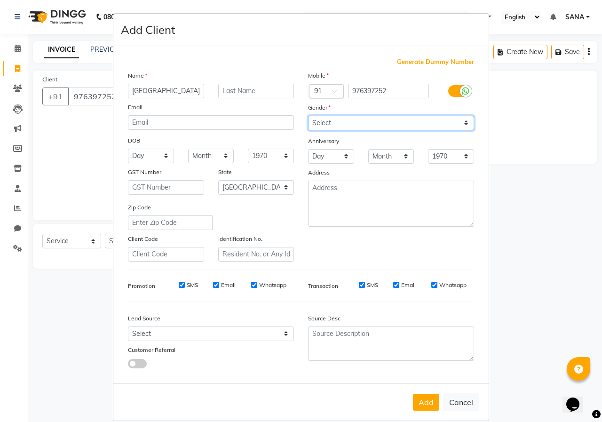
click at [308, 119] on select "Select [DEMOGRAPHIC_DATA] [DEMOGRAPHIC_DATA] Other Prefer Not To Say" at bounding box center [391, 123] width 166 height 15
click at [308, 116] on select "Select [DEMOGRAPHIC_DATA] [DEMOGRAPHIC_DATA] Other Prefer Not To Say" at bounding box center [391, 123] width 166 height 15
click at [425, 406] on button "Add" at bounding box center [426, 402] width 26 height 17
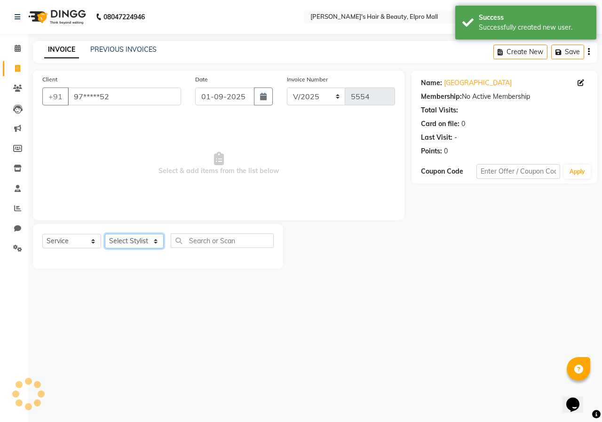
click at [148, 241] on select "Select Stylist ANUSHKA GAURI [PERSON_NAME] [PERSON_NAME] [PERSON_NAME] Rahul [P…" at bounding box center [134, 241] width 59 height 15
click at [105, 234] on select "Select Stylist ANUSHKA GAURI [PERSON_NAME] [PERSON_NAME] [PERSON_NAME] Rahul [P…" at bounding box center [134, 241] width 59 height 15
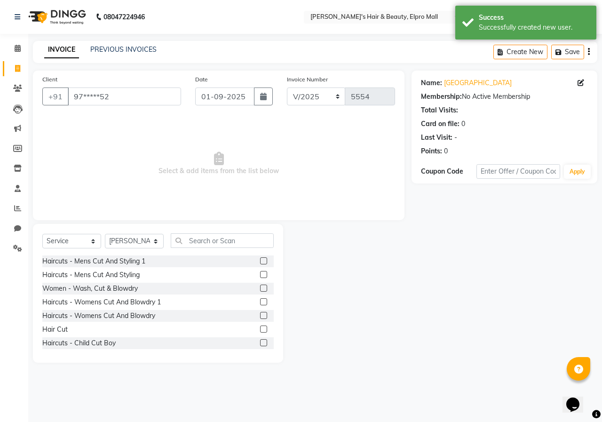
click at [260, 327] on label at bounding box center [263, 329] width 7 height 7
click at [260, 327] on input "checkbox" at bounding box center [263, 329] width 6 height 6
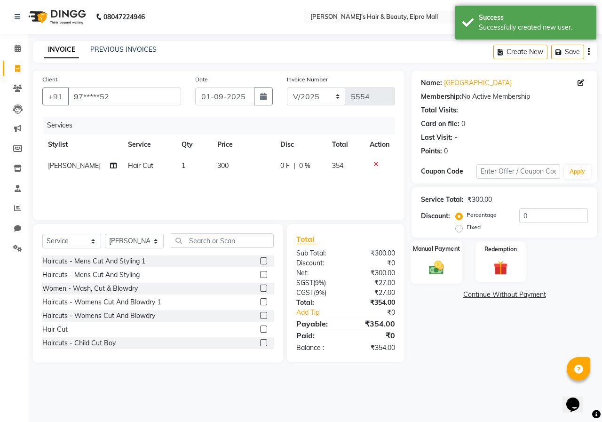
click at [437, 270] on img at bounding box center [436, 267] width 24 height 17
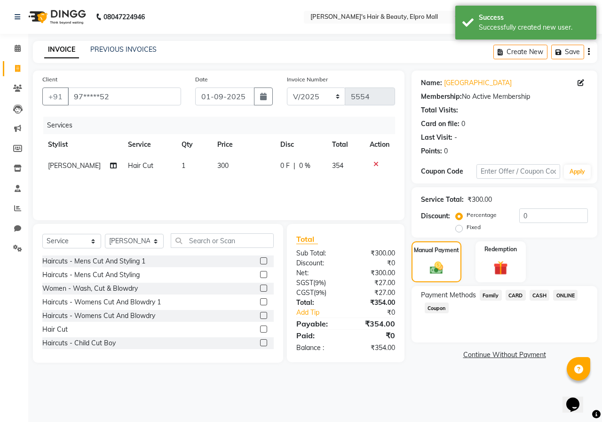
click at [577, 303] on div "Payment Methods Family CARD CASH ONLINE Coupon" at bounding box center [504, 302] width 167 height 25
click at [560, 285] on div "Name: Aradhiya Membership: No Active Membership Total Visits: Card on file: 0 L…" at bounding box center [508, 217] width 193 height 292
click at [562, 299] on span "ONLINE" at bounding box center [565, 295] width 24 height 11
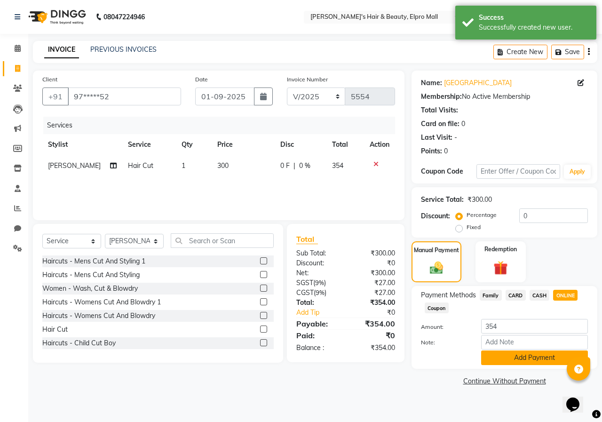
click at [537, 357] on button "Add Payment" at bounding box center [534, 357] width 107 height 15
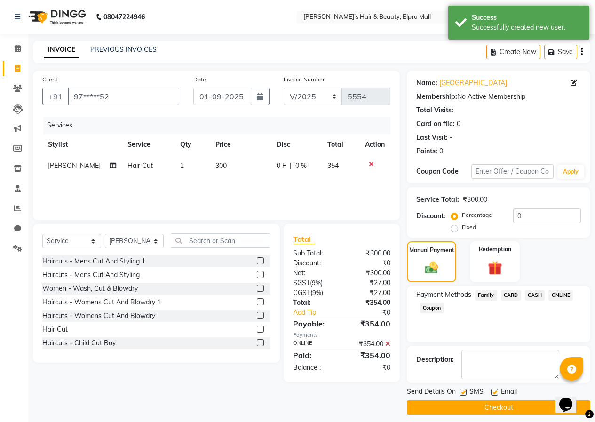
click at [506, 413] on button "Checkout" at bounding box center [498, 407] width 183 height 15
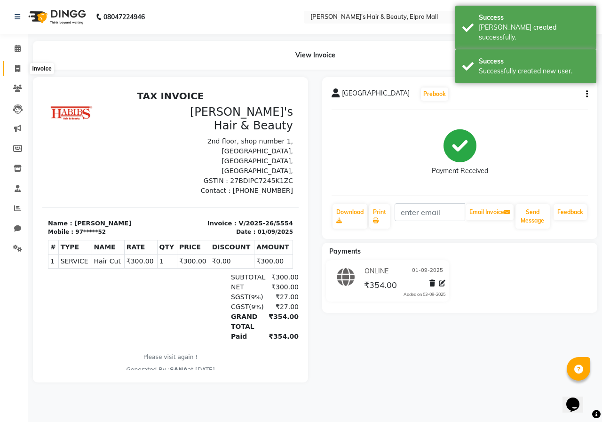
click at [19, 68] on icon at bounding box center [17, 68] width 5 height 7
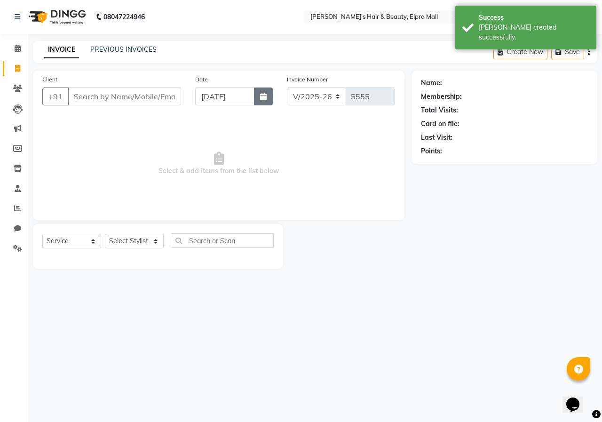
click at [270, 101] on button "button" at bounding box center [263, 96] width 19 height 18
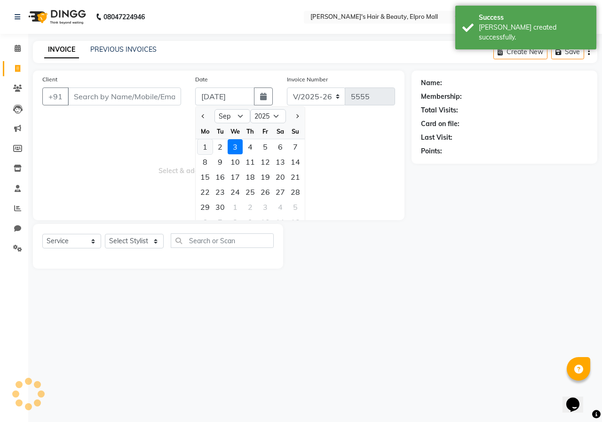
click at [206, 147] on div "1" at bounding box center [205, 146] width 15 height 15
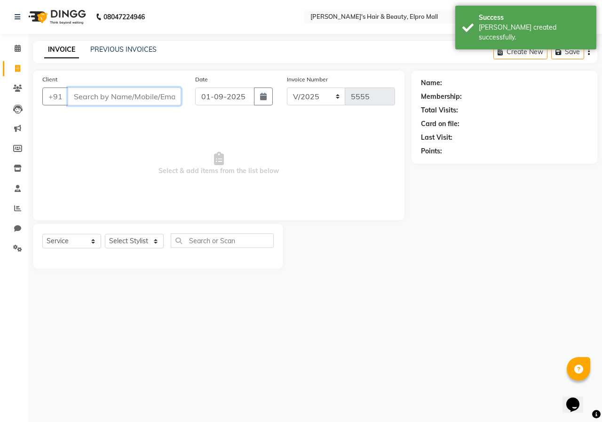
click at [159, 99] on input "Client" at bounding box center [124, 96] width 113 height 18
click at [159, 99] on span "Add Client" at bounding box center [156, 96] width 37 height 9
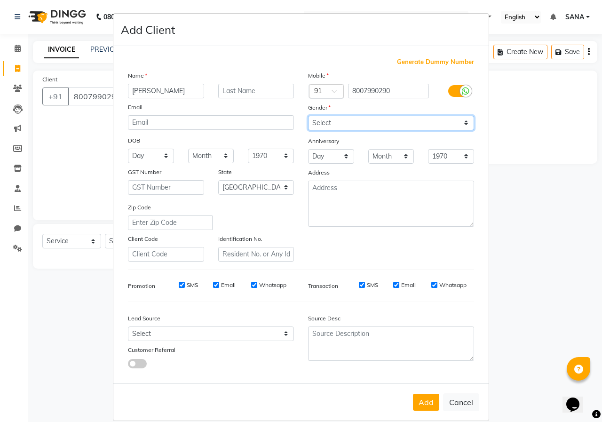
drag, startPoint x: 354, startPoint y: 123, endPoint x: 355, endPoint y: 127, distance: 4.8
click at [354, 124] on select "Select [DEMOGRAPHIC_DATA] [DEMOGRAPHIC_DATA] Other Prefer Not To Say" at bounding box center [391, 123] width 166 height 15
click at [308, 116] on select "Select [DEMOGRAPHIC_DATA] [DEMOGRAPHIC_DATA] Other Prefer Not To Say" at bounding box center [391, 123] width 166 height 15
click at [336, 119] on select "Select [DEMOGRAPHIC_DATA] [DEMOGRAPHIC_DATA] Other Prefer Not To Say" at bounding box center [391, 123] width 166 height 15
click at [308, 116] on select "Select [DEMOGRAPHIC_DATA] [DEMOGRAPHIC_DATA] Other Prefer Not To Say" at bounding box center [391, 123] width 166 height 15
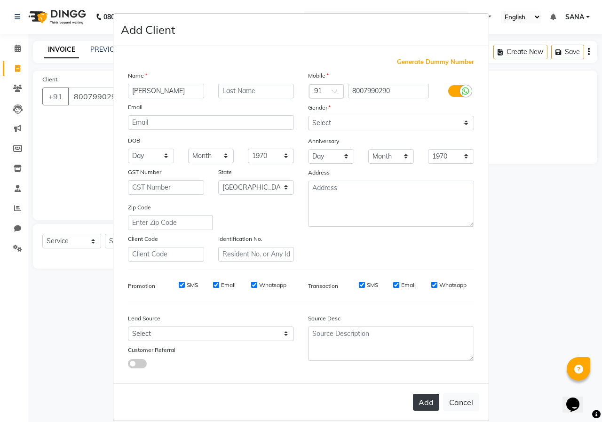
click at [431, 403] on button "Add" at bounding box center [426, 402] width 26 height 17
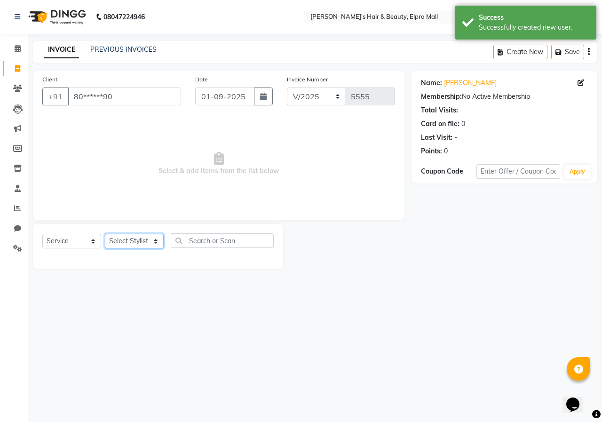
click at [147, 242] on select "Select Stylist ANUSHKA GAURI [PERSON_NAME] [PERSON_NAME] [PERSON_NAME] Rahul [P…" at bounding box center [134, 241] width 59 height 15
click at [105, 234] on select "Select Stylist ANUSHKA GAURI [PERSON_NAME] [PERSON_NAME] [PERSON_NAME] Rahul [P…" at bounding box center [134, 241] width 59 height 15
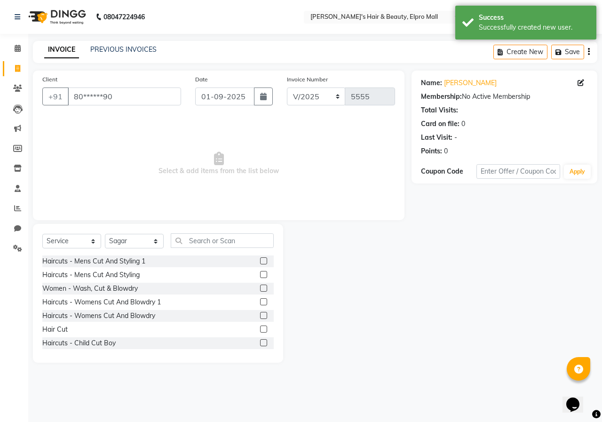
click at [260, 328] on label at bounding box center [263, 329] width 7 height 7
click at [260, 328] on input "checkbox" at bounding box center [263, 329] width 6 height 6
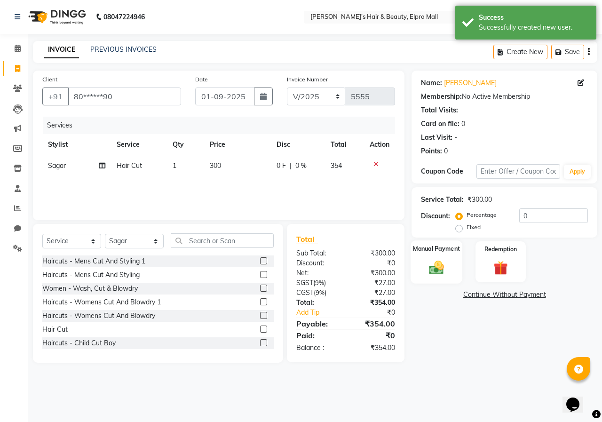
click at [445, 270] on img at bounding box center [436, 267] width 24 height 17
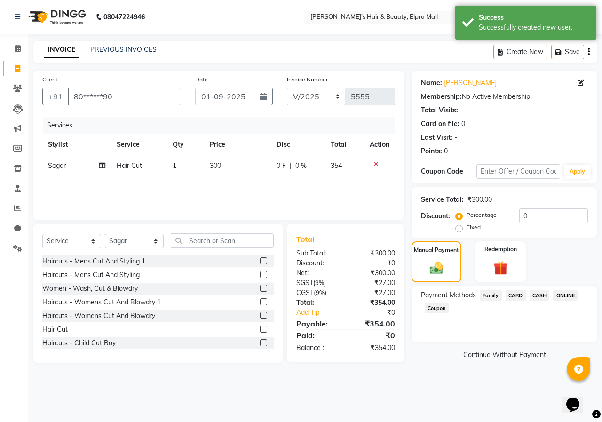
click at [559, 294] on span "ONLINE" at bounding box center [565, 295] width 24 height 11
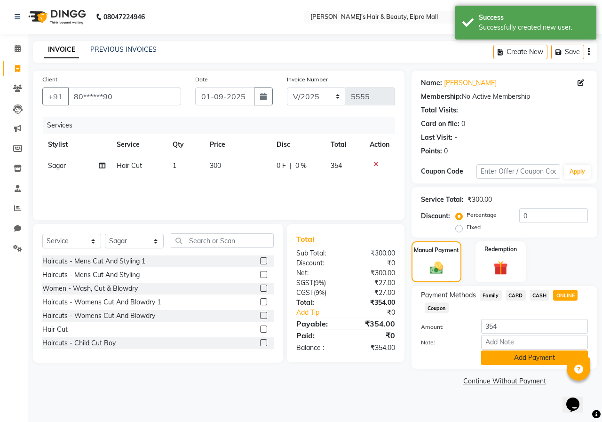
click at [523, 358] on button "Add Payment" at bounding box center [534, 357] width 107 height 15
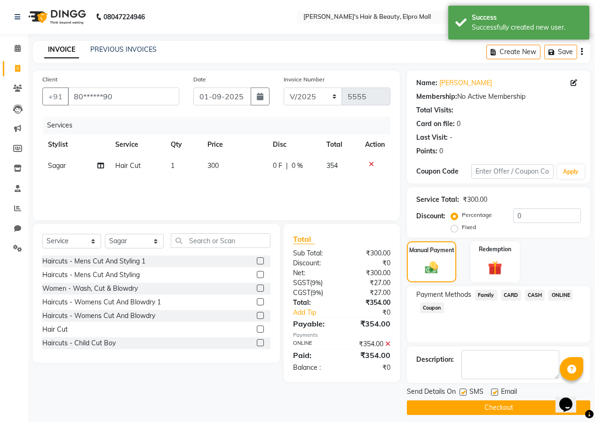
click at [498, 408] on button "Checkout" at bounding box center [498, 407] width 183 height 15
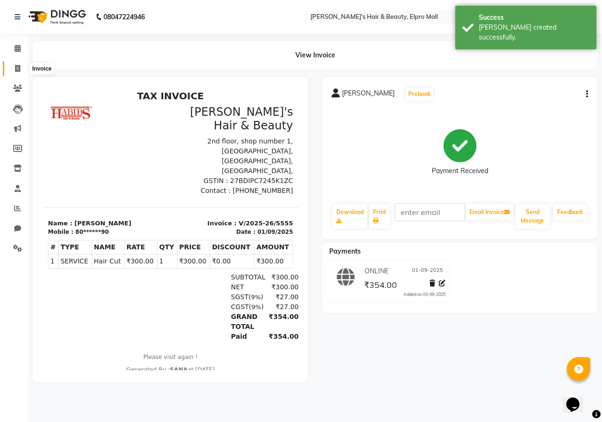
click at [16, 66] on icon at bounding box center [17, 68] width 5 height 7
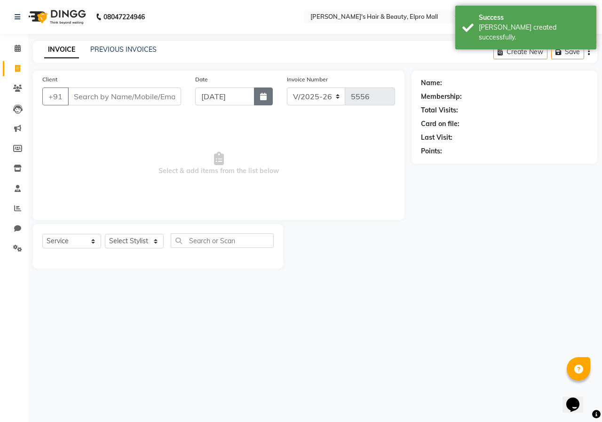
click at [262, 95] on icon "button" at bounding box center [263, 97] width 7 height 8
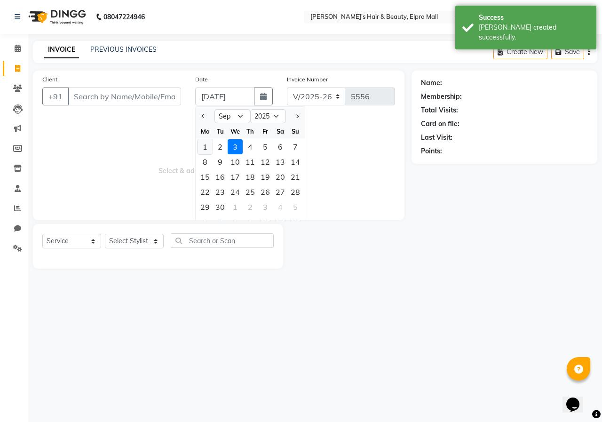
click at [200, 147] on div "1" at bounding box center [205, 146] width 15 height 15
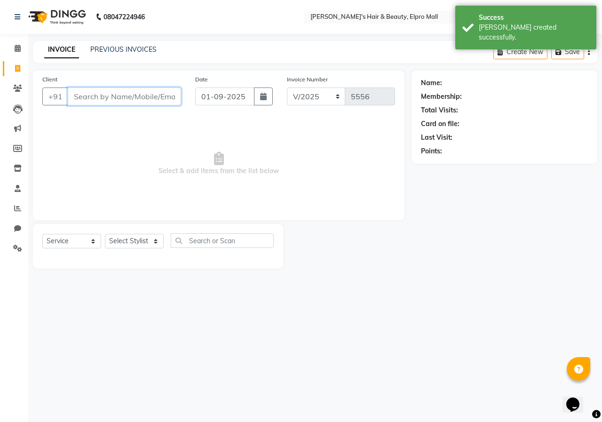
click at [147, 103] on input "Client" at bounding box center [124, 96] width 113 height 18
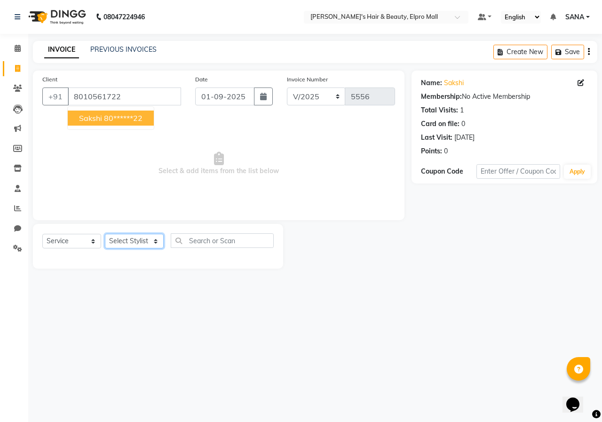
click at [152, 240] on select "Select Stylist ANUSHKA GAURI [PERSON_NAME] [PERSON_NAME] [PERSON_NAME] Rahul [P…" at bounding box center [134, 241] width 59 height 15
click at [105, 234] on select "Select Stylist ANUSHKA GAURI [PERSON_NAME] [PERSON_NAME] [PERSON_NAME] Rahul [P…" at bounding box center [134, 241] width 59 height 15
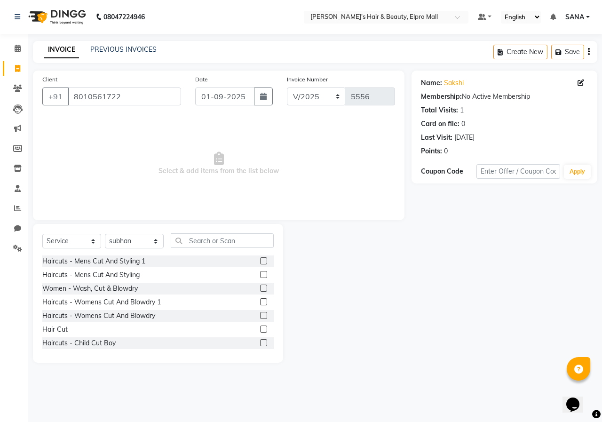
click at [260, 288] on label at bounding box center [263, 288] width 7 height 7
click at [260, 288] on input "checkbox" at bounding box center [263, 289] width 6 height 6
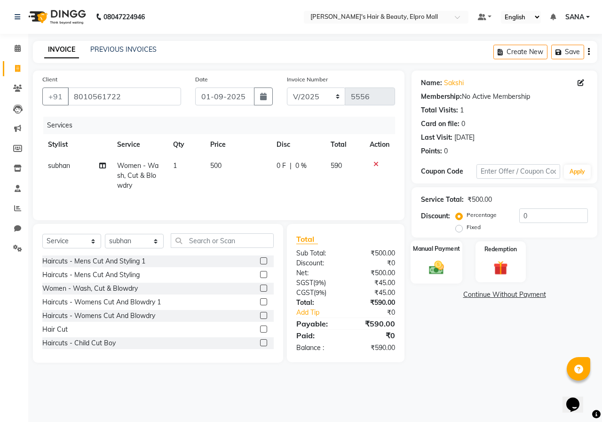
click at [452, 267] on div "Manual Payment" at bounding box center [437, 261] width 52 height 43
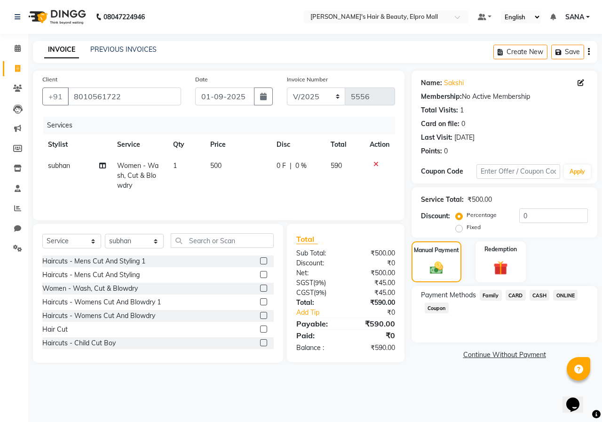
click at [566, 294] on span "ONLINE" at bounding box center [565, 295] width 24 height 11
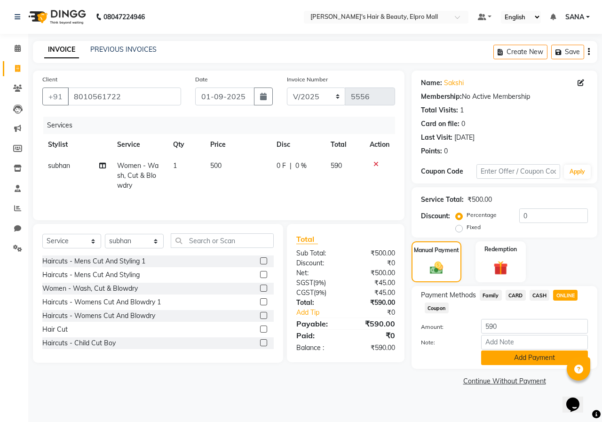
click at [500, 355] on button "Add Payment" at bounding box center [534, 357] width 107 height 15
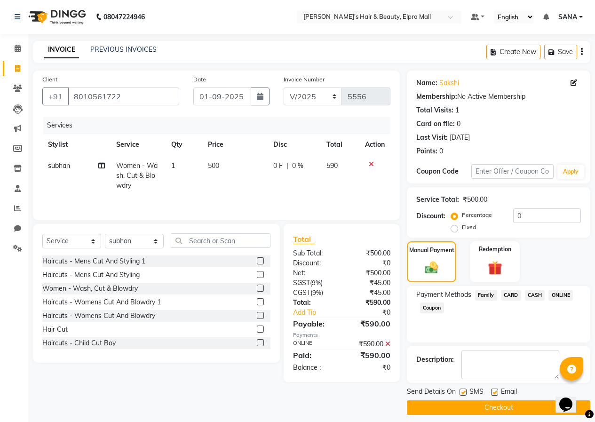
click at [474, 406] on button "Checkout" at bounding box center [498, 407] width 183 height 15
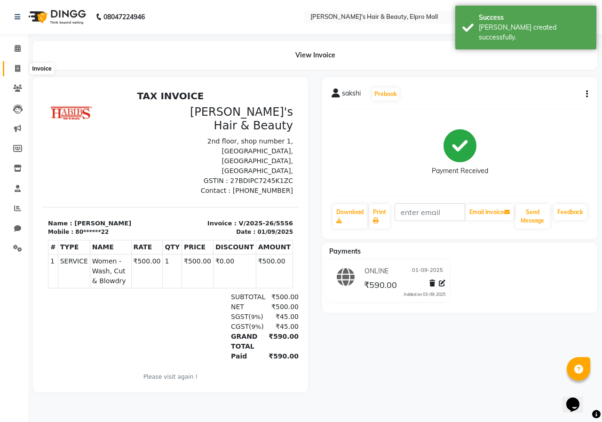
click at [23, 71] on span at bounding box center [17, 69] width 16 height 11
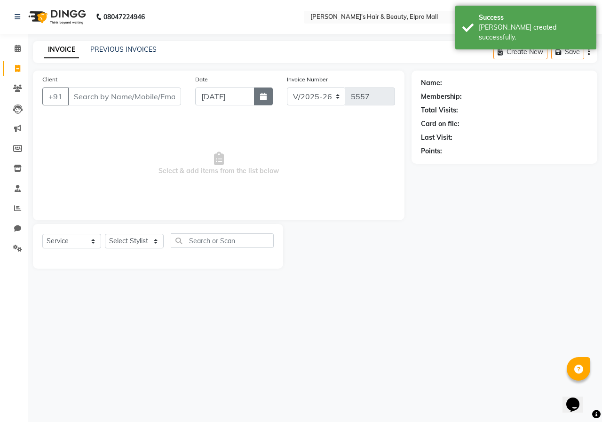
click at [261, 91] on button "button" at bounding box center [263, 96] width 19 height 18
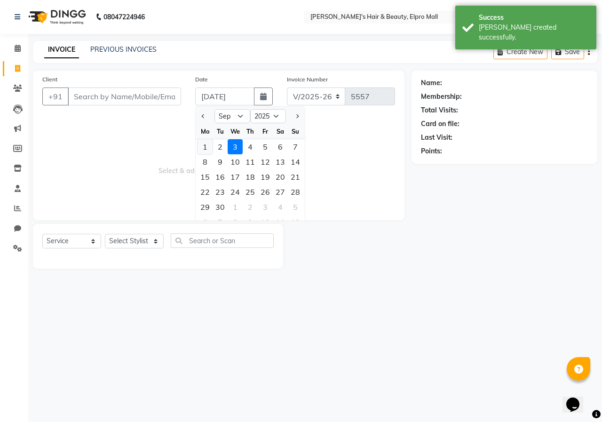
click at [205, 146] on div "1" at bounding box center [205, 146] width 15 height 15
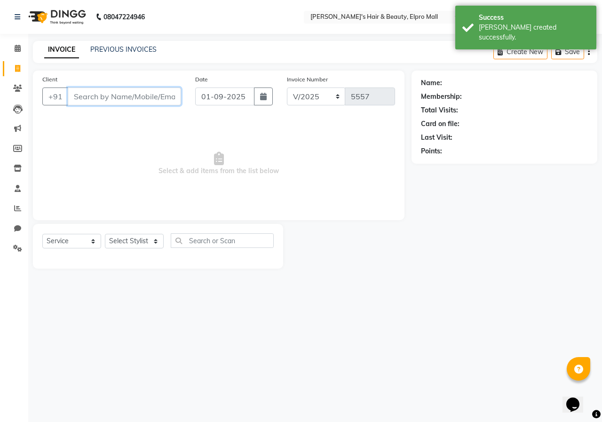
click at [160, 102] on input "Client" at bounding box center [124, 96] width 113 height 18
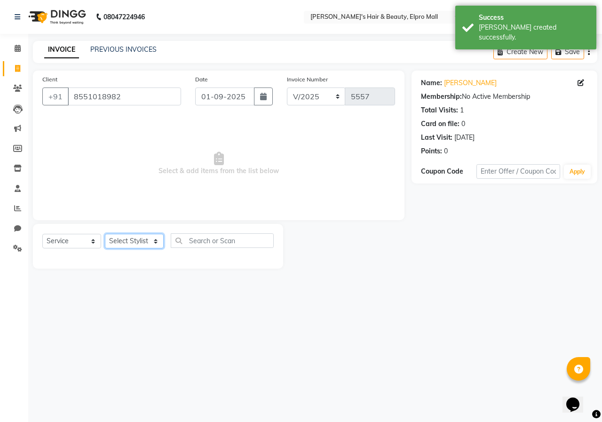
click at [151, 239] on select "Select Stylist ANUSHKA GAURI [PERSON_NAME] [PERSON_NAME] [PERSON_NAME] Rahul [P…" at bounding box center [134, 241] width 59 height 15
click at [105, 234] on select "Select Stylist ANUSHKA GAURI [PERSON_NAME] [PERSON_NAME] [PERSON_NAME] Rahul [P…" at bounding box center [134, 241] width 59 height 15
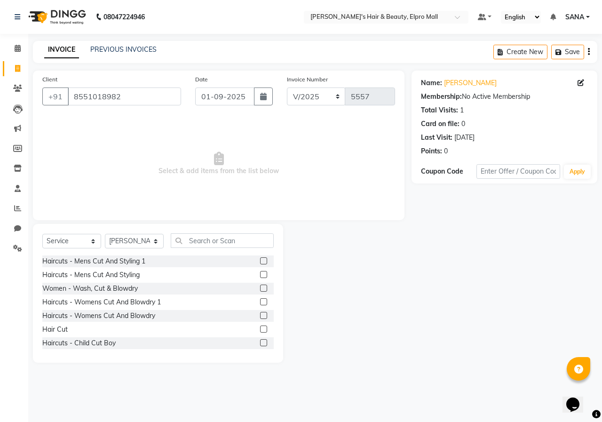
click at [260, 285] on label at bounding box center [263, 288] width 7 height 7
click at [260, 286] on input "checkbox" at bounding box center [263, 289] width 6 height 6
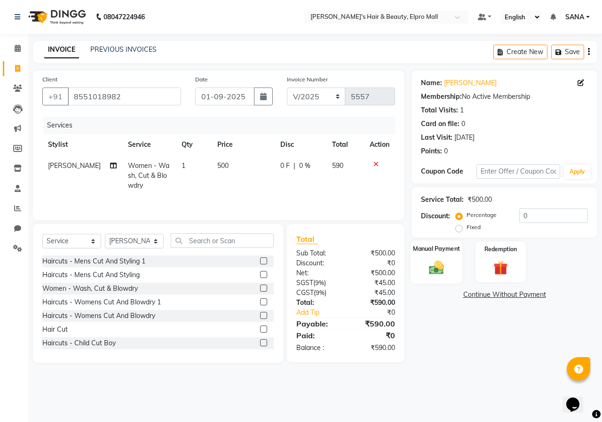
click at [460, 278] on div "Manual Payment" at bounding box center [437, 261] width 52 height 43
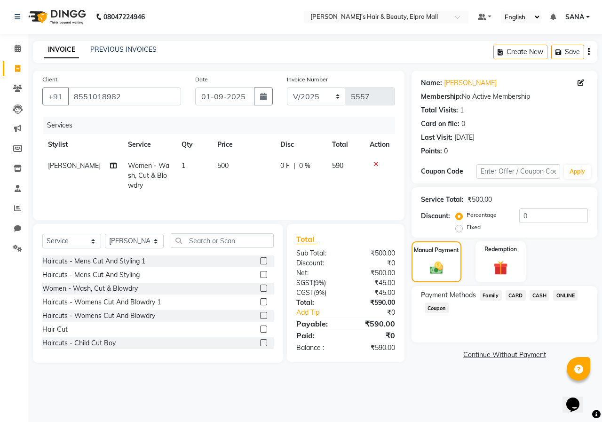
click at [563, 294] on span "ONLINE" at bounding box center [565, 295] width 24 height 11
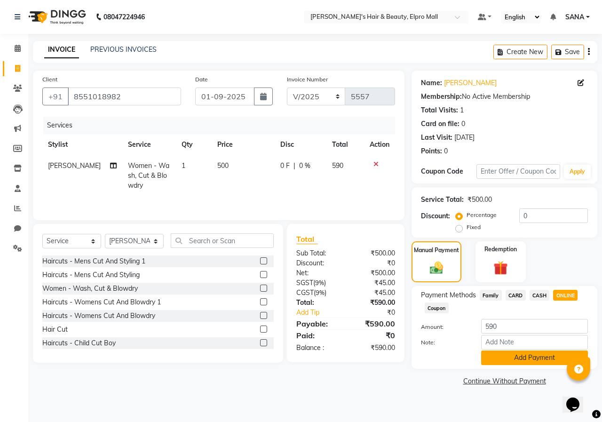
click at [515, 356] on button "Add Payment" at bounding box center [534, 357] width 107 height 15
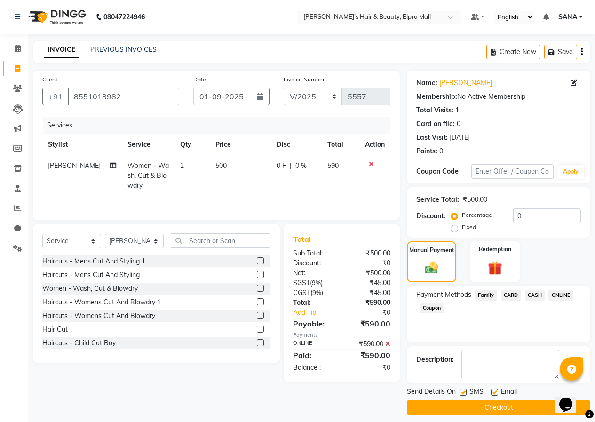
click at [494, 408] on button "Checkout" at bounding box center [498, 407] width 183 height 15
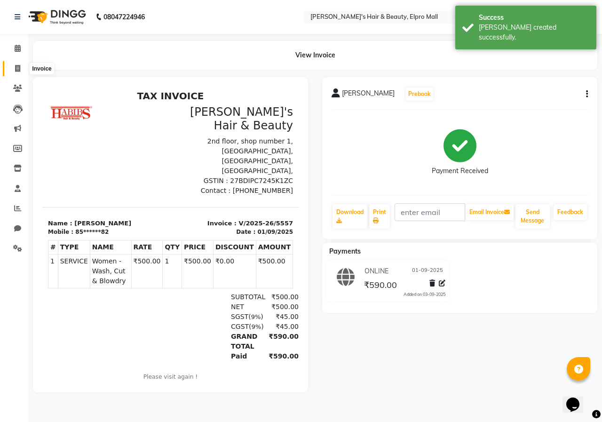
click at [19, 73] on span at bounding box center [17, 69] width 16 height 11
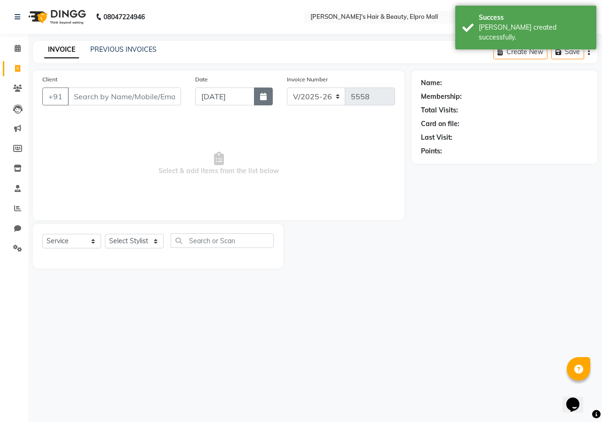
click at [258, 101] on button "button" at bounding box center [263, 96] width 19 height 18
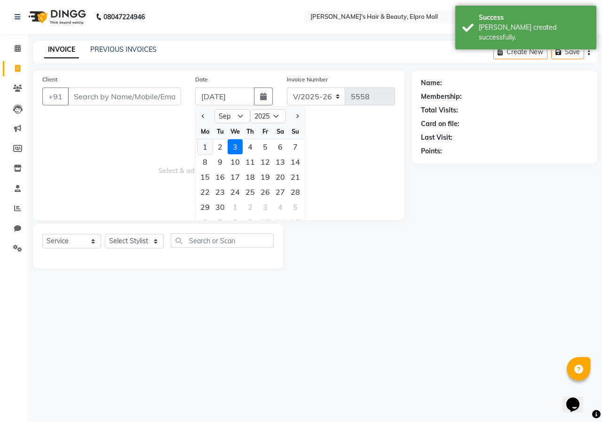
click at [208, 149] on div "1" at bounding box center [205, 146] width 15 height 15
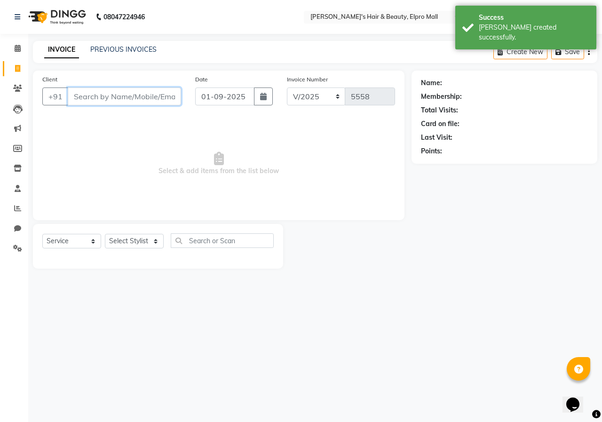
click at [168, 99] on input "Client" at bounding box center [124, 96] width 113 height 18
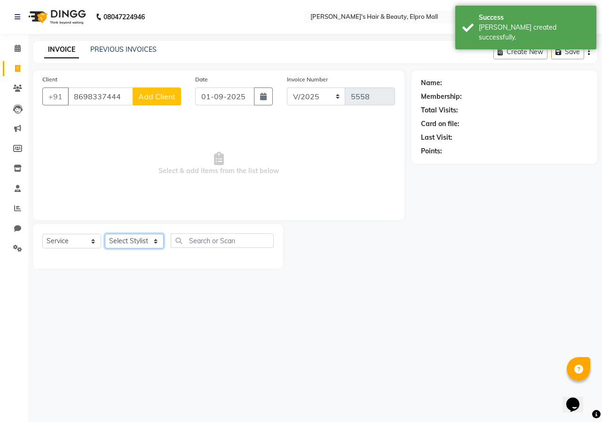
click at [154, 237] on select "Select Stylist ANUSHKA GAURI [PERSON_NAME] [PERSON_NAME] [PERSON_NAME] Rahul [P…" at bounding box center [134, 241] width 59 height 15
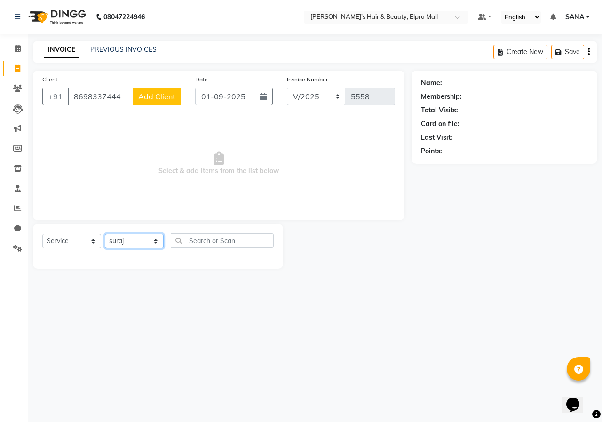
click at [105, 234] on select "Select Stylist ANUSHKA GAURI [PERSON_NAME] [PERSON_NAME] [PERSON_NAME] Rahul [P…" at bounding box center [134, 241] width 59 height 15
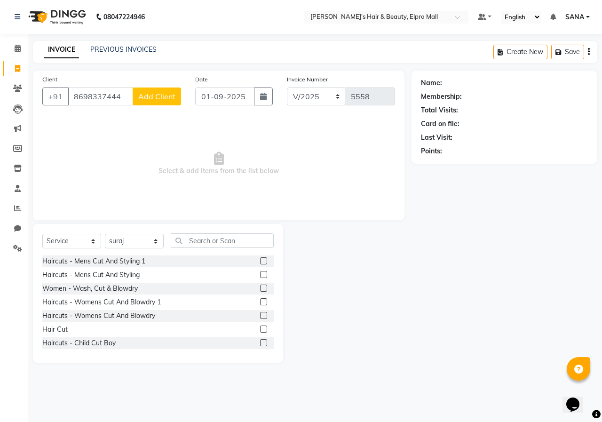
click at [260, 315] on label at bounding box center [263, 315] width 7 height 7
click at [260, 315] on input "checkbox" at bounding box center [263, 316] width 6 height 6
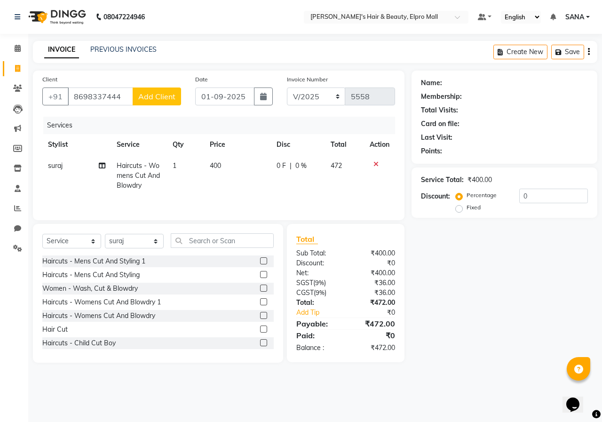
click at [260, 315] on label at bounding box center [263, 315] width 7 height 7
click at [260, 315] on input "checkbox" at bounding box center [263, 316] width 6 height 6
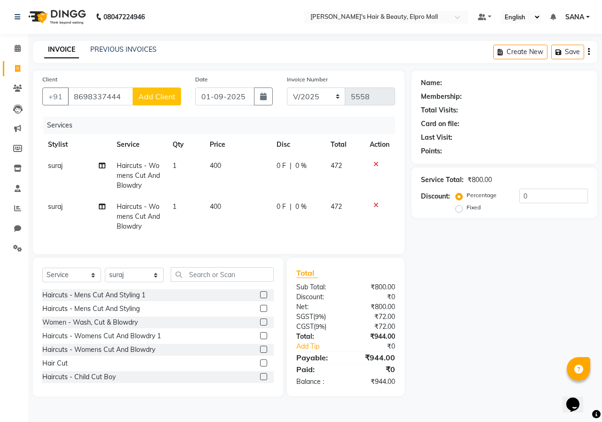
click at [158, 94] on span "Add Client" at bounding box center [156, 96] width 37 height 9
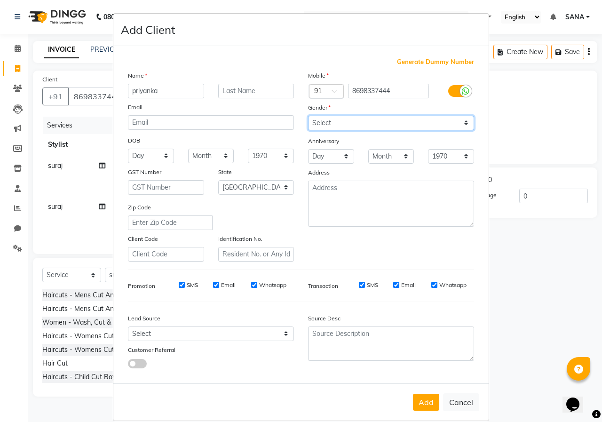
click at [330, 130] on select "Select [DEMOGRAPHIC_DATA] [DEMOGRAPHIC_DATA] Other Prefer Not To Say" at bounding box center [391, 123] width 166 height 15
click at [308, 116] on select "Select [DEMOGRAPHIC_DATA] [DEMOGRAPHIC_DATA] Other Prefer Not To Say" at bounding box center [391, 123] width 166 height 15
click at [430, 398] on button "Add" at bounding box center [426, 402] width 26 height 17
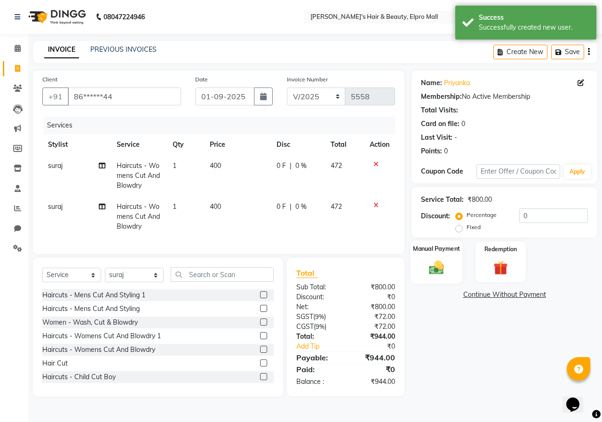
click at [419, 269] on div "Manual Payment" at bounding box center [437, 261] width 52 height 43
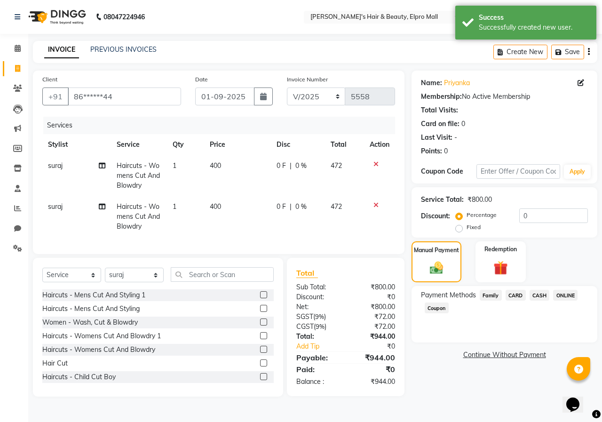
click at [561, 296] on span "ONLINE" at bounding box center [565, 295] width 24 height 11
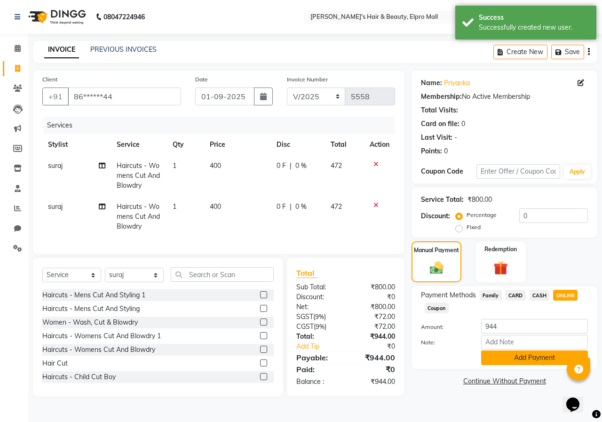
click at [528, 355] on button "Add Payment" at bounding box center [534, 357] width 107 height 15
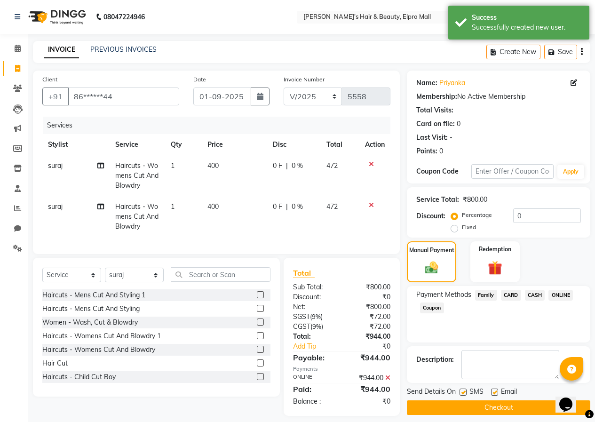
drag, startPoint x: 512, startPoint y: 406, endPoint x: 3, endPoint y: 24, distance: 636.1
click at [512, 406] on button "Checkout" at bounding box center [498, 407] width 183 height 15
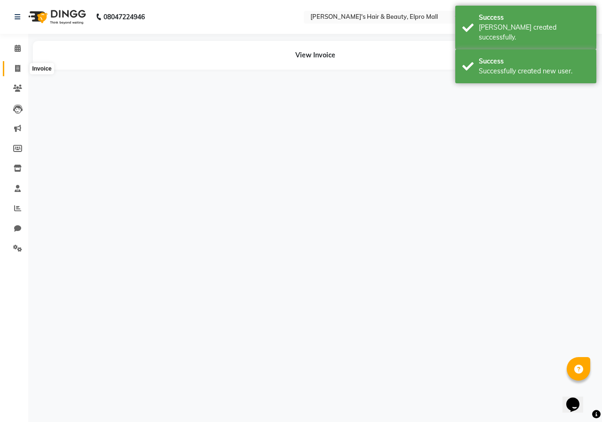
click at [14, 65] on span at bounding box center [17, 69] width 16 height 11
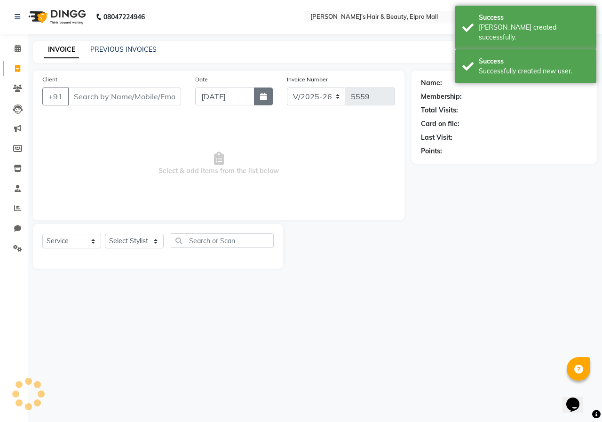
click at [266, 102] on button "button" at bounding box center [263, 96] width 19 height 18
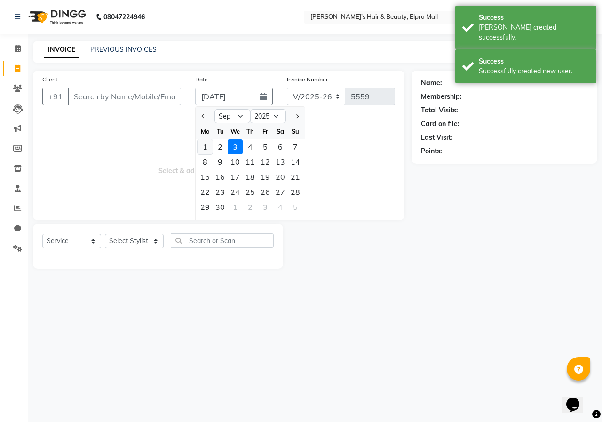
click at [204, 150] on div "1" at bounding box center [205, 146] width 15 height 15
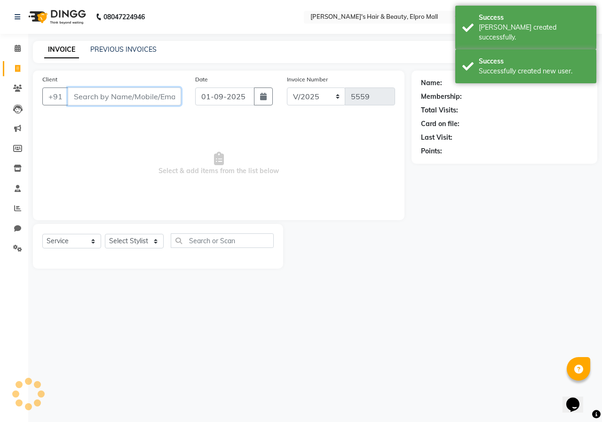
click at [119, 93] on input "Client" at bounding box center [124, 96] width 113 height 18
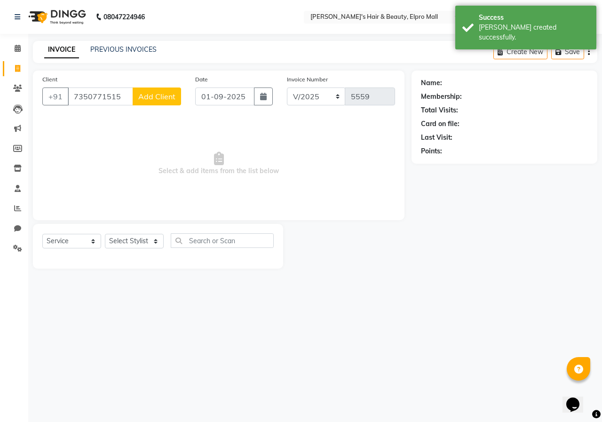
click at [158, 92] on span "Add Client" at bounding box center [156, 96] width 37 height 9
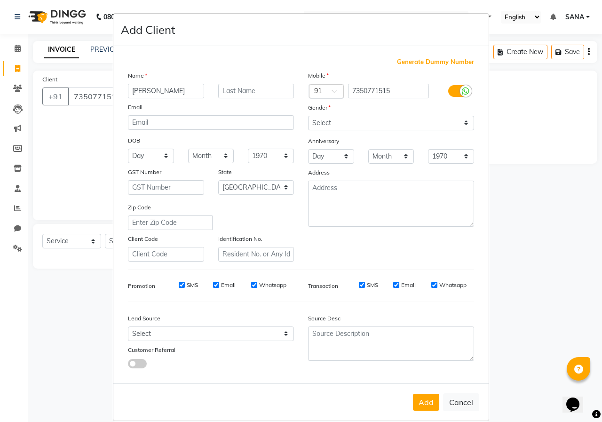
click at [350, 130] on div "Mobile Country Code × 91 7350771515 Gender Select [DEMOGRAPHIC_DATA] [DEMOGRAPH…" at bounding box center [391, 166] width 180 height 191
click at [334, 119] on select "Select [DEMOGRAPHIC_DATA] [DEMOGRAPHIC_DATA] Other Prefer Not To Say" at bounding box center [391, 123] width 166 height 15
click at [308, 116] on select "Select [DEMOGRAPHIC_DATA] [DEMOGRAPHIC_DATA] Other Prefer Not To Say" at bounding box center [391, 123] width 166 height 15
click at [425, 399] on button "Add" at bounding box center [426, 402] width 26 height 17
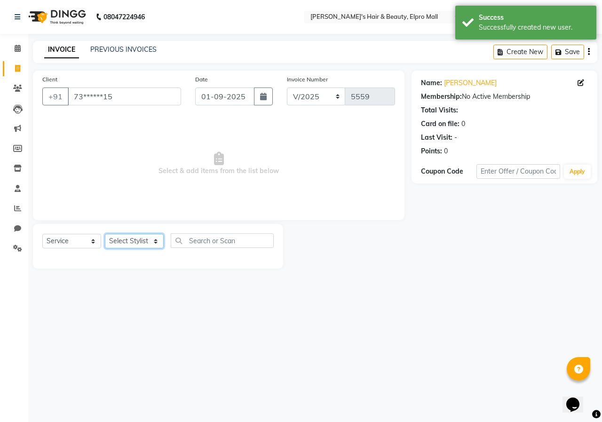
click at [136, 243] on select "Select Stylist ANUSHKA GAURI [PERSON_NAME] [PERSON_NAME] [PERSON_NAME] Rahul [P…" at bounding box center [134, 241] width 59 height 15
click at [105, 234] on select "Select Stylist ANUSHKA GAURI [PERSON_NAME] [PERSON_NAME] [PERSON_NAME] Rahul [P…" at bounding box center [134, 241] width 59 height 15
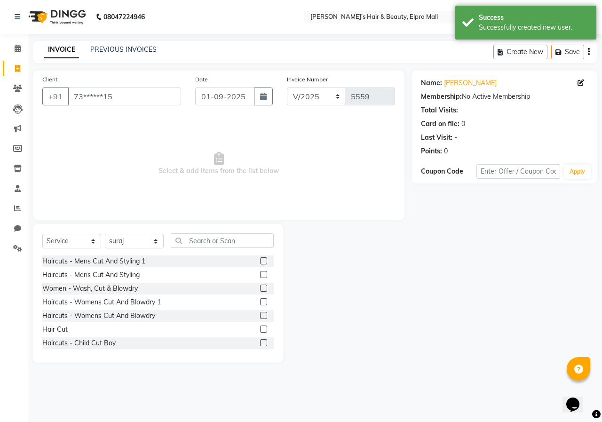
click at [260, 277] on label at bounding box center [263, 274] width 7 height 7
click at [260, 277] on input "checkbox" at bounding box center [263, 275] width 6 height 6
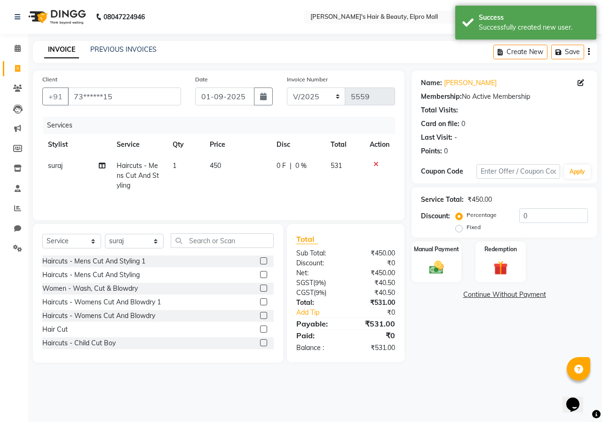
click at [260, 276] on label at bounding box center [263, 274] width 7 height 7
click at [260, 276] on input "checkbox" at bounding box center [263, 275] width 6 height 6
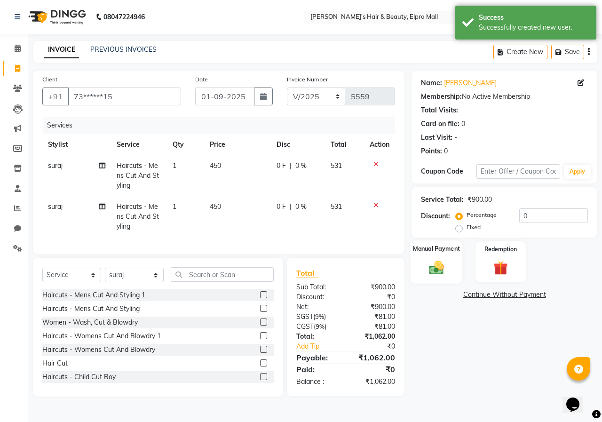
click at [440, 268] on img at bounding box center [436, 267] width 24 height 17
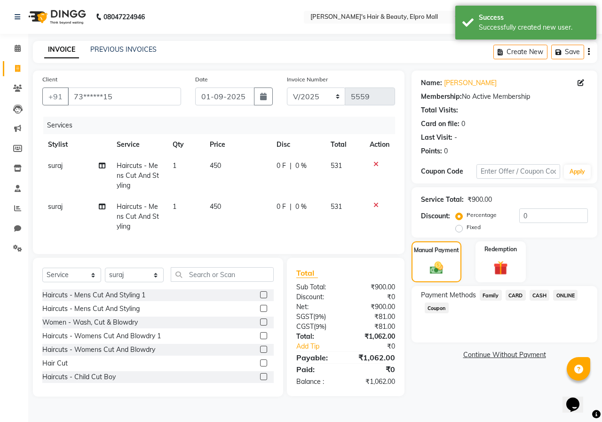
click at [572, 292] on span "ONLINE" at bounding box center [565, 295] width 24 height 11
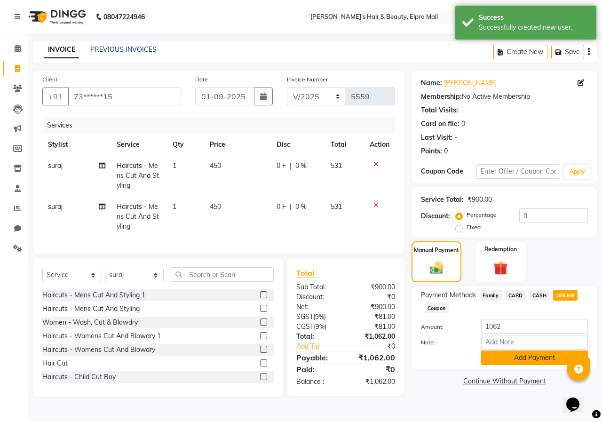
click at [531, 363] on button "Add Payment" at bounding box center [534, 357] width 107 height 15
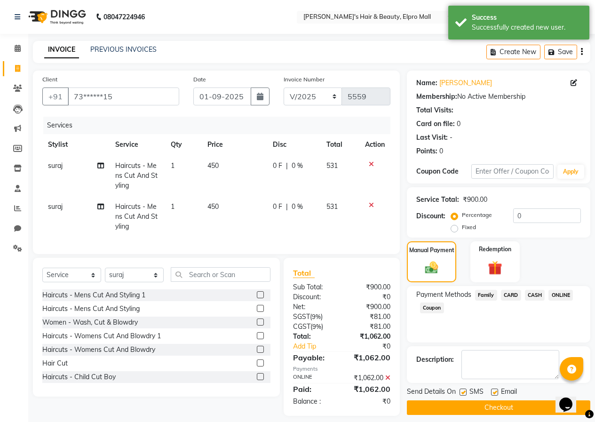
click at [489, 401] on button "Checkout" at bounding box center [498, 407] width 183 height 15
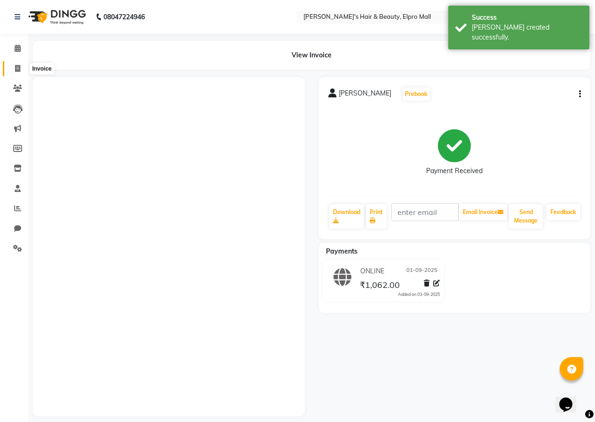
click at [21, 72] on span at bounding box center [17, 69] width 16 height 11
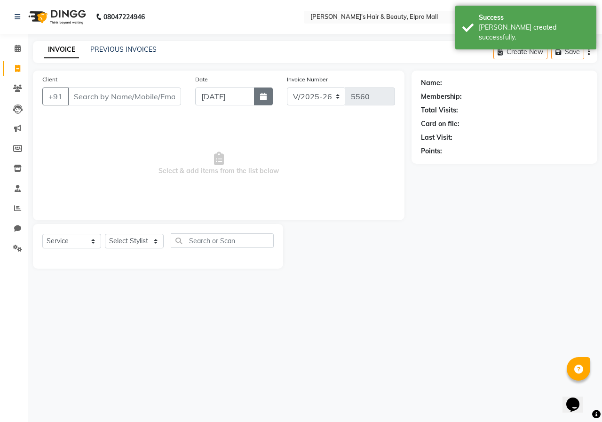
click at [259, 93] on button "button" at bounding box center [263, 96] width 19 height 18
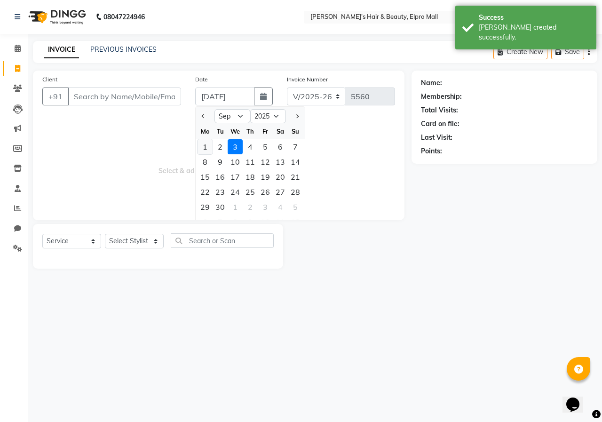
click at [204, 148] on div "1" at bounding box center [205, 146] width 15 height 15
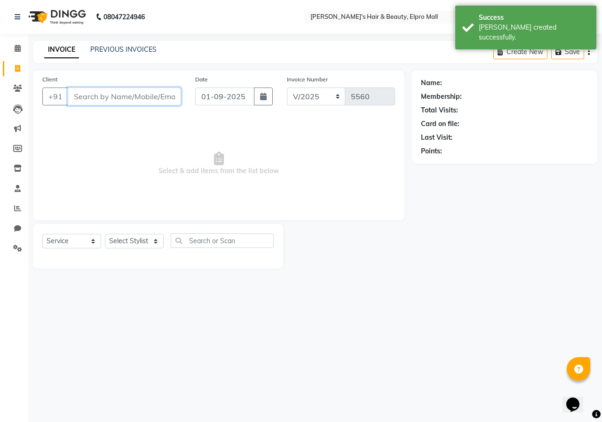
click at [158, 96] on input "Client" at bounding box center [124, 96] width 113 height 18
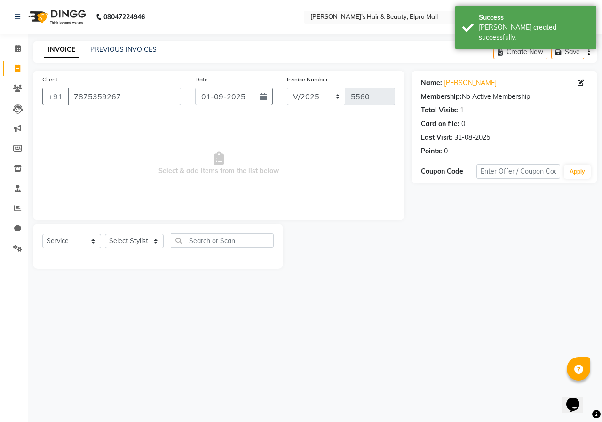
drag, startPoint x: 149, startPoint y: 226, endPoint x: 147, endPoint y: 243, distance: 17.0
click at [147, 243] on div "Select Service Product Membership Package Voucher Prepaid Gift Card Select Styl…" at bounding box center [158, 246] width 250 height 45
click at [146, 244] on select "Select Stylist ANUSHKA GAURI [PERSON_NAME] [PERSON_NAME] [PERSON_NAME] Rahul [P…" at bounding box center [134, 241] width 59 height 15
click at [105, 234] on select "Select Stylist ANUSHKA GAURI [PERSON_NAME] [PERSON_NAME] [PERSON_NAME] Rahul [P…" at bounding box center [134, 241] width 59 height 15
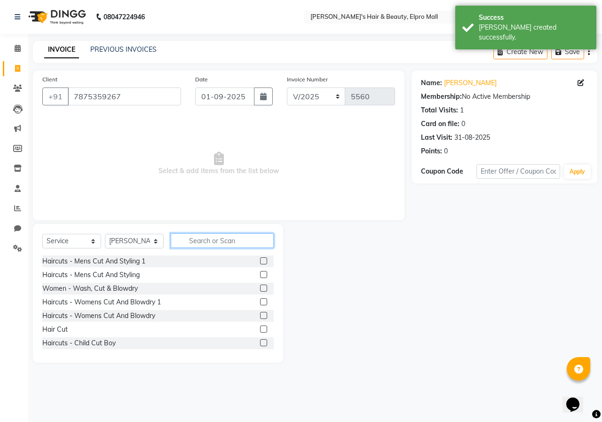
click at [222, 239] on input "text" at bounding box center [222, 240] width 103 height 15
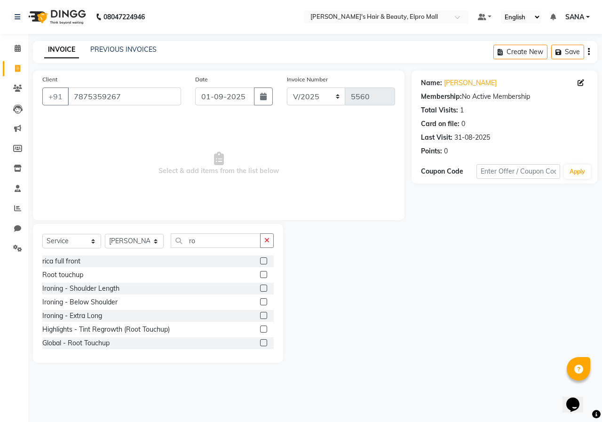
click at [260, 272] on label at bounding box center [263, 274] width 7 height 7
click at [260, 272] on input "checkbox" at bounding box center [263, 275] width 6 height 6
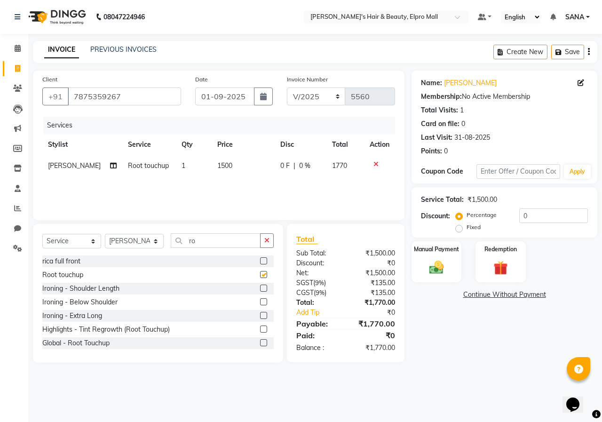
click at [242, 177] on div "Services Stylist Service Qty Price Disc Total Action [PERSON_NAME] touchup 1 15…" at bounding box center [218, 164] width 353 height 94
click at [218, 165] on span "1500" at bounding box center [224, 165] width 15 height 8
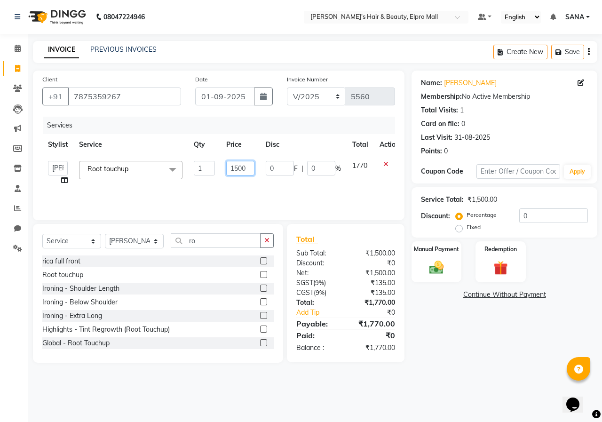
click at [252, 172] on input "1500" at bounding box center [240, 168] width 28 height 15
click at [237, 168] on input "1500" at bounding box center [240, 168] width 28 height 15
click at [454, 259] on div "Manual Payment" at bounding box center [437, 261] width 52 height 43
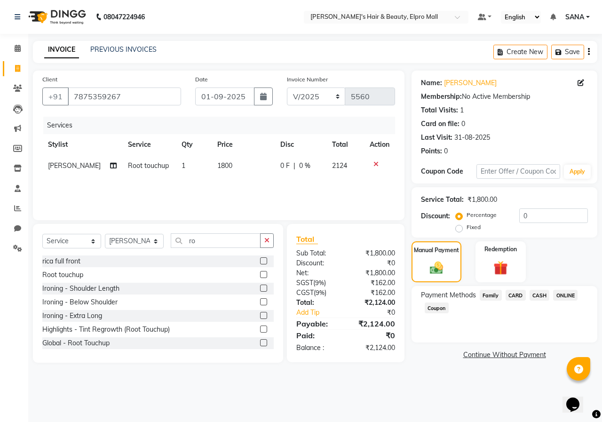
click at [568, 301] on span "ONLINE" at bounding box center [565, 295] width 24 height 11
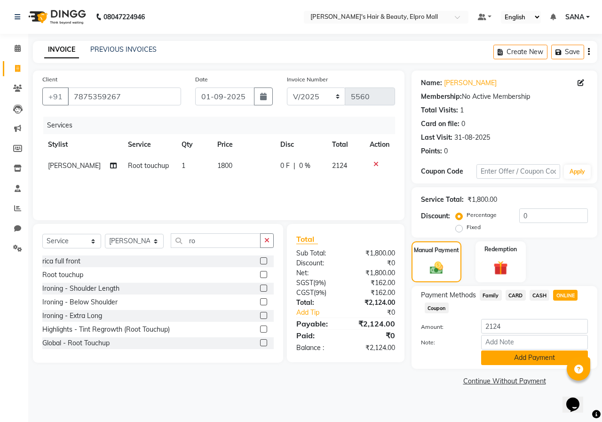
click at [540, 356] on button "Add Payment" at bounding box center [534, 357] width 107 height 15
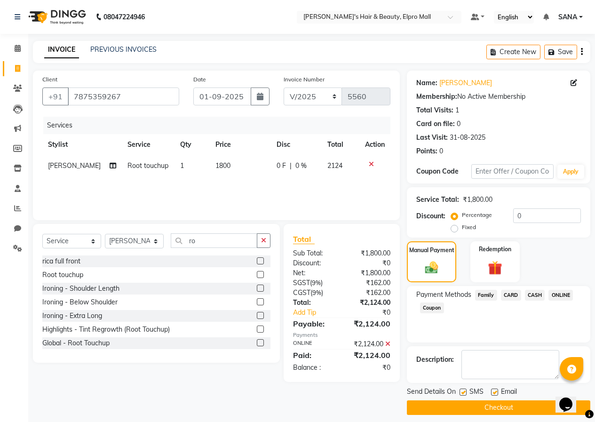
click at [512, 405] on button "Checkout" at bounding box center [498, 407] width 183 height 15
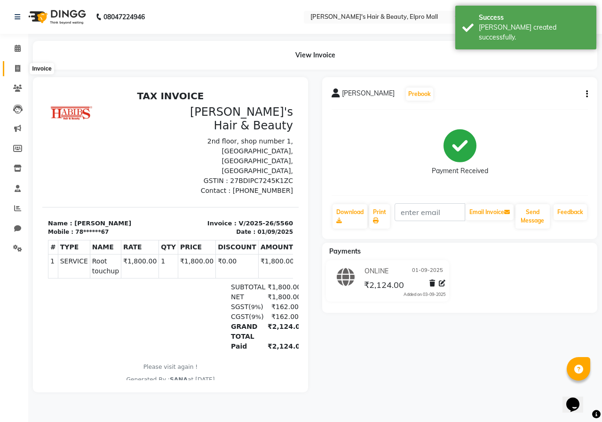
click at [13, 69] on span at bounding box center [17, 69] width 16 height 11
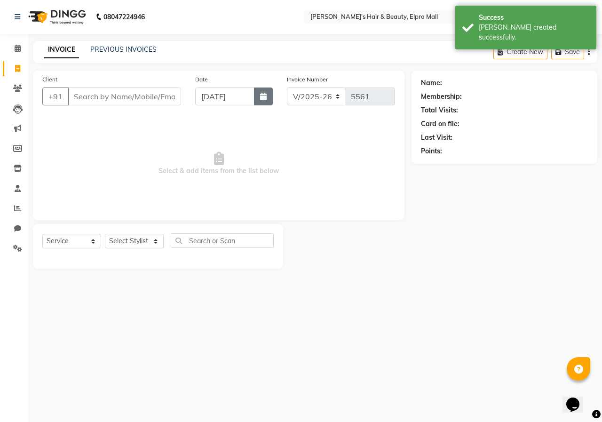
click at [254, 97] on button "button" at bounding box center [263, 96] width 19 height 18
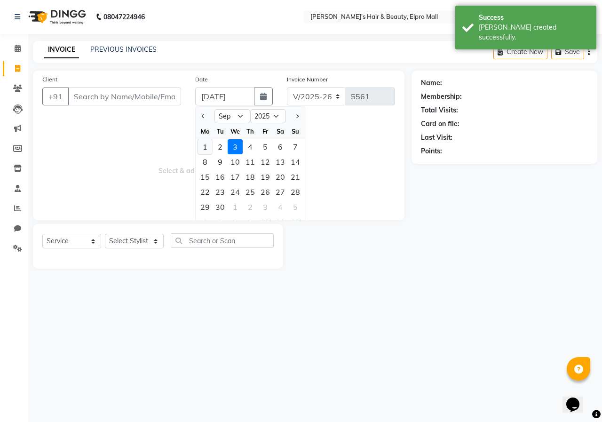
click at [206, 145] on div "1" at bounding box center [205, 146] width 15 height 15
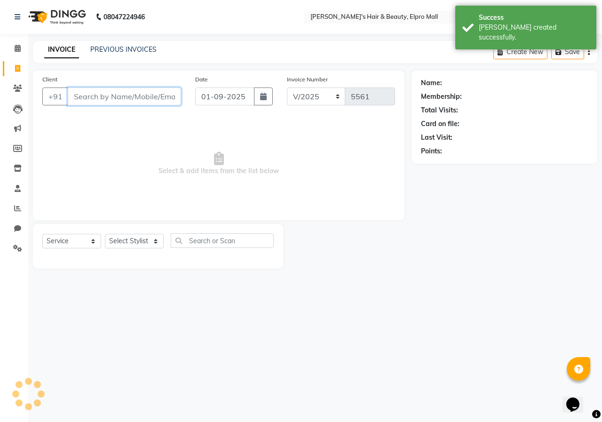
click at [127, 98] on input "Client" at bounding box center [124, 96] width 113 height 18
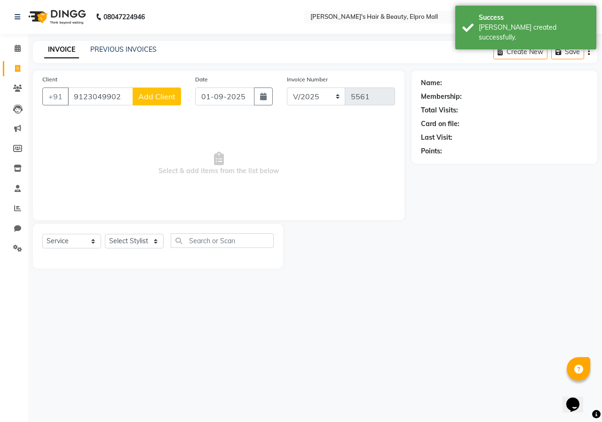
click at [170, 99] on span "Add Client" at bounding box center [156, 96] width 37 height 9
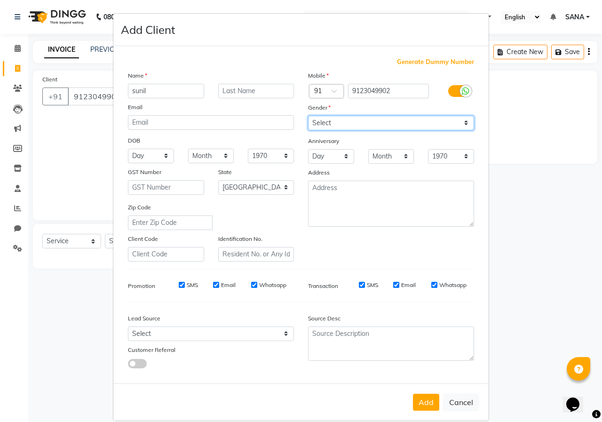
drag, startPoint x: 315, startPoint y: 119, endPoint x: 318, endPoint y: 130, distance: 10.7
click at [315, 119] on select "Select [DEMOGRAPHIC_DATA] [DEMOGRAPHIC_DATA] Other Prefer Not To Say" at bounding box center [391, 123] width 166 height 15
click at [308, 116] on select "Select [DEMOGRAPHIC_DATA] [DEMOGRAPHIC_DATA] Other Prefer Not To Say" at bounding box center [391, 123] width 166 height 15
click at [420, 405] on button "Add" at bounding box center [426, 402] width 26 height 17
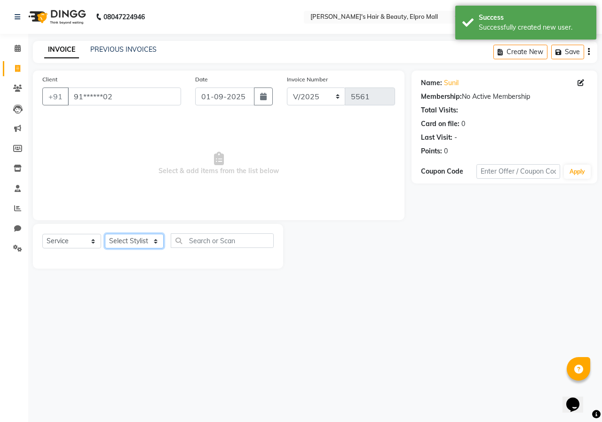
click at [159, 241] on select "Select Stylist ANUSHKA GAURI [PERSON_NAME] [PERSON_NAME] [PERSON_NAME] Rahul [P…" at bounding box center [134, 241] width 59 height 15
click at [105, 234] on select "Select Stylist ANUSHKA GAURI [PERSON_NAME] [PERSON_NAME] [PERSON_NAME] Rahul [P…" at bounding box center [134, 241] width 59 height 15
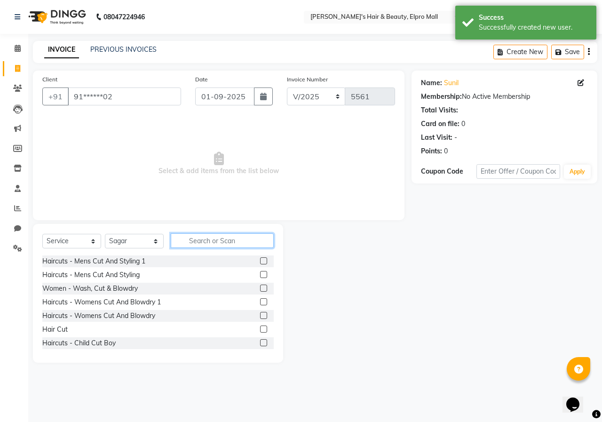
click at [196, 237] on input "text" at bounding box center [222, 240] width 103 height 15
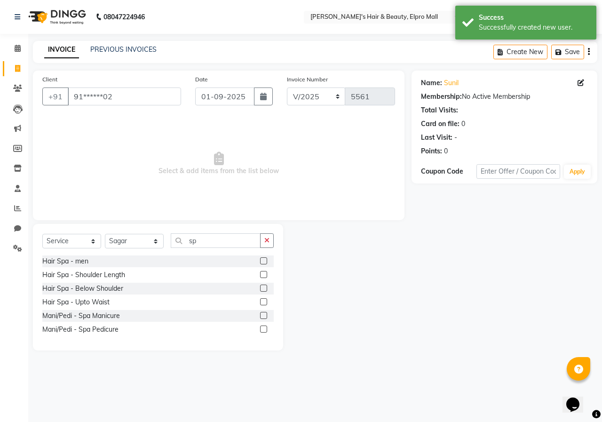
click at [266, 259] on label at bounding box center [263, 260] width 7 height 7
click at [266, 259] on input "checkbox" at bounding box center [263, 261] width 6 height 6
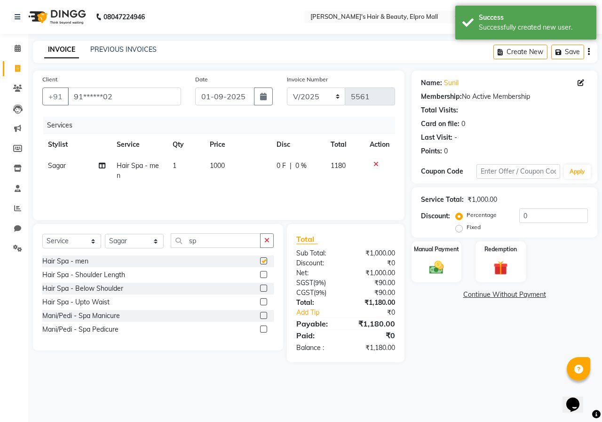
click at [244, 173] on td "1000" at bounding box center [237, 170] width 67 height 31
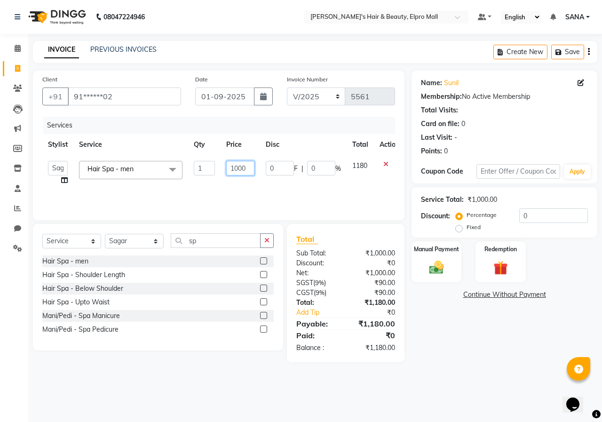
click at [238, 169] on input "1000" at bounding box center [240, 168] width 28 height 15
click at [432, 267] on img at bounding box center [436, 267] width 24 height 17
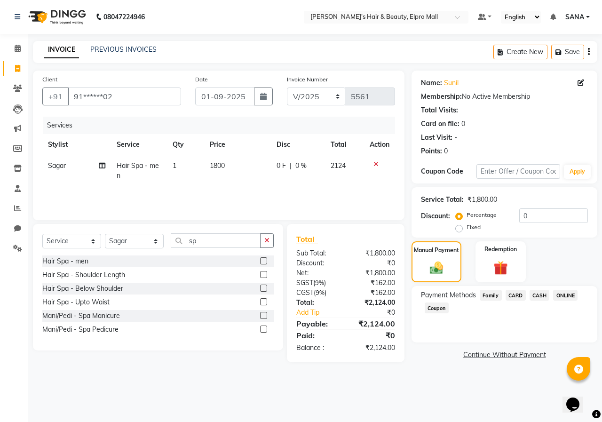
click at [570, 299] on span "ONLINE" at bounding box center [565, 295] width 24 height 11
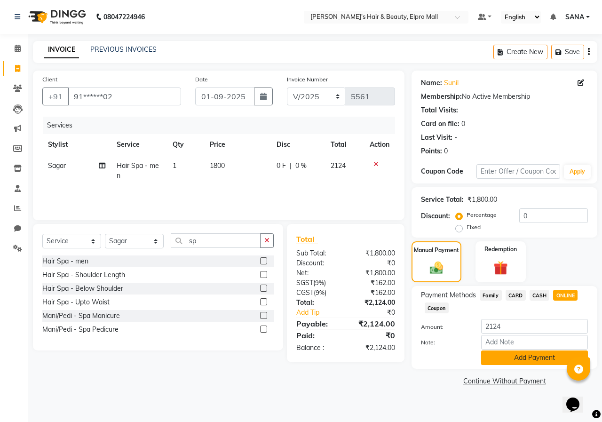
click at [525, 363] on button "Add Payment" at bounding box center [534, 357] width 107 height 15
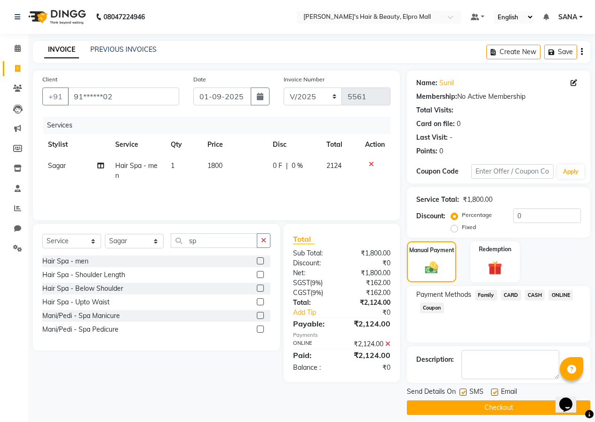
click at [517, 409] on button "Checkout" at bounding box center [498, 407] width 183 height 15
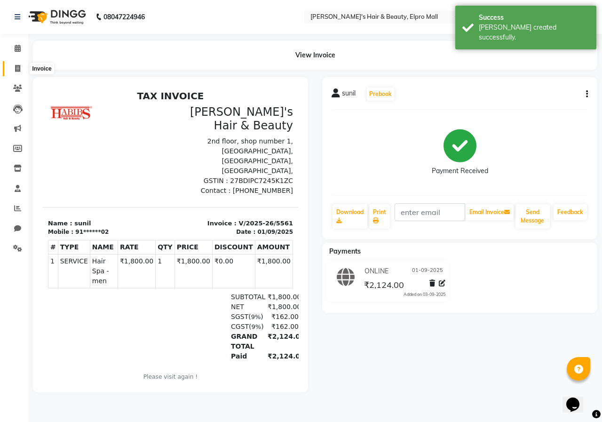
click at [10, 66] on span at bounding box center [17, 69] width 16 height 11
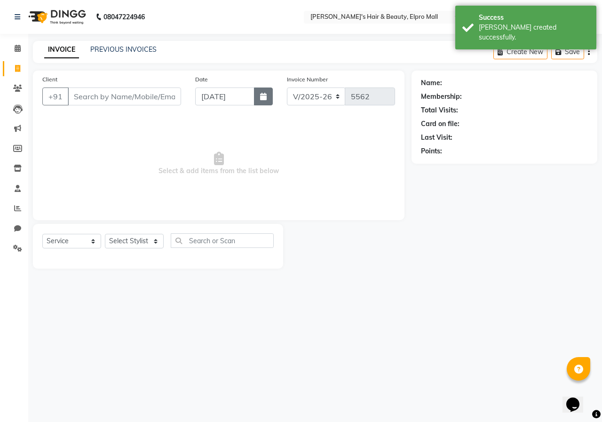
click at [263, 95] on icon "button" at bounding box center [263, 97] width 7 height 8
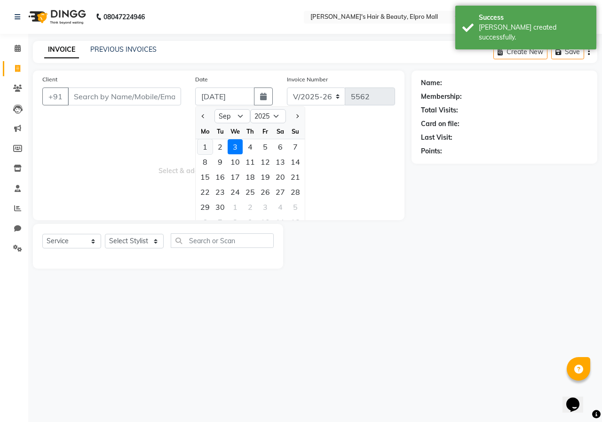
click at [199, 144] on div "1" at bounding box center [205, 146] width 15 height 15
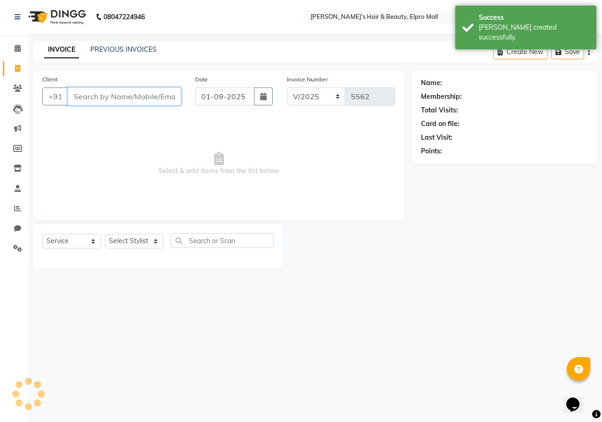
drag, startPoint x: 152, startPoint y: 104, endPoint x: 159, endPoint y: 102, distance: 7.2
click at [156, 103] on input "Client" at bounding box center [124, 96] width 113 height 18
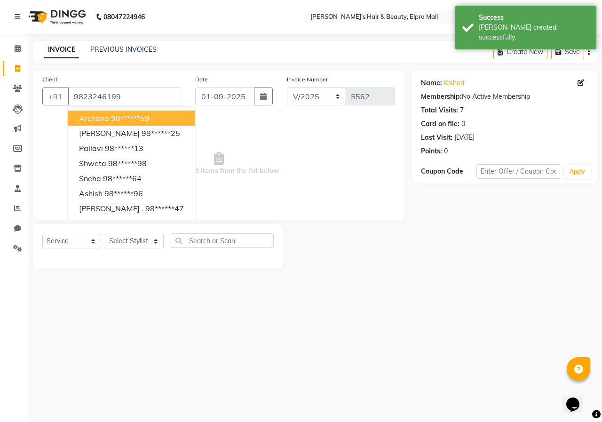
click at [157, 249] on div "Select Service Product Membership Package Voucher Prepaid Gift Card Select Styl…" at bounding box center [157, 244] width 231 height 22
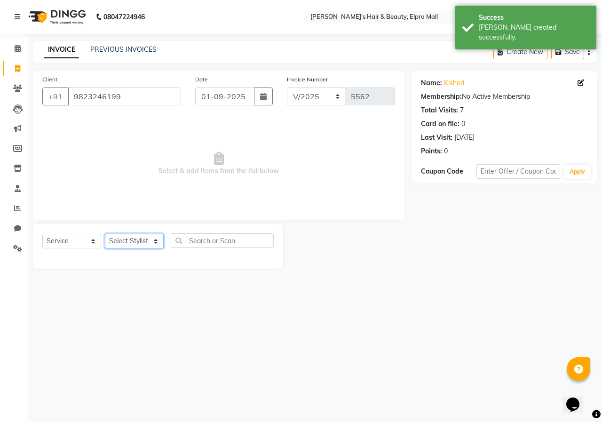
click at [156, 247] on select "Select Stylist ANUSHKA GAURI [PERSON_NAME] [PERSON_NAME] [PERSON_NAME] Rahul [P…" at bounding box center [134, 241] width 59 height 15
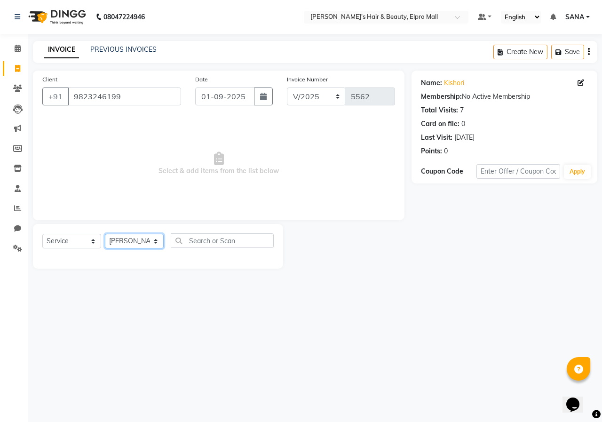
click at [105, 234] on select "Select Stylist ANUSHKA GAURI [PERSON_NAME] [PERSON_NAME] [PERSON_NAME] Rahul [P…" at bounding box center [134, 241] width 59 height 15
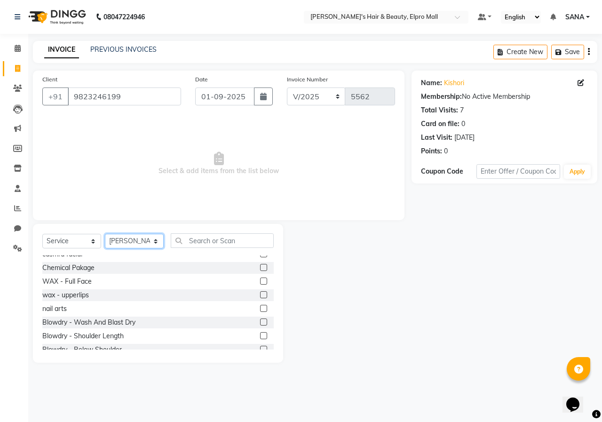
scroll to position [282, 0]
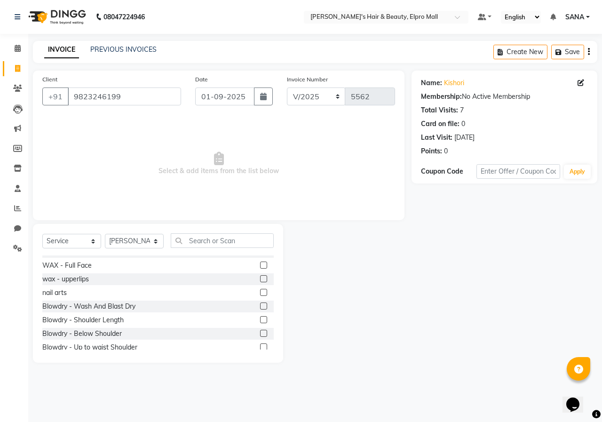
click at [260, 331] on label at bounding box center [263, 333] width 7 height 7
click at [260, 331] on input "checkbox" at bounding box center [263, 334] width 6 height 6
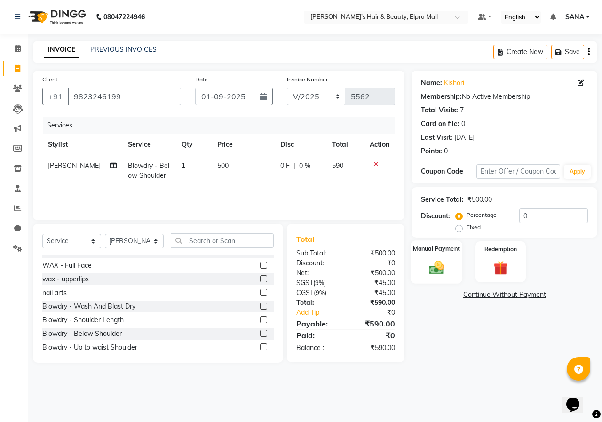
click at [436, 270] on img at bounding box center [436, 267] width 24 height 17
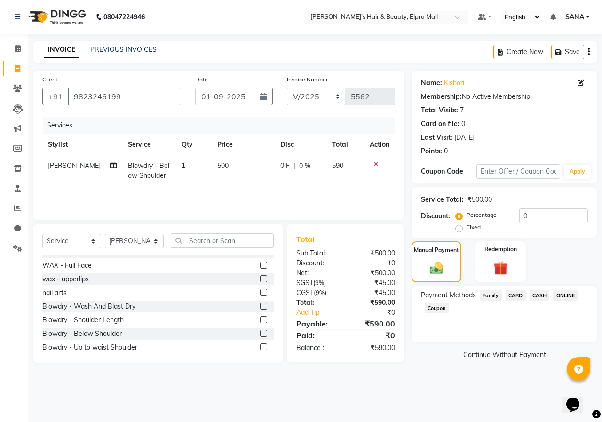
click at [562, 294] on span "ONLINE" at bounding box center [565, 295] width 24 height 11
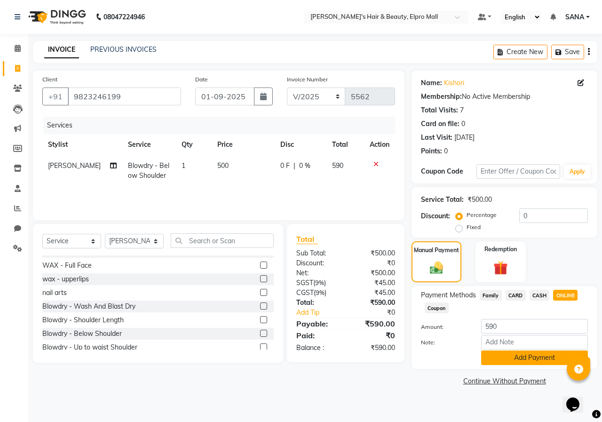
click at [512, 358] on button "Add Payment" at bounding box center [534, 357] width 107 height 15
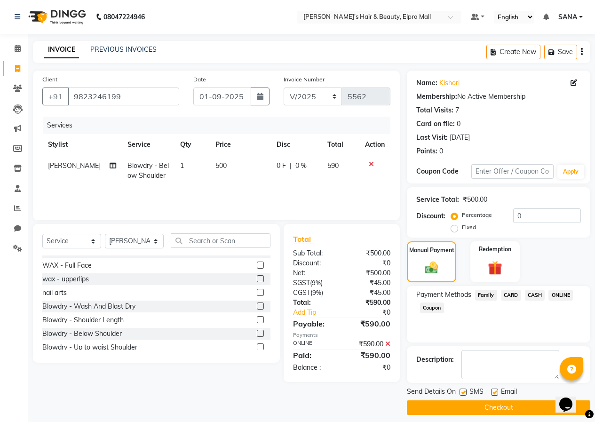
click at [487, 402] on button "Checkout" at bounding box center [498, 407] width 183 height 15
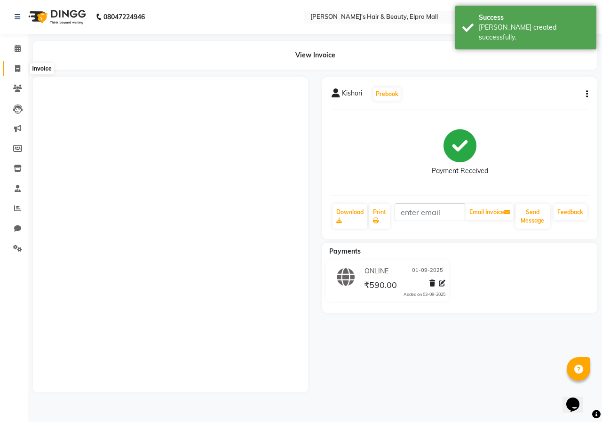
click at [13, 70] on span at bounding box center [17, 69] width 16 height 11
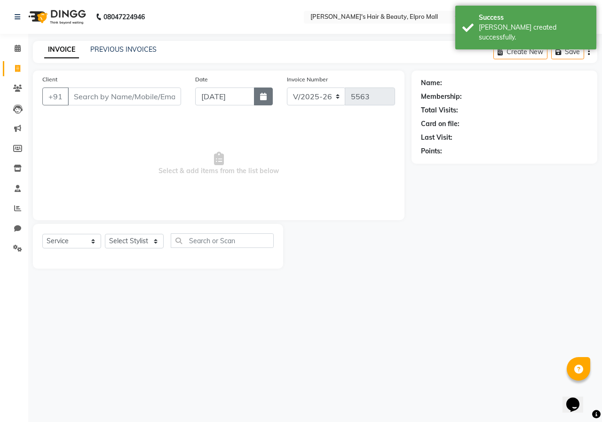
click at [261, 99] on icon "button" at bounding box center [263, 97] width 7 height 8
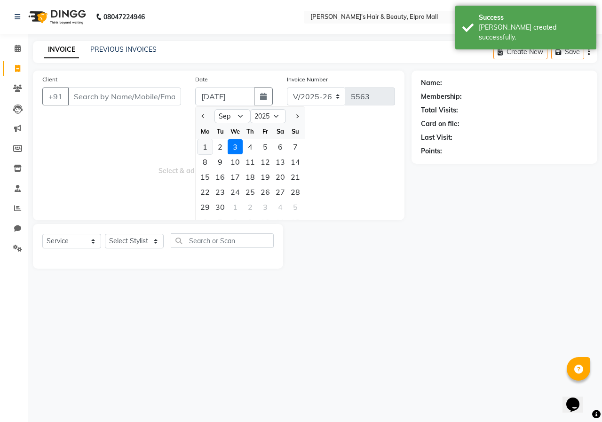
click at [207, 146] on div "1" at bounding box center [205, 146] width 15 height 15
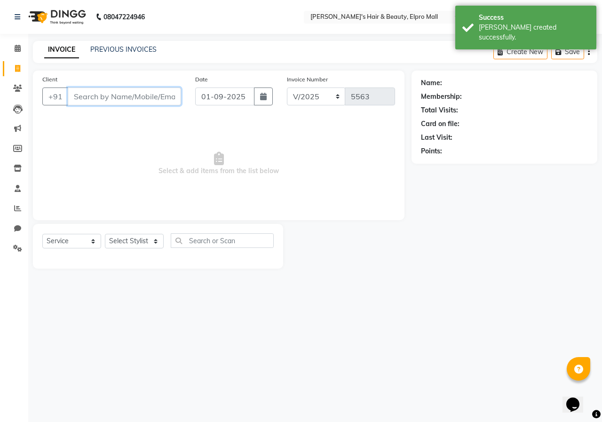
click at [156, 100] on input "Client" at bounding box center [124, 96] width 113 height 18
click at [156, 100] on span "Add Client" at bounding box center [156, 96] width 37 height 9
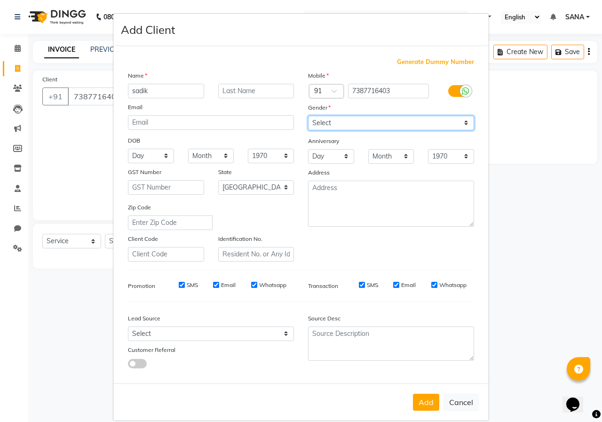
click at [362, 125] on select "Select [DEMOGRAPHIC_DATA] [DEMOGRAPHIC_DATA] Other Prefer Not To Say" at bounding box center [391, 123] width 166 height 15
click at [308, 116] on select "Select [DEMOGRAPHIC_DATA] [DEMOGRAPHIC_DATA] Other Prefer Not To Say" at bounding box center [391, 123] width 166 height 15
click at [430, 406] on button "Add" at bounding box center [426, 402] width 26 height 17
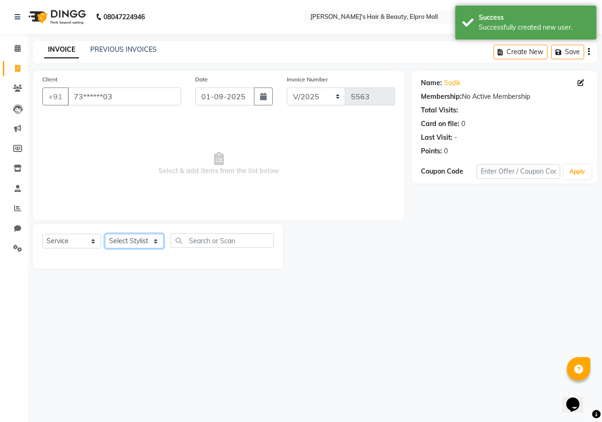
click at [141, 239] on select "Select Stylist ANUSHKA GAURI [PERSON_NAME] [PERSON_NAME] [PERSON_NAME] Rahul [P…" at bounding box center [134, 241] width 59 height 15
click at [105, 234] on select "Select Stylist ANUSHKA GAURI [PERSON_NAME] [PERSON_NAME] [PERSON_NAME] Rahul [P…" at bounding box center [134, 241] width 59 height 15
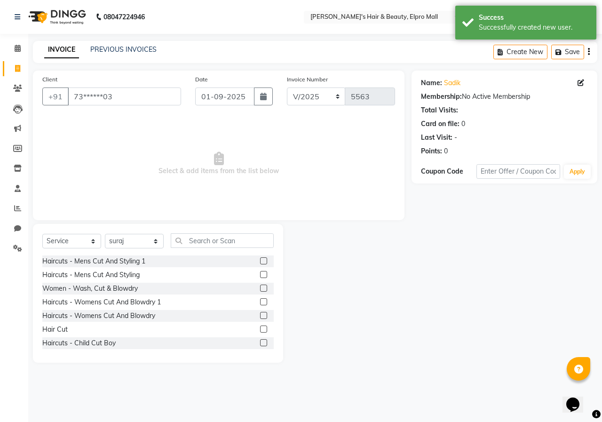
click at [260, 329] on label at bounding box center [263, 329] width 7 height 7
click at [260, 329] on input "checkbox" at bounding box center [263, 329] width 6 height 6
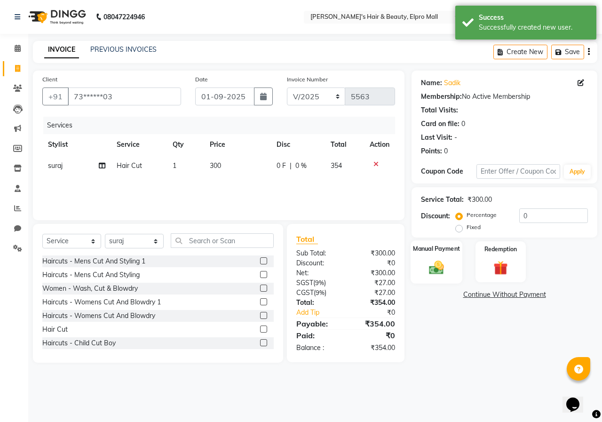
click at [436, 274] on img at bounding box center [436, 267] width 24 height 17
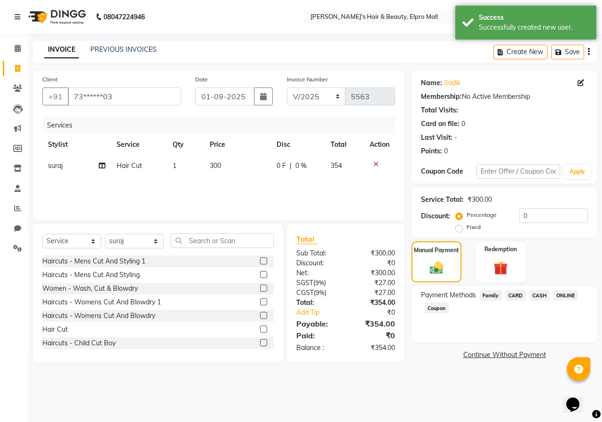
click at [572, 292] on span "ONLINE" at bounding box center [565, 295] width 24 height 11
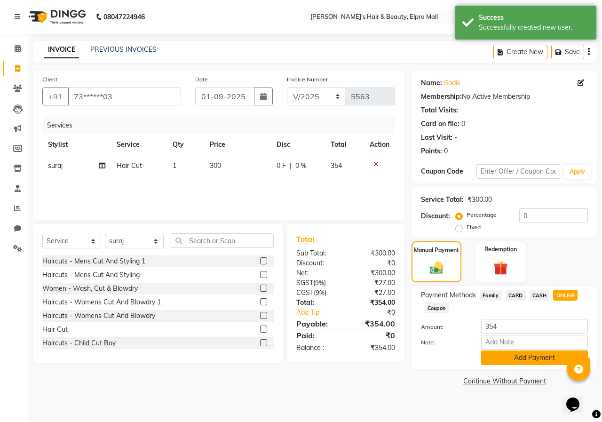
click at [511, 356] on button "Add Payment" at bounding box center [534, 357] width 107 height 15
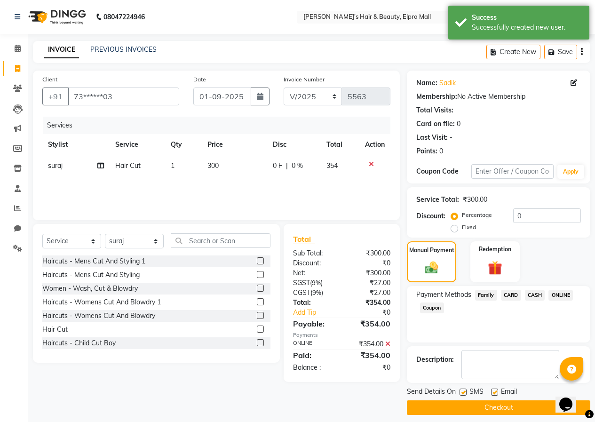
click at [480, 411] on button "Checkout" at bounding box center [498, 407] width 183 height 15
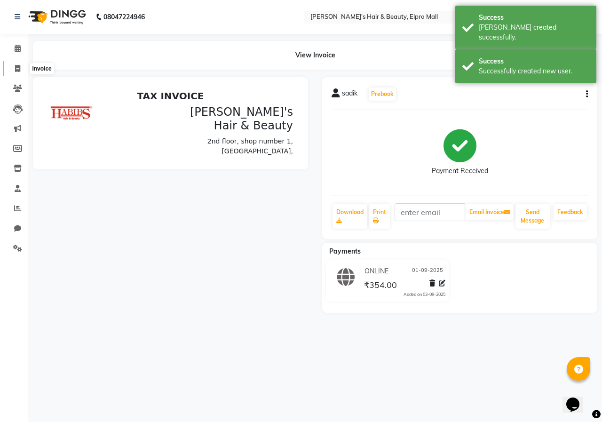
click at [19, 64] on span at bounding box center [17, 69] width 16 height 11
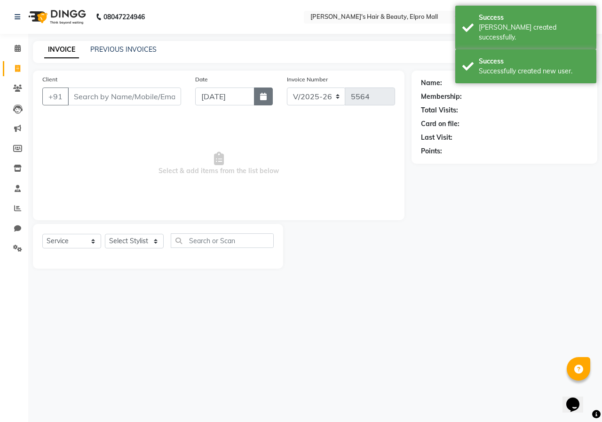
click at [273, 97] on div "Date [DATE]" at bounding box center [234, 93] width 92 height 39
click at [269, 101] on button "button" at bounding box center [263, 96] width 19 height 18
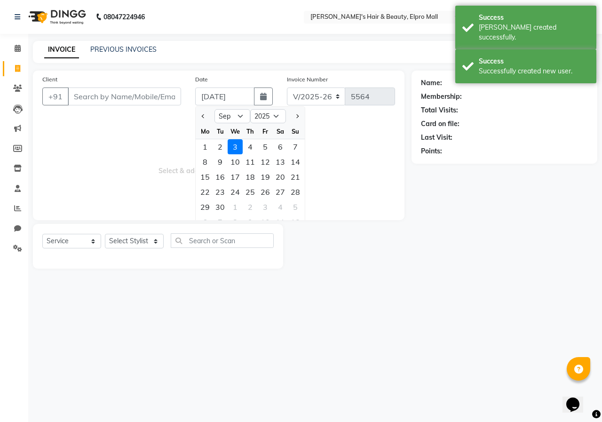
click at [207, 150] on div "1" at bounding box center [205, 146] width 15 height 15
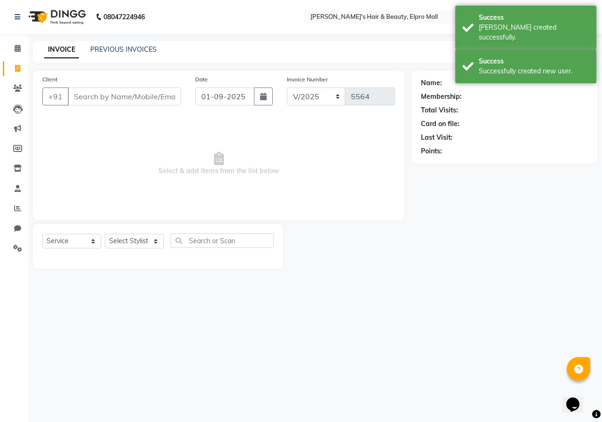
drag, startPoint x: 124, startPoint y: 81, endPoint x: 127, endPoint y: 92, distance: 11.8
click at [124, 81] on div "Client +91" at bounding box center [111, 93] width 153 height 39
click at [127, 92] on input "Client" at bounding box center [124, 96] width 113 height 18
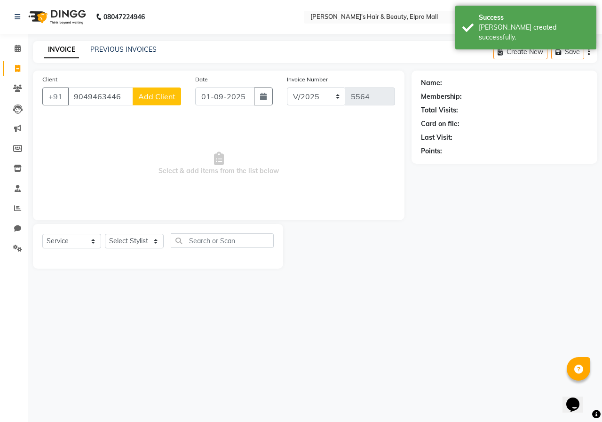
click at [157, 103] on button "Add Client" at bounding box center [157, 96] width 48 height 18
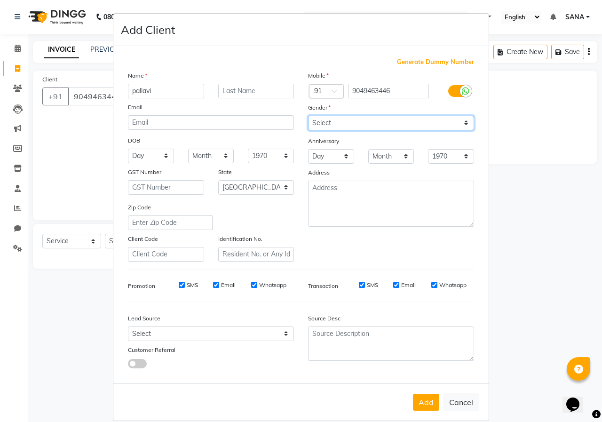
drag, startPoint x: 342, startPoint y: 121, endPoint x: 342, endPoint y: 128, distance: 7.1
click at [342, 121] on select "Select [DEMOGRAPHIC_DATA] [DEMOGRAPHIC_DATA] Other Prefer Not To Say" at bounding box center [391, 123] width 166 height 15
click at [308, 116] on select "Select [DEMOGRAPHIC_DATA] [DEMOGRAPHIC_DATA] Other Prefer Not To Say" at bounding box center [391, 123] width 166 height 15
click at [428, 397] on button "Add" at bounding box center [426, 402] width 26 height 17
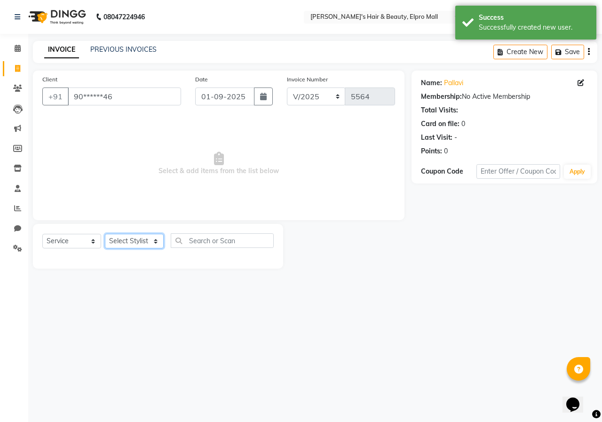
click at [137, 242] on select "Select Stylist ANUSHKA GAURI [PERSON_NAME] [PERSON_NAME] [PERSON_NAME] Rahul [P…" at bounding box center [134, 241] width 59 height 15
click at [105, 234] on select "Select Stylist ANUSHKA GAURI [PERSON_NAME] [PERSON_NAME] [PERSON_NAME] Rahul [P…" at bounding box center [134, 241] width 59 height 15
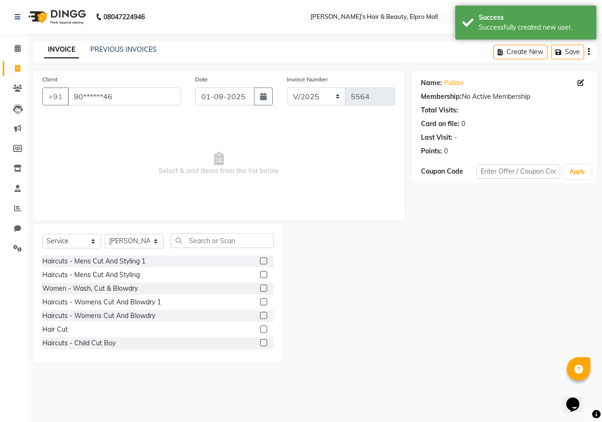
click at [260, 329] on label at bounding box center [263, 329] width 7 height 7
click at [260, 329] on input "checkbox" at bounding box center [263, 329] width 6 height 6
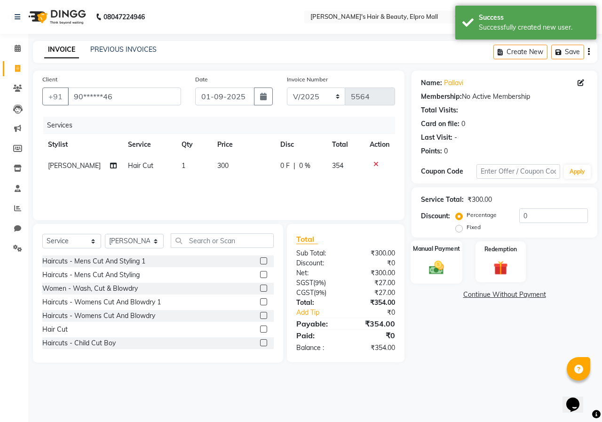
click at [435, 262] on img at bounding box center [436, 267] width 24 height 17
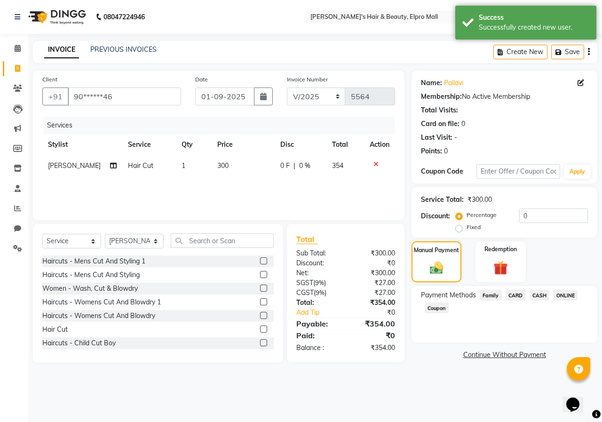
drag, startPoint x: 570, startPoint y: 293, endPoint x: 557, endPoint y: 315, distance: 25.9
click at [571, 293] on span "ONLINE" at bounding box center [565, 295] width 24 height 11
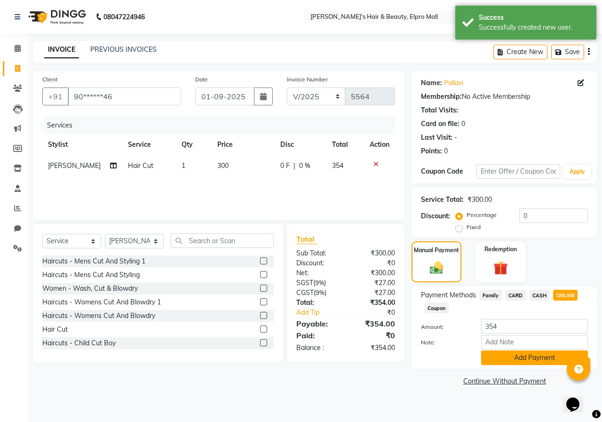
click at [514, 364] on button "Add Payment" at bounding box center [534, 357] width 107 height 15
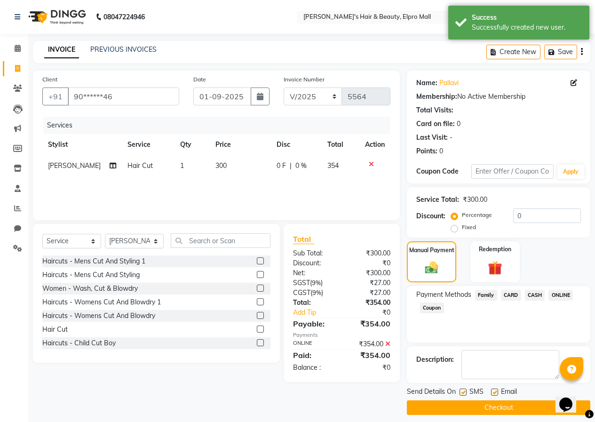
click at [485, 411] on button "Checkout" at bounding box center [498, 407] width 183 height 15
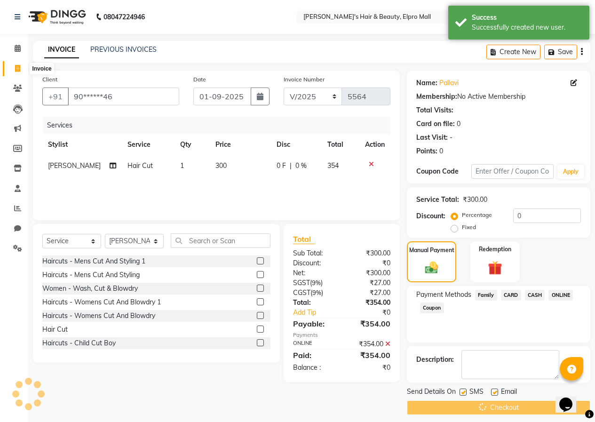
click at [14, 73] on span at bounding box center [17, 69] width 16 height 11
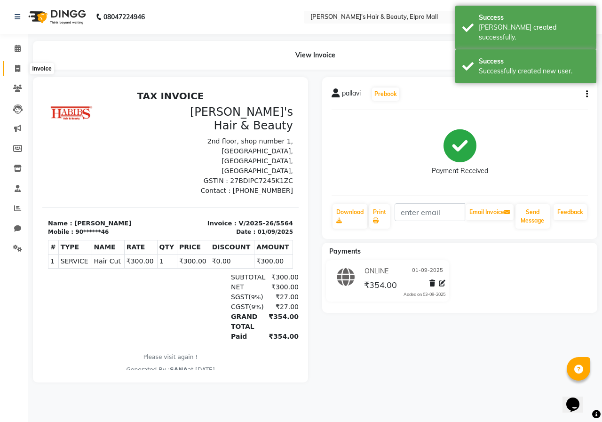
click at [20, 66] on icon at bounding box center [17, 68] width 5 height 7
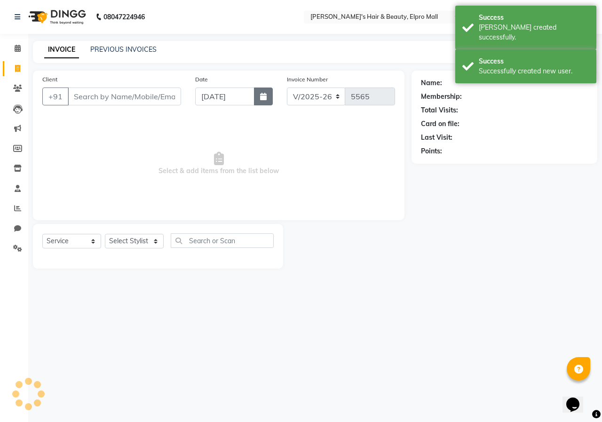
click
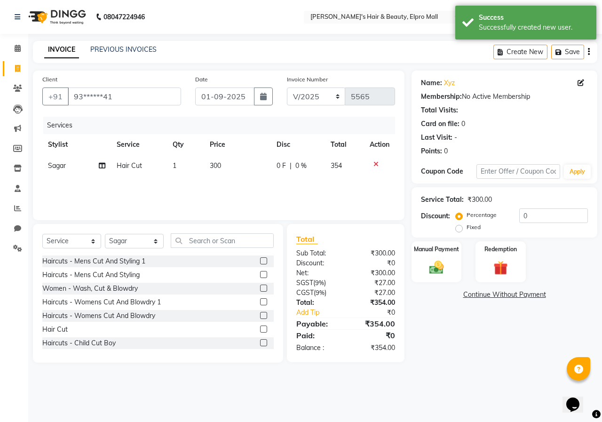
drag, startPoint x: 411, startPoint y: 267, endPoint x: 533, endPoint y: 313, distance: 131.1
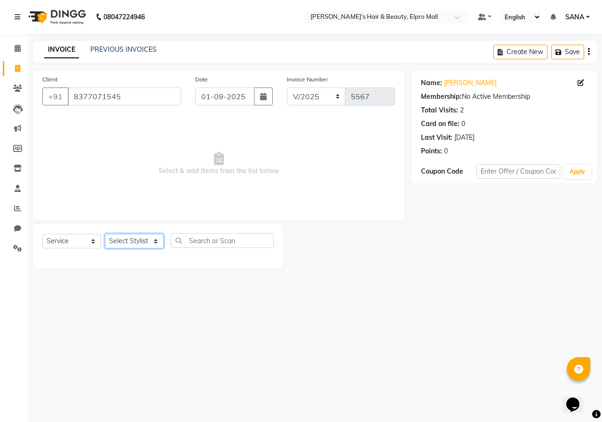
drag, startPoint x: 142, startPoint y: 246, endPoint x: 140, endPoint y: 235, distance: 10.9
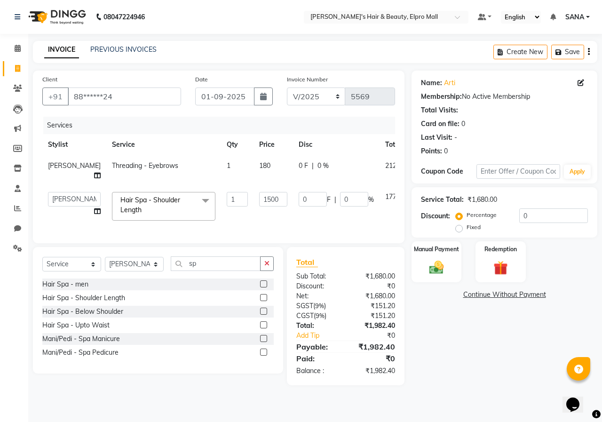
click at [464, 354] on div "Name: Arti Membership: No Active Membership Total Visits: Card on file: 0 Last …" at bounding box center [508, 228] width 193 height 315
click at [426, 322] on div "Name: Arti Membership: No Active Membership Total Visits: Card on file: 0 Last …" at bounding box center [508, 228] width 193 height 315
click at [566, 388] on div "Opens Chat This icon Opens the chat window." at bounding box center [577, 388] width 23 height 0
click at [259, 197] on input "1500" at bounding box center [273, 199] width 28 height 15
click at [259, 200] on input "1500" at bounding box center [273, 199] width 28 height 15
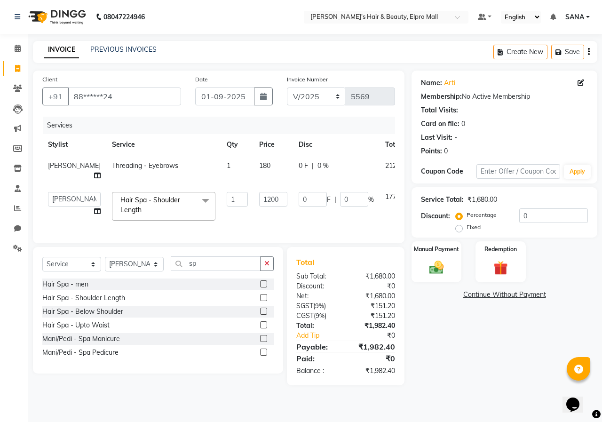
click at [475, 334] on div "Name: Arti Membership: No Active Membership Total Visits: Card on file: 0 Last …" at bounding box center [508, 228] width 193 height 315
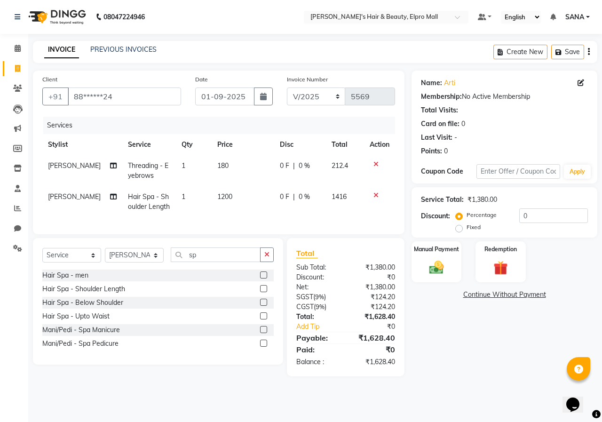
click at [242, 202] on td "1200" at bounding box center [243, 201] width 63 height 31
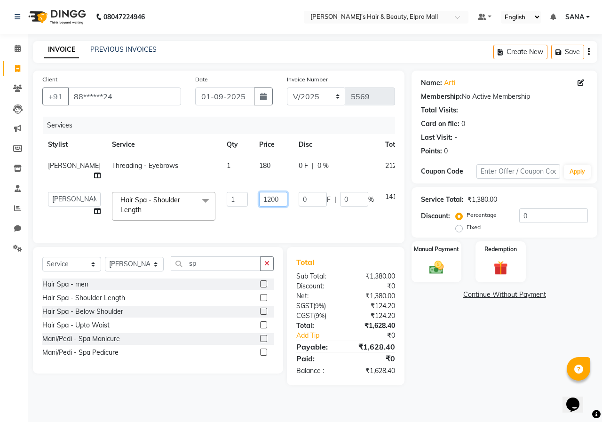
click at [259, 199] on input "1200" at bounding box center [273, 199] width 28 height 15
click at [431, 345] on div "Name: Arti Membership: No Active Membership Total Visits: Card on file: 0 Last …" at bounding box center [508, 228] width 193 height 315
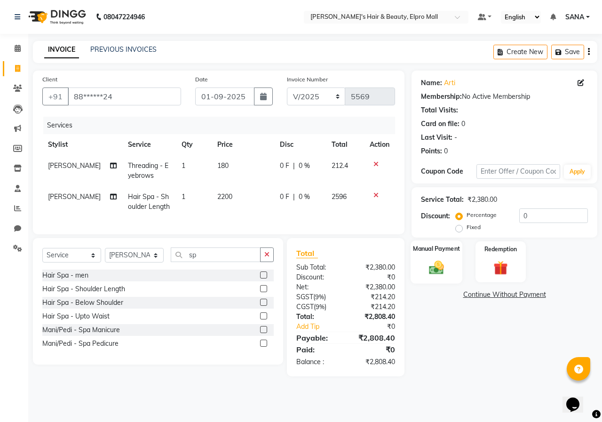
click at [421, 247] on label "Manual Payment" at bounding box center [436, 248] width 47 height 9
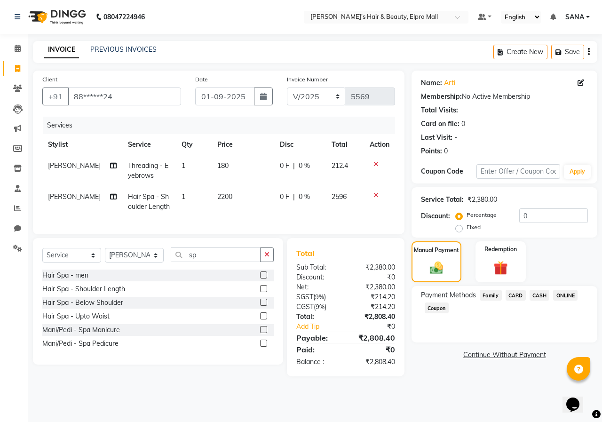
click at [554, 294] on span "ONLINE" at bounding box center [565, 295] width 24 height 11
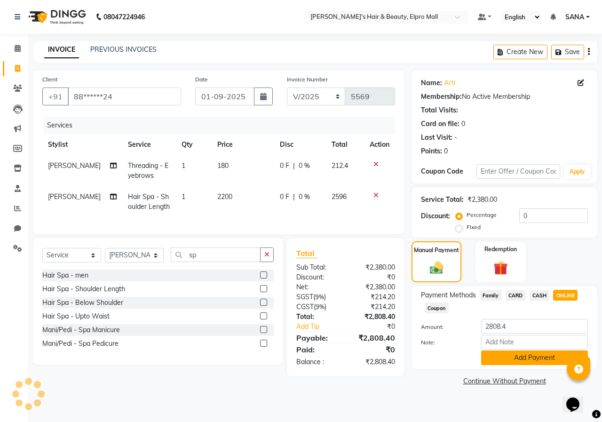
click at [537, 355] on button "Add Payment" at bounding box center [534, 357] width 107 height 15
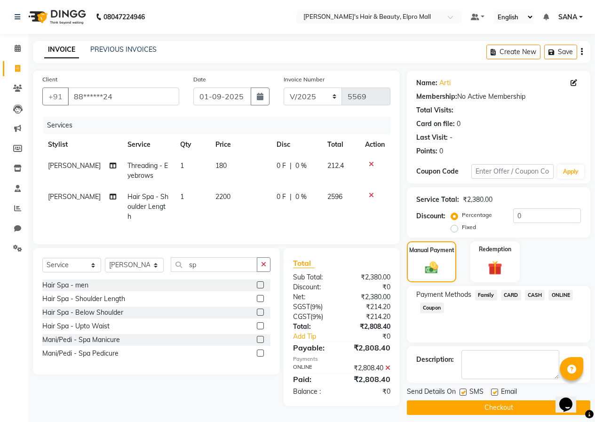
click at [517, 403] on button "Checkout" at bounding box center [498, 407] width 183 height 15
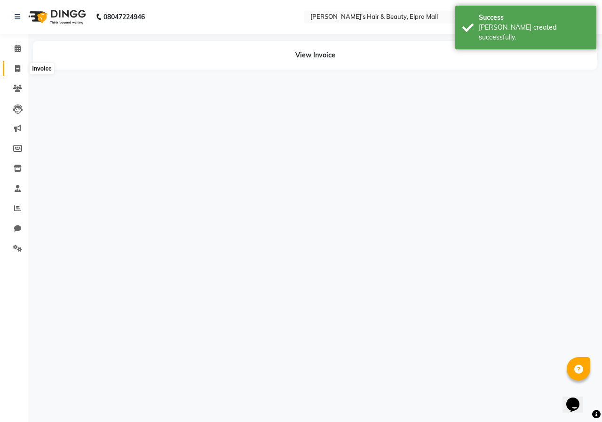
click at [17, 69] on icon at bounding box center [17, 68] width 5 height 7
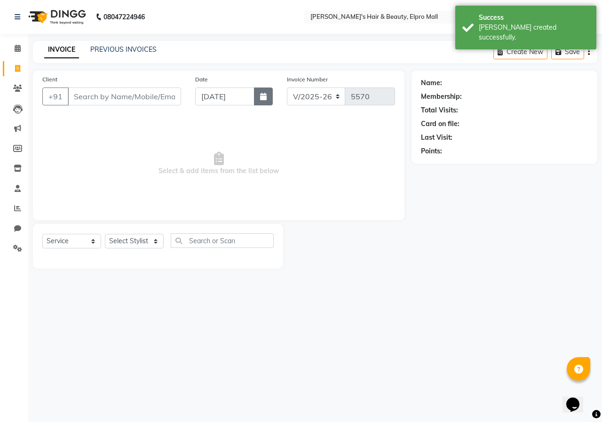
click at [268, 99] on button "button" at bounding box center [263, 96] width 19 height 18
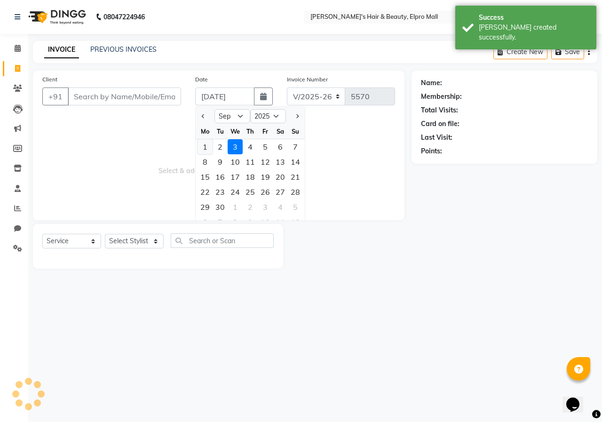
click at [208, 143] on div "1" at bounding box center [205, 146] width 15 height 15
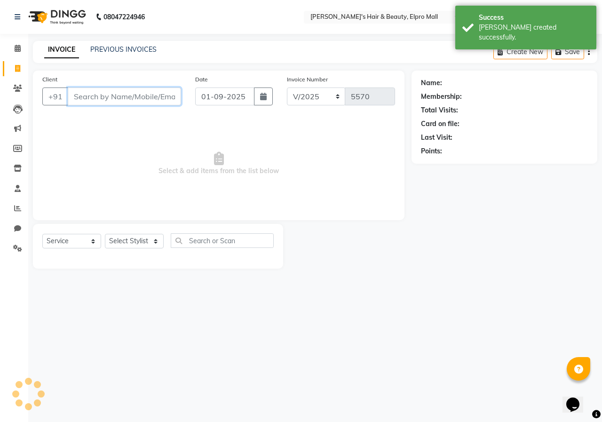
click at [162, 102] on input "Client" at bounding box center [124, 96] width 113 height 18
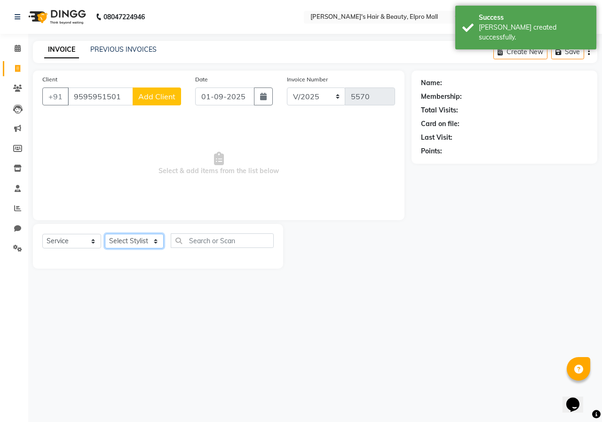
click at [145, 243] on select "Select Stylist ANUSHKA GAURI [PERSON_NAME] [PERSON_NAME] [PERSON_NAME] Rahul [P…" at bounding box center [134, 241] width 59 height 15
click at [105, 234] on select "Select Stylist ANUSHKA GAURI [PERSON_NAME] [PERSON_NAME] [PERSON_NAME] Rahul [P…" at bounding box center [134, 241] width 59 height 15
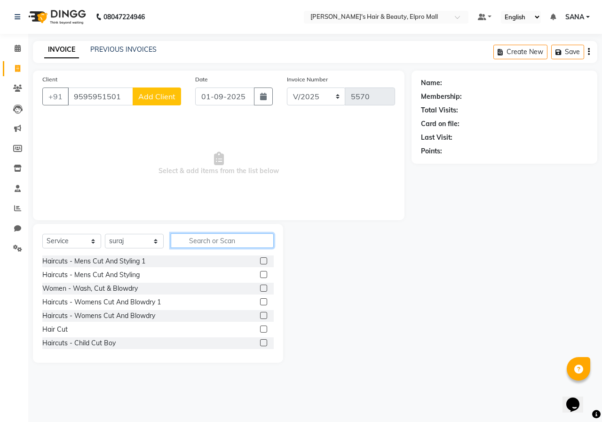
click at [228, 246] on input "text" at bounding box center [222, 240] width 103 height 15
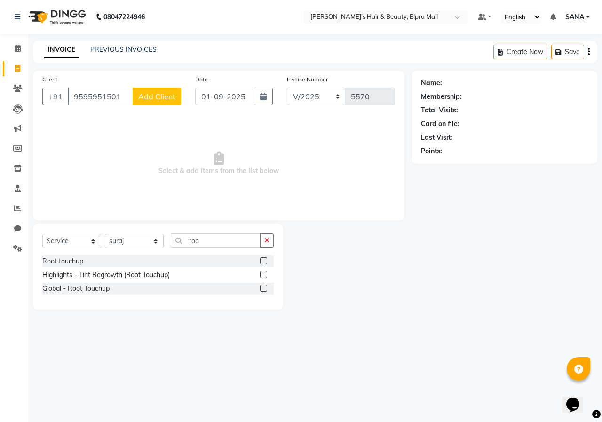
click at [261, 261] on label at bounding box center [263, 260] width 7 height 7
click at [261, 261] on input "checkbox" at bounding box center [263, 261] width 6 height 6
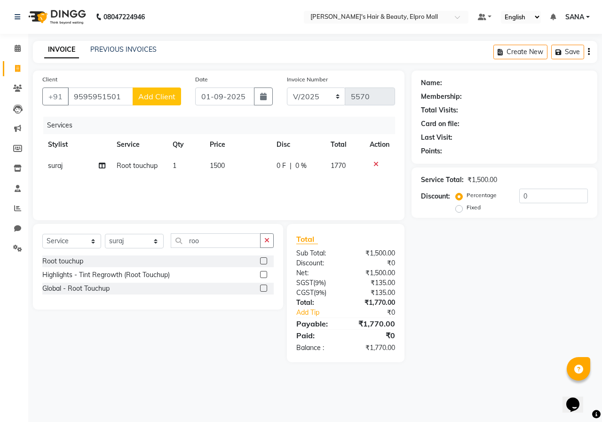
click at [158, 81] on div "Client [PHONE_NUMBER] Add Client" at bounding box center [111, 93] width 153 height 39
click at [160, 91] on button "Add Client" at bounding box center [157, 96] width 48 height 18
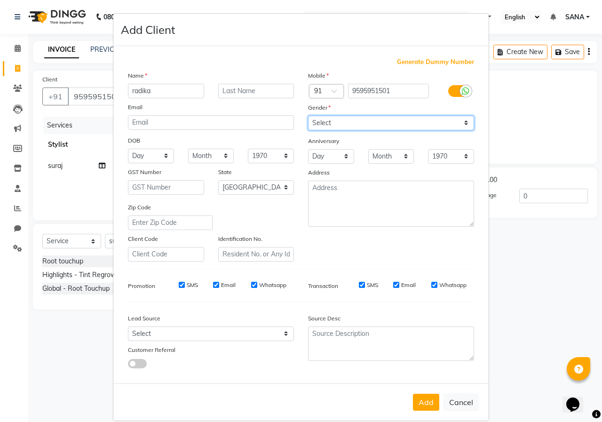
drag, startPoint x: 375, startPoint y: 120, endPoint x: 371, endPoint y: 127, distance: 8.5
click at [375, 120] on select "Select [DEMOGRAPHIC_DATA] [DEMOGRAPHIC_DATA] Other Prefer Not To Say" at bounding box center [391, 123] width 166 height 15
click at [308, 116] on select "Select [DEMOGRAPHIC_DATA] [DEMOGRAPHIC_DATA] Other Prefer Not To Say" at bounding box center [391, 123] width 166 height 15
click at [427, 395] on button "Add" at bounding box center [426, 402] width 26 height 17
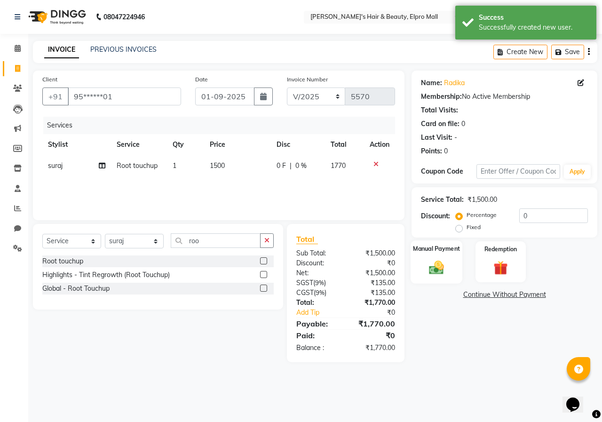
click at [457, 273] on div "Manual Payment" at bounding box center [437, 261] width 52 height 43
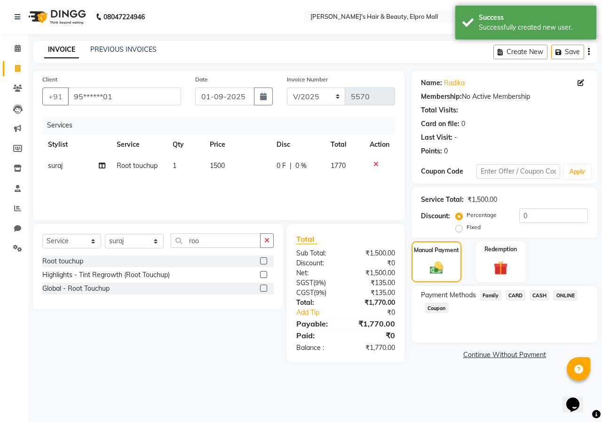
click at [564, 288] on div "Payment Methods Family CARD CASH ONLINE Coupon" at bounding box center [505, 314] width 186 height 56
drag, startPoint x: 562, startPoint y: 292, endPoint x: 554, endPoint y: 311, distance: 20.7
click at [562, 294] on span "ONLINE" at bounding box center [565, 295] width 24 height 11
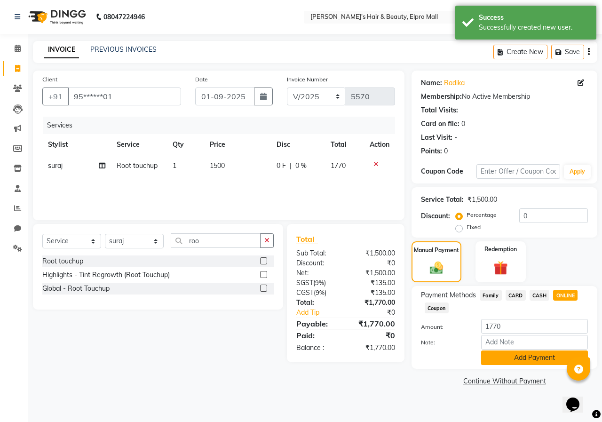
click at [522, 359] on button "Add Payment" at bounding box center [534, 357] width 107 height 15
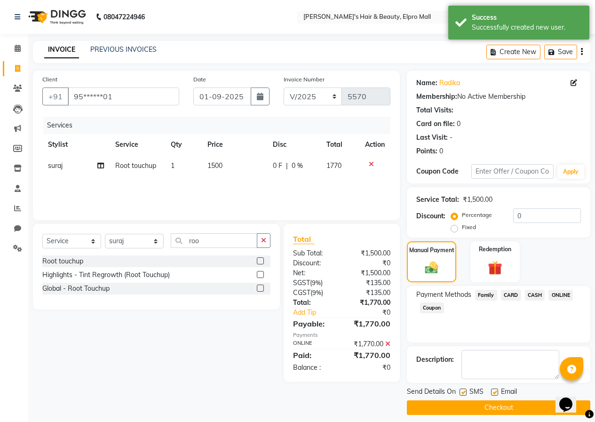
click at [499, 412] on button "Checkout" at bounding box center [498, 407] width 183 height 15
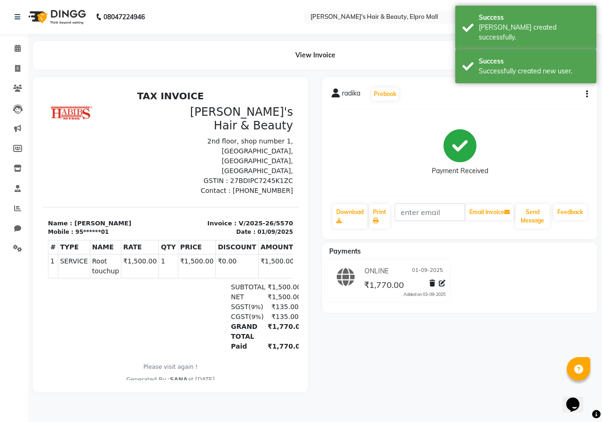
drag, startPoint x: 16, startPoint y: 77, endPoint x: 101, endPoint y: 8, distance: 109.4
click at [16, 77] on li "Invoice" at bounding box center [14, 69] width 28 height 20
drag, startPoint x: 22, startPoint y: 67, endPoint x: 30, endPoint y: 66, distance: 7.6
click at [22, 67] on span at bounding box center [17, 69] width 16 height 11
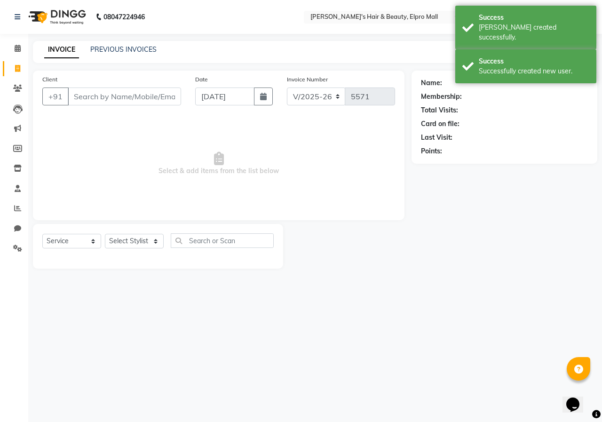
click at [267, 106] on div "Date [DATE]" at bounding box center [234, 93] width 92 height 39
drag, startPoint x: 267, startPoint y: 104, endPoint x: 262, endPoint y: 115, distance: 12.2
click at [266, 111] on div "Date [DATE]" at bounding box center [234, 93] width 92 height 39
click at [261, 103] on button "button" at bounding box center [263, 96] width 19 height 18
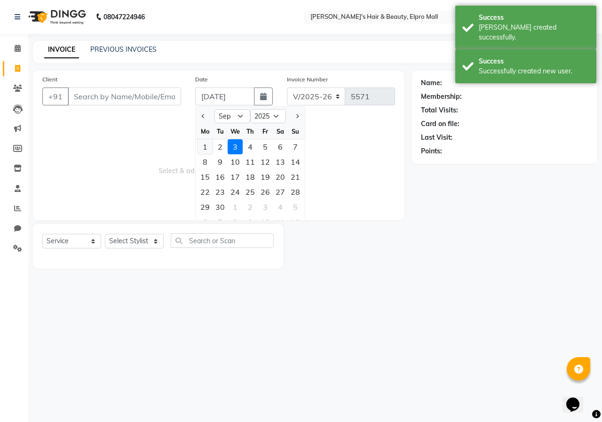
click at [205, 144] on div "1" at bounding box center [205, 146] width 15 height 15
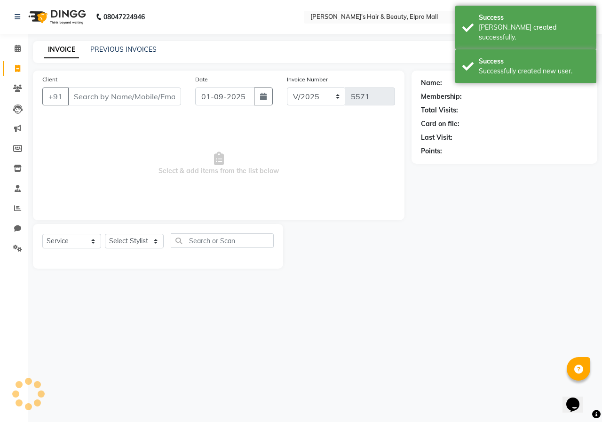
drag, startPoint x: 124, startPoint y: 70, endPoint x: 127, endPoint y: 85, distance: 15.8
click at [123, 72] on main "INVOICE PREVIOUS INVOICES Create New Save Client +91 Date [DATE] Invoice Number…" at bounding box center [315, 162] width 574 height 242
click at [127, 86] on div "Client +91" at bounding box center [111, 93] width 153 height 39
click at [127, 91] on input "Client" at bounding box center [124, 96] width 113 height 18
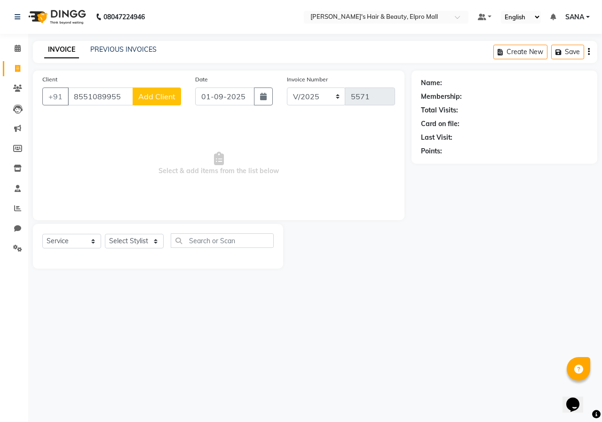
click at [151, 93] on span "Add Client" at bounding box center [156, 96] width 37 height 9
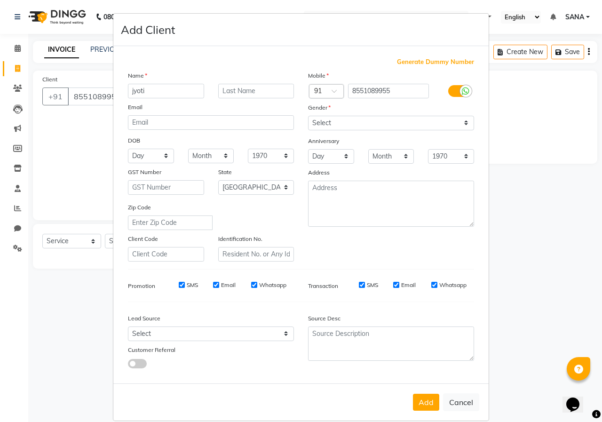
click at [346, 131] on div "Mobile Country Code × 91 8551089955 Gender Select [DEMOGRAPHIC_DATA] [DEMOGRAPH…" at bounding box center [391, 166] width 180 height 191
drag, startPoint x: 346, startPoint y: 123, endPoint x: 346, endPoint y: 130, distance: 7.1
click at [346, 123] on select "Select [DEMOGRAPHIC_DATA] [DEMOGRAPHIC_DATA] Other Prefer Not To Say" at bounding box center [391, 123] width 166 height 15
click at [308, 116] on select "Select [DEMOGRAPHIC_DATA] [DEMOGRAPHIC_DATA] Other Prefer Not To Say" at bounding box center [391, 123] width 166 height 15
click at [414, 400] on button "Add" at bounding box center [426, 402] width 26 height 17
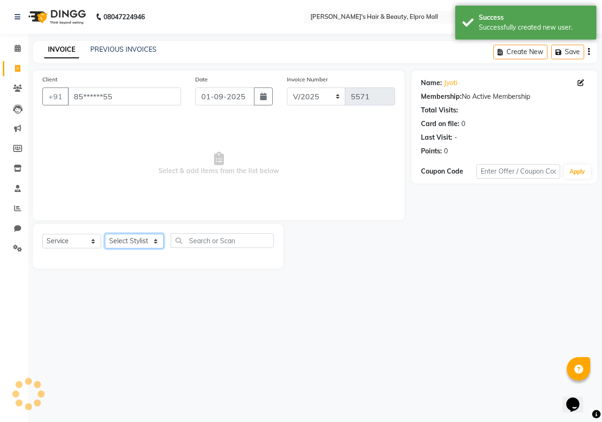
click at [134, 238] on select "Select Stylist ANUSHKA GAURI [PERSON_NAME] [PERSON_NAME] [PERSON_NAME] Rahul [P…" at bounding box center [134, 241] width 59 height 15
click at [105, 234] on select "Select Stylist ANUSHKA GAURI [PERSON_NAME] [PERSON_NAME] [PERSON_NAME] Rahul [P…" at bounding box center [134, 241] width 59 height 15
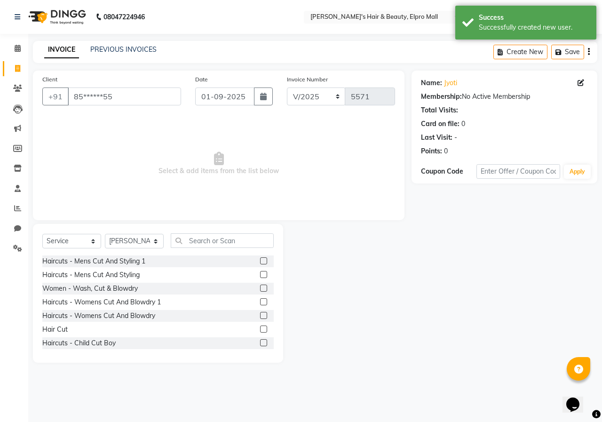
click at [260, 328] on label at bounding box center [263, 329] width 7 height 7
click at [260, 328] on input "checkbox" at bounding box center [263, 329] width 6 height 6
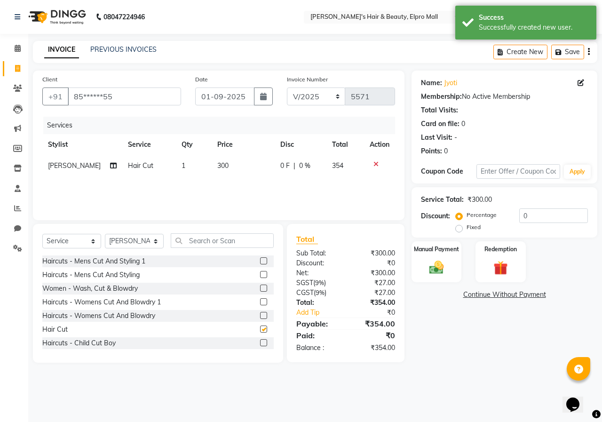
click at [435, 285] on div "Name: Jyoti Membership: No Active Membership Total Visits: Card on file: 0 Last…" at bounding box center [508, 217] width 193 height 292
click at [440, 276] on img at bounding box center [436, 267] width 24 height 17
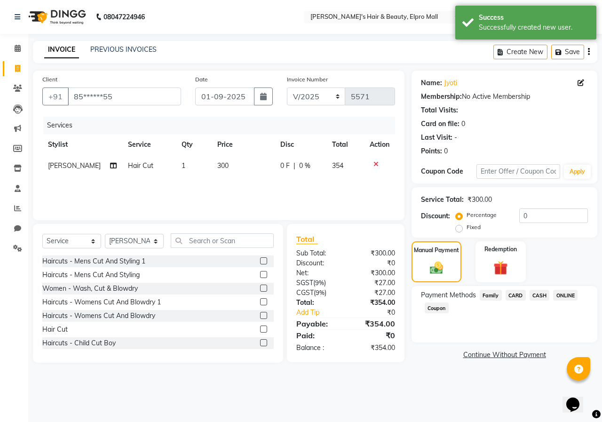
click at [561, 292] on span "ONLINE" at bounding box center [565, 295] width 24 height 11
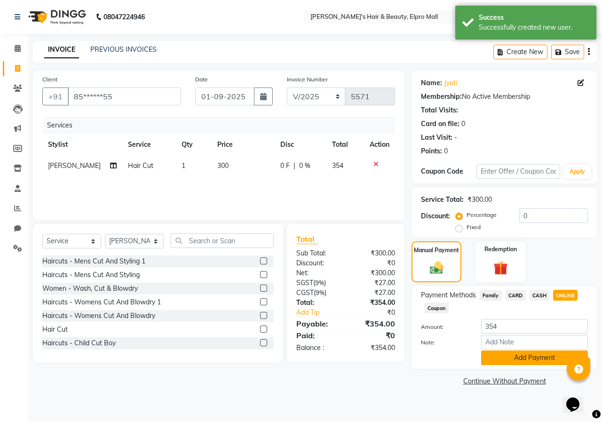
click at [525, 353] on button "Add Payment" at bounding box center [534, 357] width 107 height 15
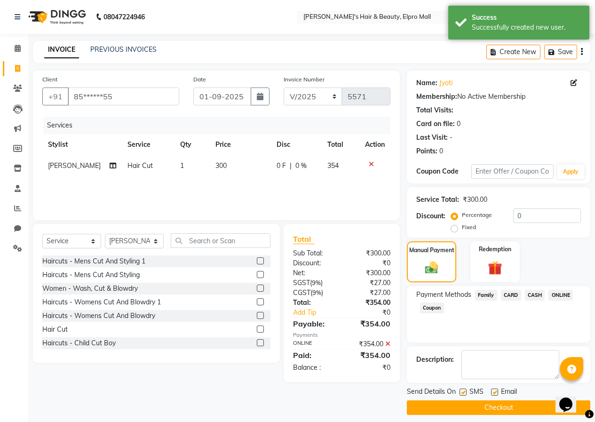
click at [516, 399] on div "Send Details On SMS Email Checkout" at bounding box center [498, 401] width 183 height 28
click at [505, 416] on main "INVOICE PREVIOUS INVOICES Create New Save Client +91 85******55 Date [DATE] Inv…" at bounding box center [311, 235] width 567 height 388
click at [504, 409] on button "Checkout" at bounding box center [498, 407] width 183 height 15
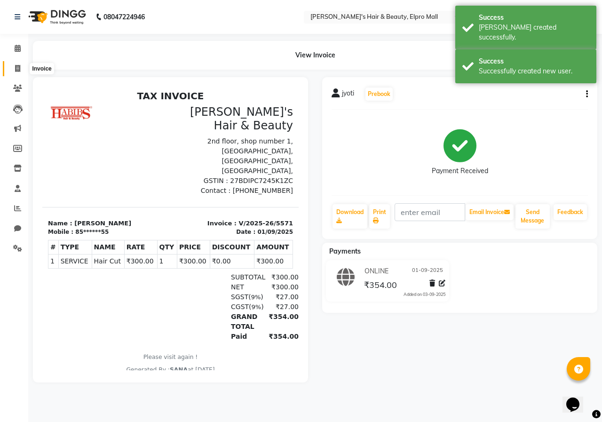
click at [13, 69] on span at bounding box center [17, 69] width 16 height 11
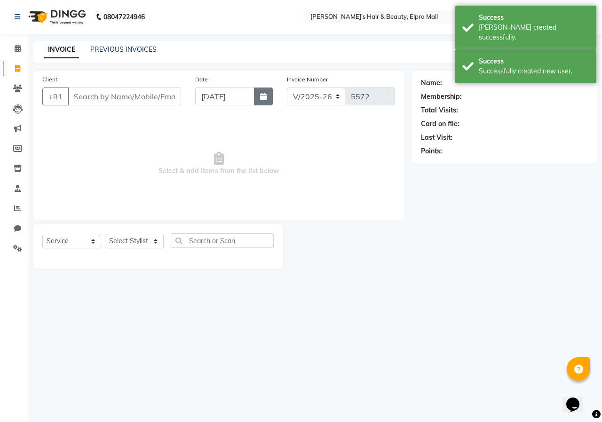
click at [267, 103] on button "button" at bounding box center [263, 96] width 19 height 18
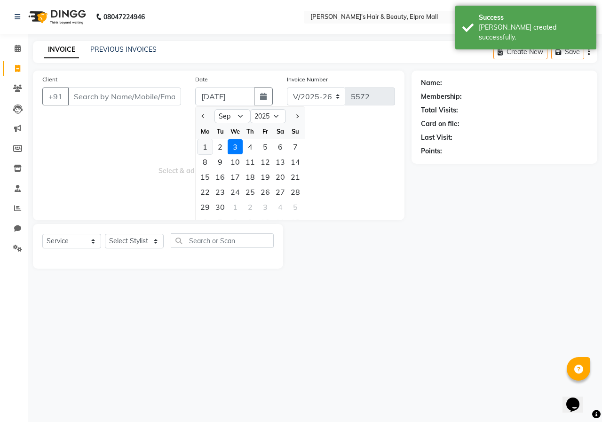
click at [202, 147] on div "1" at bounding box center [205, 146] width 15 height 15
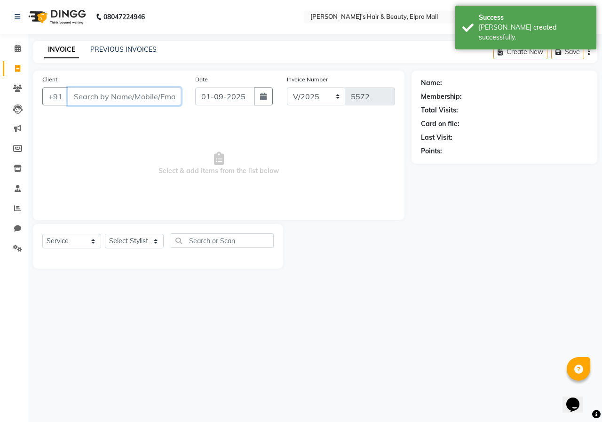
drag, startPoint x: 138, startPoint y: 103, endPoint x: 146, endPoint y: 97, distance: 9.1
click at [138, 102] on input "Client" at bounding box center [124, 96] width 113 height 18
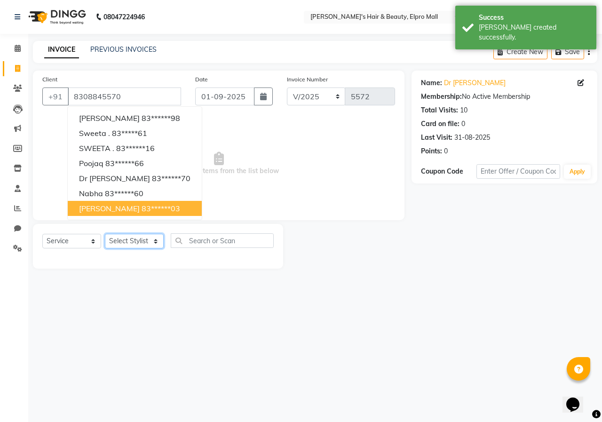
click at [143, 244] on select "Select Stylist ANUSHKA GAURI [PERSON_NAME] [PERSON_NAME] [PERSON_NAME] Rahul [P…" at bounding box center [134, 241] width 59 height 15
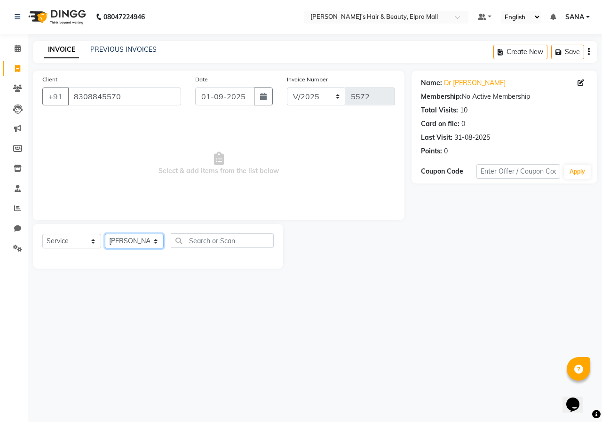
click at [105, 234] on select "Select Stylist ANUSHKA GAURI [PERSON_NAME] [PERSON_NAME] [PERSON_NAME] Rahul [P…" at bounding box center [134, 241] width 59 height 15
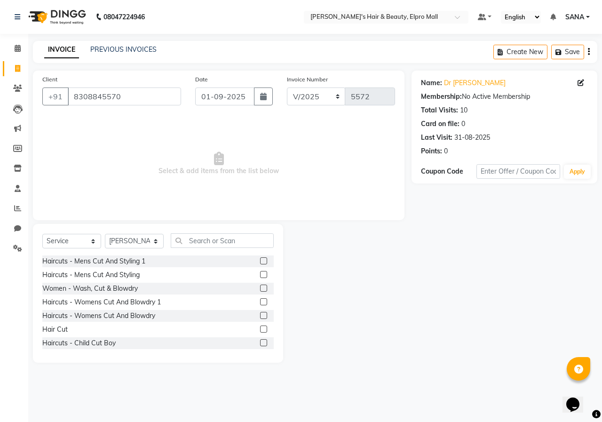
click at [260, 289] on label at bounding box center [263, 288] width 7 height 7
click at [260, 289] on input "checkbox" at bounding box center [263, 289] width 6 height 6
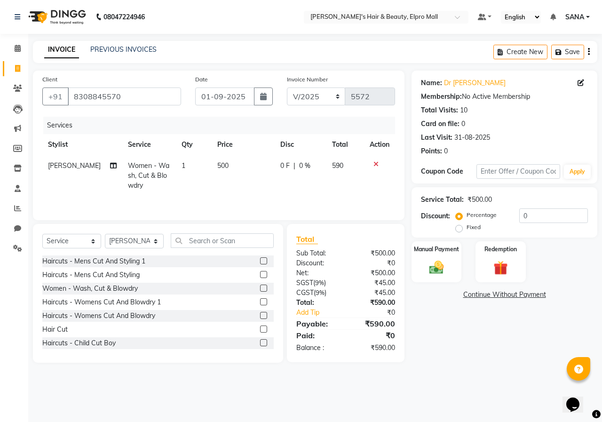
click at [377, 163] on icon at bounding box center [375, 164] width 5 height 7
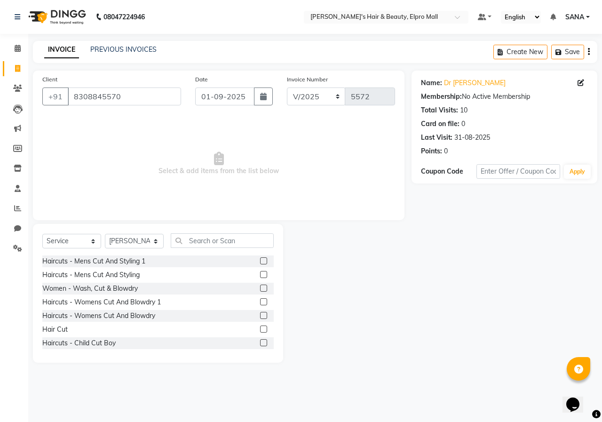
drag, startPoint x: 258, startPoint y: 316, endPoint x: 478, endPoint y: 355, distance: 223.6
click at [260, 316] on label at bounding box center [263, 315] width 7 height 7
click at [260, 316] on input "checkbox" at bounding box center [263, 316] width 6 height 6
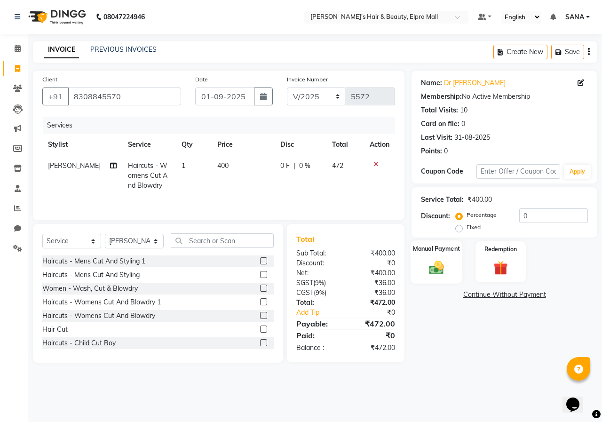
click at [450, 267] on div "Manual Payment" at bounding box center [437, 261] width 52 height 43
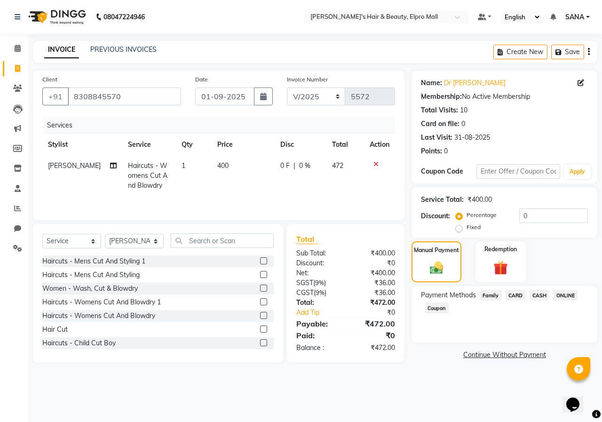
click at [571, 295] on span "ONLINE" at bounding box center [565, 295] width 24 height 11
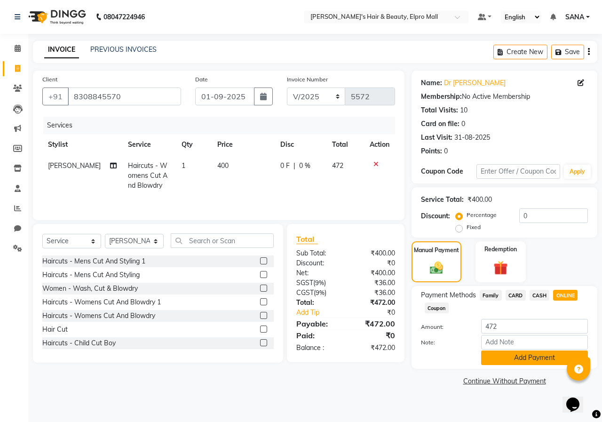
click at [518, 358] on button "Add Payment" at bounding box center [534, 357] width 107 height 15
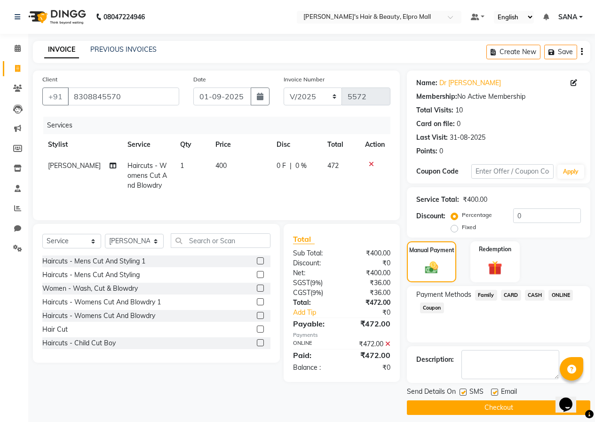
click at [472, 406] on button "Checkout" at bounding box center [498, 407] width 183 height 15
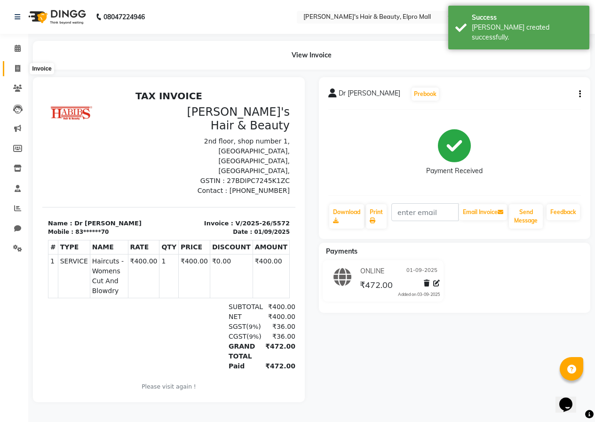
click at [17, 64] on span at bounding box center [17, 69] width 16 height 11
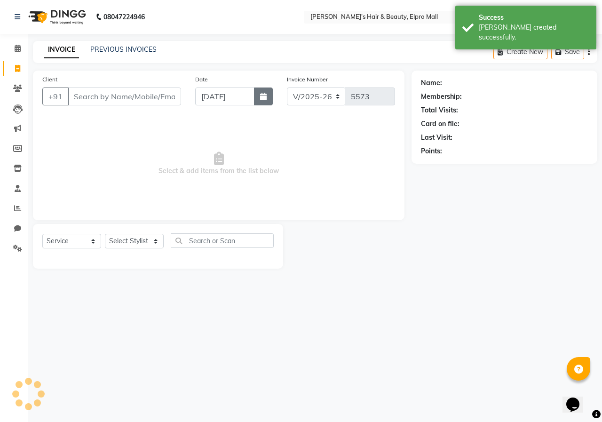
click at [266, 103] on button "button" at bounding box center [263, 96] width 19 height 18
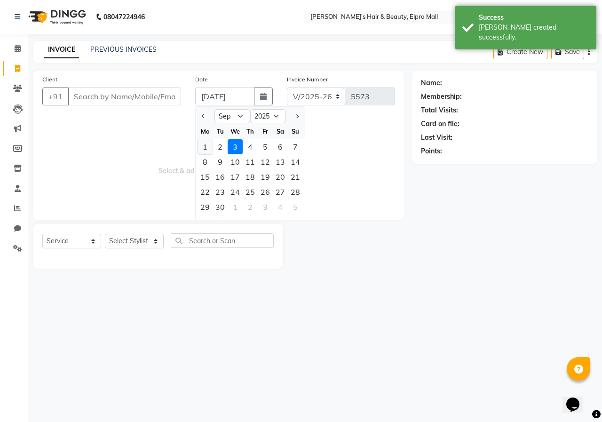
click at [206, 151] on div "1" at bounding box center [205, 146] width 15 height 15
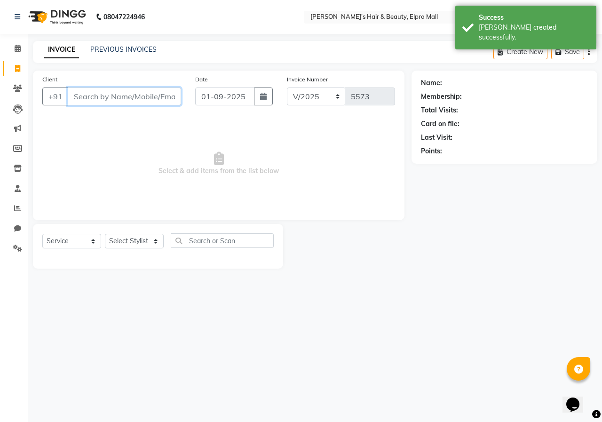
click at [143, 98] on input "Client" at bounding box center [124, 96] width 113 height 18
click at [143, 98] on span "Add Client" at bounding box center [156, 96] width 37 height 9
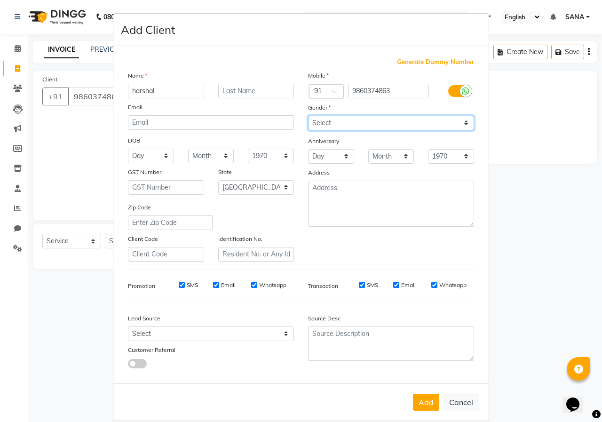
click at [334, 127] on select "Select [DEMOGRAPHIC_DATA] [DEMOGRAPHIC_DATA] Other Prefer Not To Say" at bounding box center [391, 123] width 166 height 15
click at [308, 116] on select "Select [DEMOGRAPHIC_DATA] [DEMOGRAPHIC_DATA] Other Prefer Not To Say" at bounding box center [391, 123] width 166 height 15
click at [421, 401] on button "Add" at bounding box center [426, 402] width 26 height 17
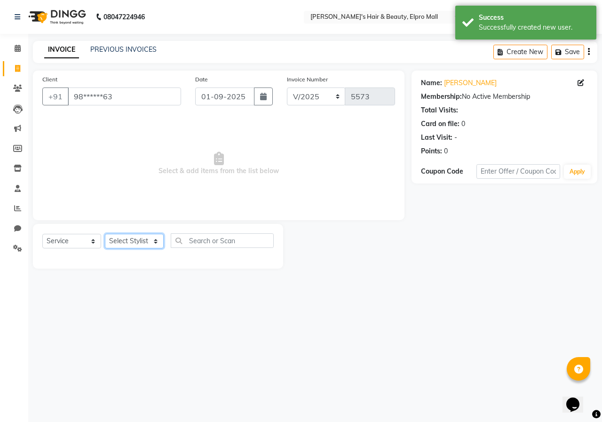
click at [151, 243] on select "Select Stylist ANUSHKA GAURI [PERSON_NAME] [PERSON_NAME] [PERSON_NAME] Rahul [P…" at bounding box center [134, 241] width 59 height 15
click at [105, 234] on select "Select Stylist ANUSHKA GAURI [PERSON_NAME] [PERSON_NAME] [PERSON_NAME] Rahul [P…" at bounding box center [134, 241] width 59 height 15
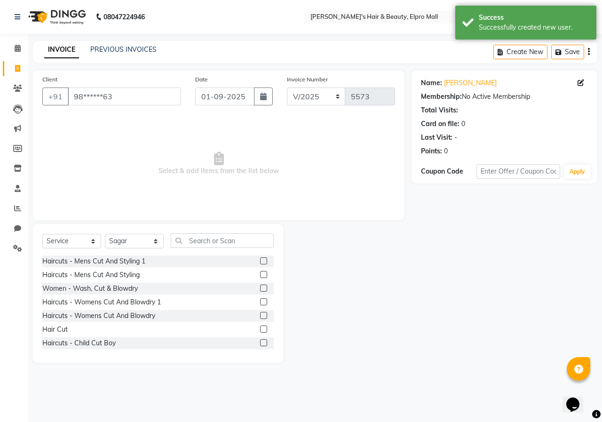
click at [260, 301] on label at bounding box center [263, 301] width 7 height 7
click at [260, 301] on input "checkbox" at bounding box center [263, 302] width 6 height 6
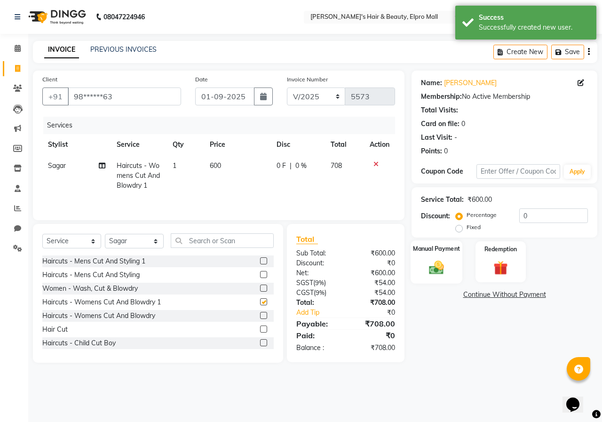
click at [425, 271] on img at bounding box center [436, 267] width 24 height 17
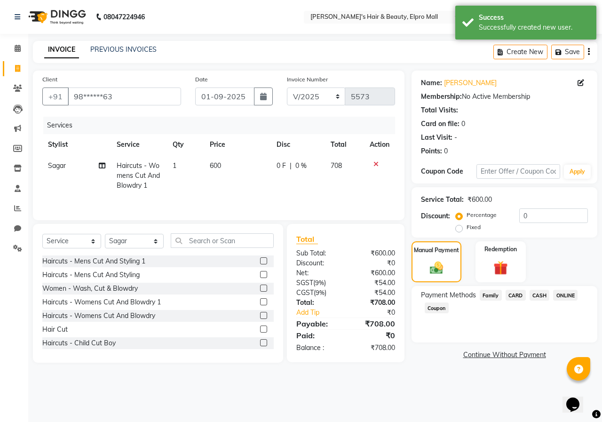
click at [512, 293] on span "CARD" at bounding box center [516, 295] width 20 height 11
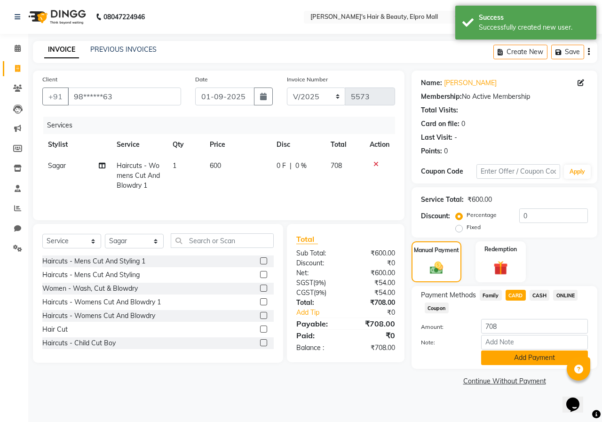
click at [496, 352] on button "Add Payment" at bounding box center [534, 357] width 107 height 15
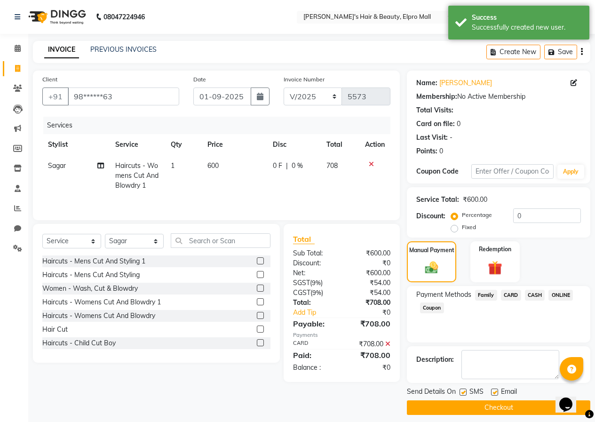
click at [480, 405] on button "Checkout" at bounding box center [498, 407] width 183 height 15
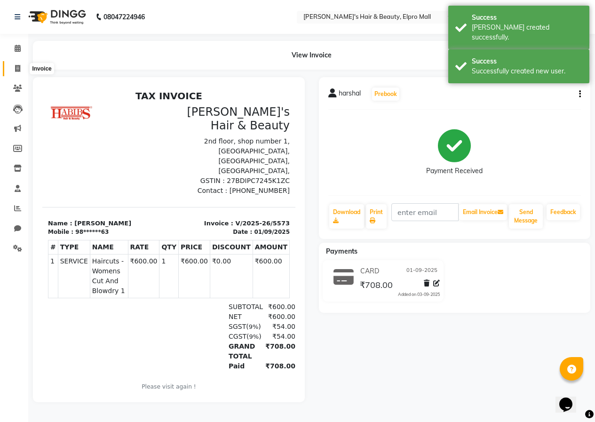
click at [17, 71] on icon at bounding box center [17, 68] width 5 height 7
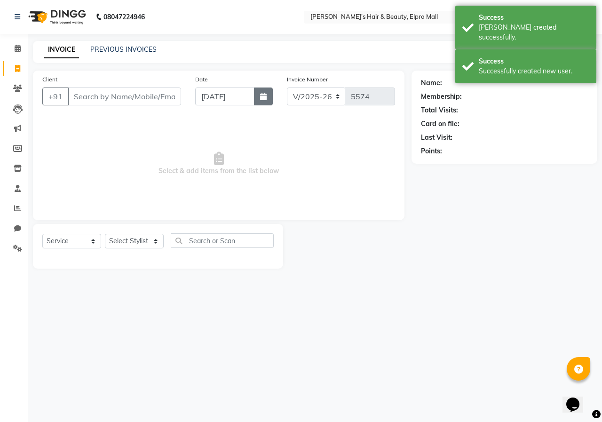
click at [268, 100] on button "button" at bounding box center [263, 96] width 19 height 18
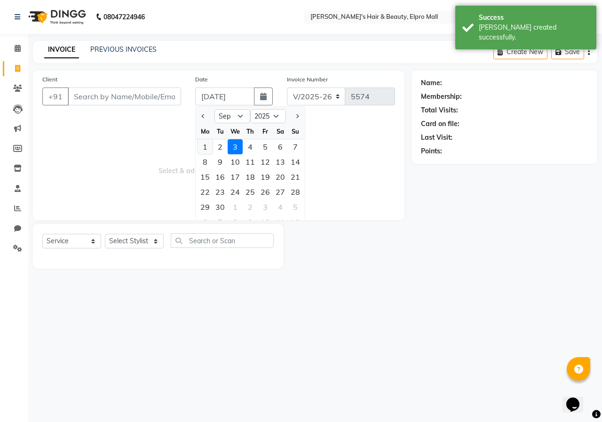
click at [206, 147] on div "1" at bounding box center [205, 146] width 15 height 15
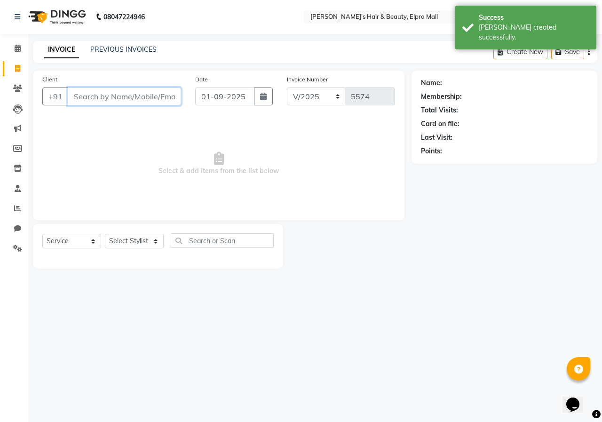
click at [168, 101] on input "Client" at bounding box center [124, 96] width 113 height 18
click at [168, 101] on span "Add Client" at bounding box center [156, 96] width 37 height 9
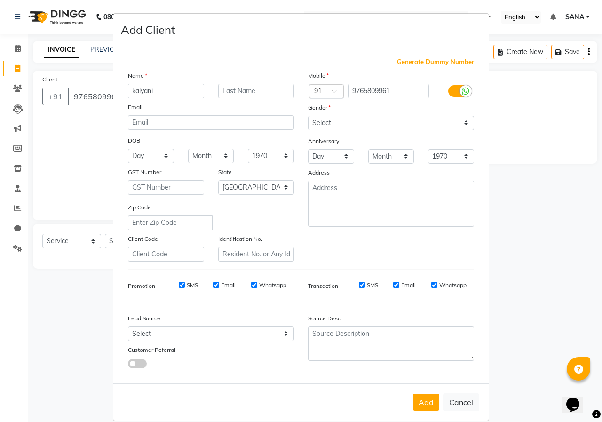
click at [331, 131] on div "Mobile Country Code × 91 9765809961 Gender Select [DEMOGRAPHIC_DATA] [DEMOGRAPH…" at bounding box center [391, 166] width 180 height 191
click at [318, 105] on label "Gender" at bounding box center [319, 107] width 23 height 8
drag, startPoint x: 322, startPoint y: 120, endPoint x: 324, endPoint y: 128, distance: 8.1
click at [322, 120] on select "Select [DEMOGRAPHIC_DATA] [DEMOGRAPHIC_DATA] Other Prefer Not To Say" at bounding box center [391, 123] width 166 height 15
click at [308, 116] on select "Select [DEMOGRAPHIC_DATA] [DEMOGRAPHIC_DATA] Other Prefer Not To Say" at bounding box center [391, 123] width 166 height 15
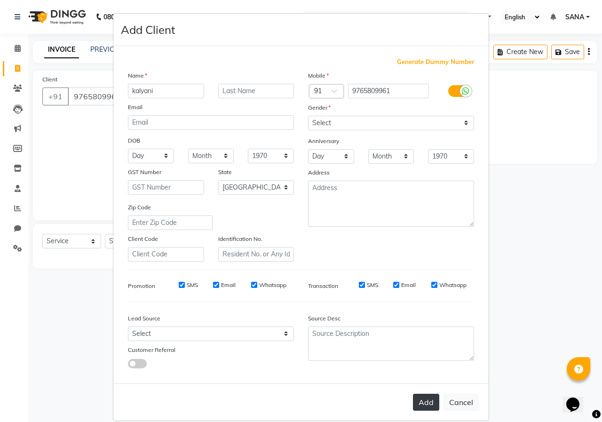
click at [427, 401] on button "Add" at bounding box center [426, 402] width 26 height 17
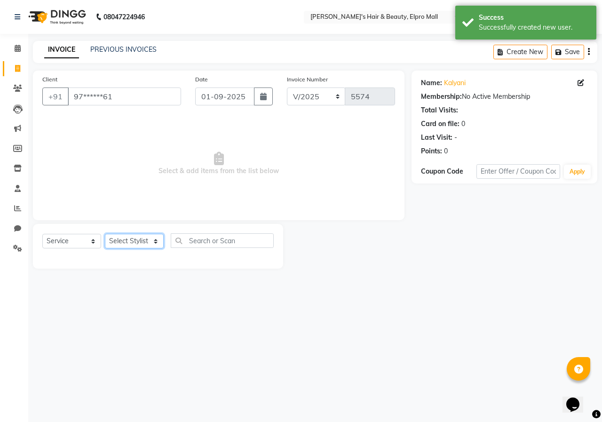
click at [134, 238] on select "Select Stylist ANUSHKA GAURI [PERSON_NAME] [PERSON_NAME] [PERSON_NAME] Rahul [P…" at bounding box center [134, 241] width 59 height 15
click at [105, 234] on select "Select Stylist ANUSHKA GAURI [PERSON_NAME] [PERSON_NAME] [PERSON_NAME] Rahul [P…" at bounding box center [134, 241] width 59 height 15
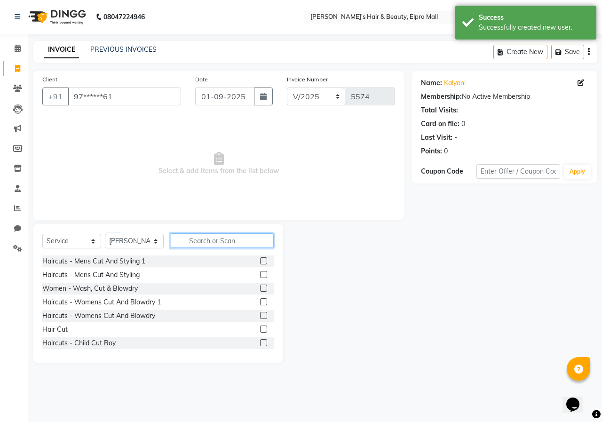
click at [244, 247] on input "text" at bounding box center [222, 240] width 103 height 15
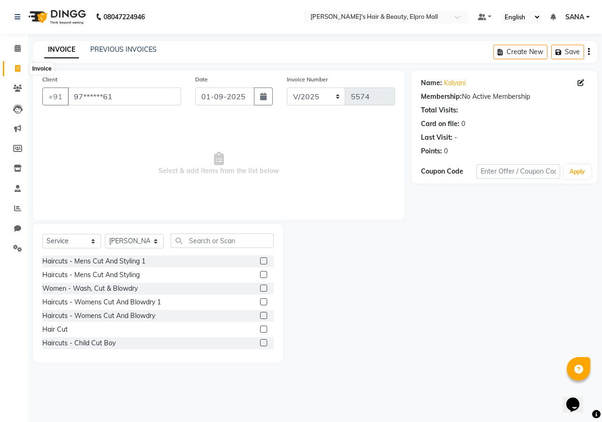
click at [19, 66] on icon at bounding box center [17, 68] width 5 height 7
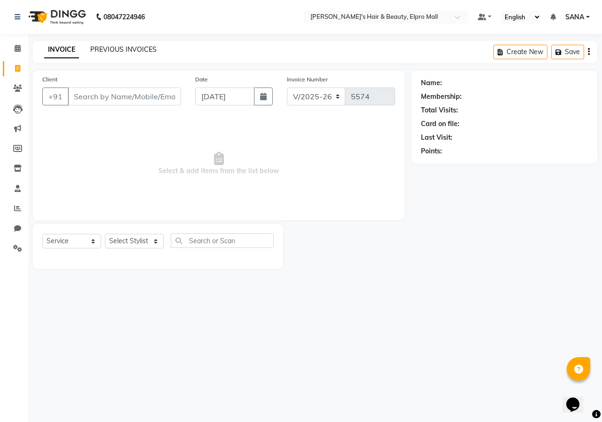
click at [136, 49] on link "PREVIOUS INVOICES" at bounding box center [123, 49] width 66 height 8
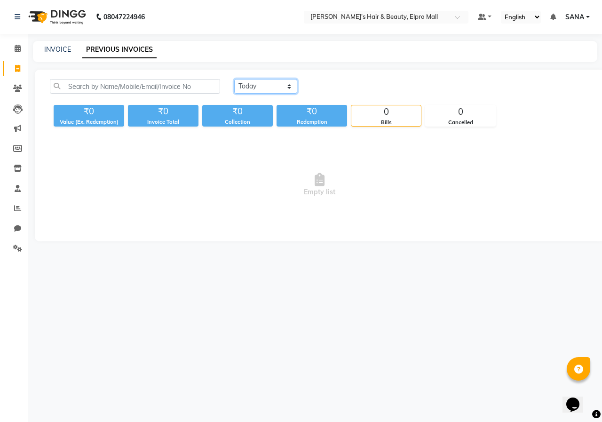
drag, startPoint x: 256, startPoint y: 82, endPoint x: 256, endPoint y: 91, distance: 9.4
click at [256, 84] on select "[DATE] [DATE] Custom Range" at bounding box center [265, 86] width 63 height 15
click at [234, 79] on select "[DATE] [DATE] Custom Range" at bounding box center [265, 86] width 63 height 15
click at [326, 90] on input "[DATE]" at bounding box center [343, 86] width 66 height 13
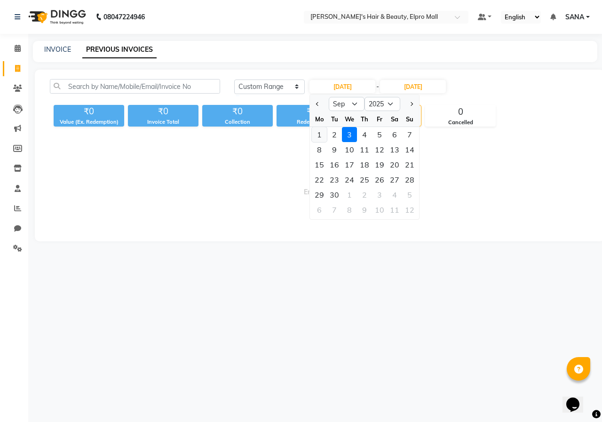
click at [323, 138] on div "1" at bounding box center [319, 134] width 15 height 15
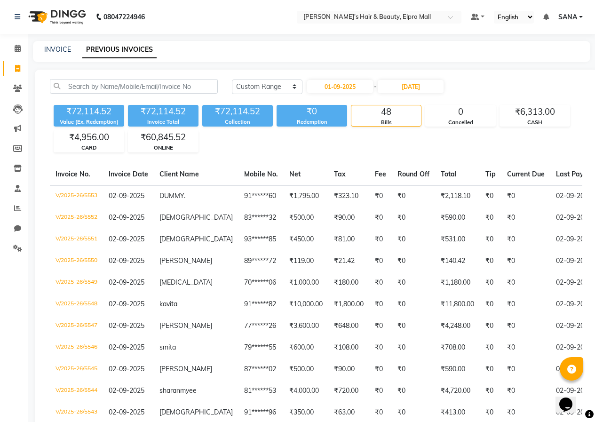
click at [414, 79] on div "[DATE] - [DATE]" at bounding box center [375, 86] width 138 height 15
click at [412, 87] on input "[DATE]" at bounding box center [411, 86] width 66 height 13
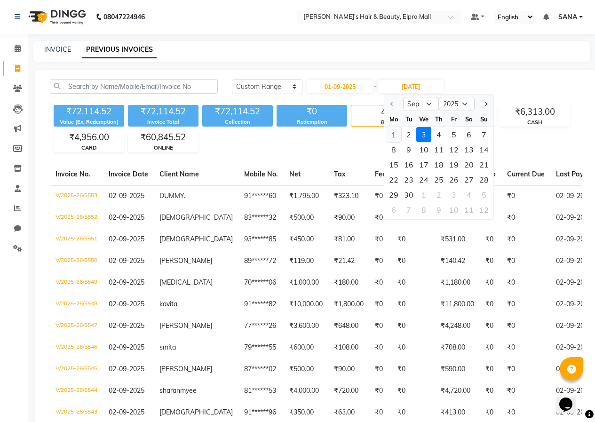
click at [398, 140] on div "1" at bounding box center [393, 134] width 15 height 15
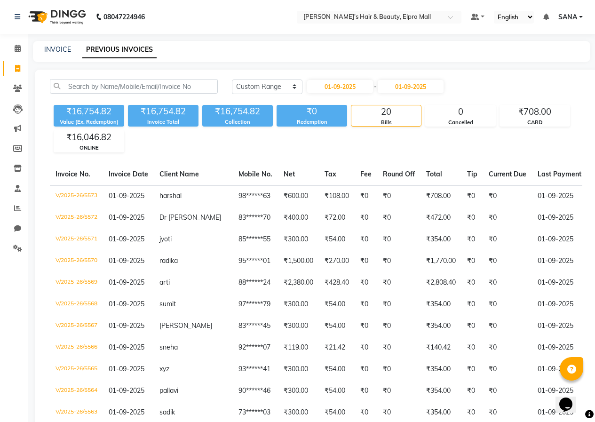
click at [47, 40] on div "08047224946 Select Location × [PERSON_NAME]'s Hair & Beauty, Elpro Mall Default…" at bounding box center [297, 334] width 595 height 669
click at [59, 52] on link "INVOICE" at bounding box center [57, 49] width 27 height 8
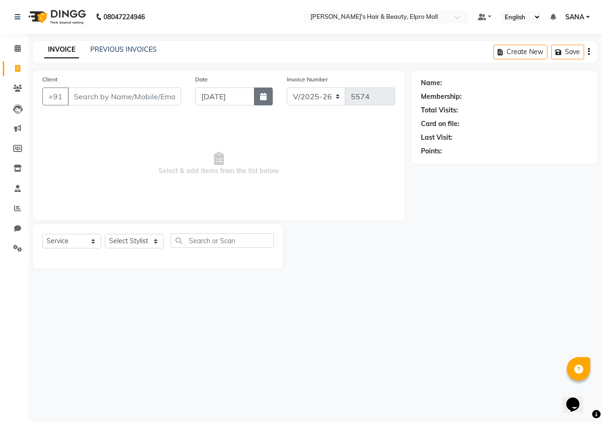
click at [258, 92] on button "button" at bounding box center [263, 96] width 19 height 18
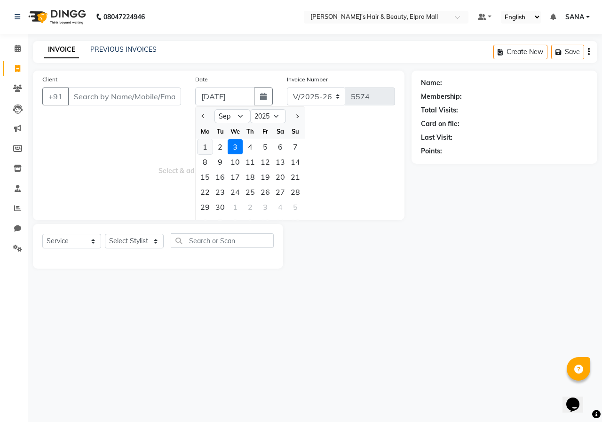
click at [210, 147] on div "1" at bounding box center [205, 146] width 15 height 15
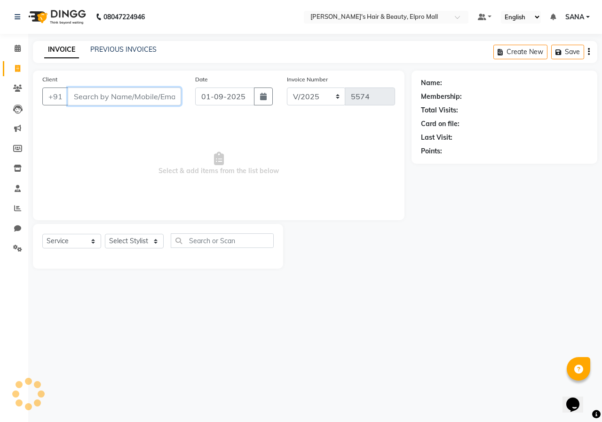
click at [167, 95] on input "Client" at bounding box center [124, 96] width 113 height 18
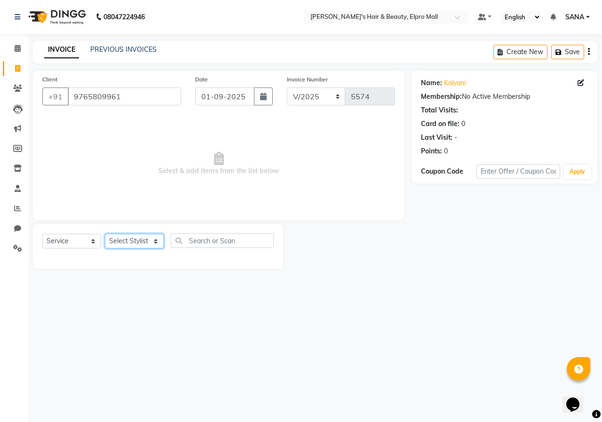
click at [148, 240] on select "Select Stylist ANUSHKA GAURI [PERSON_NAME] [PERSON_NAME] [PERSON_NAME] Rahul [P…" at bounding box center [134, 241] width 59 height 15
click at [105, 234] on select "Select Stylist ANUSHKA GAURI [PERSON_NAME] [PERSON_NAME] [PERSON_NAME] Rahul [P…" at bounding box center [134, 241] width 59 height 15
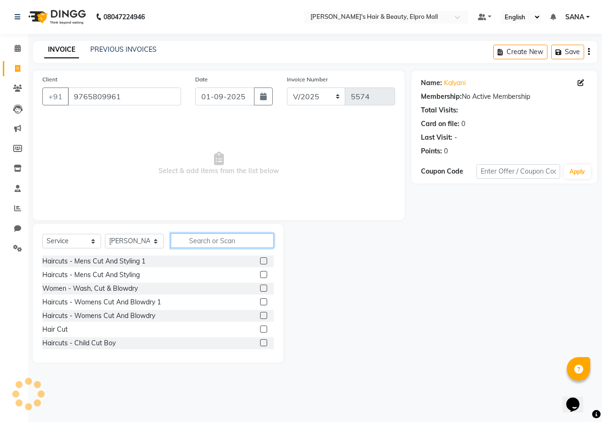
click at [227, 242] on input "text" at bounding box center [222, 240] width 103 height 15
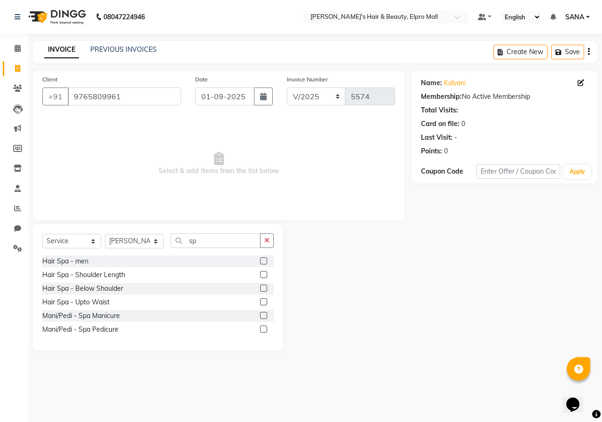
click at [265, 277] on label at bounding box center [263, 274] width 7 height 7
click at [265, 277] on input "checkbox" at bounding box center [263, 275] width 6 height 6
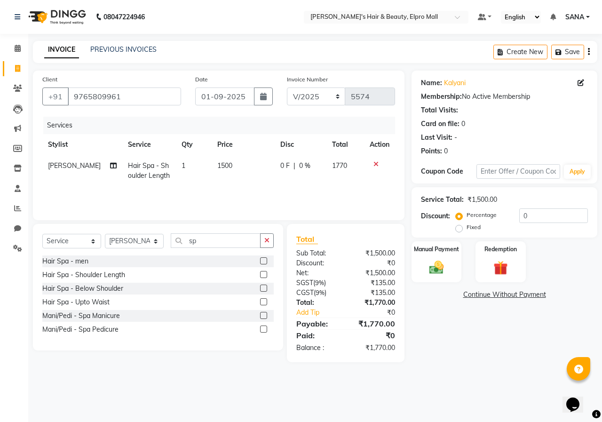
click at [247, 166] on td "1500" at bounding box center [243, 170] width 63 height 31
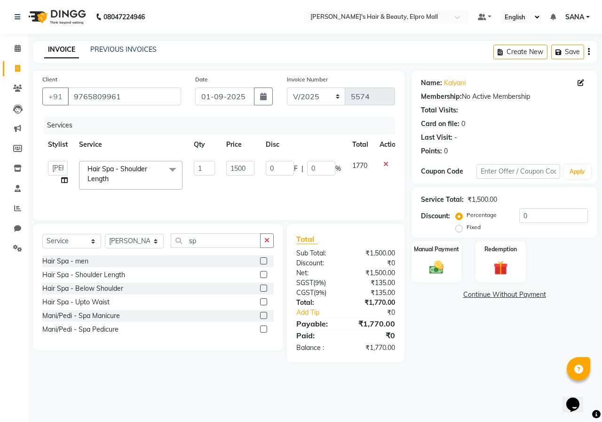
click at [247, 166] on input "1500" at bounding box center [240, 168] width 28 height 15
click at [265, 273] on label at bounding box center [263, 274] width 7 height 7
click at [265, 273] on input "checkbox" at bounding box center [263, 275] width 6 height 6
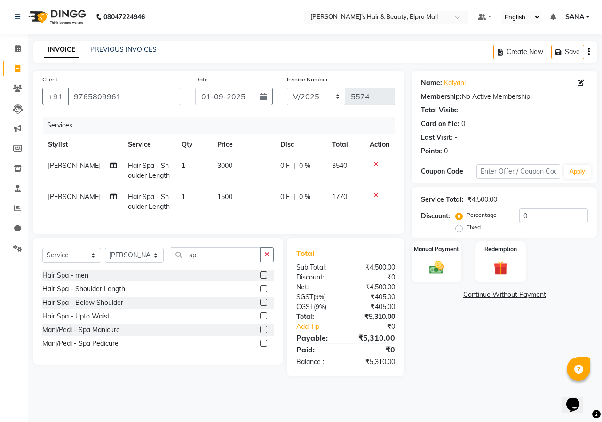
click at [247, 196] on td "1500" at bounding box center [243, 201] width 63 height 31
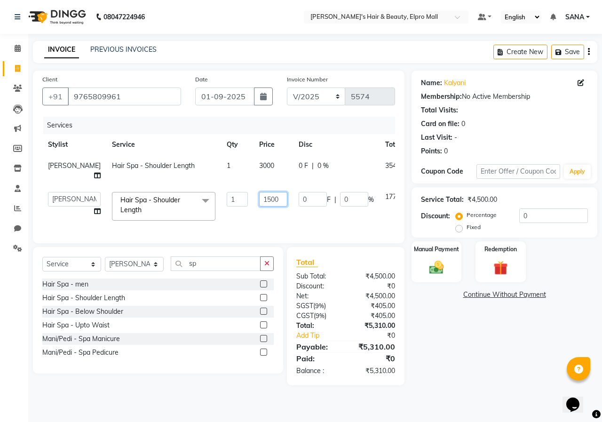
click at [259, 199] on input "1500" at bounding box center [273, 199] width 28 height 15
click at [429, 293] on link "Continue Without Payment" at bounding box center [504, 295] width 182 height 10
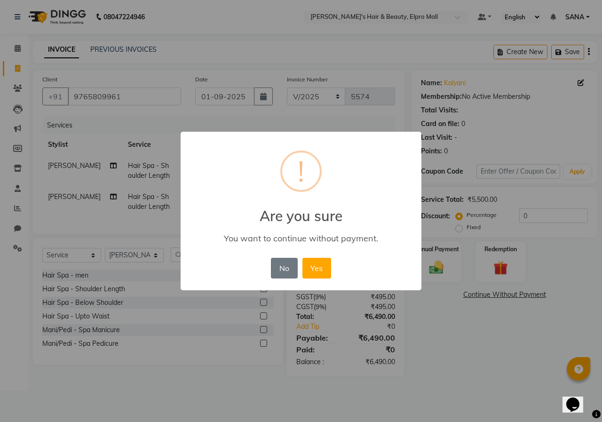
drag, startPoint x: 279, startPoint y: 271, endPoint x: 447, endPoint y: 331, distance: 178.4
click at [280, 271] on button "No" at bounding box center [284, 268] width 26 height 21
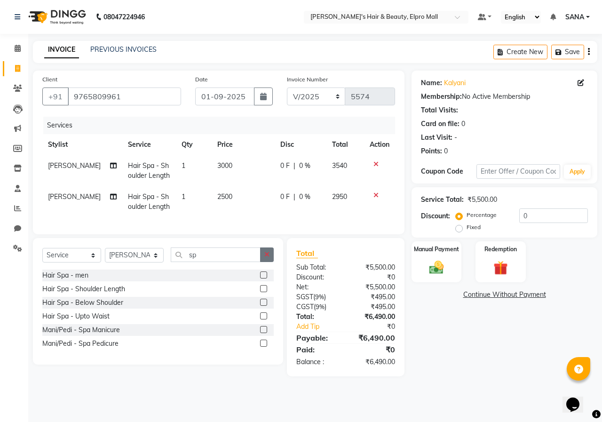
click at [266, 258] on icon "button" at bounding box center [266, 254] width 5 height 7
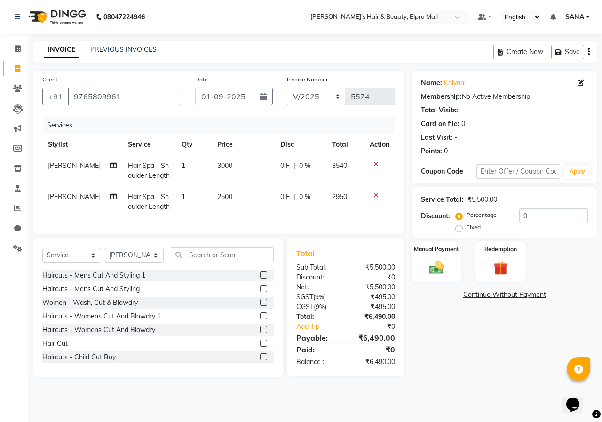
click at [260, 347] on label at bounding box center [263, 343] width 7 height 7
click at [260, 347] on input "checkbox" at bounding box center [263, 344] width 6 height 6
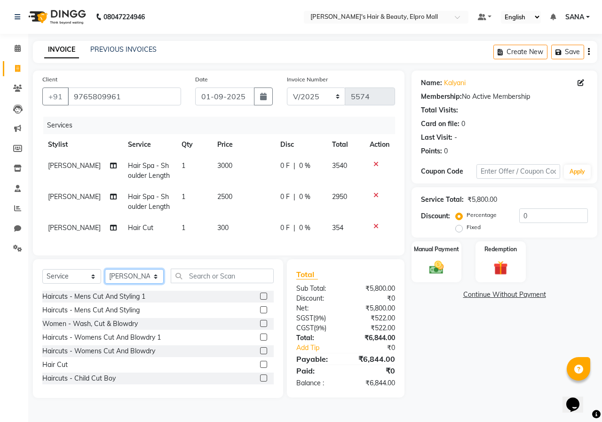
click at [159, 284] on select "Select Stylist ANUSHKA GAURI [PERSON_NAME] [PERSON_NAME] [PERSON_NAME] Rahul [P…" at bounding box center [134, 276] width 59 height 15
click at [105, 276] on select "Select Stylist ANUSHKA GAURI [PERSON_NAME] [PERSON_NAME] [PERSON_NAME] Rahul [P…" at bounding box center [134, 276] width 59 height 15
click at [222, 281] on input "text" at bounding box center [222, 276] width 103 height 15
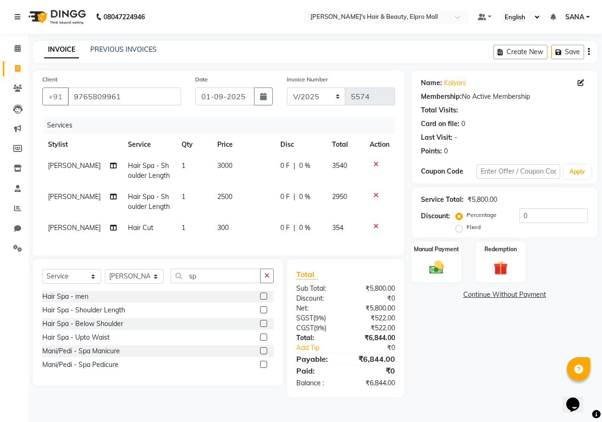
click at [266, 313] on label at bounding box center [263, 309] width 7 height 7
click at [266, 313] on input "checkbox" at bounding box center [263, 310] width 6 height 6
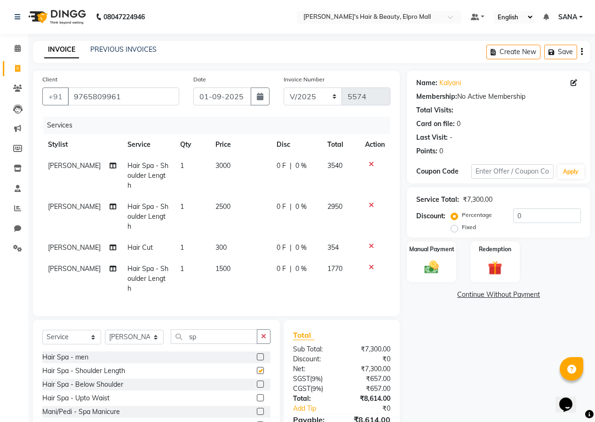
click at [240, 258] on td "1500" at bounding box center [240, 278] width 61 height 41
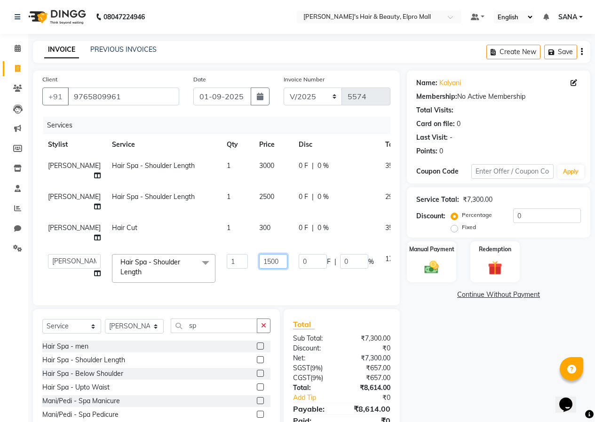
click at [259, 260] on input "1500" at bounding box center [273, 261] width 28 height 15
click at [447, 323] on div "Name: Kalyani Membership: No Active Membership Total Visits: Card on file: 0 La…" at bounding box center [502, 259] width 191 height 377
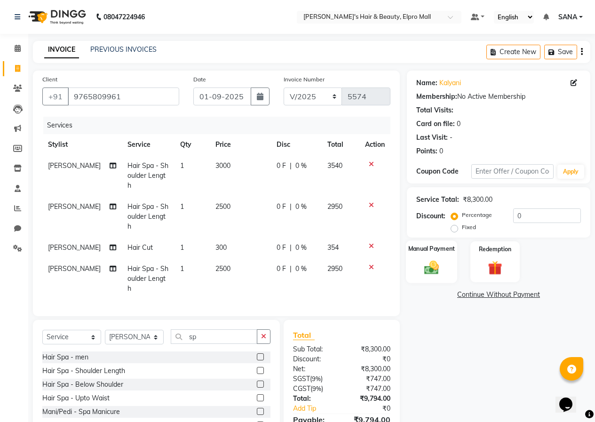
click at [429, 273] on img at bounding box center [432, 267] width 24 height 17
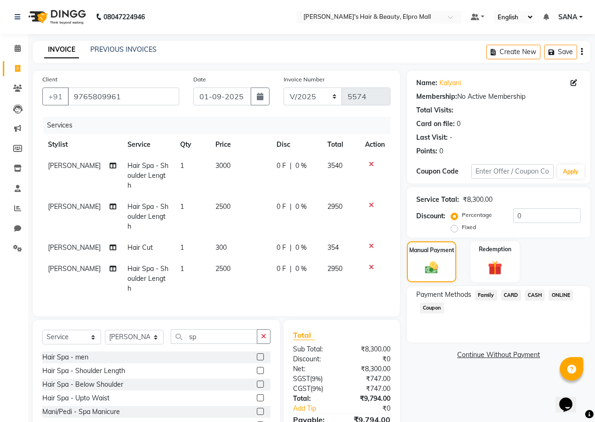
click at [561, 293] on span "ONLINE" at bounding box center [560, 295] width 24 height 11
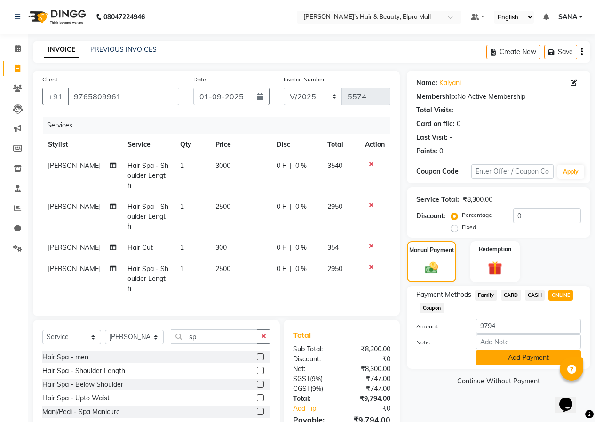
click at [515, 357] on button "Add Payment" at bounding box center [528, 357] width 105 height 15
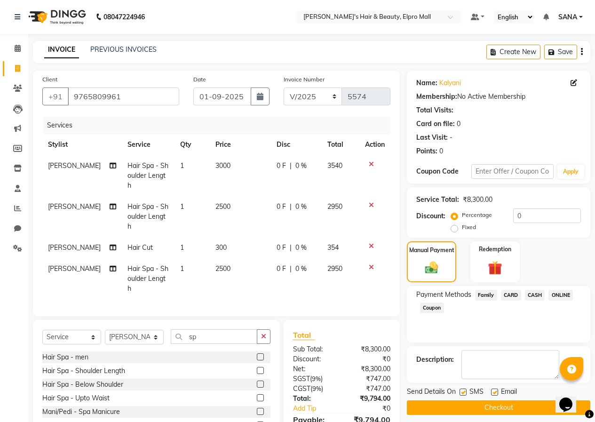
click at [479, 407] on button "Checkout" at bounding box center [498, 407] width 183 height 15
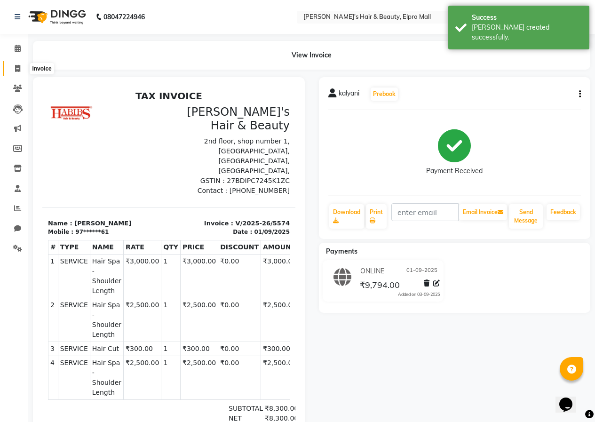
click at [12, 70] on span at bounding box center [17, 69] width 16 height 11
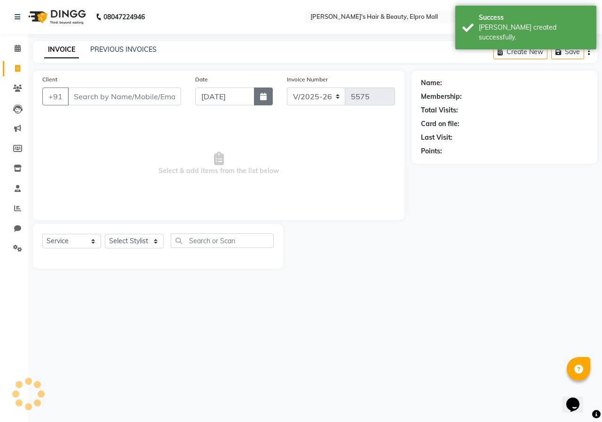
click at [256, 100] on button "button" at bounding box center [263, 96] width 19 height 18
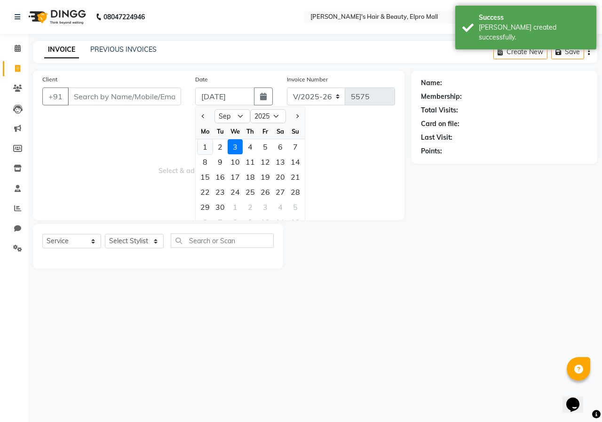
click at [211, 149] on div "1" at bounding box center [205, 146] width 15 height 15
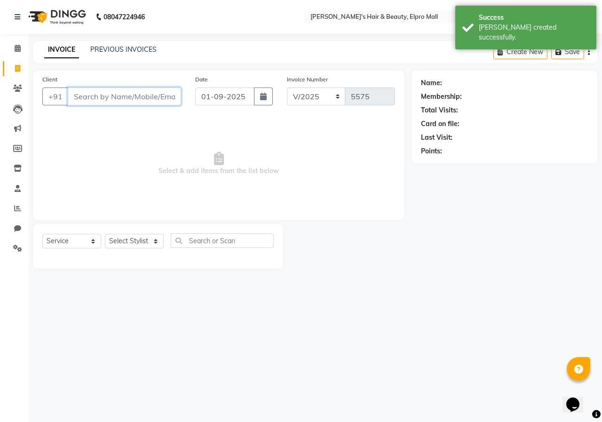
click at [171, 99] on input "Client" at bounding box center [124, 96] width 113 height 18
click at [171, 97] on span "Add Client" at bounding box center [156, 96] width 37 height 9
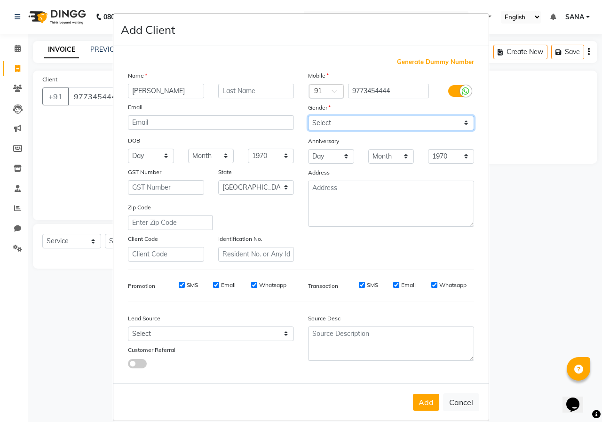
click at [340, 127] on select "Select [DEMOGRAPHIC_DATA] [DEMOGRAPHIC_DATA] Other Prefer Not To Say" at bounding box center [391, 123] width 166 height 15
click at [308, 116] on select "Select [DEMOGRAPHIC_DATA] [DEMOGRAPHIC_DATA] Other Prefer Not To Say" at bounding box center [391, 123] width 166 height 15
click at [419, 401] on button "Add" at bounding box center [426, 402] width 26 height 17
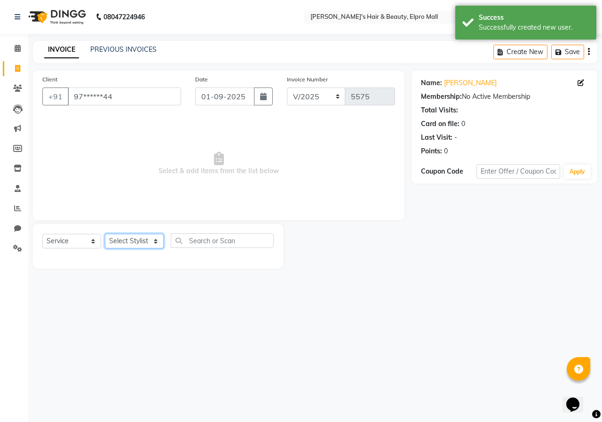
click at [156, 238] on select "Select Stylist ANUSHKA GAURI [PERSON_NAME] [PERSON_NAME] [PERSON_NAME] Rahul [P…" at bounding box center [134, 241] width 59 height 15
click at [105, 234] on select "Select Stylist ANUSHKA GAURI [PERSON_NAME] [PERSON_NAME] [PERSON_NAME] Rahul [P…" at bounding box center [134, 241] width 59 height 15
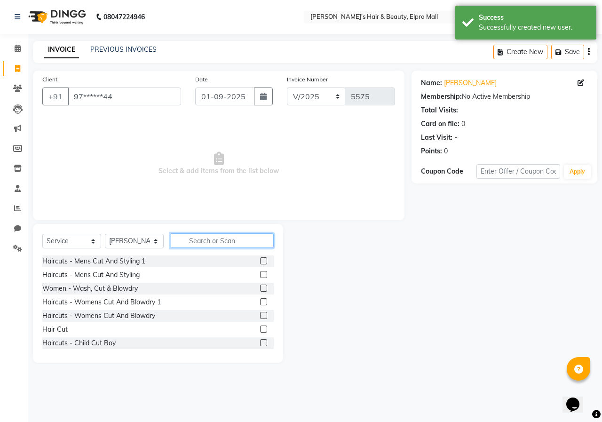
click at [207, 233] on input "text" at bounding box center [222, 240] width 103 height 15
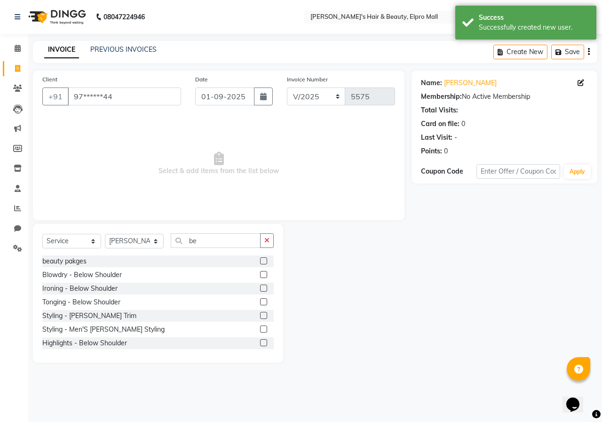
click at [260, 314] on label at bounding box center [263, 315] width 7 height 7
click at [260, 314] on input "checkbox" at bounding box center [263, 316] width 6 height 6
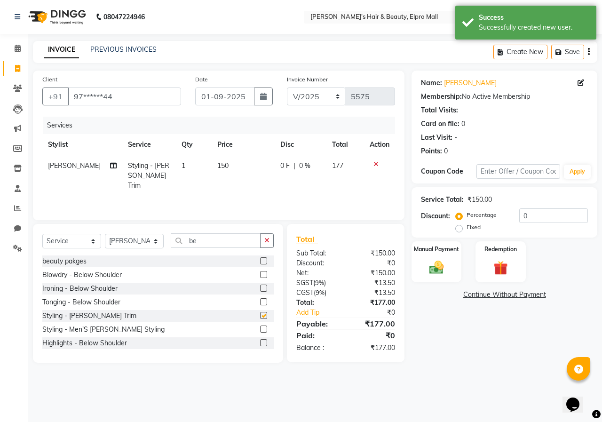
click at [440, 240] on div "Name: [PERSON_NAME] Membership: No Active Membership Total Visits: Card on file…" at bounding box center [508, 217] width 193 height 292
click at [444, 259] on img at bounding box center [436, 267] width 24 height 17
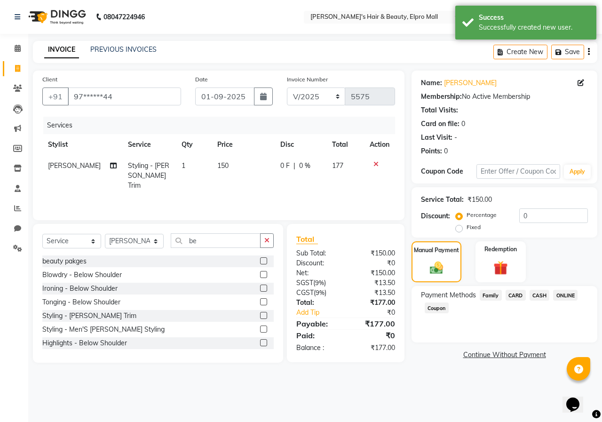
drag, startPoint x: 566, startPoint y: 293, endPoint x: 561, endPoint y: 296, distance: 5.9
click at [566, 294] on span "ONLINE" at bounding box center [565, 295] width 24 height 11
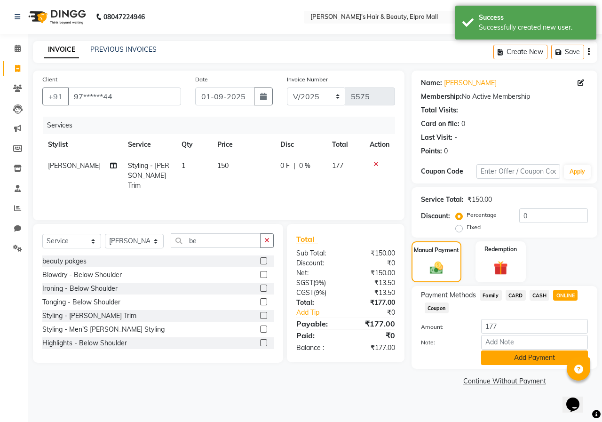
click at [513, 353] on button "Add Payment" at bounding box center [534, 357] width 107 height 15
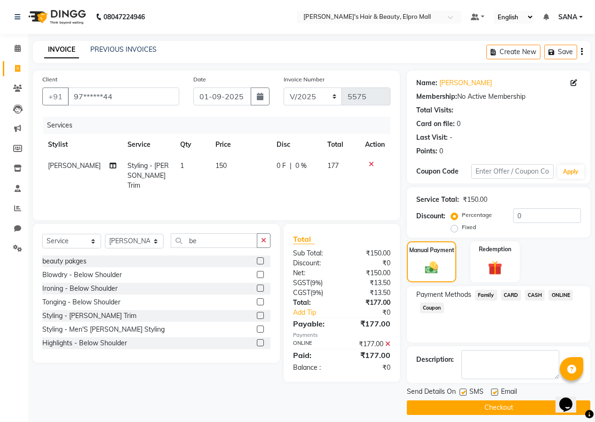
click at [477, 405] on button "Checkout" at bounding box center [498, 407] width 183 height 15
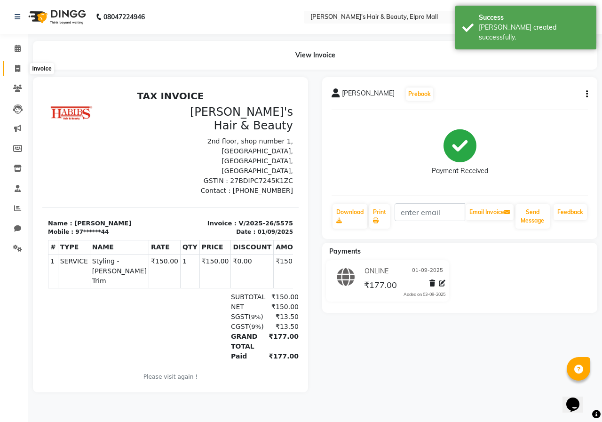
click at [13, 68] on span at bounding box center [17, 69] width 16 height 11
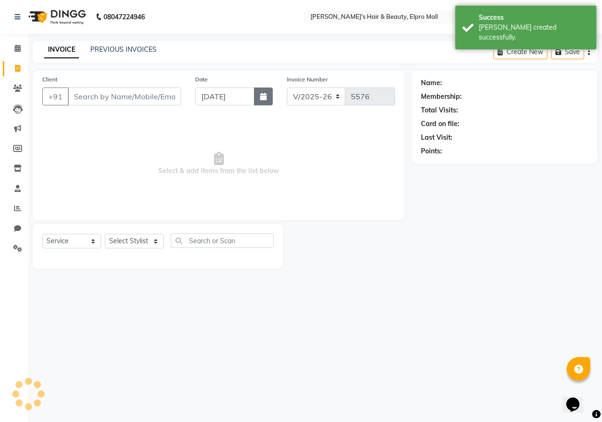
click at [262, 98] on icon "button" at bounding box center [263, 97] width 7 height 8
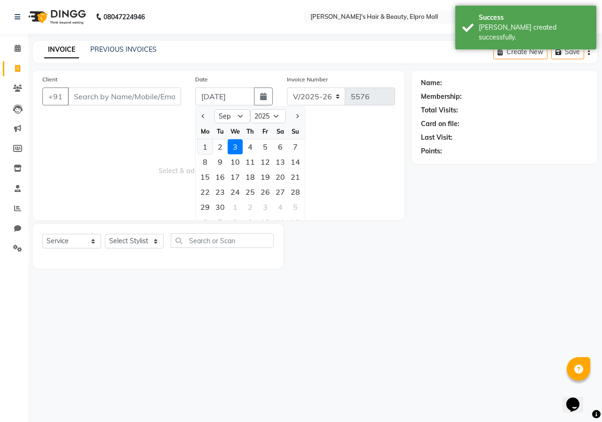
click at [205, 150] on div "1" at bounding box center [205, 146] width 15 height 15
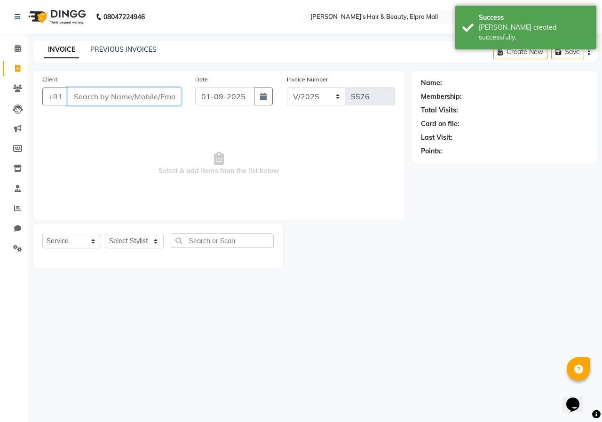
click at [144, 97] on input "Client" at bounding box center [124, 96] width 113 height 18
click at [146, 95] on span "Add Client" at bounding box center [156, 96] width 37 height 9
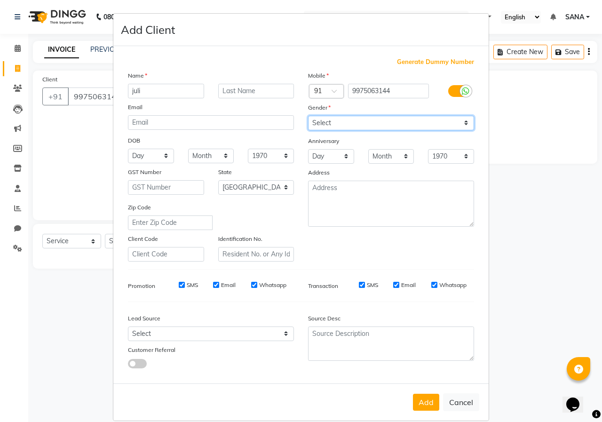
click at [340, 118] on select "Select [DEMOGRAPHIC_DATA] [DEMOGRAPHIC_DATA] Other Prefer Not To Say" at bounding box center [391, 123] width 166 height 15
click at [308, 116] on select "Select [DEMOGRAPHIC_DATA] [DEMOGRAPHIC_DATA] Other Prefer Not To Say" at bounding box center [391, 123] width 166 height 15
click at [370, 122] on select "Select [DEMOGRAPHIC_DATA] [DEMOGRAPHIC_DATA] Other Prefer Not To Say" at bounding box center [391, 123] width 166 height 15
click at [308, 116] on select "Select [DEMOGRAPHIC_DATA] [DEMOGRAPHIC_DATA] Other Prefer Not To Say" at bounding box center [391, 123] width 166 height 15
click at [422, 403] on button "Add" at bounding box center [426, 402] width 26 height 17
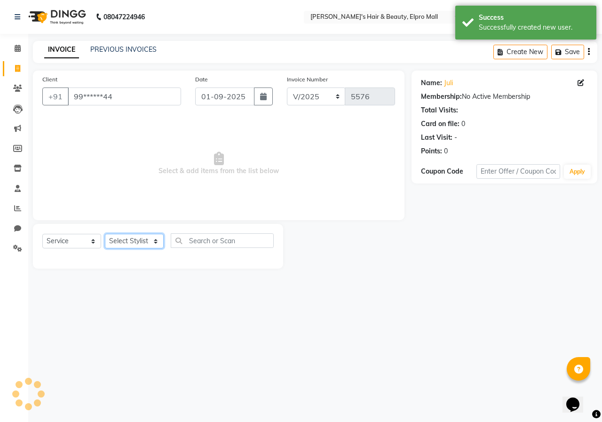
click at [140, 234] on select "Select Stylist ANUSHKA GAURI [PERSON_NAME] [PERSON_NAME] [PERSON_NAME] Rahul [P…" at bounding box center [134, 241] width 59 height 15
click at [105, 234] on select "Select Stylist ANUSHKA GAURI [PERSON_NAME] [PERSON_NAME] [PERSON_NAME] Rahul [P…" at bounding box center [134, 241] width 59 height 15
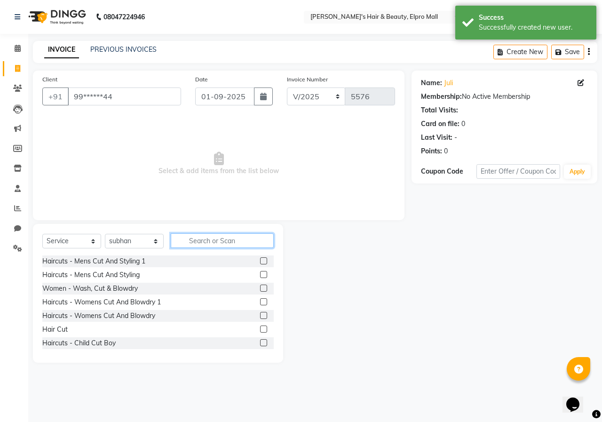
click at [194, 245] on input "text" at bounding box center [222, 240] width 103 height 15
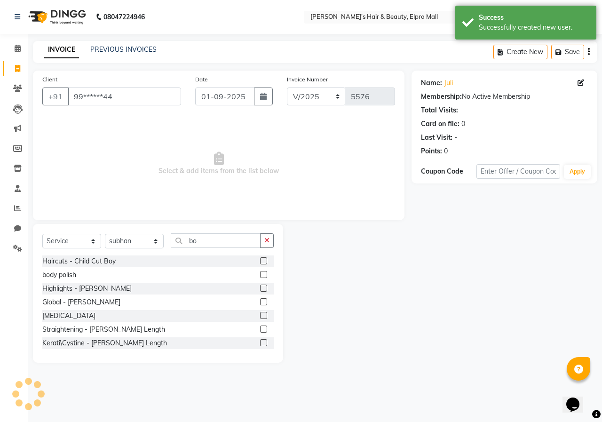
click at [260, 314] on label at bounding box center [263, 315] width 7 height 7
click at [260, 314] on input "checkbox" at bounding box center [263, 316] width 6 height 6
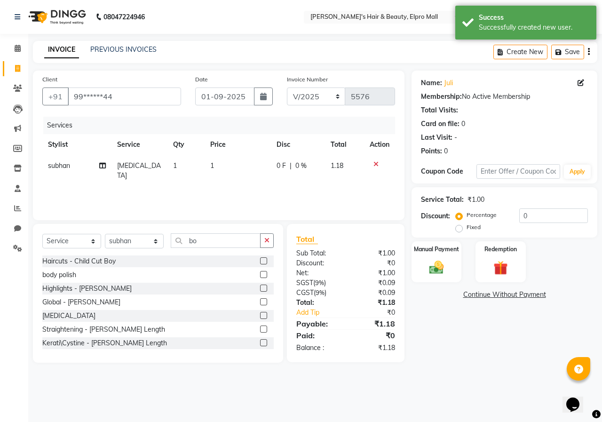
click at [236, 181] on div "Services Stylist Service Qty Price Disc Total Action subhan [MEDICAL_DATA] 1 1 …" at bounding box center [218, 164] width 353 height 94
click at [236, 175] on td "1" at bounding box center [238, 170] width 67 height 31
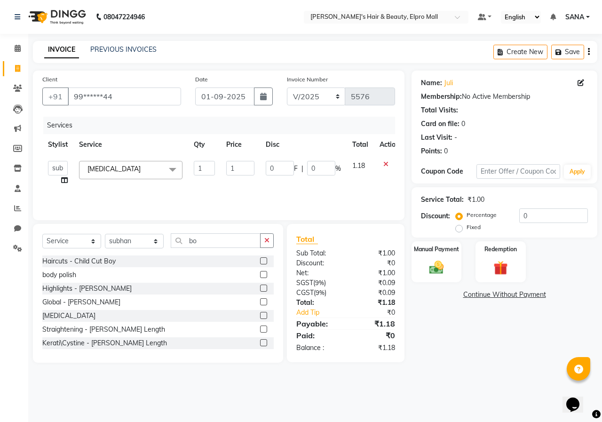
click at [236, 175] on input "1" at bounding box center [240, 168] width 28 height 15
click at [496, 344] on div "Name: Juli Membership: No Active Membership Total Visits: Card on file: 0 Last …" at bounding box center [508, 217] width 193 height 292
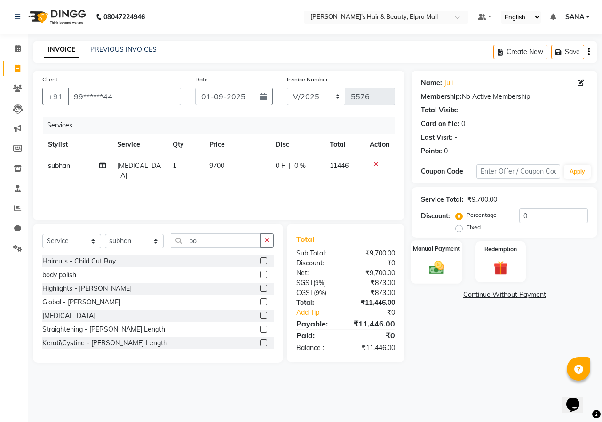
click at [440, 276] on img at bounding box center [436, 267] width 24 height 17
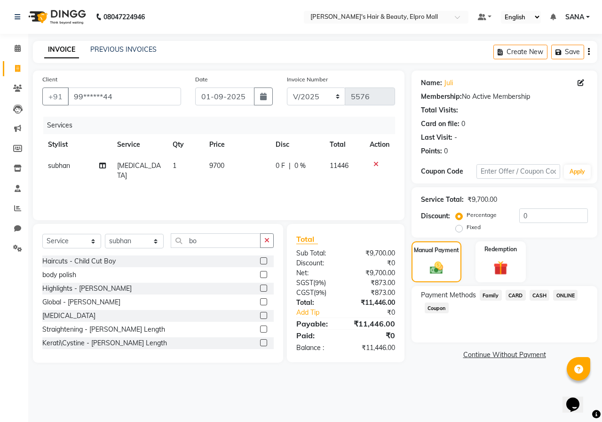
click at [570, 297] on span "ONLINE" at bounding box center [565, 295] width 24 height 11
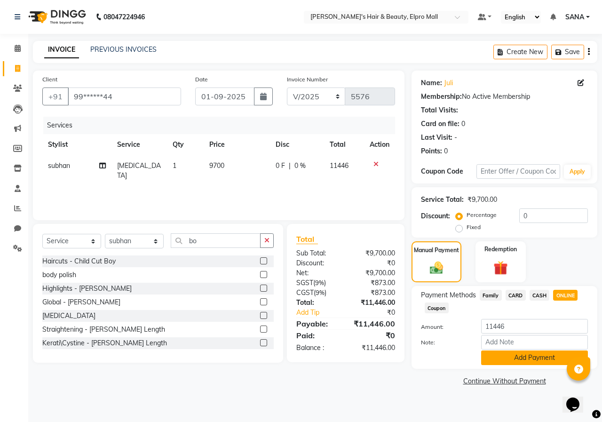
click at [541, 360] on button "Add Payment" at bounding box center [534, 357] width 107 height 15
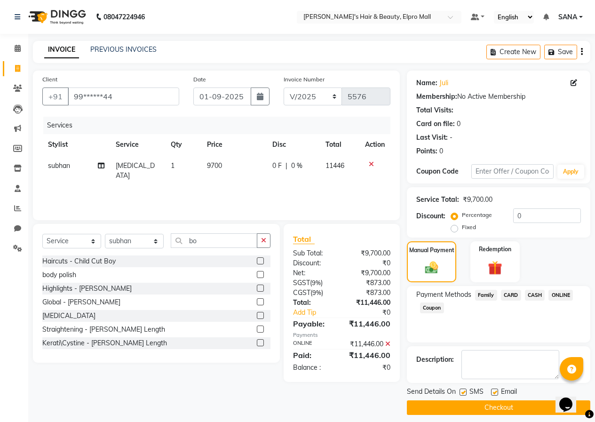
click at [506, 411] on button "Checkout" at bounding box center [498, 407] width 183 height 15
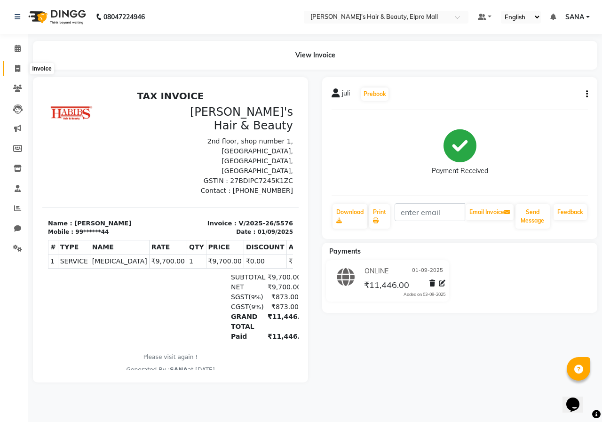
click at [23, 68] on span at bounding box center [17, 69] width 16 height 11
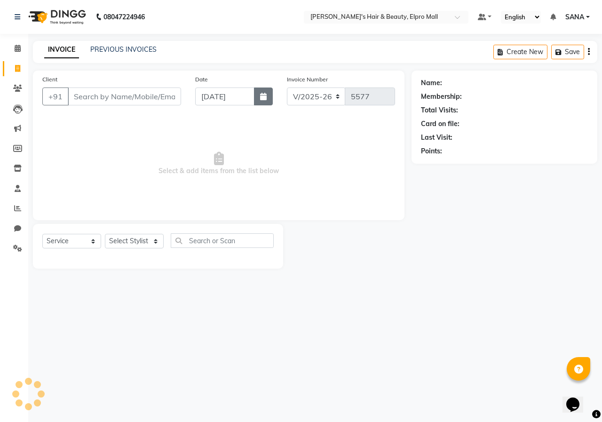
click at [271, 97] on button "button" at bounding box center [263, 96] width 19 height 18
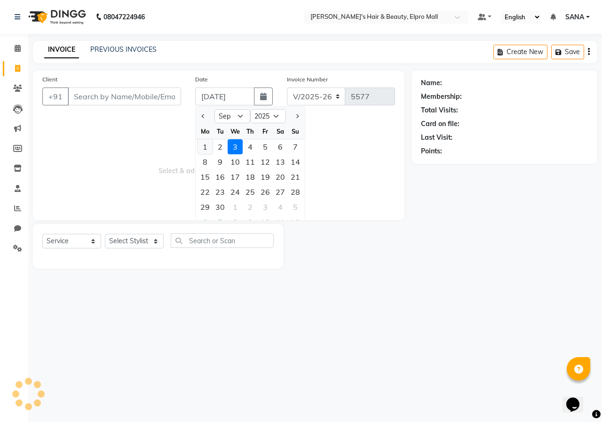
click at [209, 148] on div "1" at bounding box center [205, 146] width 15 height 15
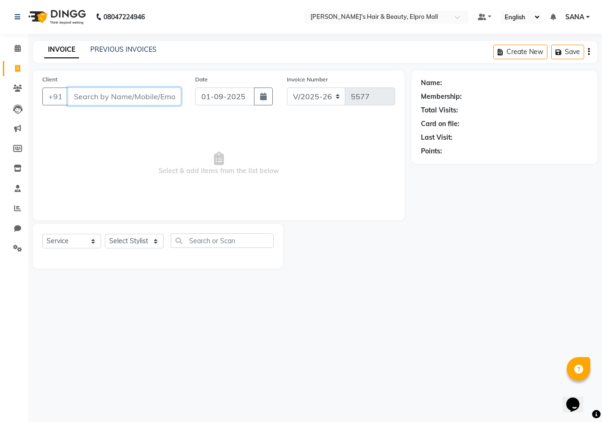
click at [166, 97] on input "Client" at bounding box center [124, 96] width 113 height 18
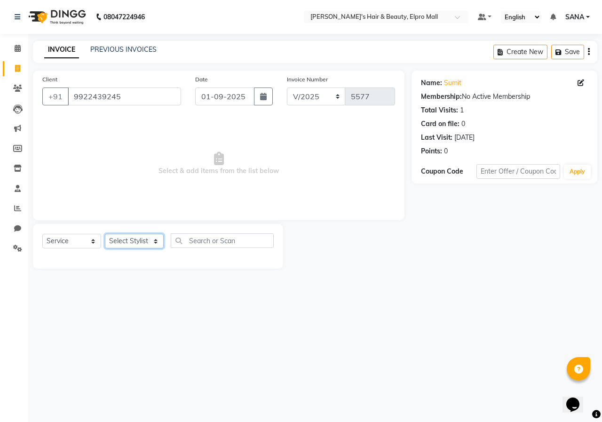
click at [145, 244] on select "Select Stylist ANUSHKA GAURI [PERSON_NAME] [PERSON_NAME] [PERSON_NAME] Rahul [P…" at bounding box center [134, 241] width 59 height 15
click at [105, 234] on select "Select Stylist ANUSHKA GAURI [PERSON_NAME] [PERSON_NAME] [PERSON_NAME] Rahul [P…" at bounding box center [134, 241] width 59 height 15
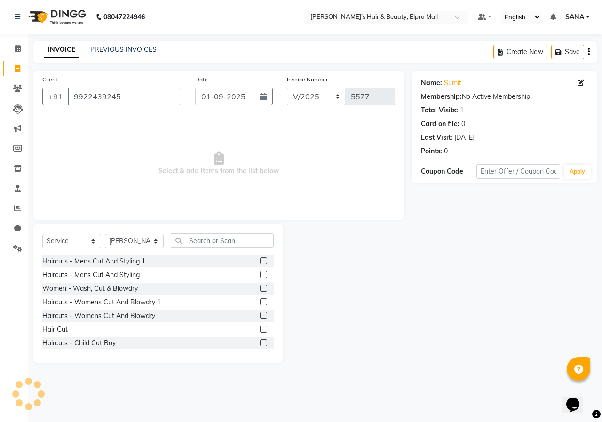
click at [260, 330] on label at bounding box center [263, 329] width 7 height 7
click at [260, 330] on input "checkbox" at bounding box center [263, 329] width 6 height 6
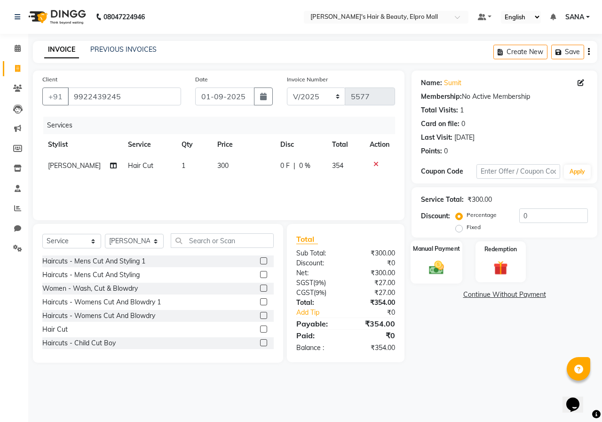
click at [443, 272] on img at bounding box center [436, 267] width 24 height 17
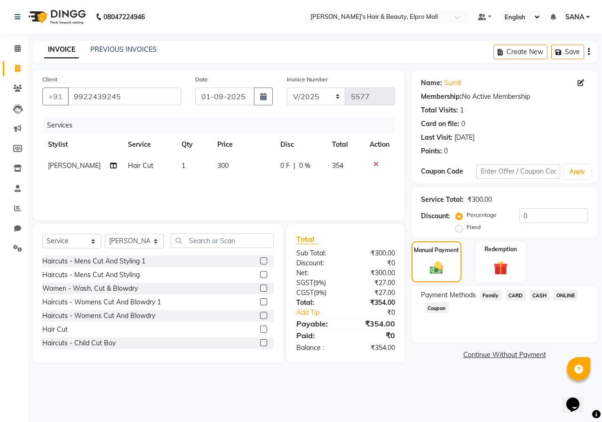
click at [573, 299] on span "ONLINE" at bounding box center [565, 295] width 24 height 11
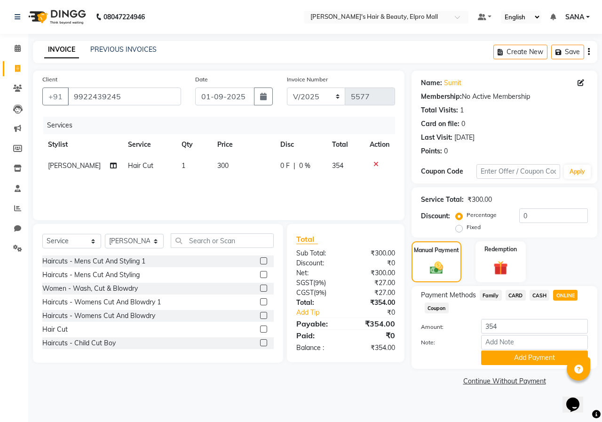
click at [516, 361] on button "Add Payment" at bounding box center [534, 357] width 107 height 15
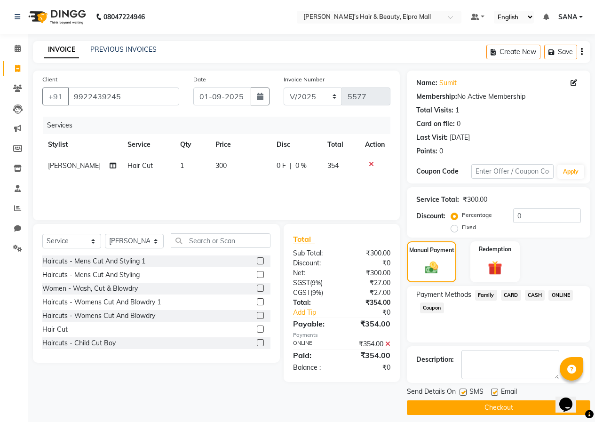
click at [470, 405] on button "Checkout" at bounding box center [498, 407] width 183 height 15
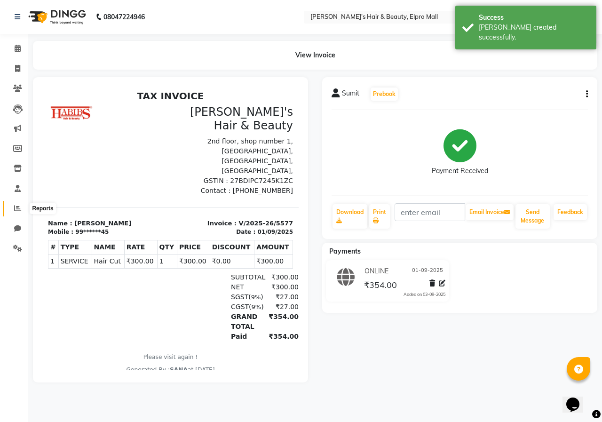
click at [8, 208] on link "Reports" at bounding box center [14, 209] width 23 height 16
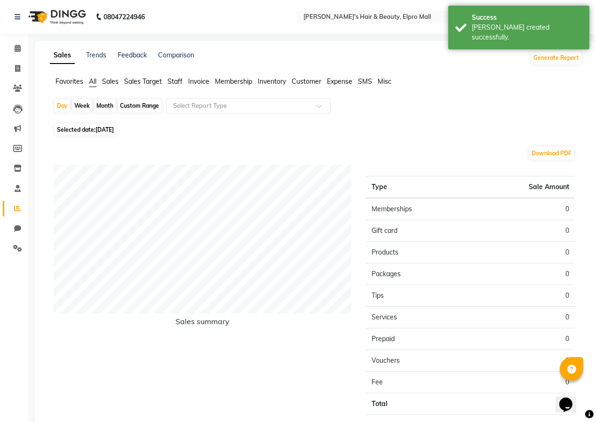
click at [103, 129] on span "[DATE]" at bounding box center [104, 129] width 18 height 7
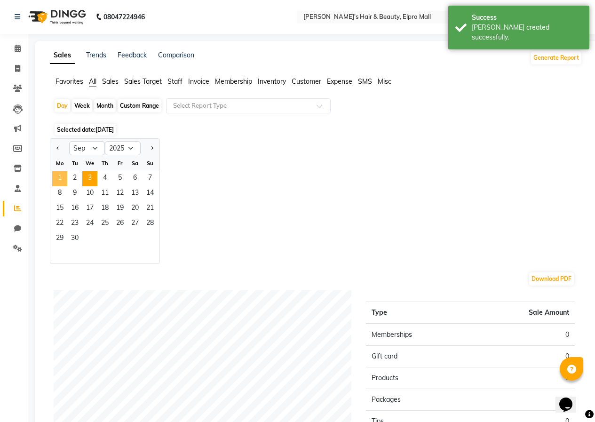
click at [63, 177] on span "1" at bounding box center [59, 178] width 15 height 15
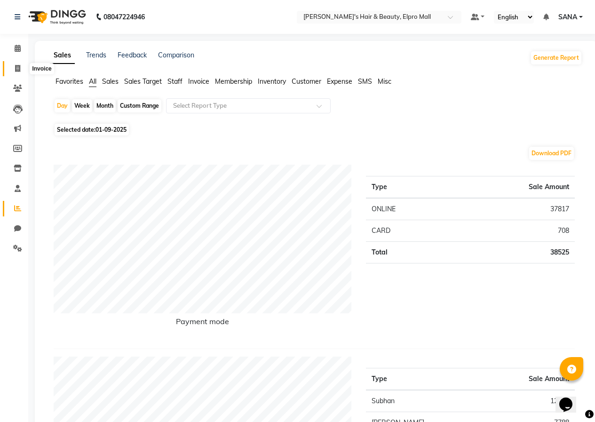
click at [18, 68] on icon at bounding box center [17, 68] width 5 height 7
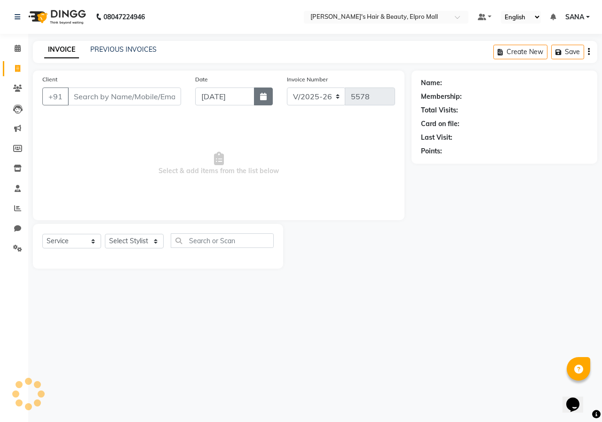
click at [259, 100] on button "button" at bounding box center [263, 96] width 19 height 18
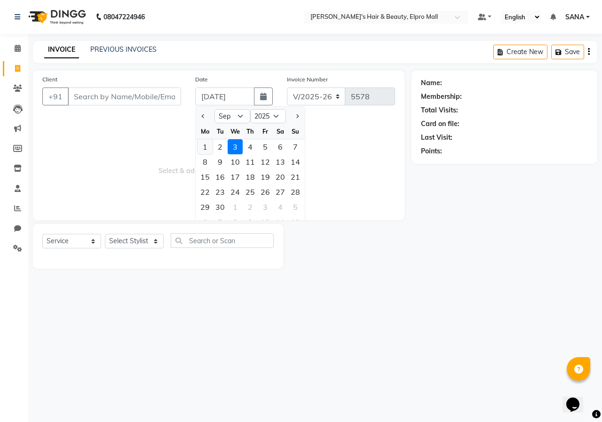
click at [201, 149] on div "1" at bounding box center [205, 146] width 15 height 15
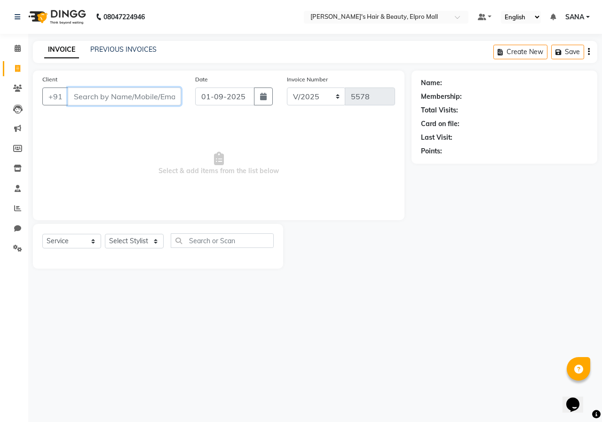
click at [164, 102] on input "Client" at bounding box center [124, 96] width 113 height 18
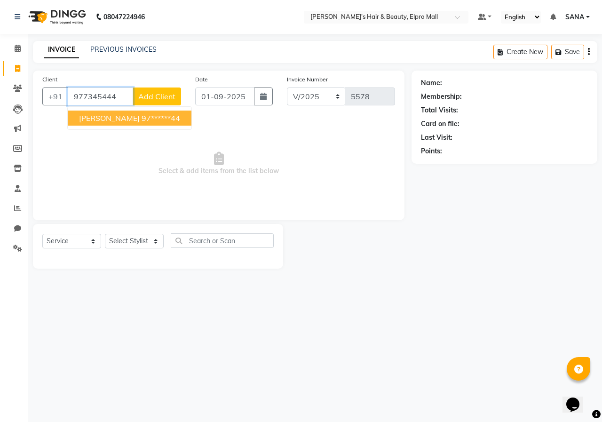
click at [144, 111] on button "[PERSON_NAME] 97******44" at bounding box center [130, 118] width 124 height 15
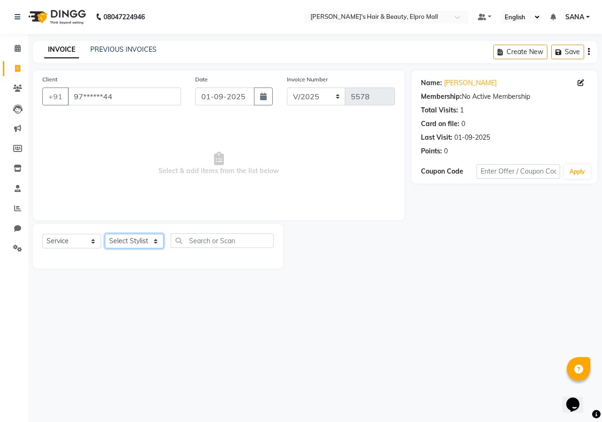
click at [149, 240] on select "Select Stylist ANUSHKA GAURI [PERSON_NAME] [PERSON_NAME] [PERSON_NAME] Rahul [P…" at bounding box center [134, 241] width 59 height 15
click at [185, 141] on span "Select & add items from the list below" at bounding box center [218, 164] width 353 height 94
click at [153, 99] on input "97******44" at bounding box center [124, 96] width 113 height 18
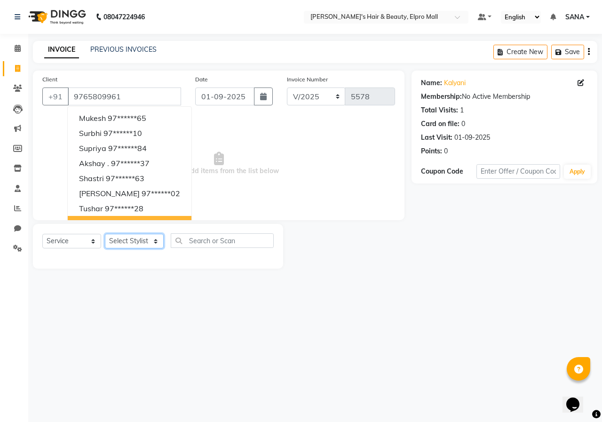
click at [155, 242] on select "Select Stylist ANUSHKA GAURI [PERSON_NAME] [PERSON_NAME] [PERSON_NAME] Rahul [P…" at bounding box center [134, 241] width 59 height 15
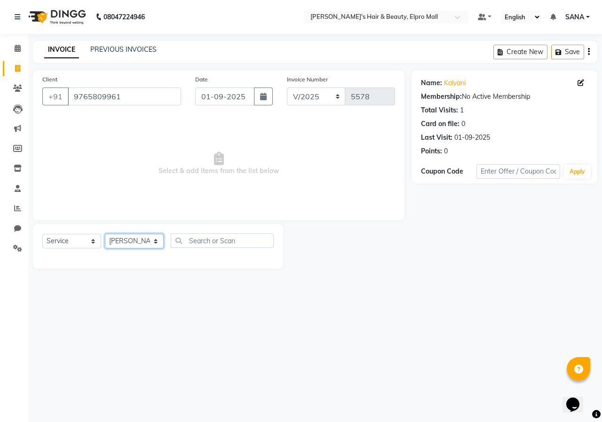
click at [105, 234] on select "Select Stylist ANUSHKA GAURI [PERSON_NAME] [PERSON_NAME] [PERSON_NAME] Rahul [P…" at bounding box center [134, 241] width 59 height 15
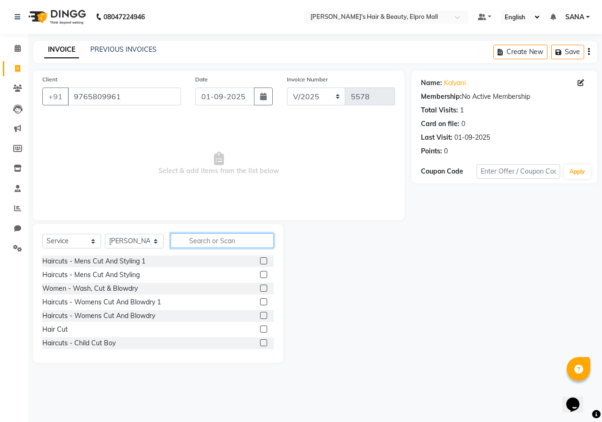
click at [238, 243] on input "text" at bounding box center [222, 240] width 103 height 15
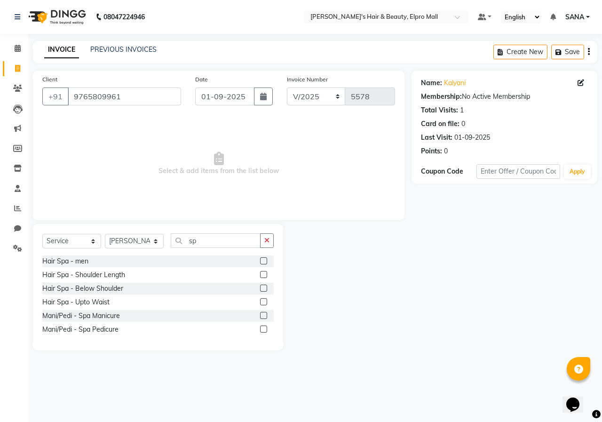
click at [264, 274] on label at bounding box center [263, 274] width 7 height 7
click at [264, 274] on input "checkbox" at bounding box center [263, 275] width 6 height 6
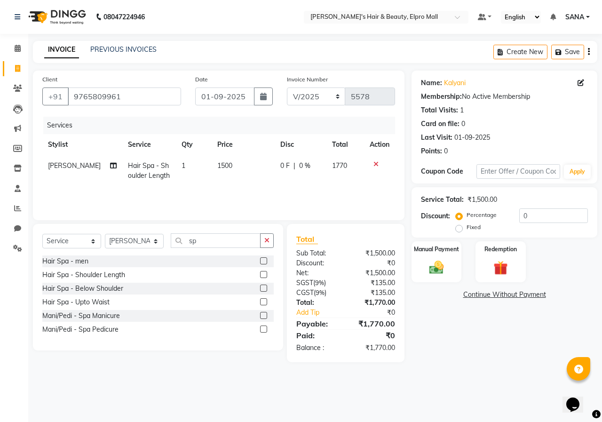
click at [264, 274] on label at bounding box center [263, 274] width 7 height 7
click at [264, 274] on input "checkbox" at bounding box center [263, 275] width 6 height 6
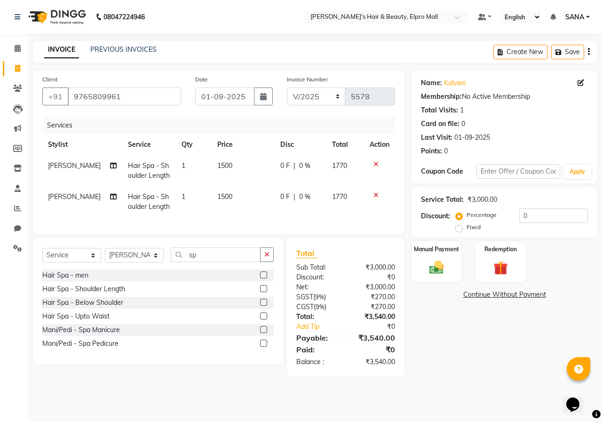
click at [261, 169] on td "1500" at bounding box center [243, 170] width 63 height 31
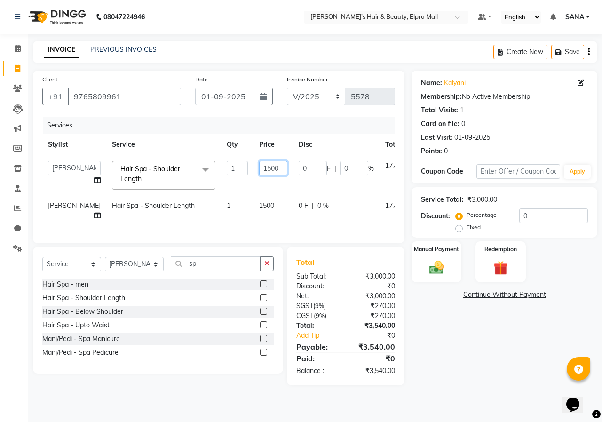
click at [259, 164] on input "1500" at bounding box center [273, 168] width 28 height 15
click at [257, 210] on td "1500" at bounding box center [274, 210] width 40 height 31
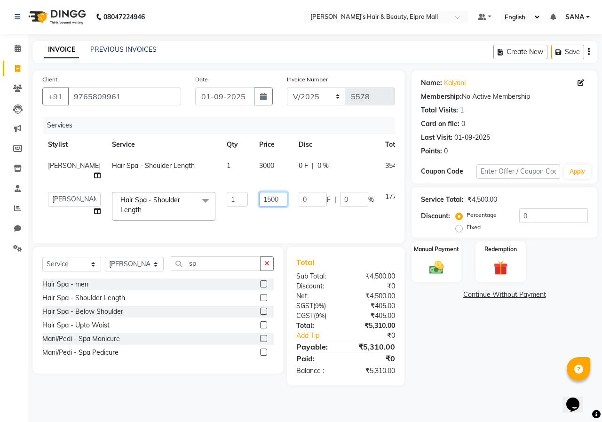
click at [259, 199] on input "1500" at bounding box center [273, 199] width 28 height 15
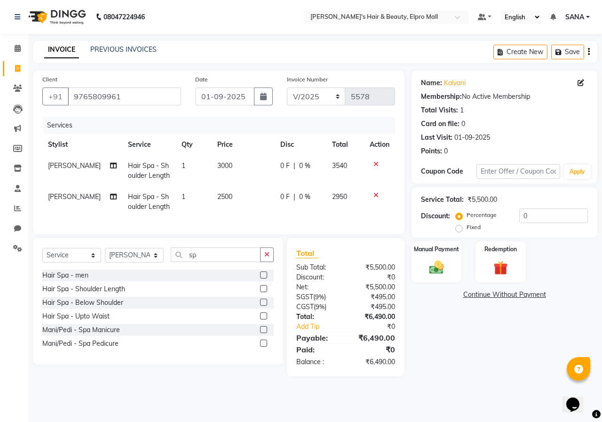
click at [239, 215] on td "2500" at bounding box center [243, 201] width 63 height 31
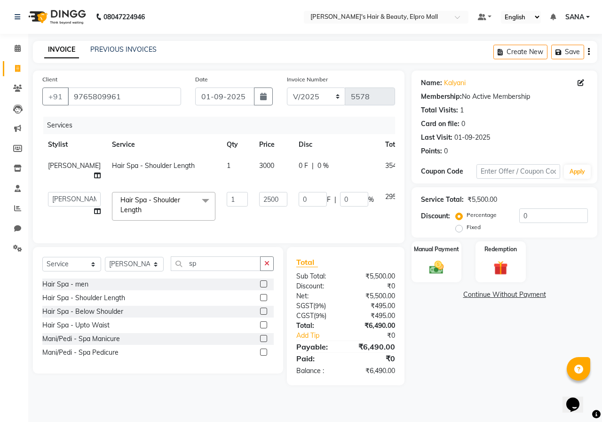
click at [278, 275] on div "Select Service Product Membership Package Voucher Prepaid Gift Card Select Styl…" at bounding box center [158, 310] width 250 height 127
click at [275, 273] on div "Select Service Product Membership Package Voucher Prepaid Gift Card Select Styl…" at bounding box center [158, 310] width 250 height 127
click at [272, 271] on button "button" at bounding box center [267, 263] width 14 height 15
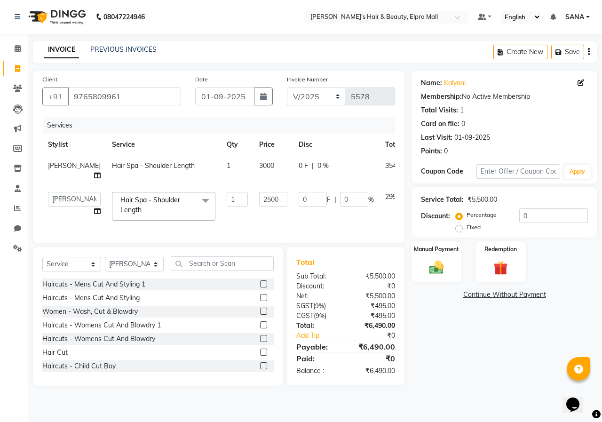
click at [260, 356] on label at bounding box center [263, 352] width 7 height 7
click at [260, 356] on input "checkbox" at bounding box center [263, 353] width 6 height 6
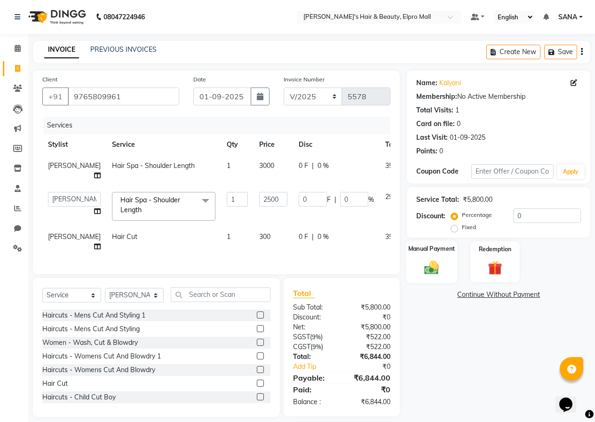
click at [440, 264] on img at bounding box center [432, 267] width 24 height 17
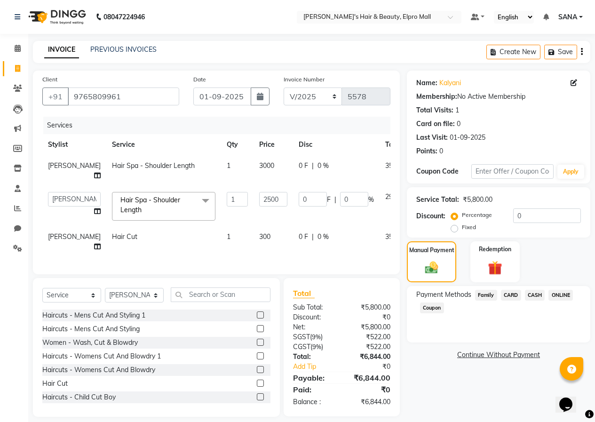
click at [563, 298] on span "ONLINE" at bounding box center [560, 295] width 24 height 11
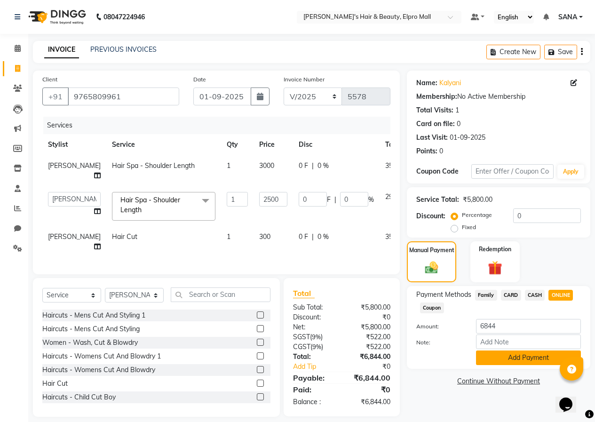
click at [515, 354] on button "Add Payment" at bounding box center [528, 357] width 105 height 15
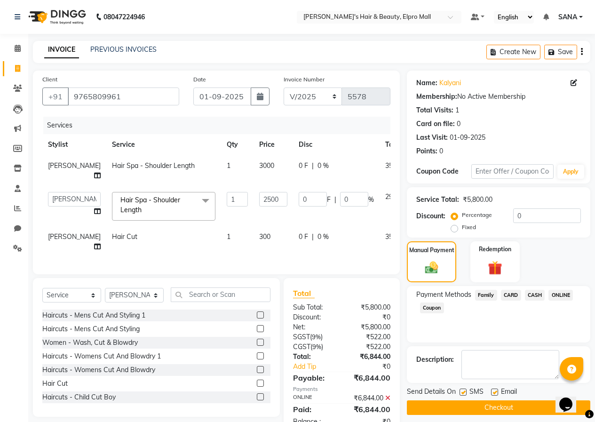
click at [489, 403] on button "Checkout" at bounding box center [498, 407] width 183 height 15
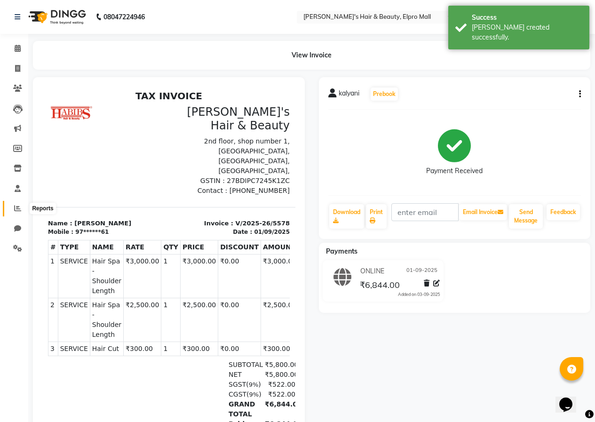
click at [17, 208] on icon at bounding box center [17, 208] width 7 height 7
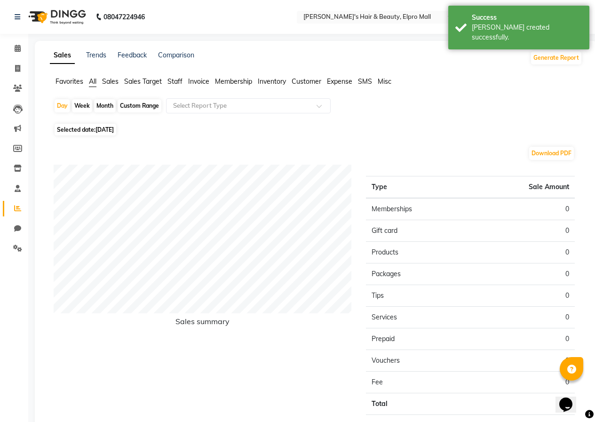
click at [103, 126] on span "Selected date: [DATE]" at bounding box center [86, 130] width 62 height 12
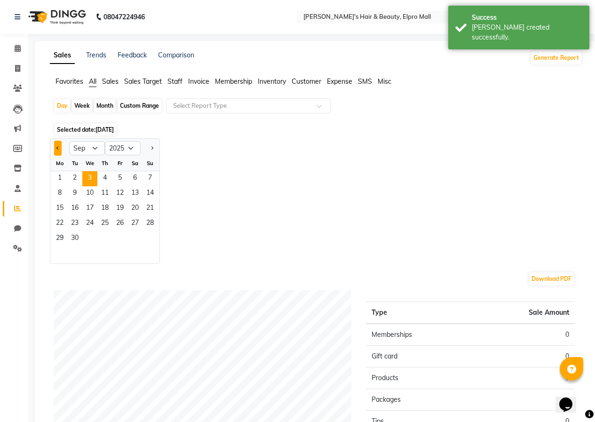
click at [55, 148] on button "Previous month" at bounding box center [58, 148] width 8 height 15
click at [268, 166] on div "Jan Feb Mar Apr May Jun [DATE] Aug Sep Oct Nov [DATE] 2016 2017 2018 2019 2020 …" at bounding box center [316, 201] width 532 height 126
click at [18, 70] on icon at bounding box center [17, 68] width 5 height 7
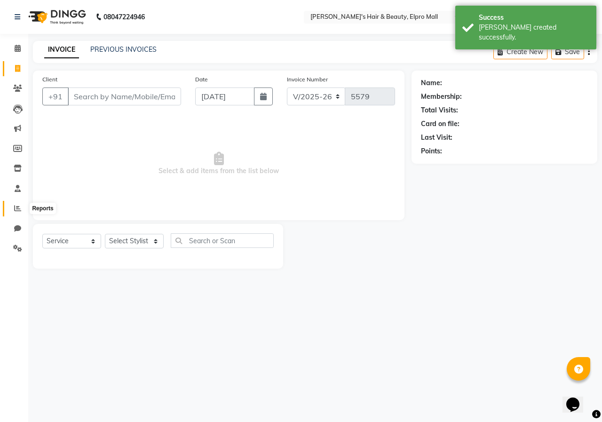
click at [22, 209] on span at bounding box center [17, 208] width 16 height 11
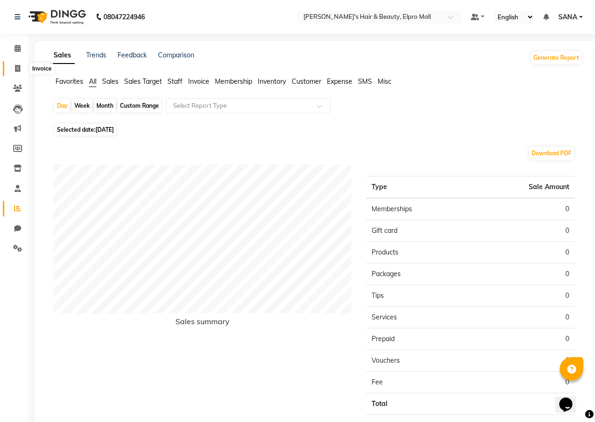
click at [10, 67] on span at bounding box center [17, 69] width 16 height 11
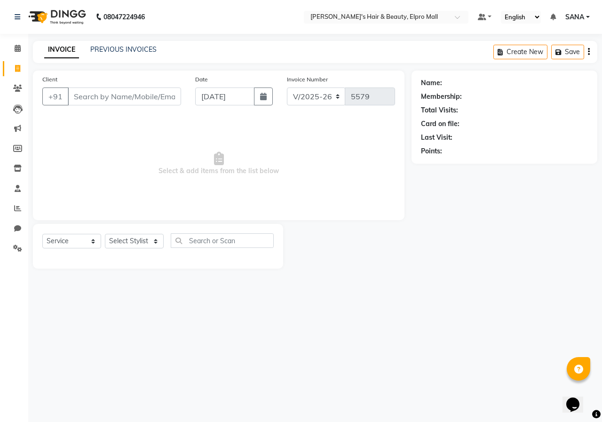
click at [118, 40] on div "08047224946 Select Location × [PERSON_NAME]'s Hair & Beauty, Elpro Mall Default…" at bounding box center [301, 211] width 602 height 422
click at [118, 48] on link "PREVIOUS INVOICES" at bounding box center [123, 49] width 66 height 8
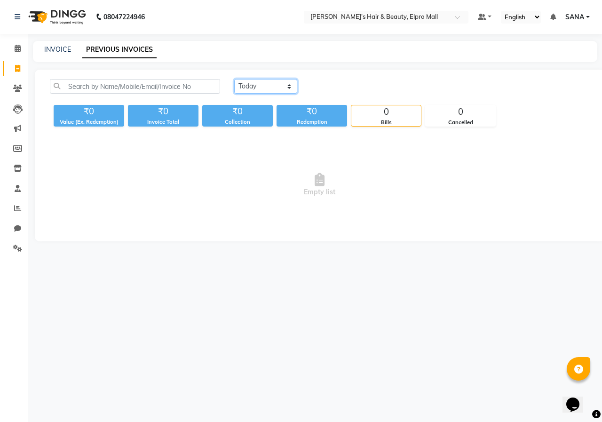
click at [294, 91] on select "[DATE] [DATE] Custom Range" at bounding box center [265, 86] width 63 height 15
click at [8, 206] on link "Reports" at bounding box center [14, 209] width 23 height 16
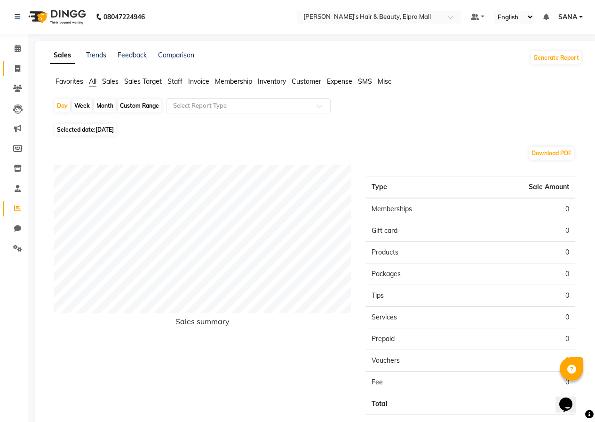
click at [12, 62] on link "Invoice" at bounding box center [14, 69] width 23 height 16
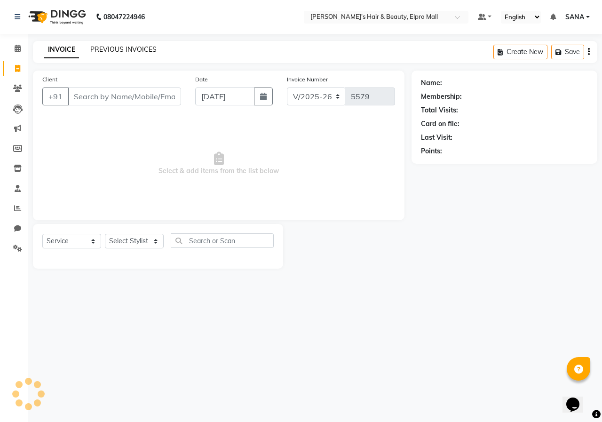
click at [126, 49] on link "PREVIOUS INVOICES" at bounding box center [123, 49] width 66 height 8
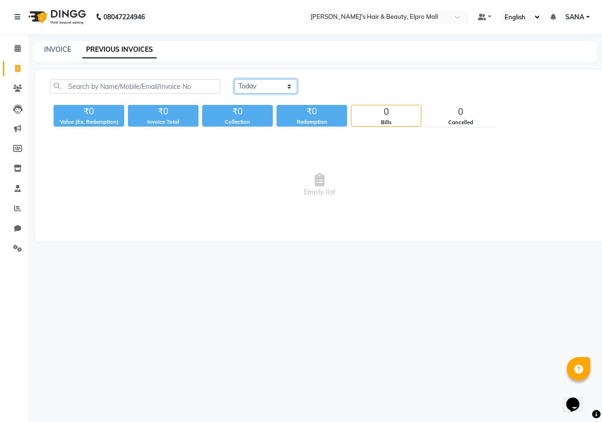
click at [289, 91] on select "[DATE] [DATE] Custom Range" at bounding box center [265, 86] width 63 height 15
click at [234, 79] on select "[DATE] [DATE] Custom Range" at bounding box center [265, 86] width 63 height 15
click at [342, 88] on input "[DATE]" at bounding box center [343, 86] width 66 height 13
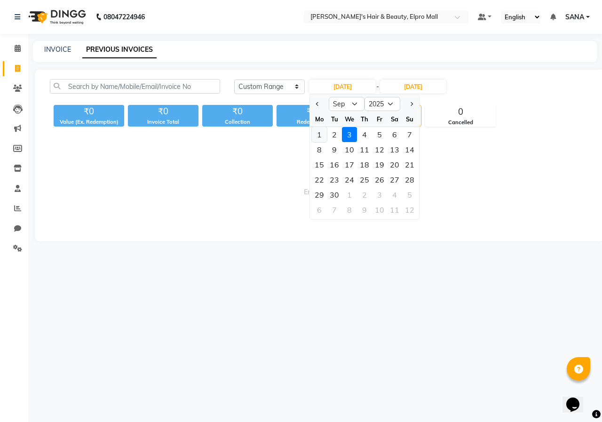
click at [320, 135] on div "1" at bounding box center [319, 134] width 15 height 15
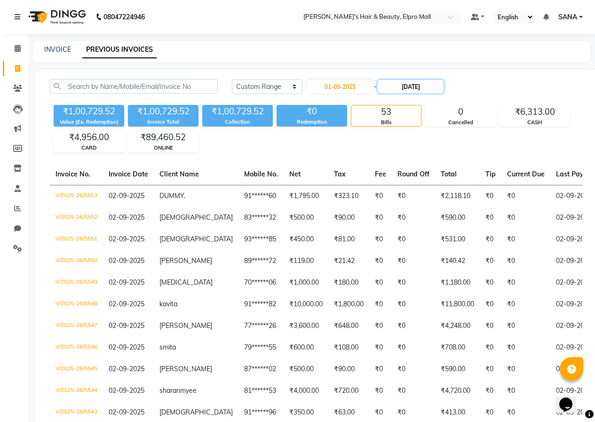
click at [410, 87] on input "[DATE]" at bounding box center [411, 86] width 66 height 13
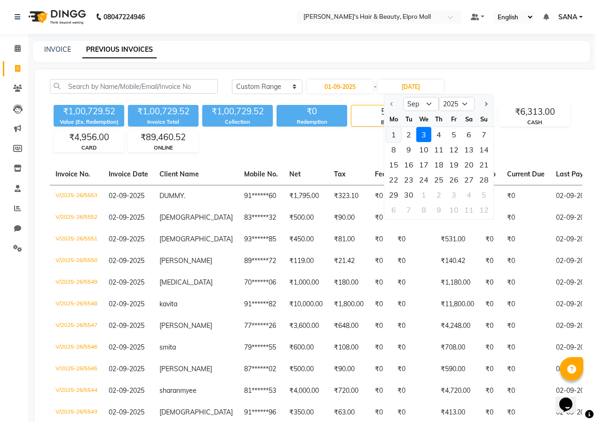
click at [398, 132] on div "1" at bounding box center [393, 134] width 15 height 15
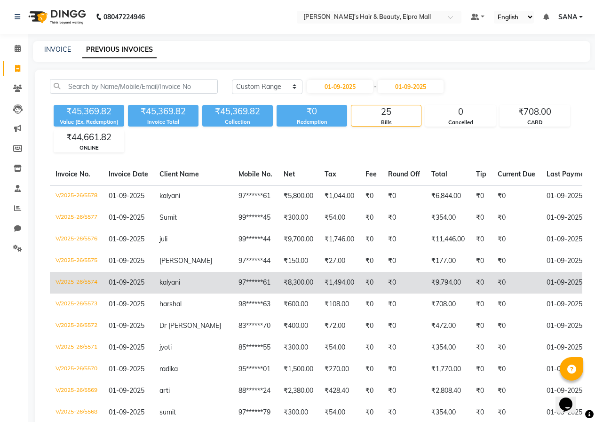
drag, startPoint x: 466, startPoint y: 281, endPoint x: 269, endPoint y: 284, distance: 196.6
click at [278, 284] on td "₹8,300.00" at bounding box center [298, 283] width 41 height 22
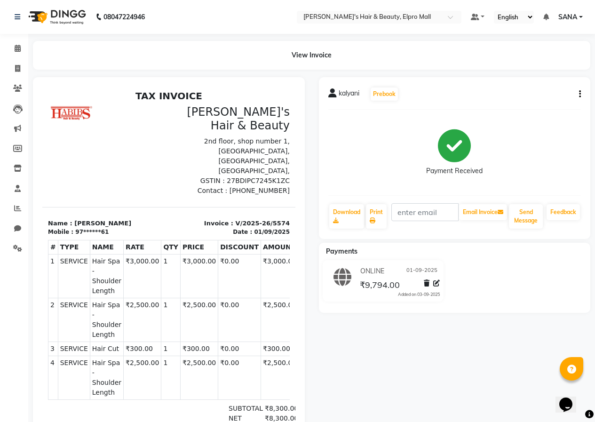
click at [579, 95] on icon "button" at bounding box center [580, 94] width 2 height 0
click at [544, 70] on div "Cancel Invoice" at bounding box center [533, 71] width 64 height 12
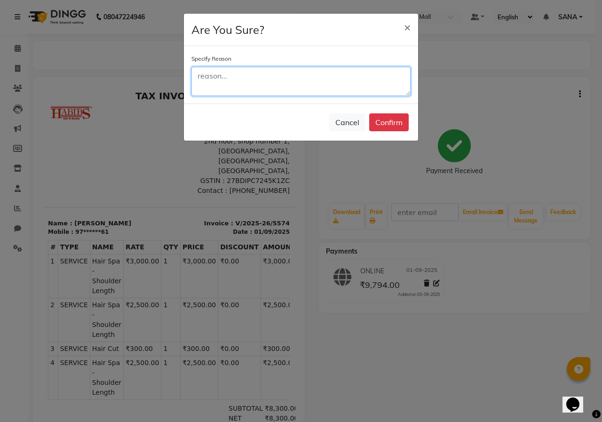
click at [308, 81] on textarea at bounding box center [300, 81] width 219 height 29
type textarea "amount mistake"
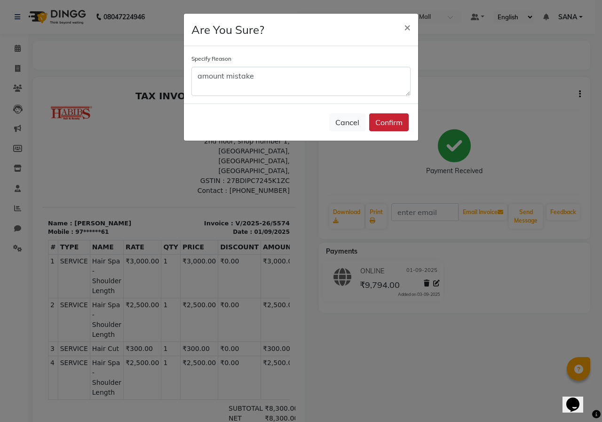
click at [402, 130] on button "Confirm" at bounding box center [389, 122] width 40 height 18
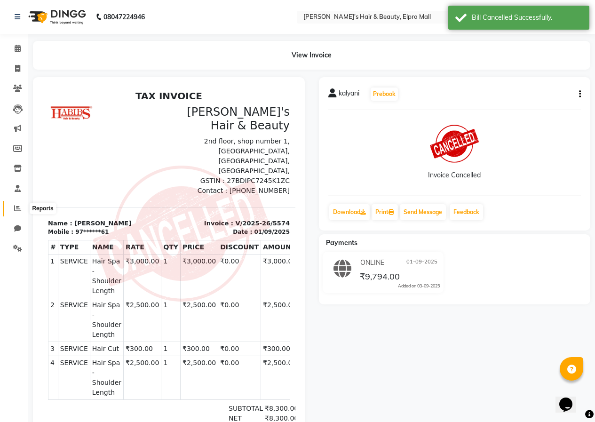
click at [16, 213] on span at bounding box center [17, 208] width 16 height 11
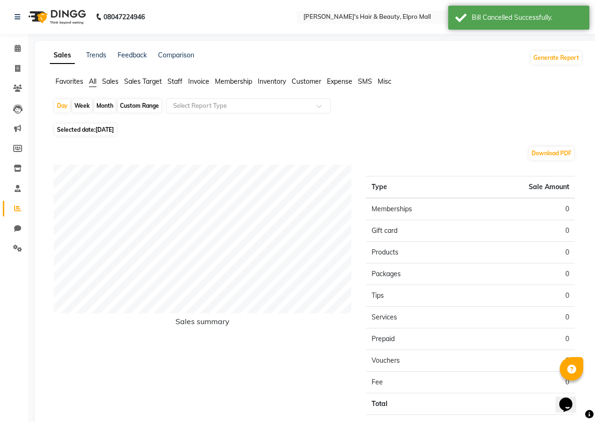
click at [114, 127] on span "[DATE]" at bounding box center [104, 129] width 18 height 7
select select "9"
select select "2025"
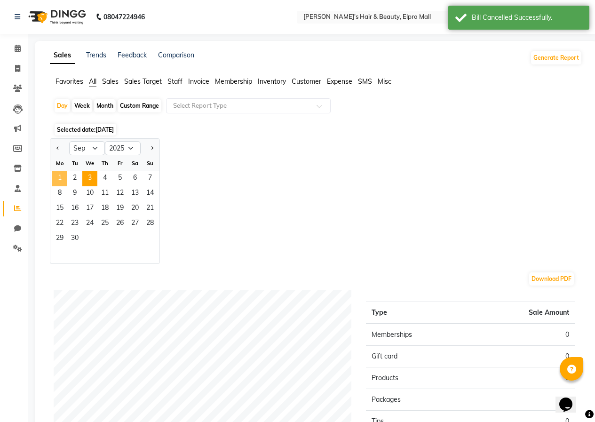
click at [57, 179] on span "1" at bounding box center [59, 178] width 15 height 15
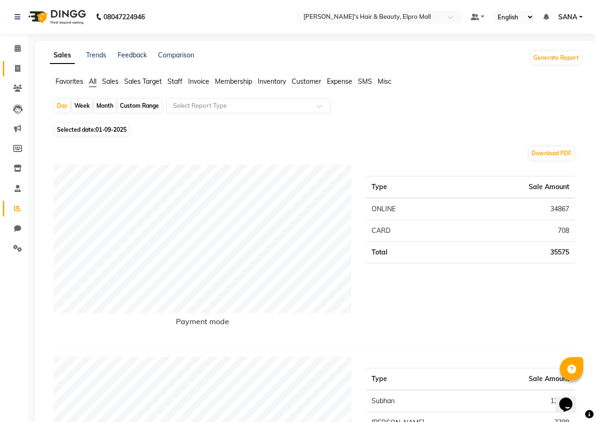
click at [14, 62] on link "Invoice" at bounding box center [14, 69] width 23 height 16
select select "service"
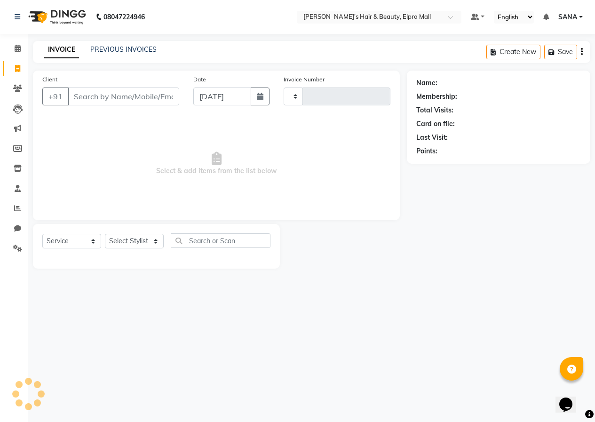
type input "5579"
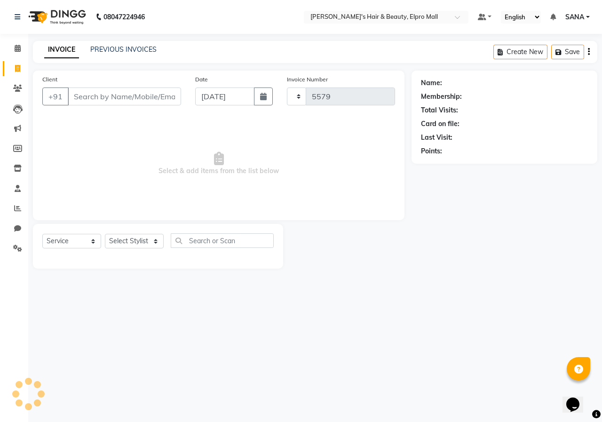
select select "3952"
